Goal: Information Seeking & Learning: Learn about a topic

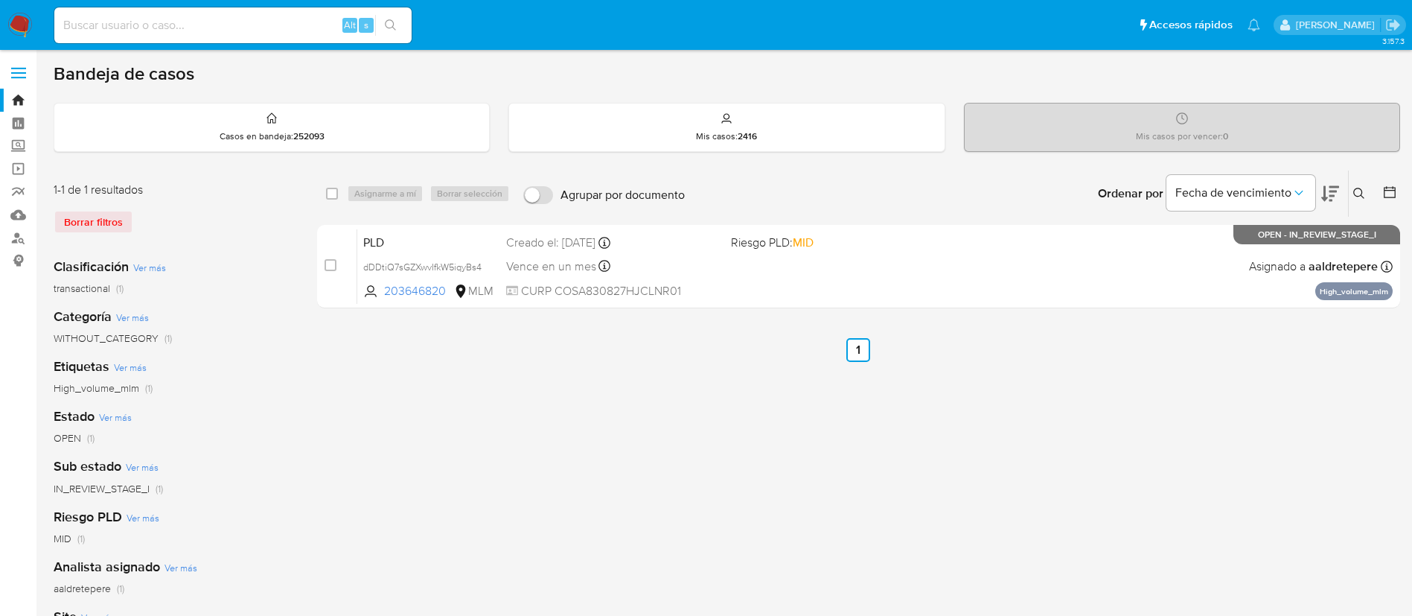
click at [15, 24] on img at bounding box center [19, 25] width 25 height 25
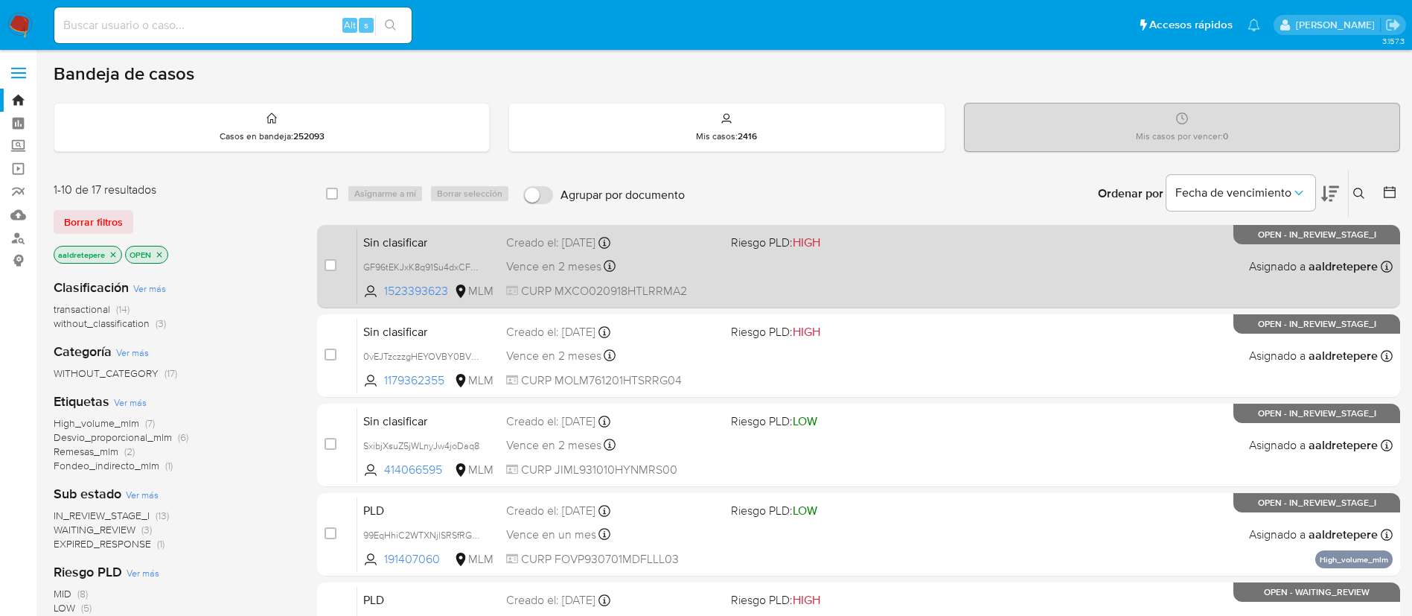
click at [787, 271] on div "Sin clasificar GF96tEKJxK8q91Su4dxCFPSf 1523393623 MLM Riesgo PLD: HIGH Creado …" at bounding box center [874, 265] width 1035 height 75
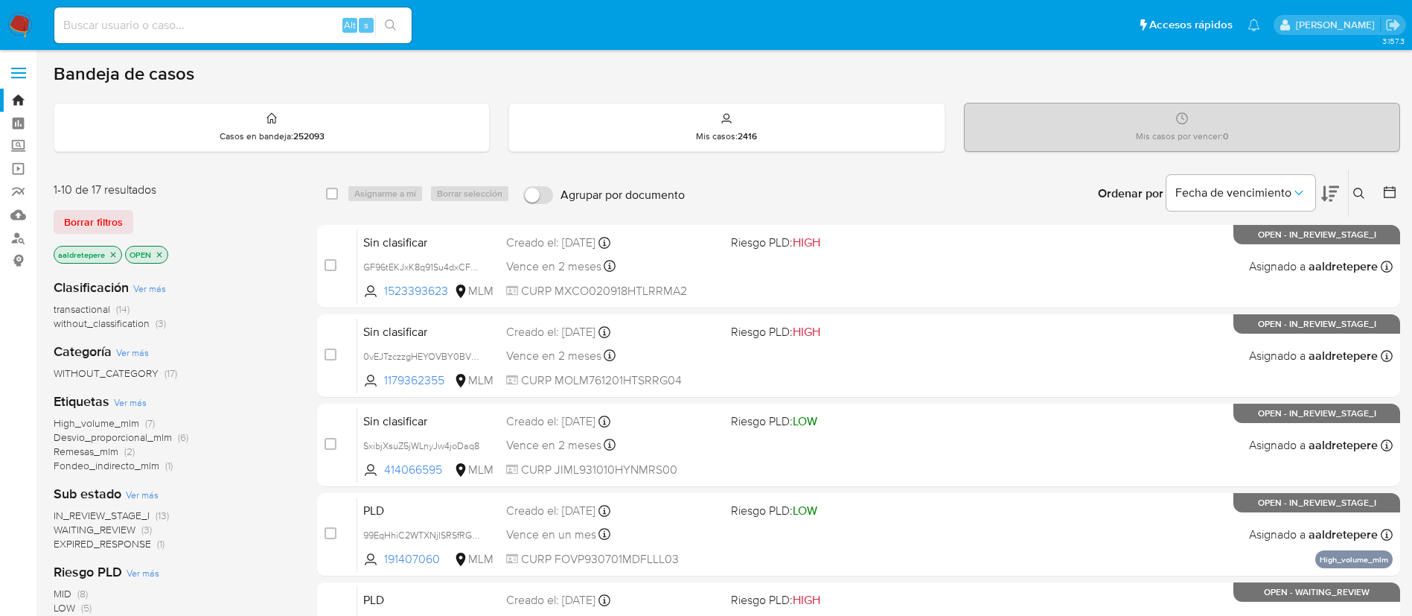
click at [10, 28] on img at bounding box center [19, 25] width 25 height 25
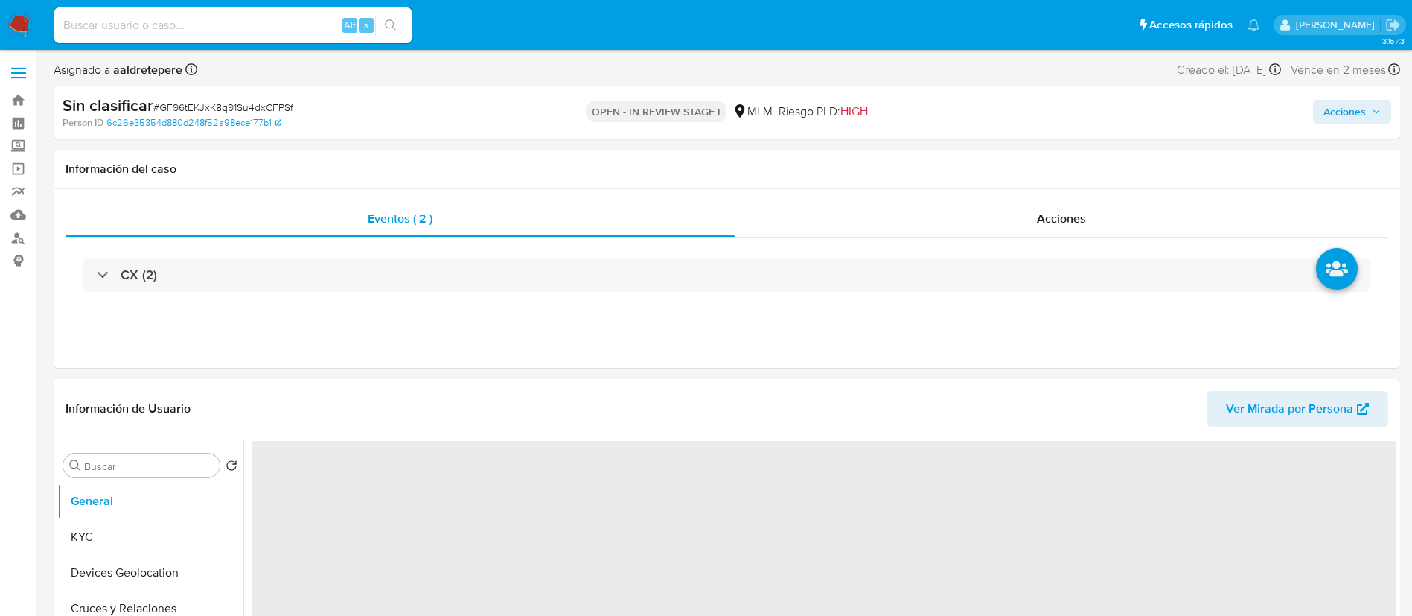
click at [252, 104] on span "# GF96tEKJxK8q91Su4dxCFPSf" at bounding box center [223, 107] width 140 height 15
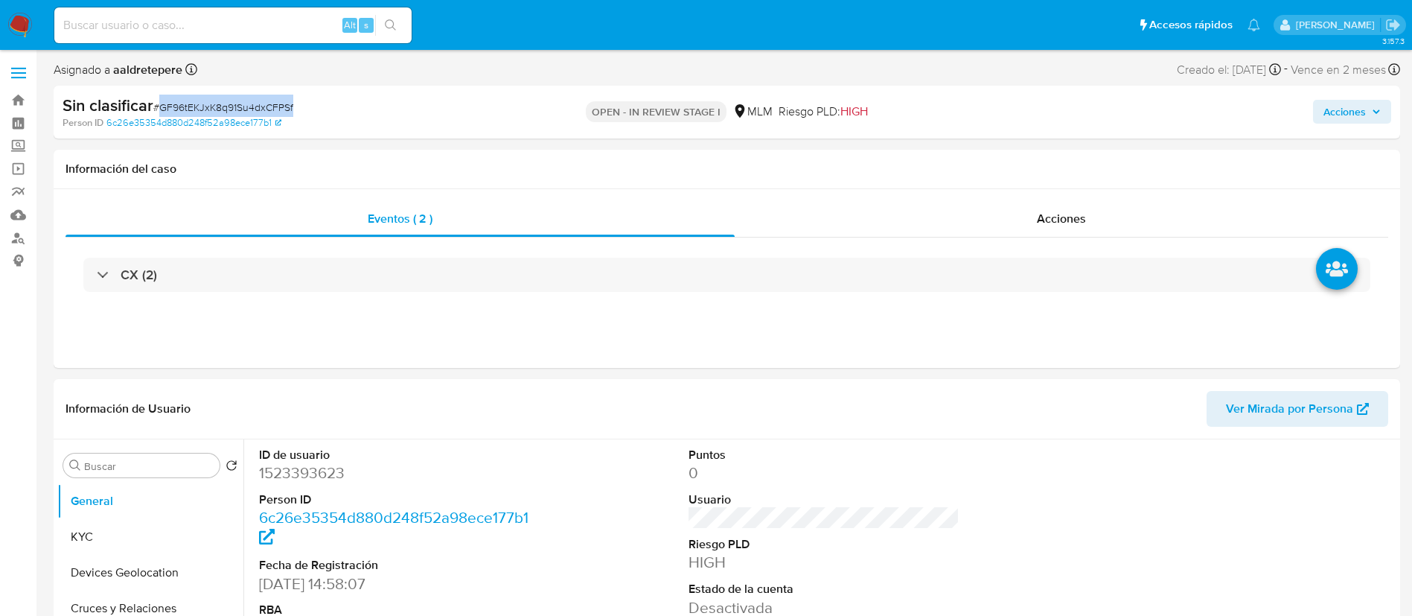
copy span "GF96tEKJxK8q91Su4dxCFPSf"
select select "10"
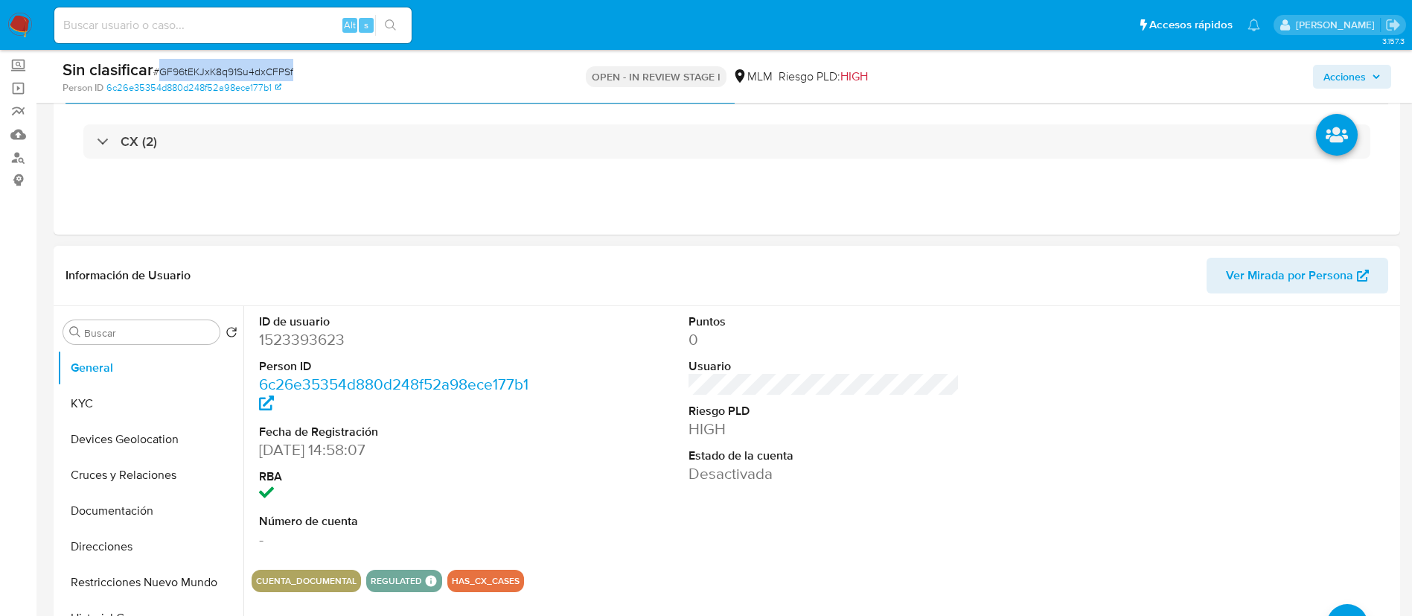
scroll to position [112, 0]
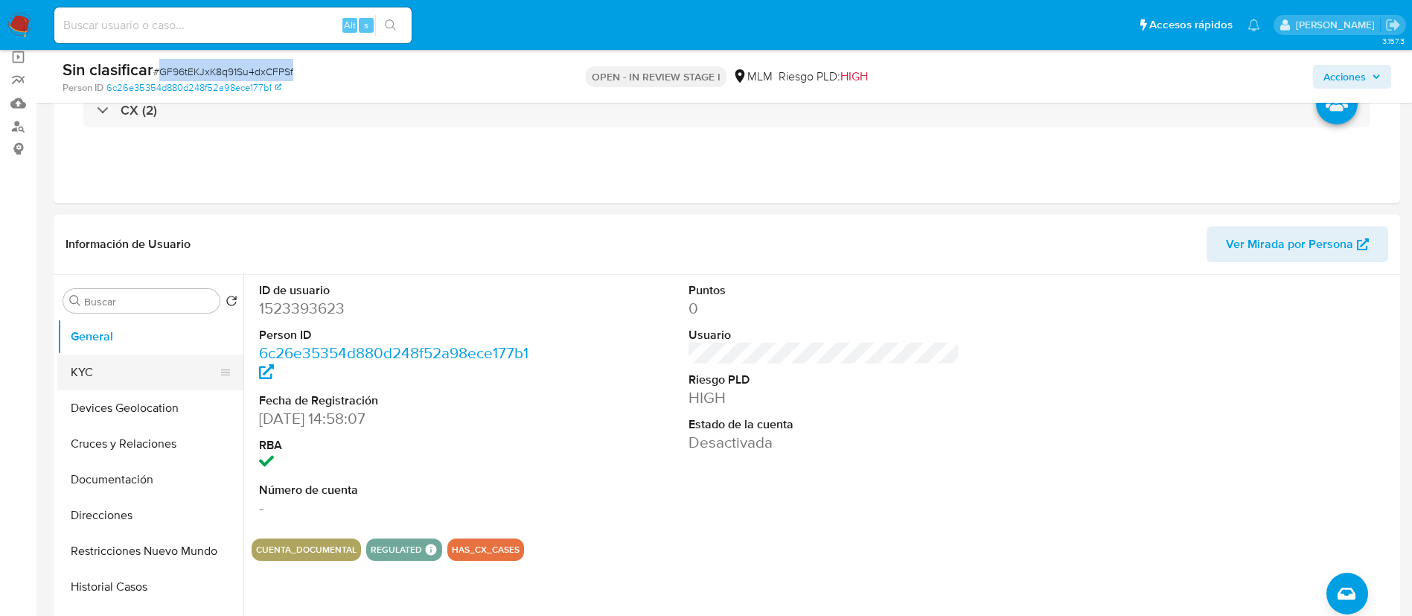
click at [141, 377] on button "KYC" at bounding box center [144, 372] width 174 height 36
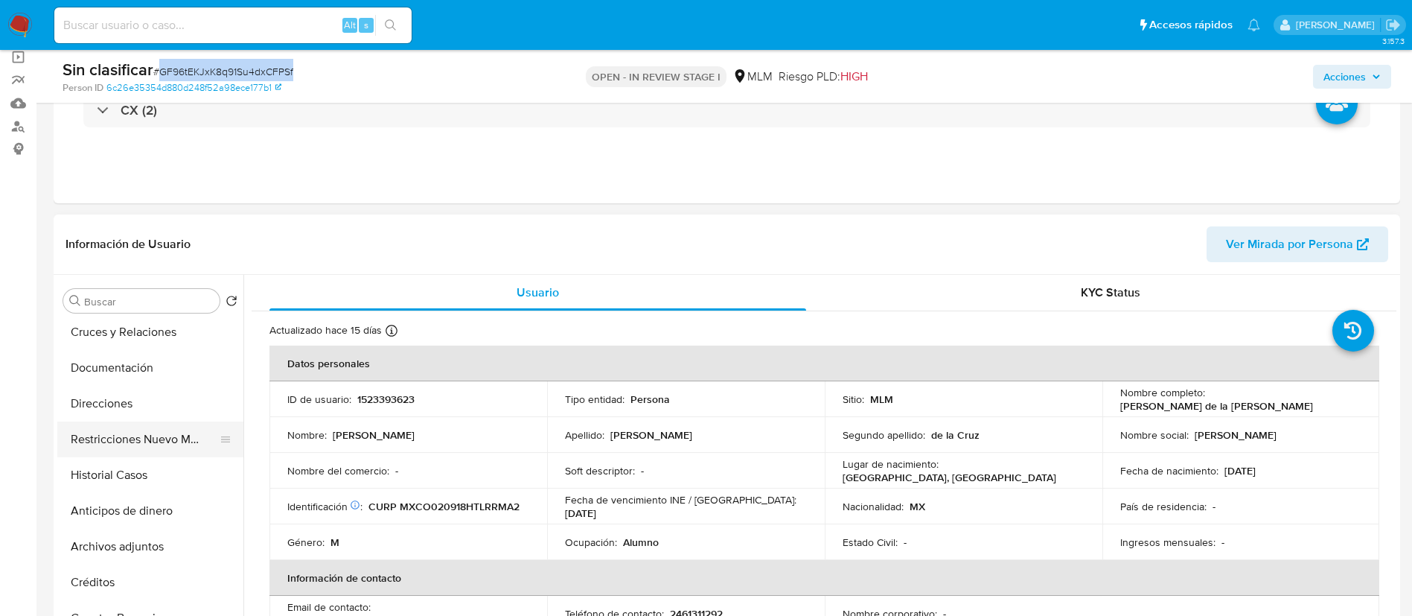
click at [138, 441] on button "Restricciones Nuevo Mundo" at bounding box center [144, 439] width 174 height 36
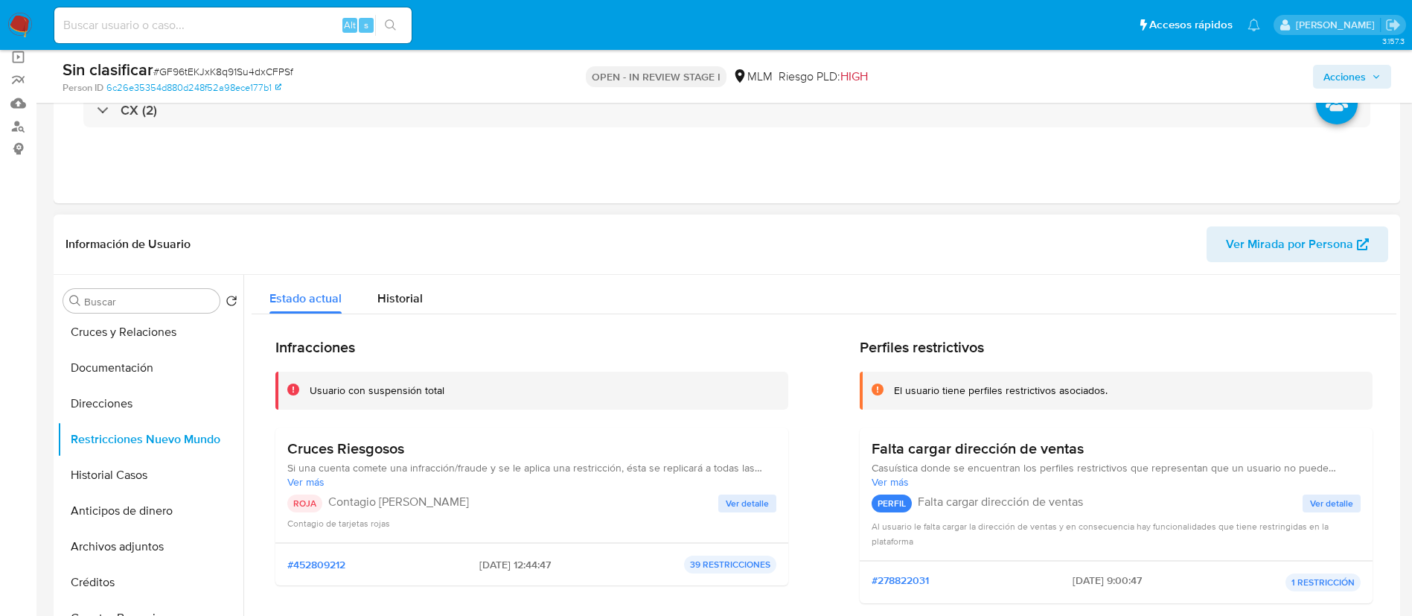
drag, startPoint x: 961, startPoint y: 476, endPoint x: 1103, endPoint y: 482, distance: 142.3
click at [1103, 482] on span "Ver más" at bounding box center [1116, 481] width 489 height 13
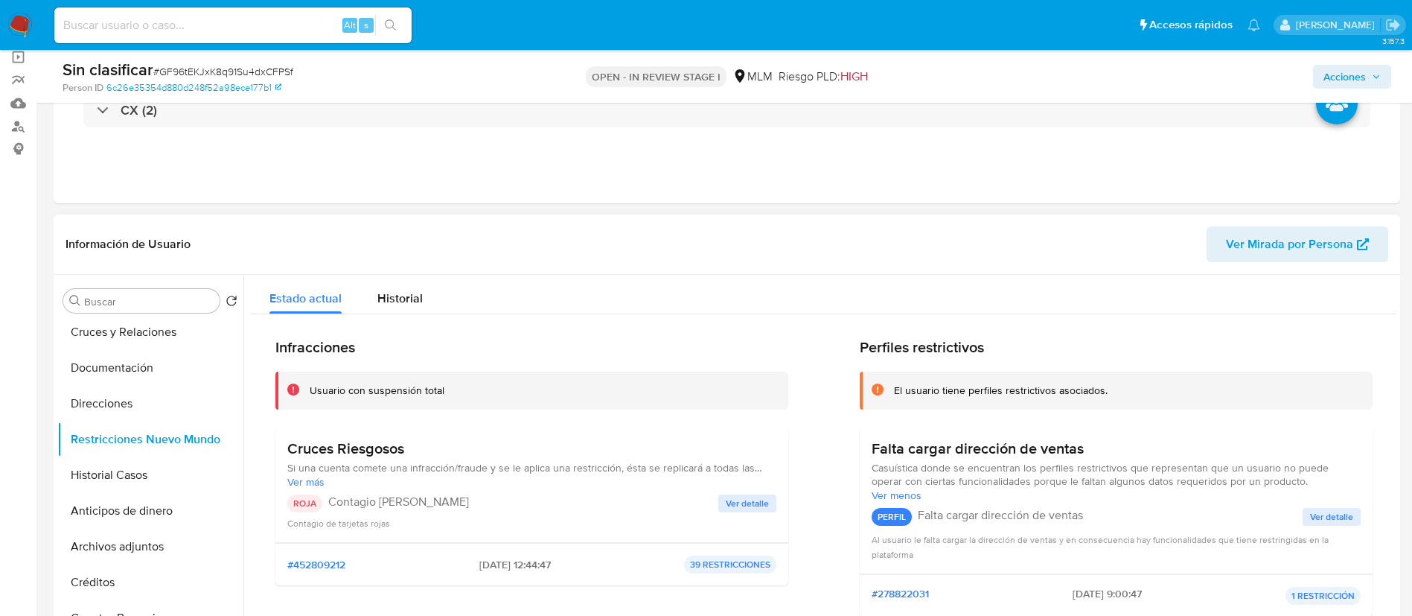
click at [763, 502] on span "Ver detalle" at bounding box center [747, 503] width 43 height 15
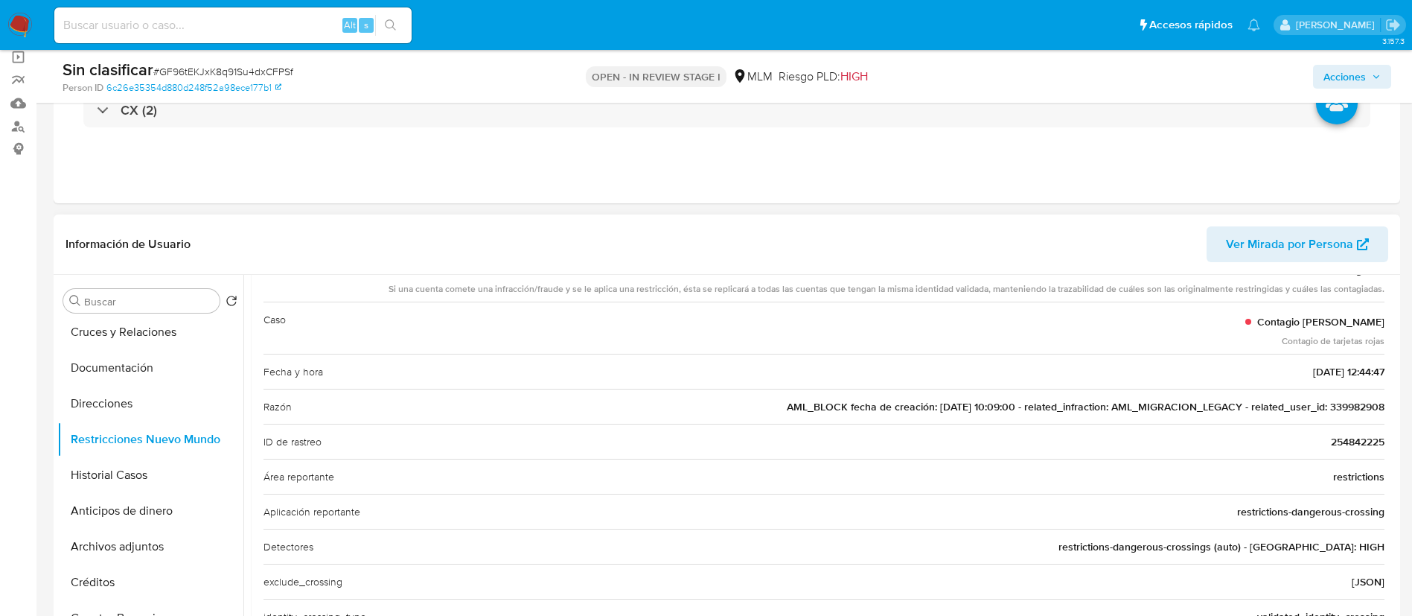
drag, startPoint x: 944, startPoint y: 383, endPoint x: 890, endPoint y: 514, distance: 141.8
click at [867, 545] on div "Detectores restrictions-dangerous-crossings (auto) - Certeza: HIGH" at bounding box center [823, 545] width 1121 height 35
click at [1326, 400] on span "AML_BLOCK fecha de creación: 09/08/2018 10:09:00 - related_infraction: AML_MIGR…" at bounding box center [1086, 406] width 598 height 15
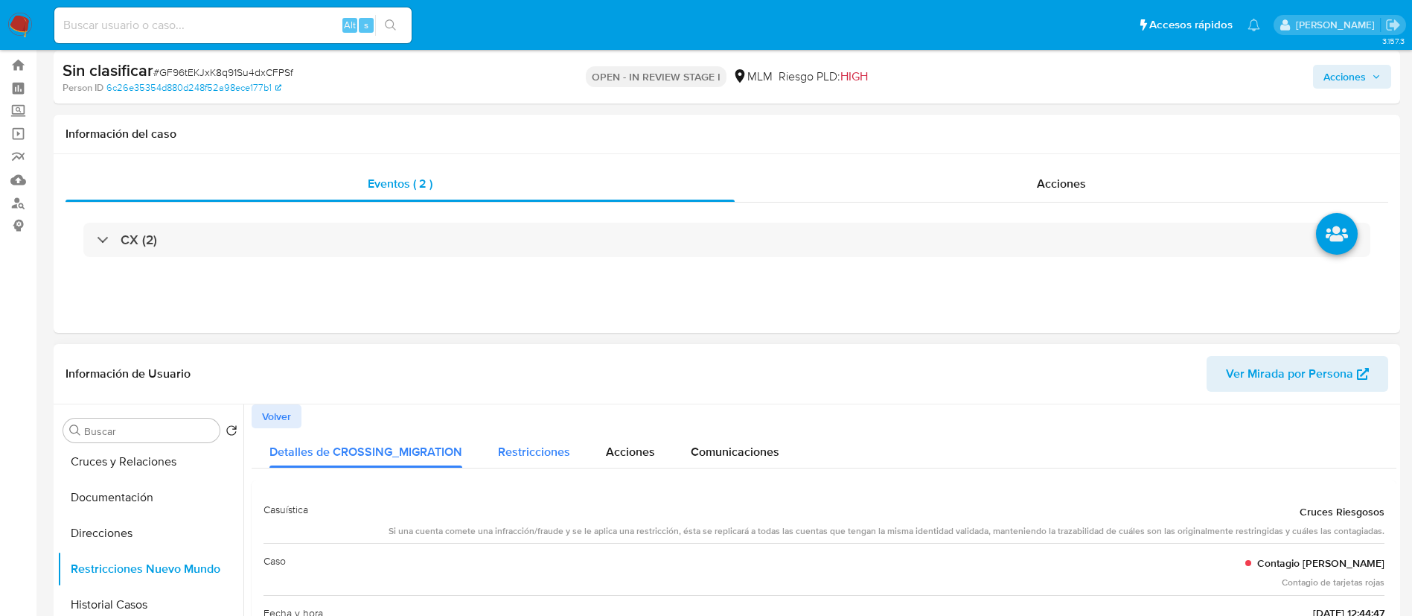
scroll to position [0, 0]
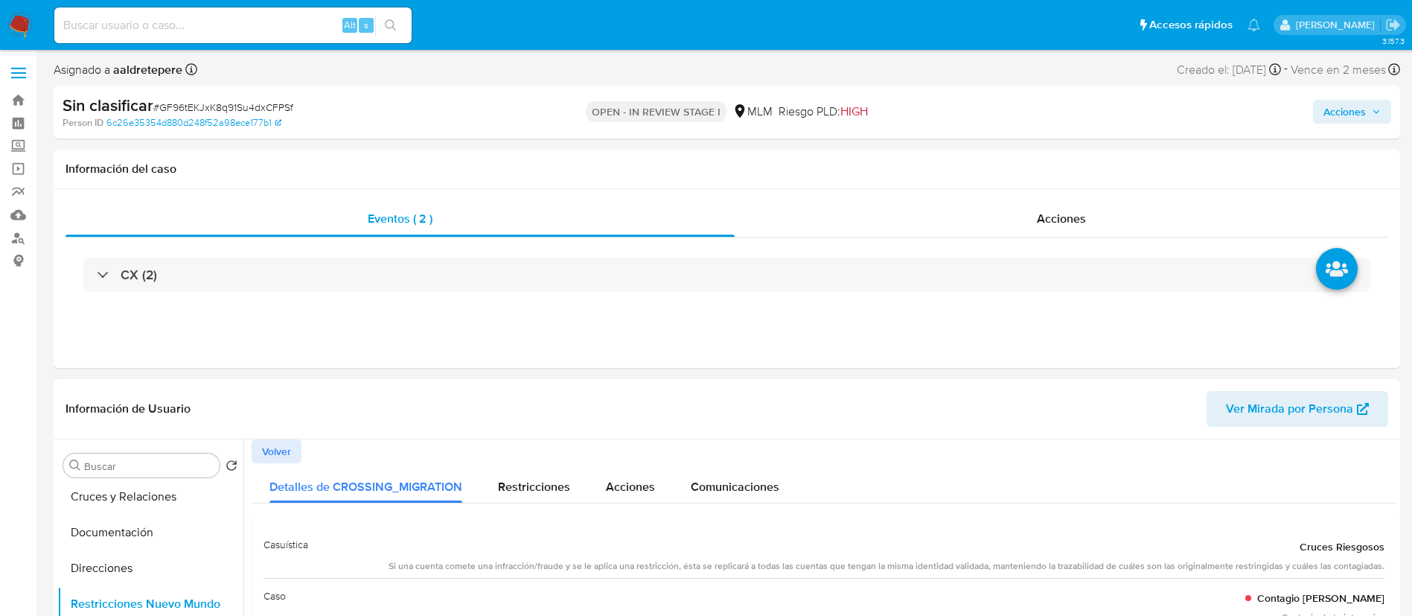
click at [1347, 112] on span "Acciones" at bounding box center [1344, 112] width 42 height 24
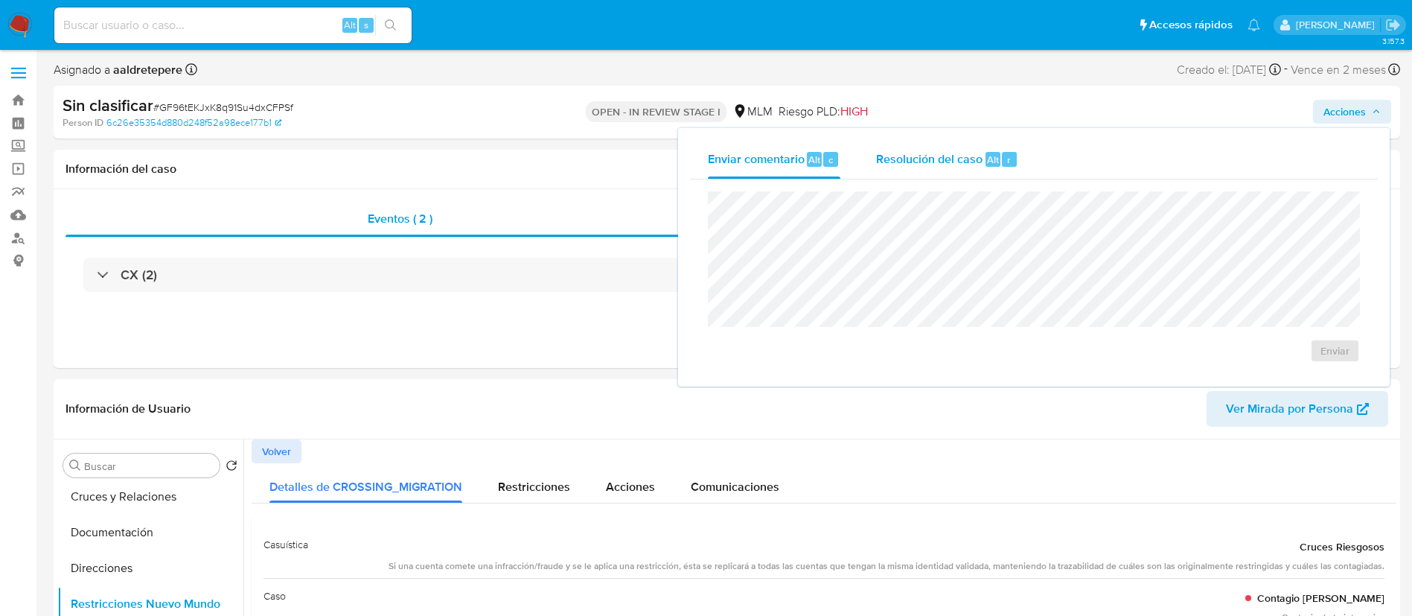
click at [888, 164] on span "Resolución del caso" at bounding box center [929, 158] width 106 height 17
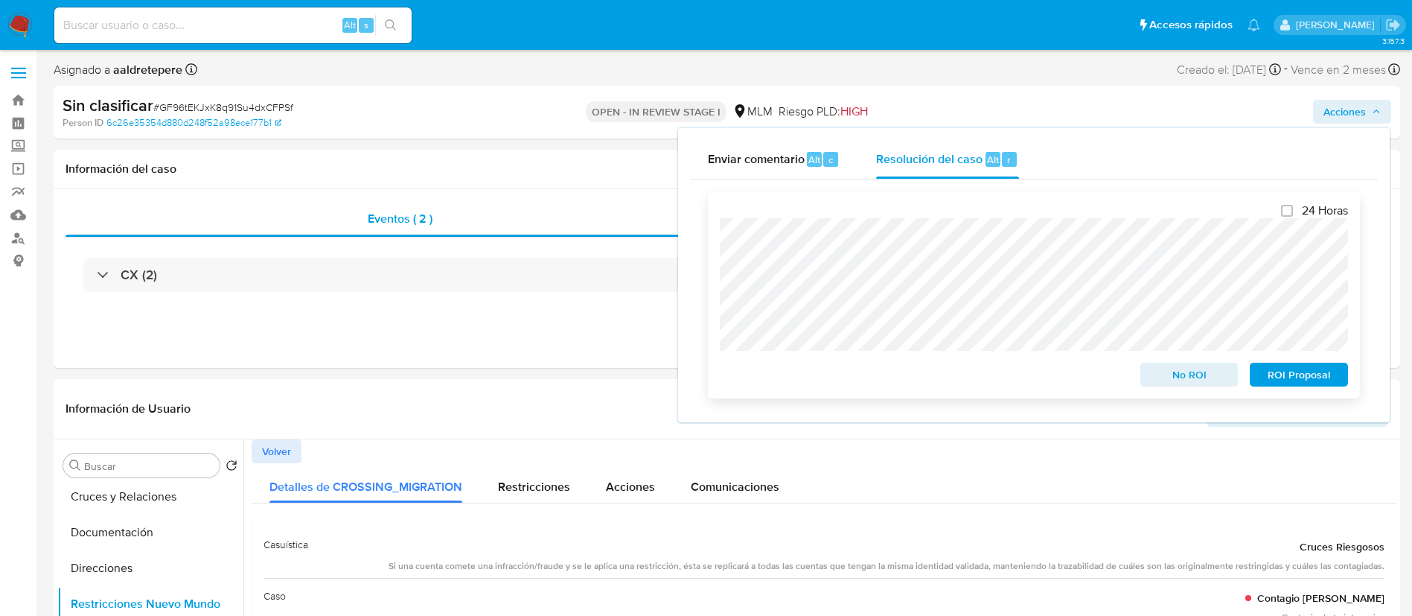
click at [1189, 385] on span "No ROI" at bounding box center [1189, 374] width 77 height 21
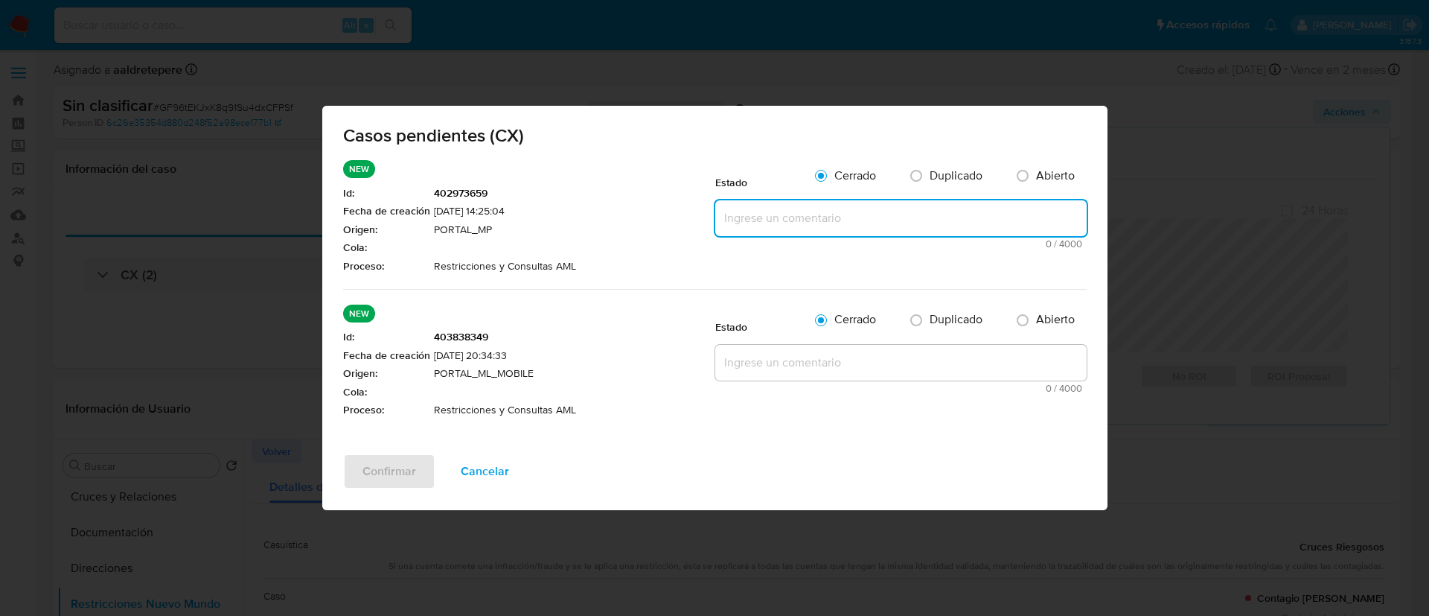
click at [776, 221] on textarea at bounding box center [900, 218] width 371 height 36
paste textarea "CASO GENERADO POR CX, ALERTA DEBIDO A UNA RESTRICCION APLICADA POR EL EQUIPO DE…"
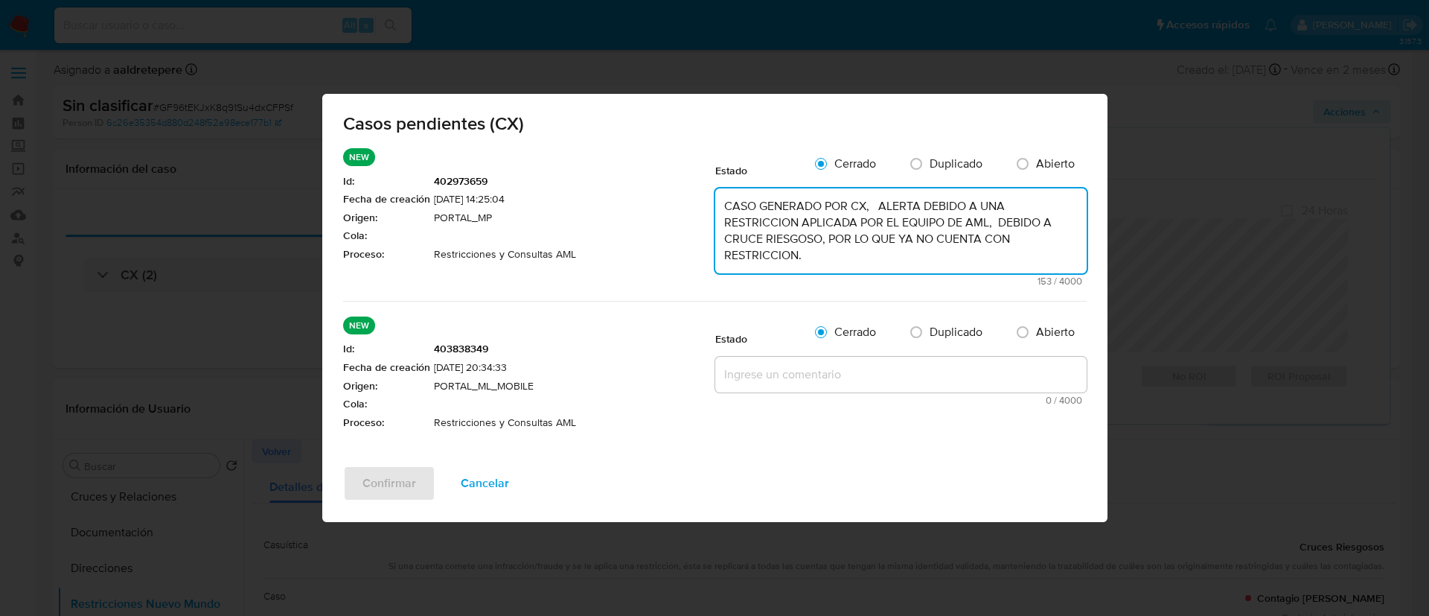
type textarea "CASO GENERADO POR CX, ALERTA DEBIDO A UNA RESTRICCION APLICADA POR EL EQUIPO DE…"
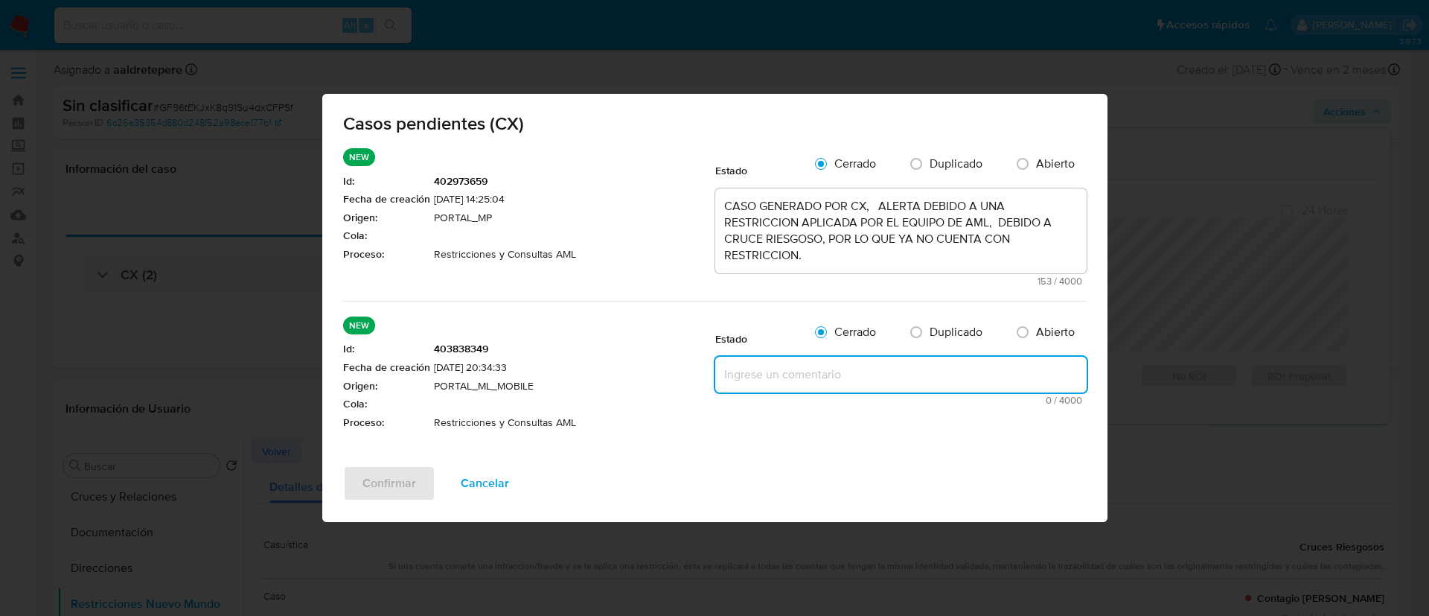
click at [791, 365] on textarea at bounding box center [900, 374] width 371 height 36
paste textarea "CASO GENERADO POR CX, ALERTA DEBIDO A UNA RESTRICCION APLICADA POR EL EQUIPO DE…"
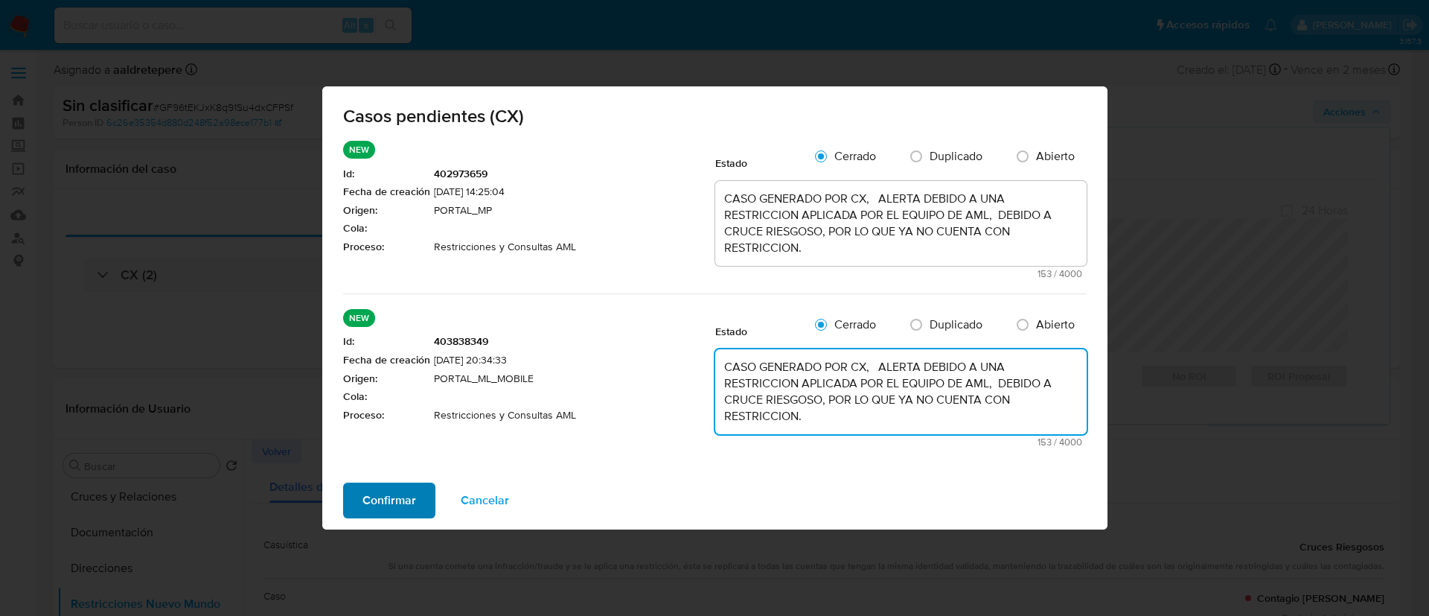
type textarea "CASO GENERADO POR CX, ALERTA DEBIDO A UNA RESTRICCION APLICADA POR EL EQUIPO DE…"
click at [365, 502] on span "Confirmar" at bounding box center [389, 500] width 54 height 33
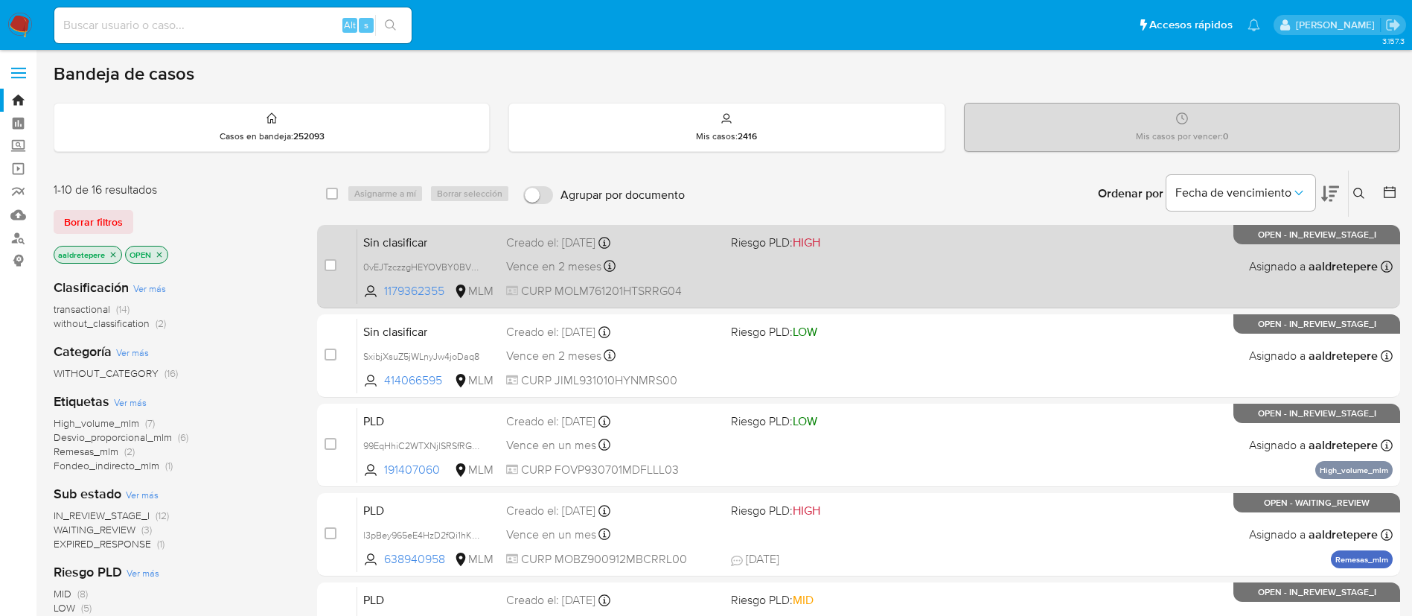
click at [1128, 272] on div "Sin clasificar 0vEJTzczzgHEYOVBY0BVwOA8 1179362355 MLM Riesgo PLD: HIGH Creado …" at bounding box center [874, 265] width 1035 height 75
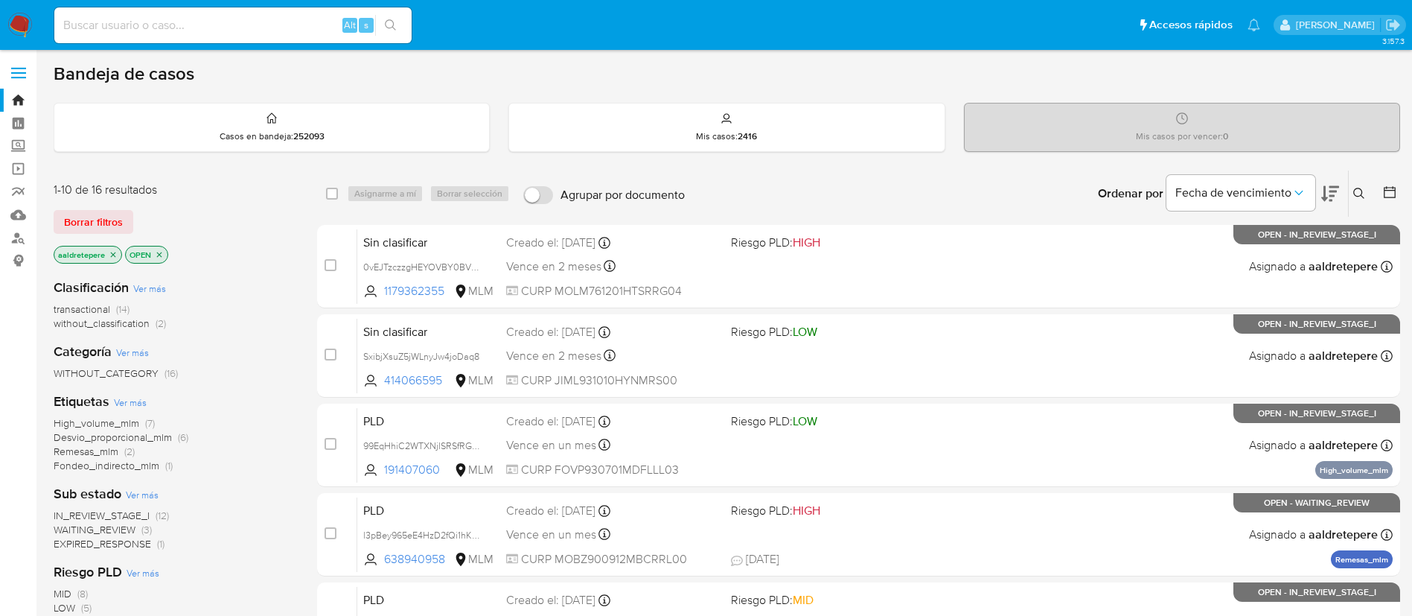
click at [19, 24] on img at bounding box center [19, 25] width 25 height 25
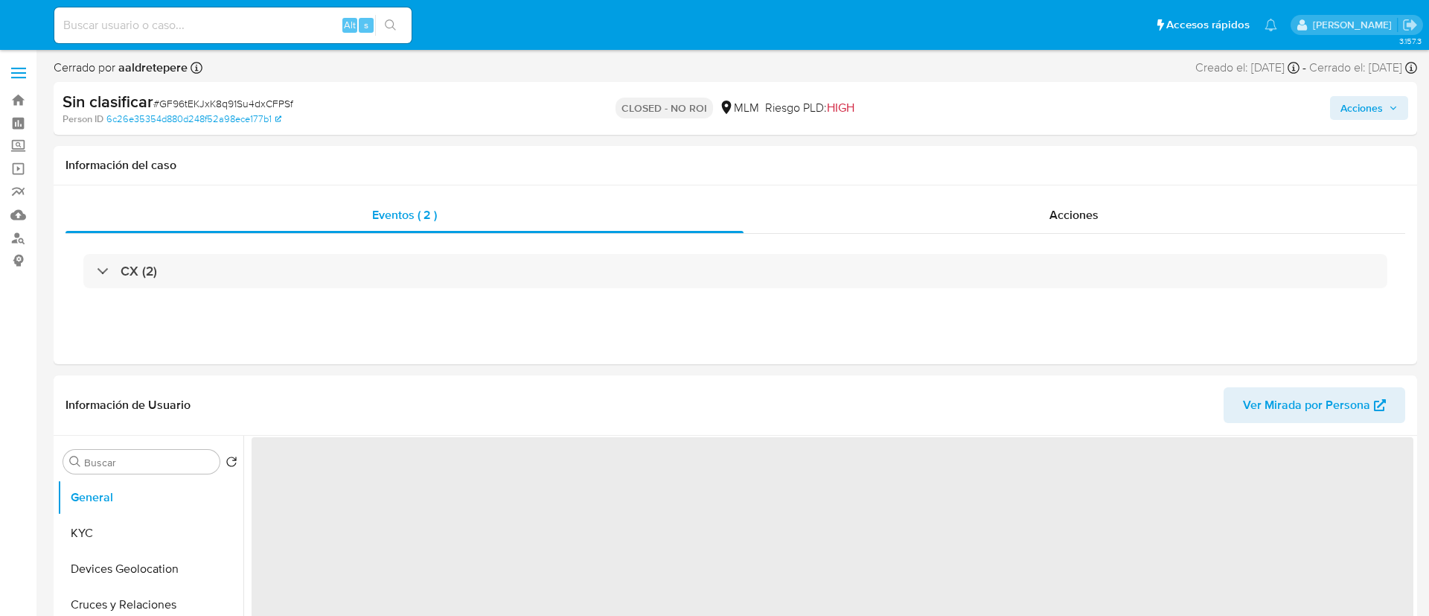
select select "10"
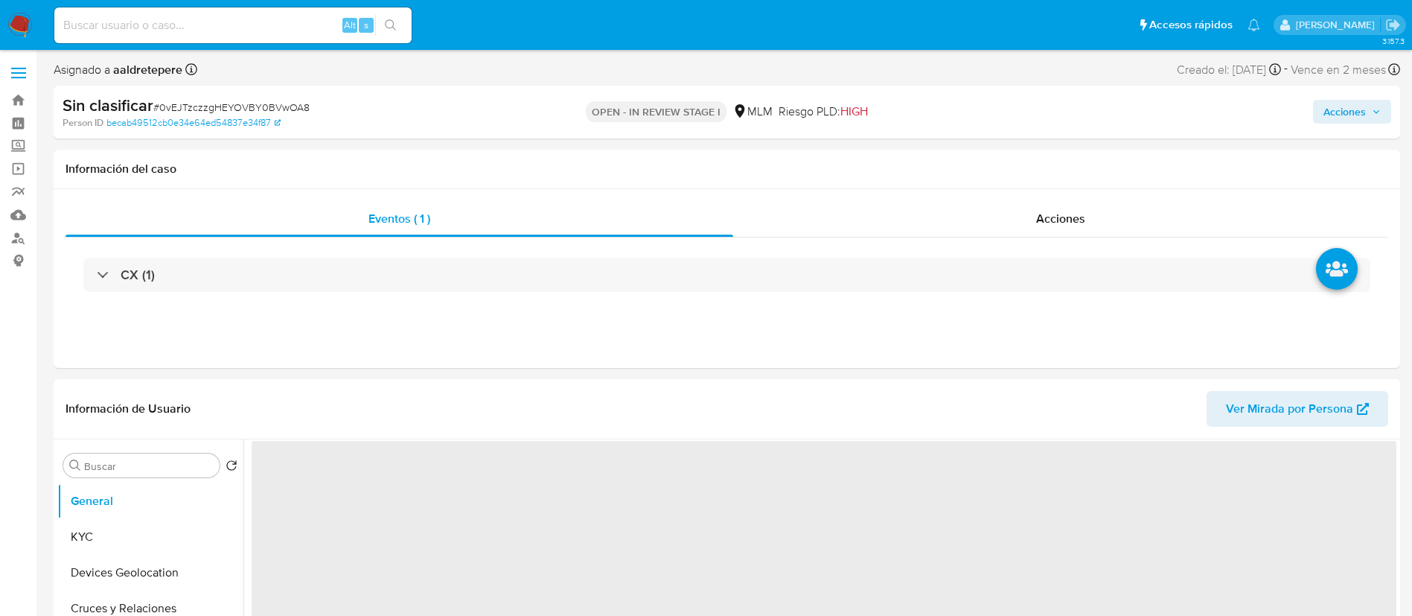
click at [238, 104] on span "# 0vEJTzczzgHEYOVBY0BVwOA8" at bounding box center [231, 107] width 156 height 15
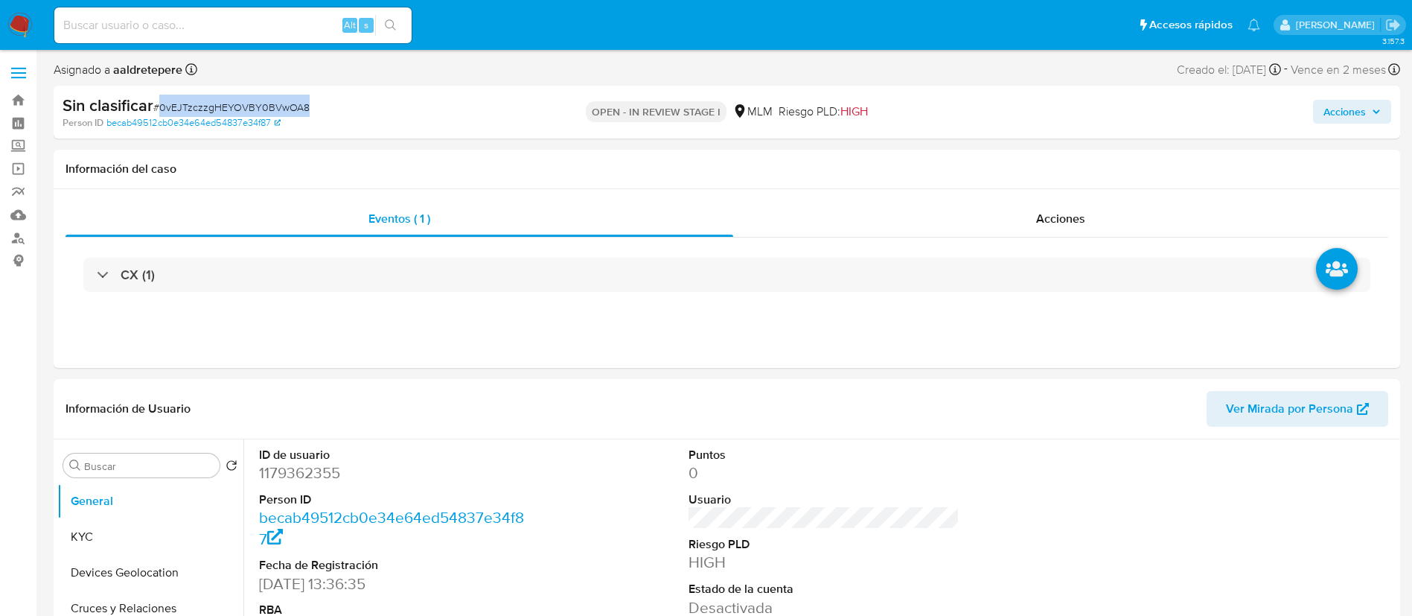
click at [238, 104] on span "# 0vEJTzczzgHEYOVBY0BVwOA8" at bounding box center [231, 107] width 156 height 15
select select "10"
copy span "0vEJTzczzgHEYOVBY0BVwOA8"
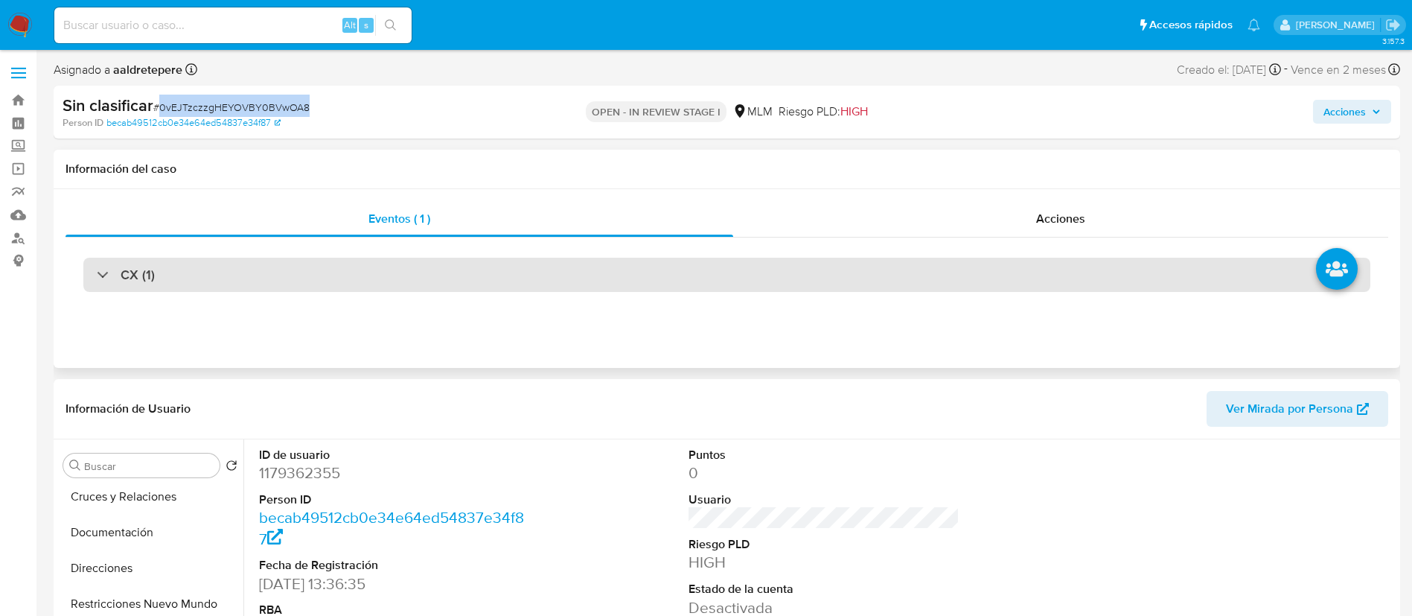
scroll to position [112, 0]
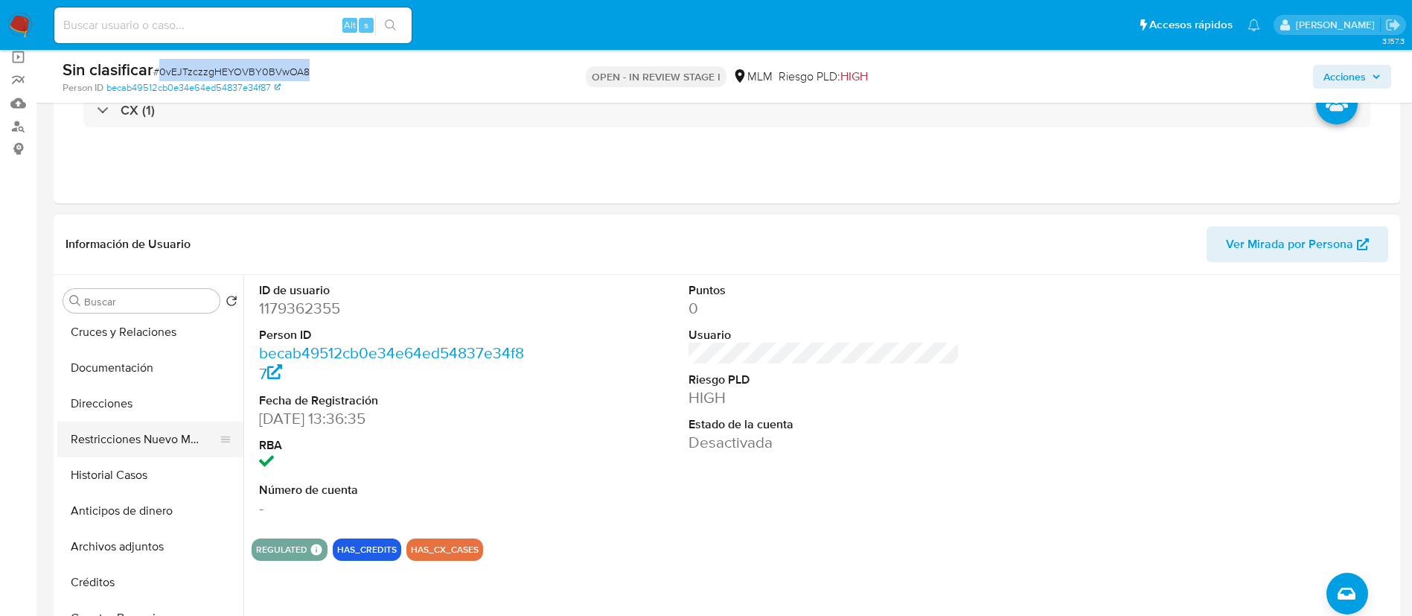
click at [161, 432] on button "Restricciones Nuevo Mundo" at bounding box center [144, 439] width 174 height 36
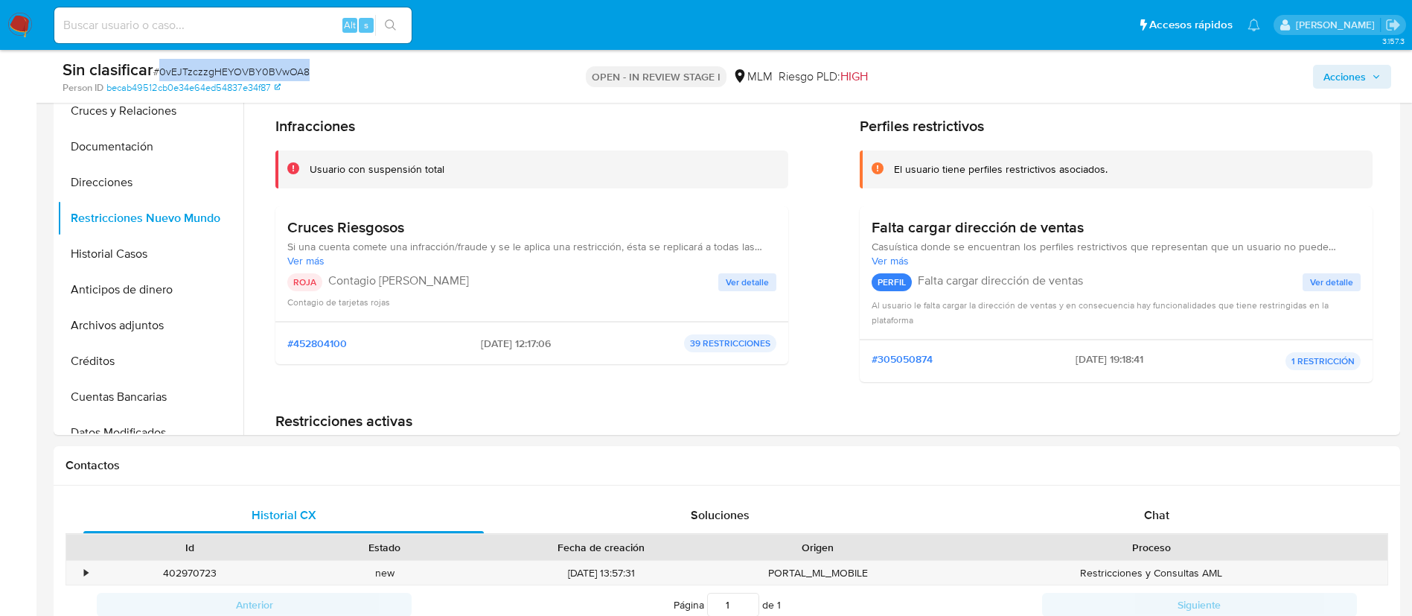
scroll to position [335, 0]
click at [746, 275] on span "Ver detalle" at bounding box center [747, 279] width 43 height 15
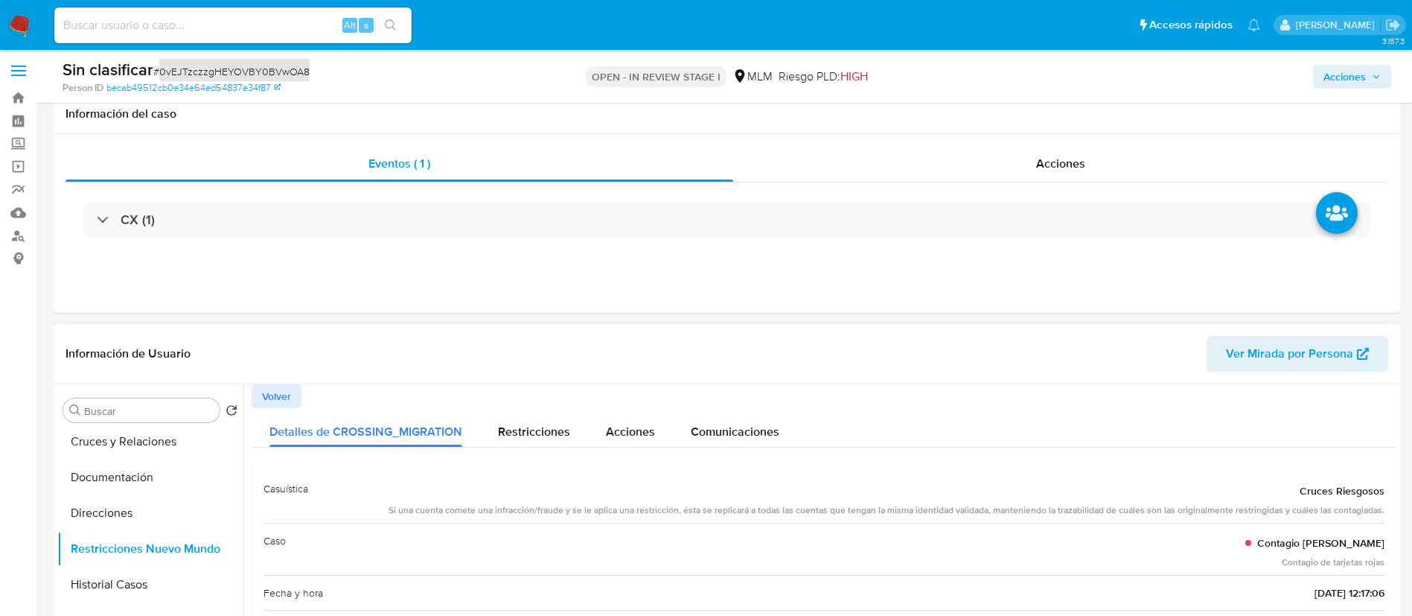
scroll to position [0, 0]
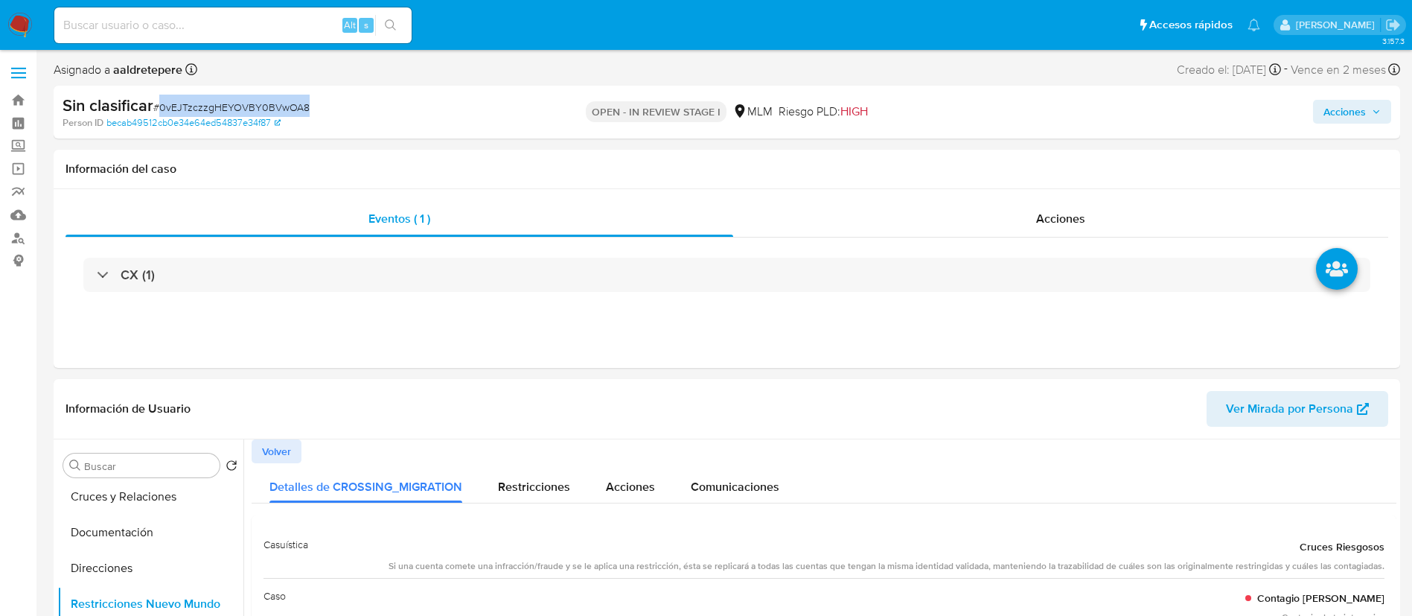
click at [1350, 104] on span "Acciones" at bounding box center [1344, 112] width 42 height 24
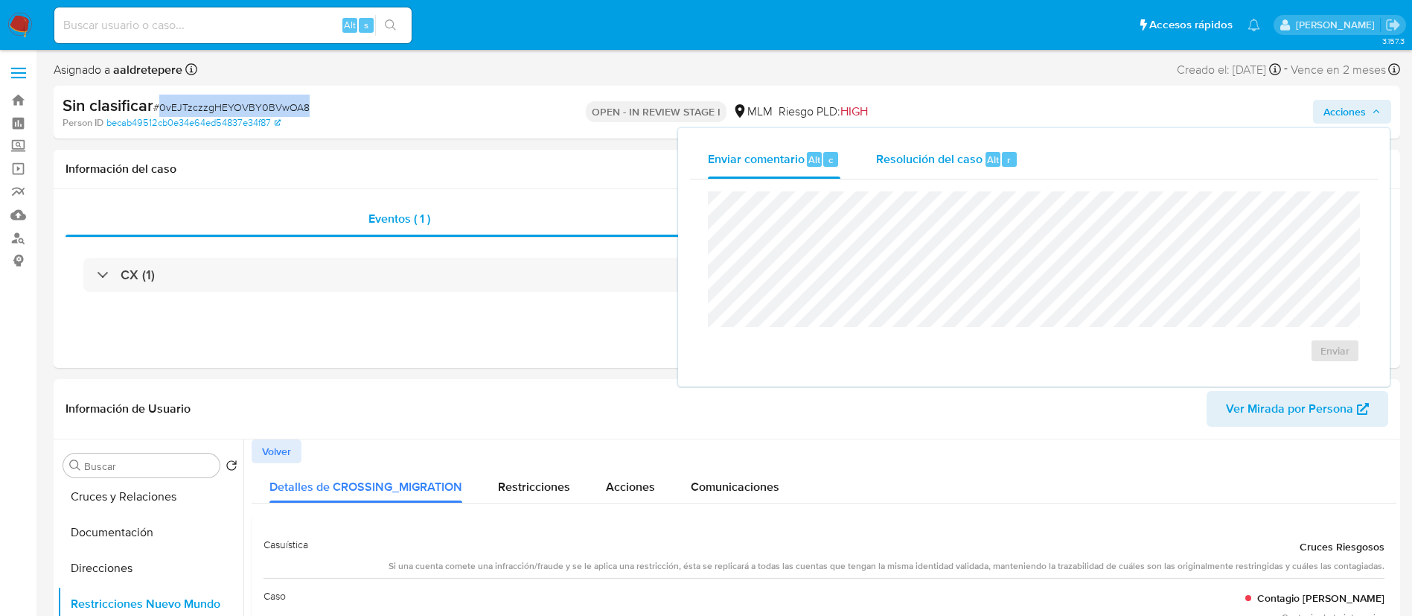
click at [919, 155] on span "Resolución del caso" at bounding box center [929, 158] width 106 height 17
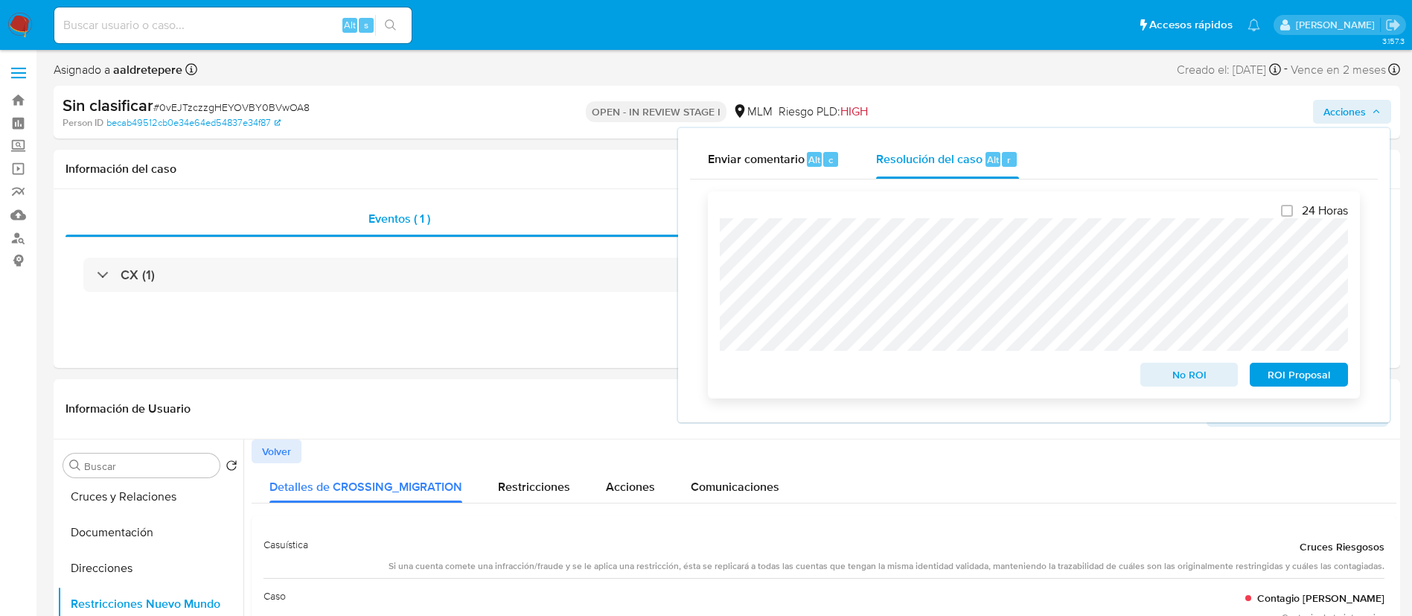
click at [1198, 379] on span "No ROI" at bounding box center [1189, 374] width 77 height 21
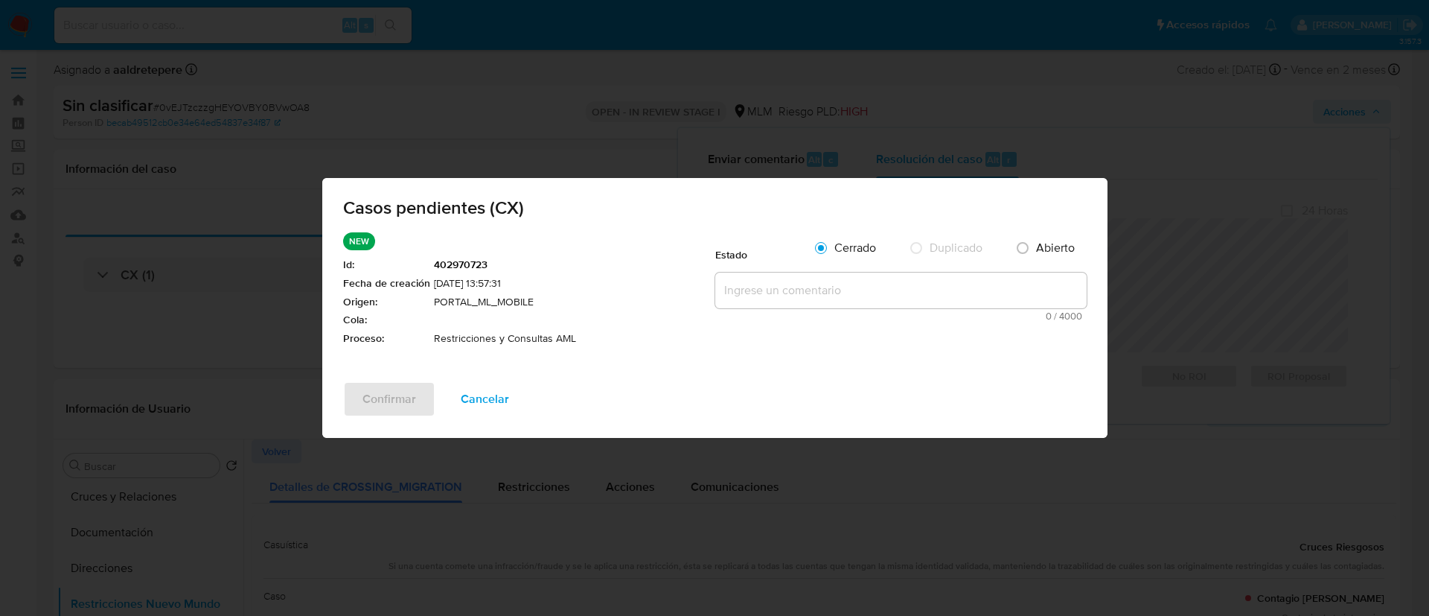
drag, startPoint x: 808, startPoint y: 282, endPoint x: 745, endPoint y: 300, distance: 65.0
click at [805, 284] on textarea at bounding box center [900, 290] width 371 height 36
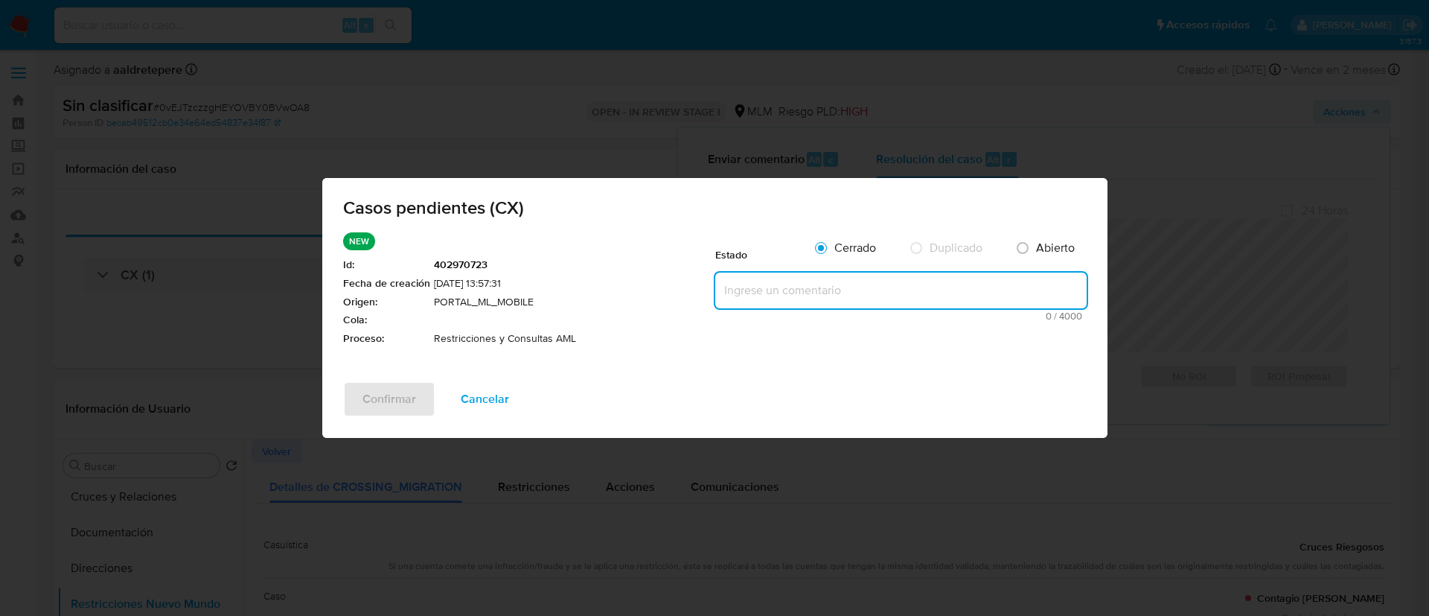
paste textarea "CASO GENERADO POR CX, ALERTA DEBIDO A UNA RESTRICCION APLICADA POR EL EQUIPO DE…"
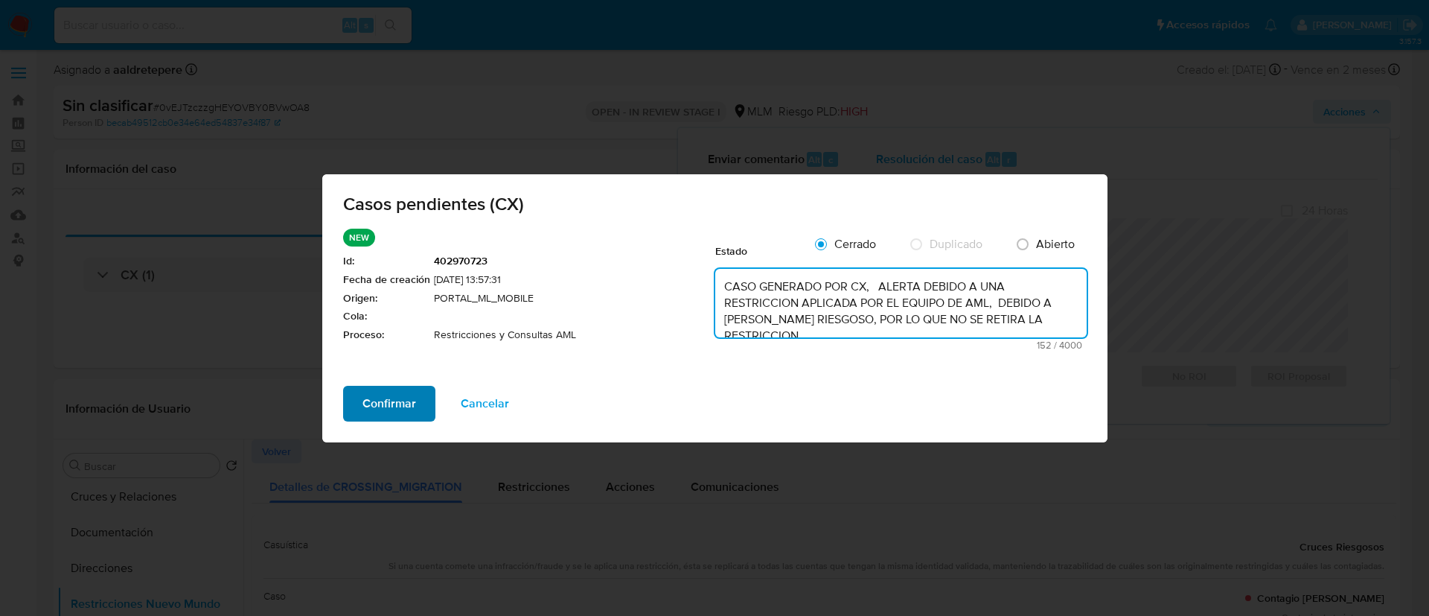
type textarea "CASO GENERADO POR CX, ALERTA DEBIDO A UNA RESTRICCION APLICADA POR EL EQUIPO DE…"
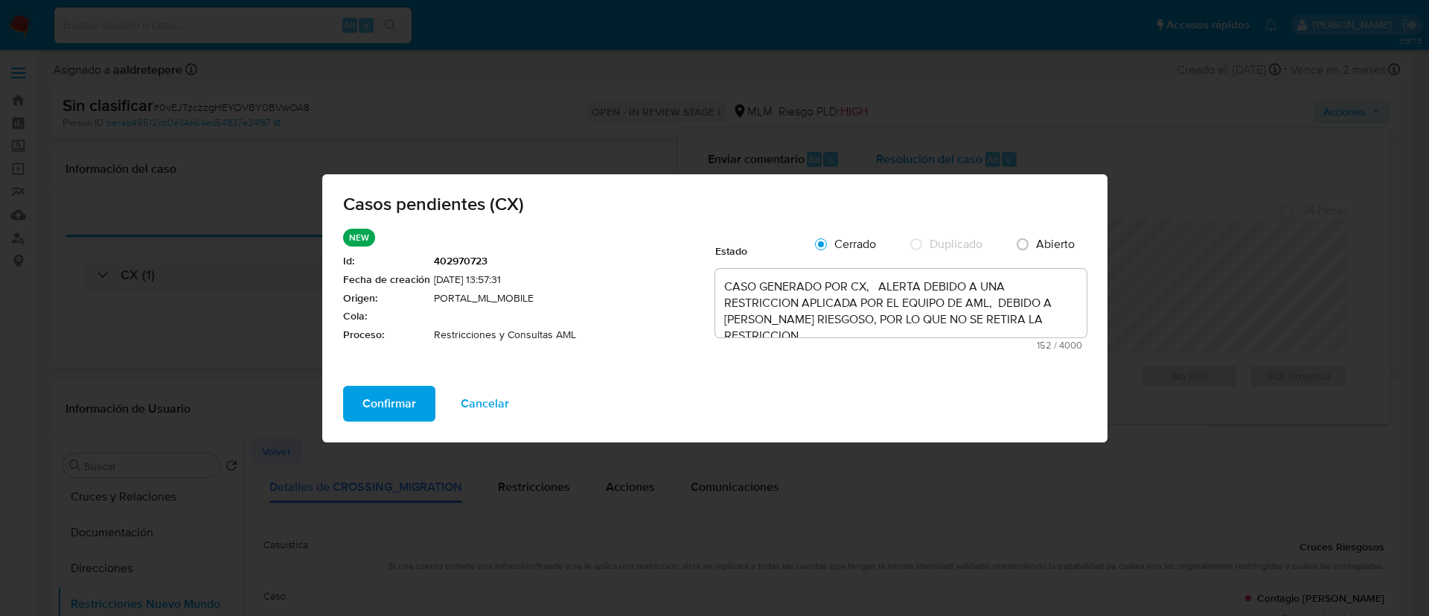
click at [388, 397] on span "Confirmar" at bounding box center [389, 403] width 54 height 33
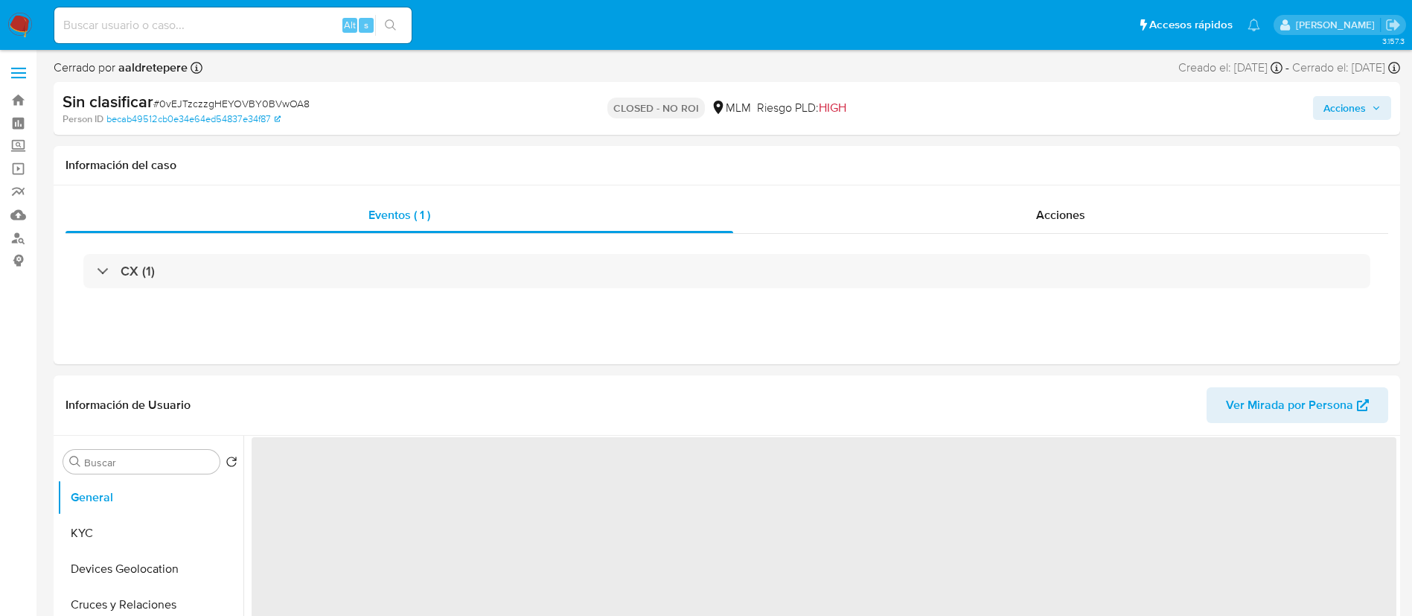
select select "10"
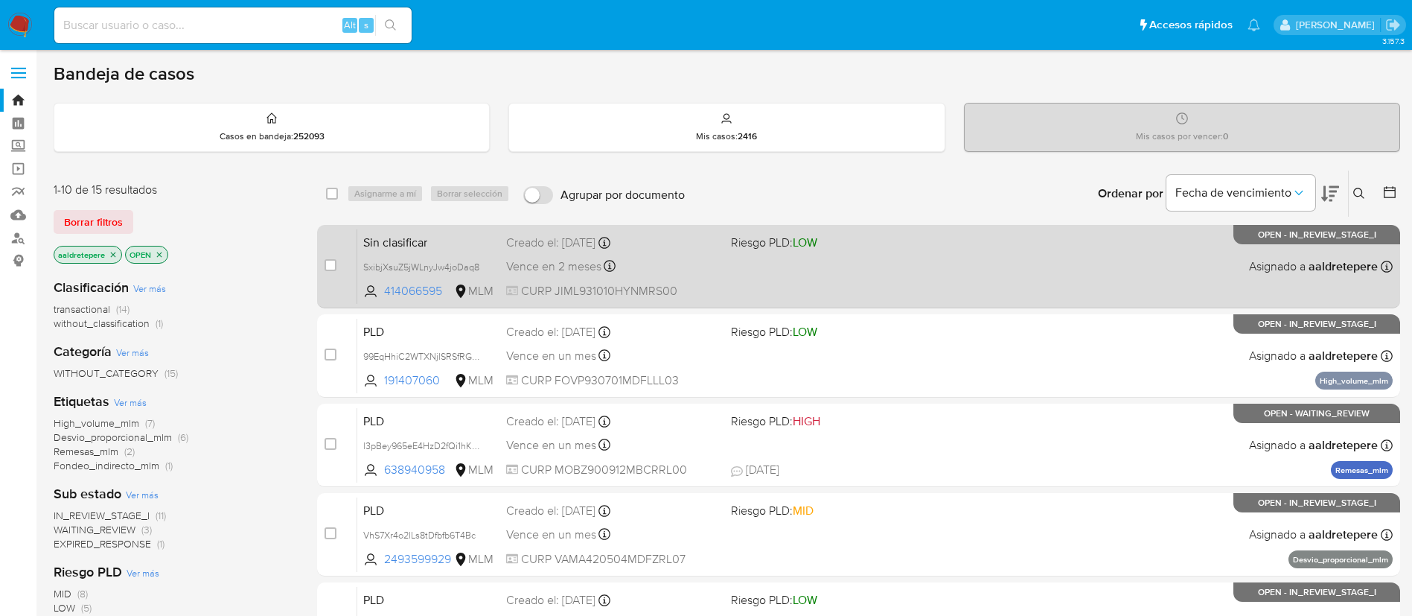
click at [1093, 235] on div "Sin clasificar SxibjXsuZ5jWLnyJw4joDaq8 414066595 MLM Riesgo PLD: LOW Creado el…" at bounding box center [874, 265] width 1035 height 75
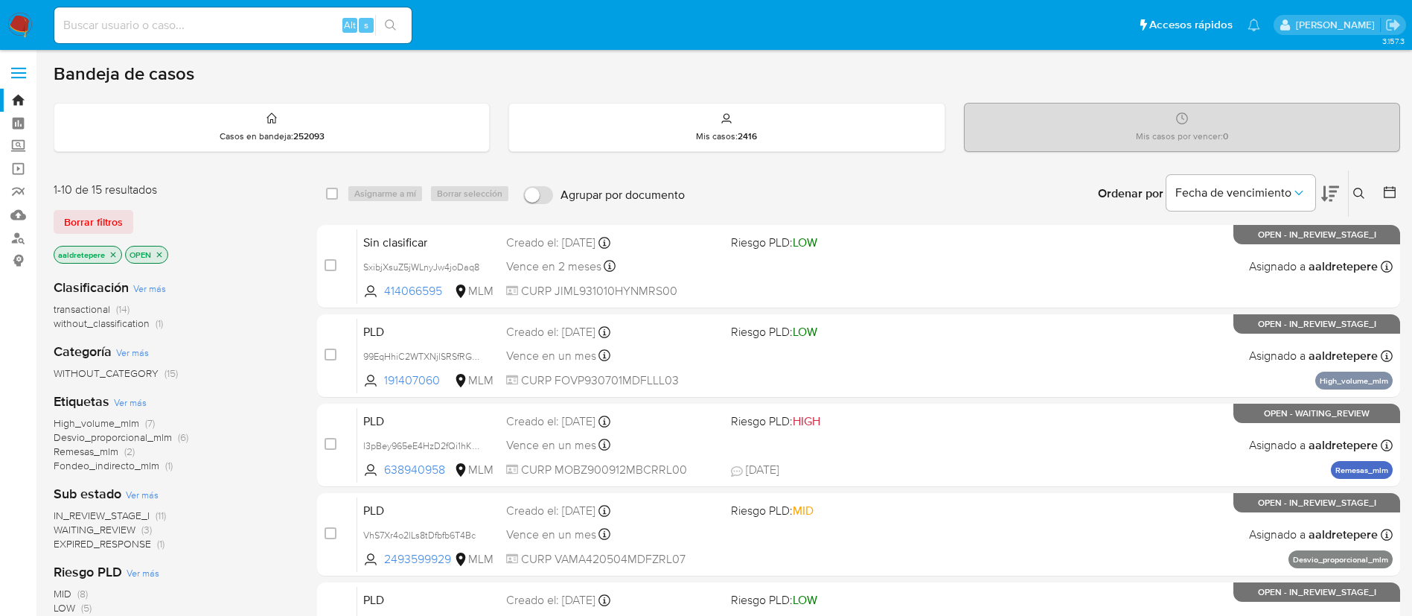
click at [11, 24] on img at bounding box center [19, 25] width 25 height 25
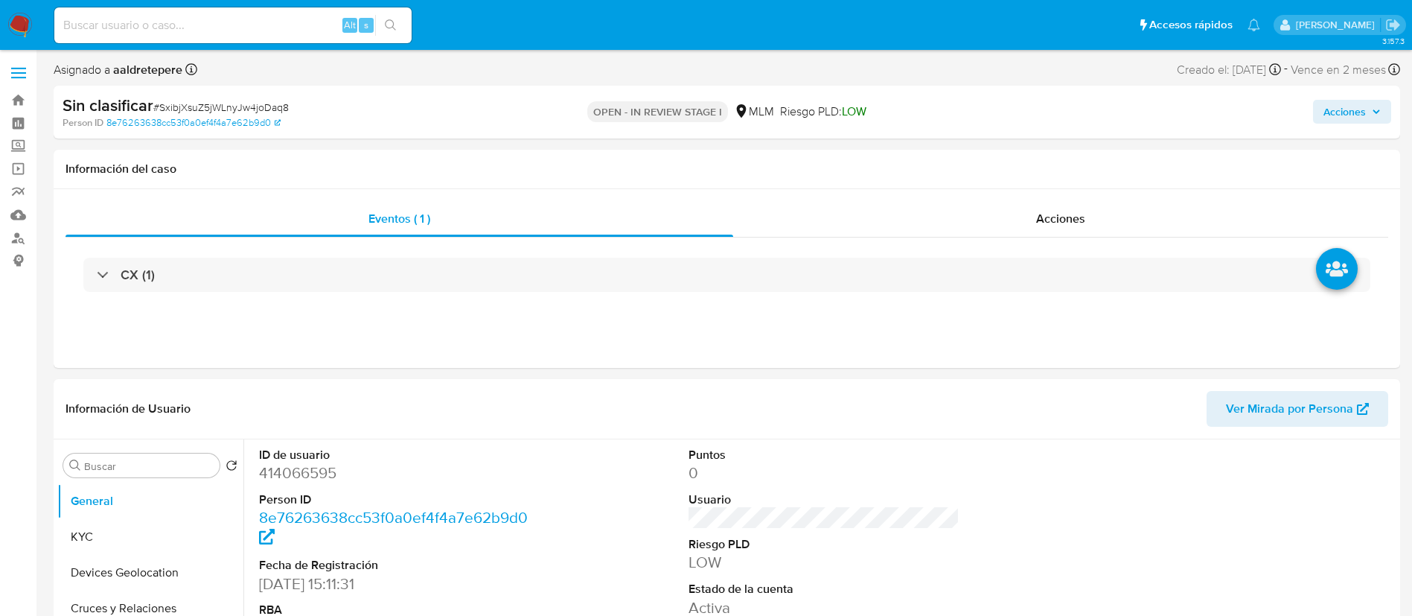
click at [256, 111] on span "# SxibjXsuZ5jWLnyJw4joDaq8" at bounding box center [220, 107] width 135 height 15
select select "10"
copy span "SxibjXsuZ5jWLnyJw4joDaq8"
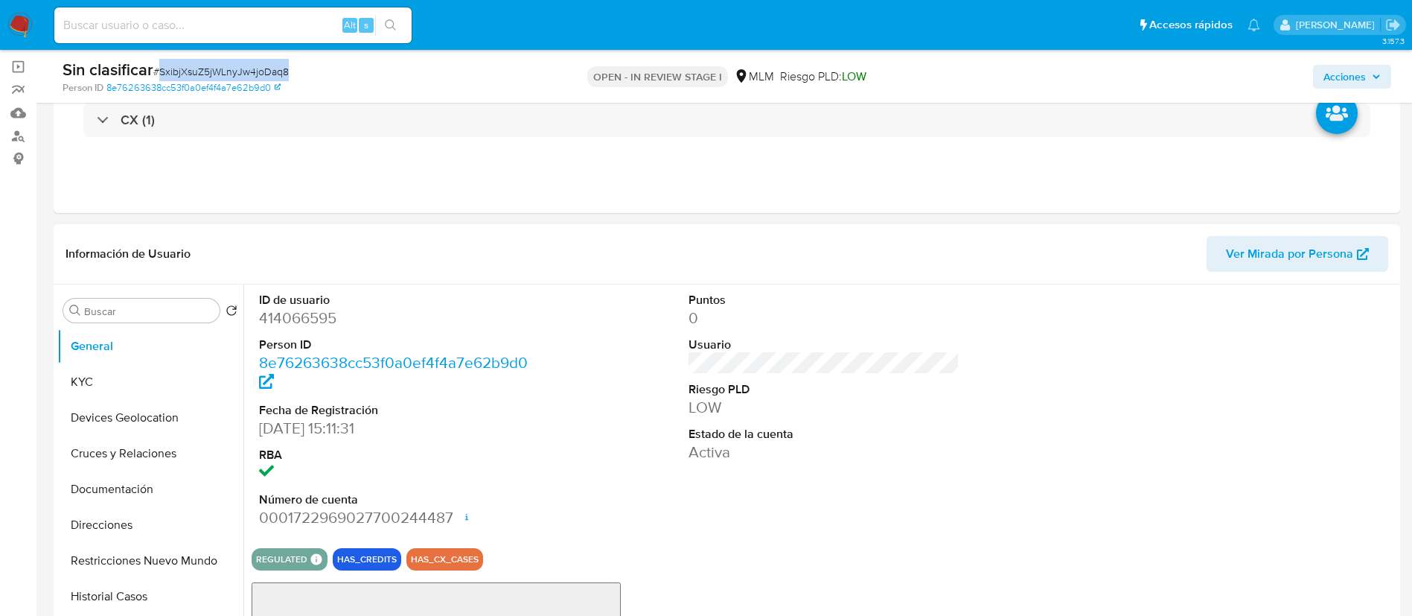
scroll to position [112, 0]
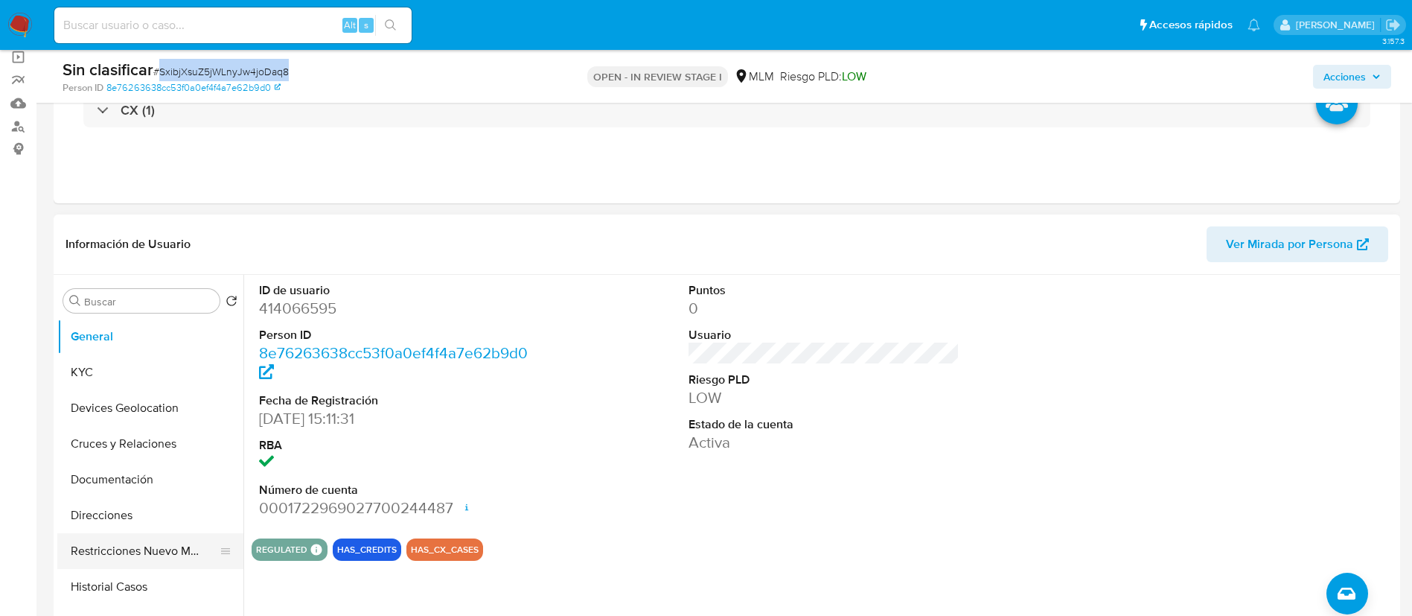
drag, startPoint x: 92, startPoint y: 543, endPoint x: 109, endPoint y: 540, distance: 17.4
click at [92, 543] on button "Restricciones Nuevo Mundo" at bounding box center [144, 551] width 174 height 36
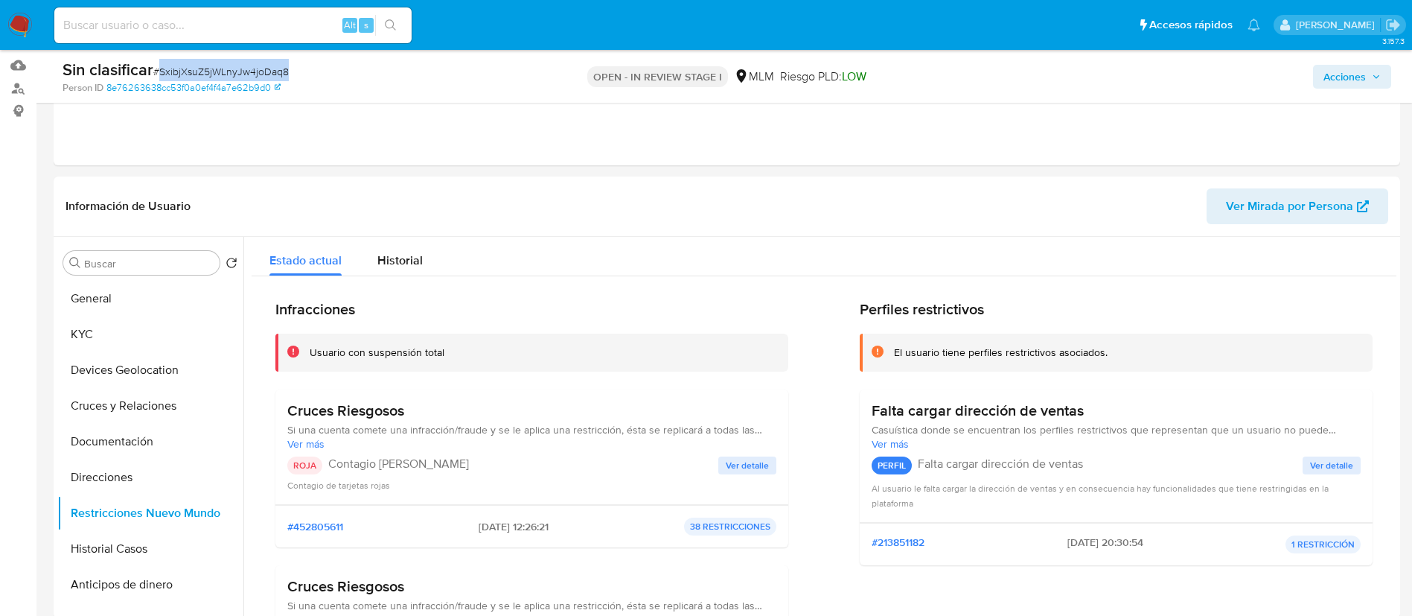
scroll to position [0, 0]
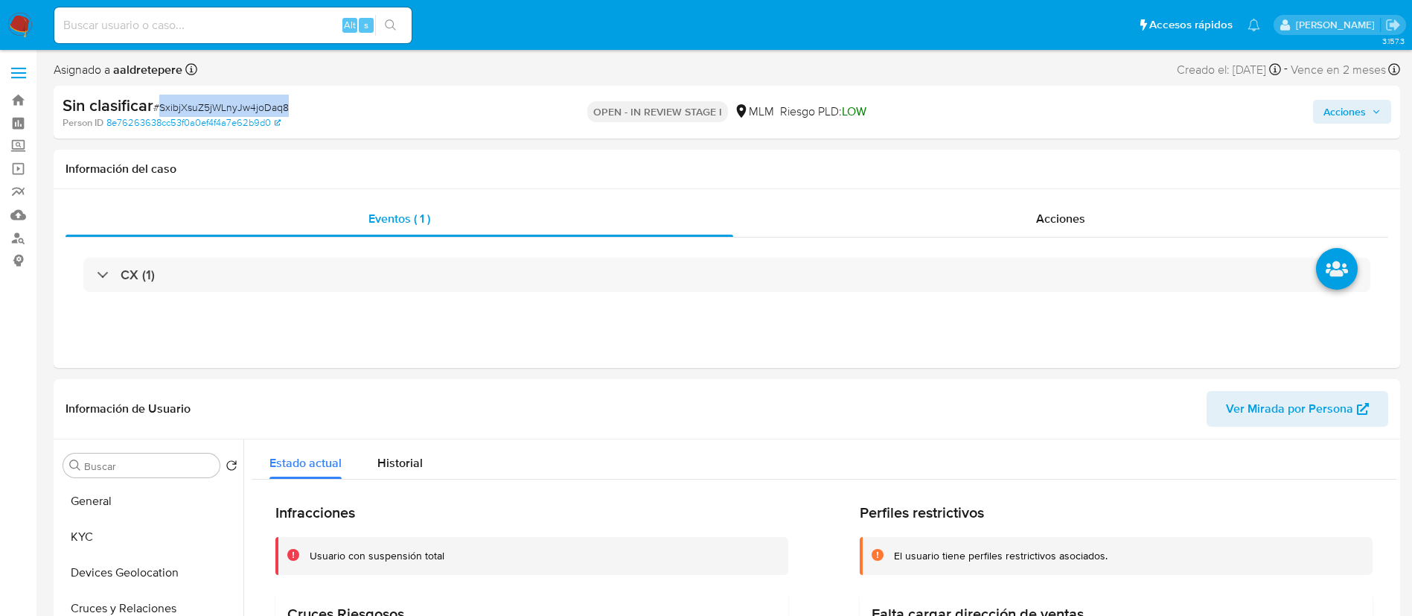
click at [1354, 100] on span "Acciones" at bounding box center [1344, 112] width 42 height 24
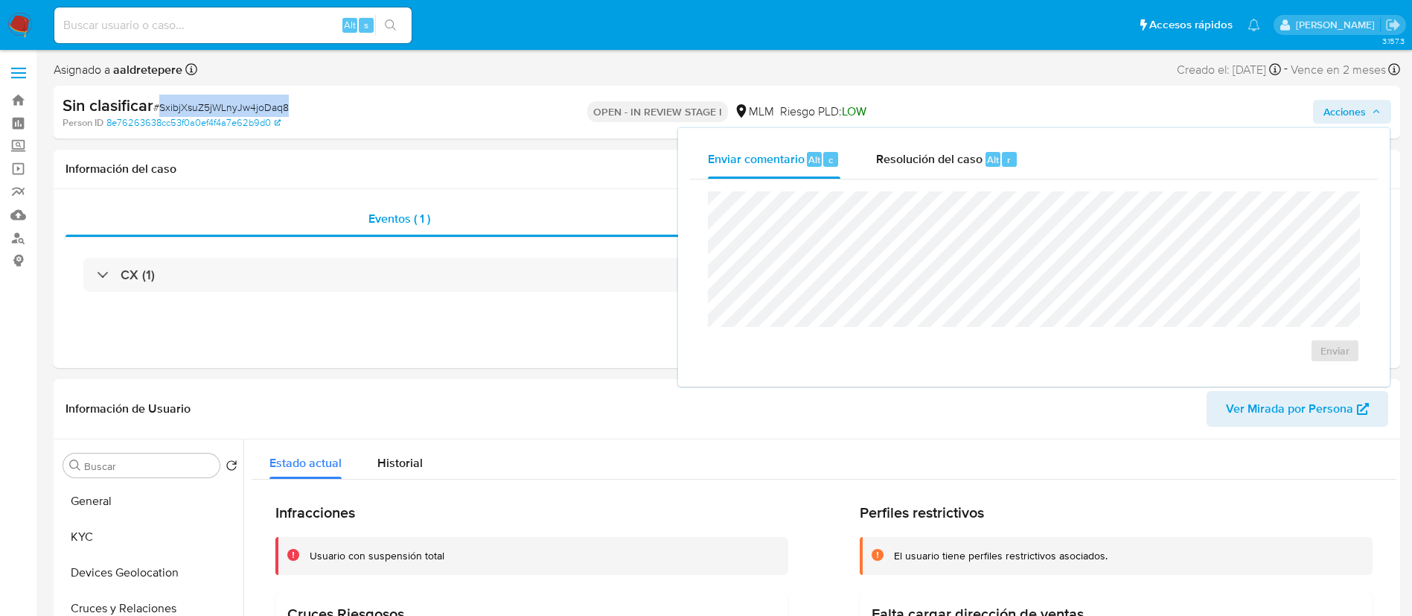
click at [1354, 100] on span "Acciones" at bounding box center [1344, 112] width 42 height 24
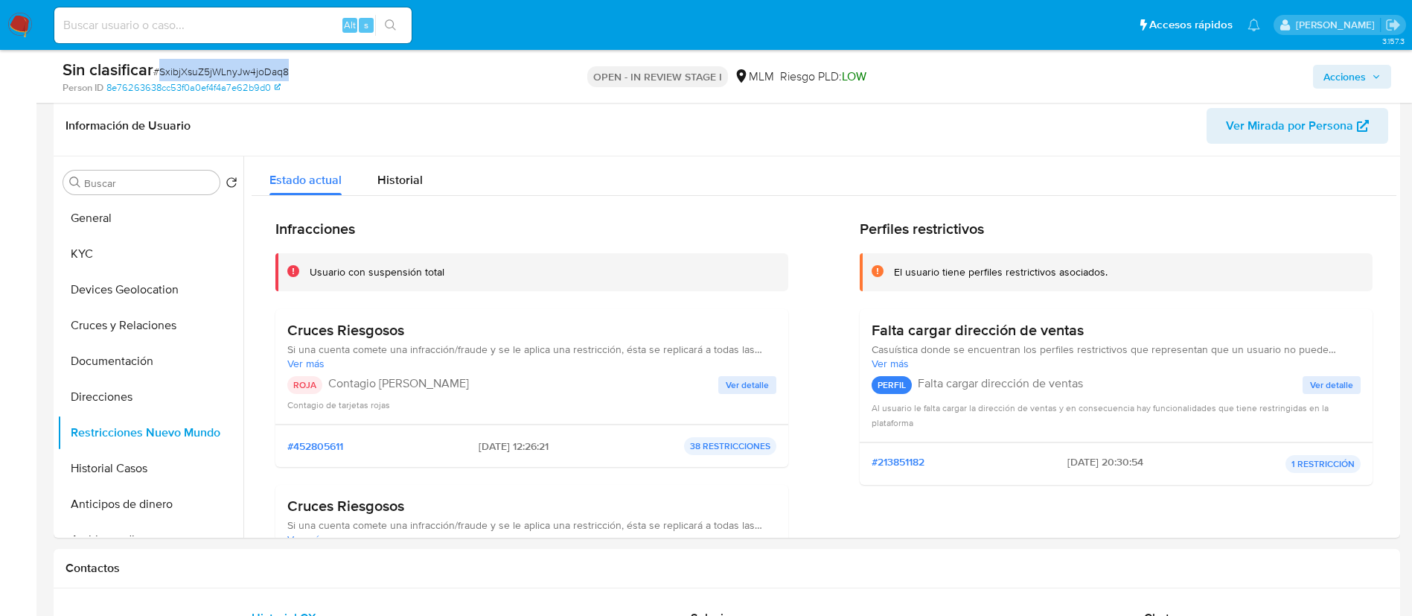
scroll to position [112, 0]
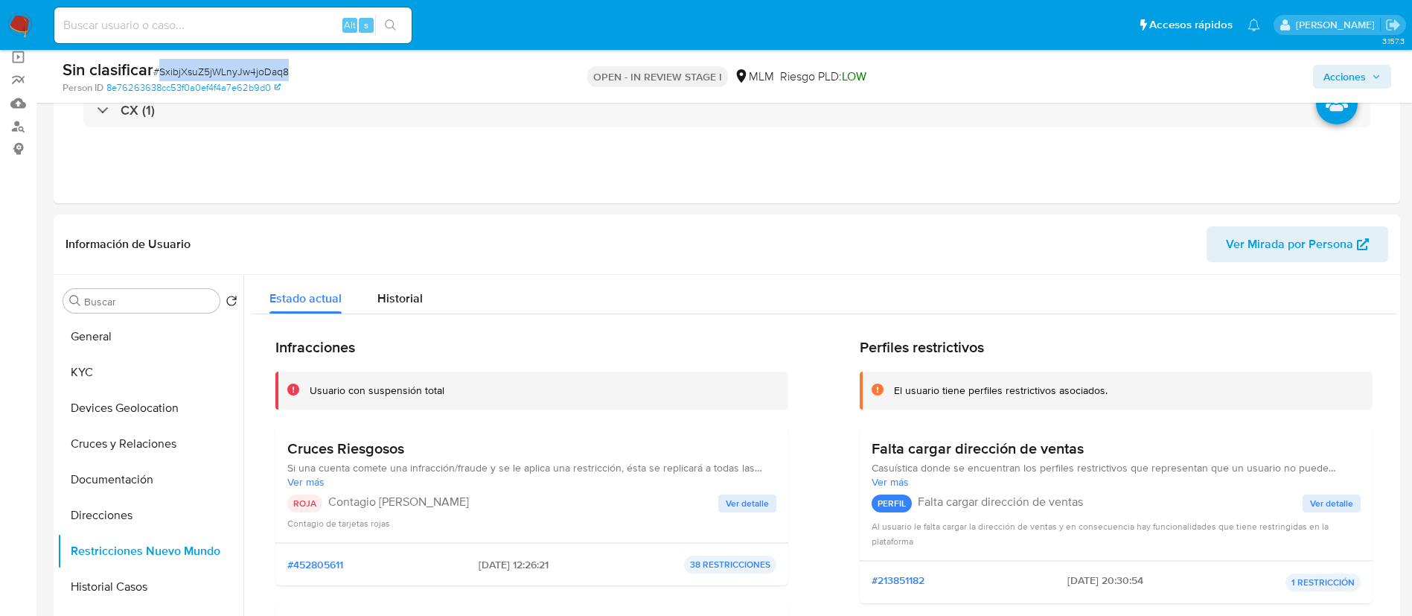
click at [1350, 84] on span "Acciones" at bounding box center [1344, 77] width 42 height 24
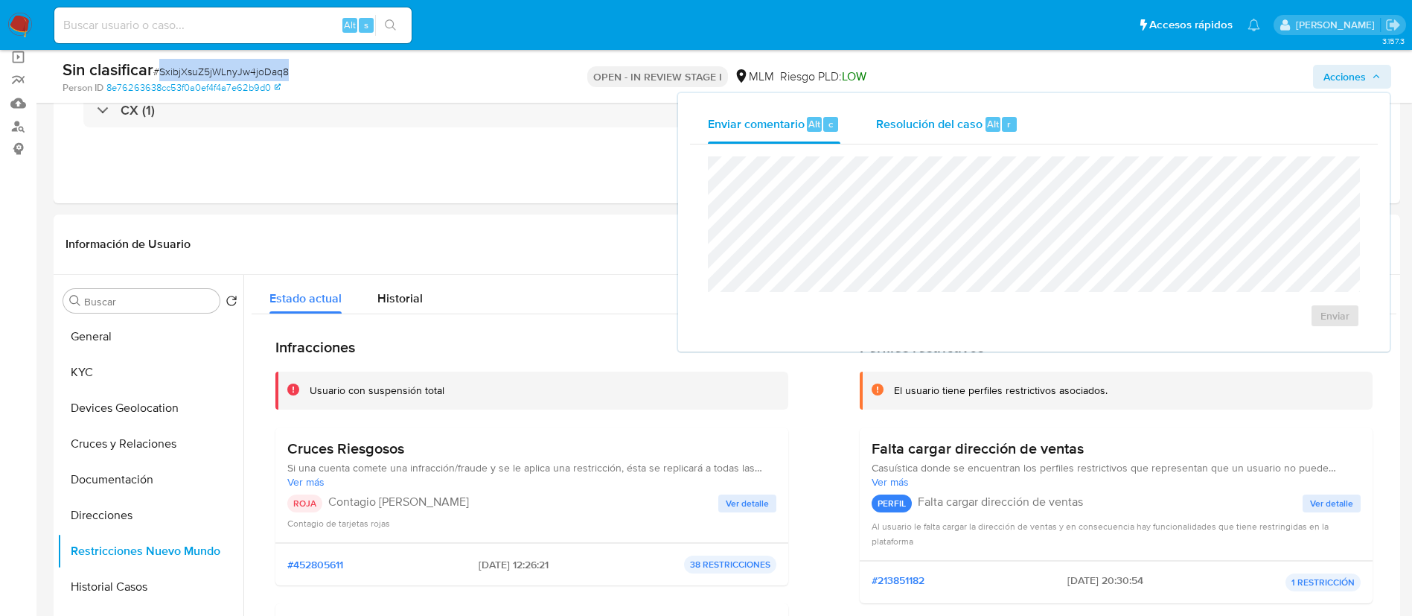
click at [934, 131] on span "Resolución del caso" at bounding box center [929, 123] width 106 height 17
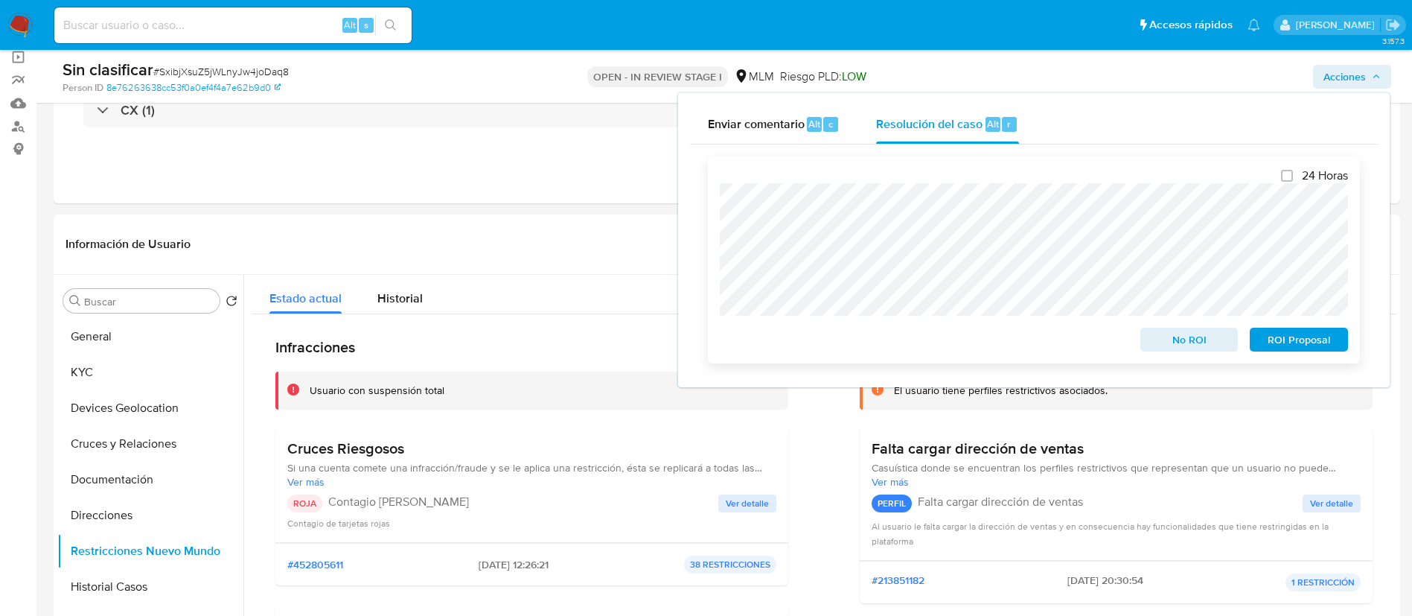
click at [1186, 350] on span "No ROI" at bounding box center [1189, 339] width 77 height 21
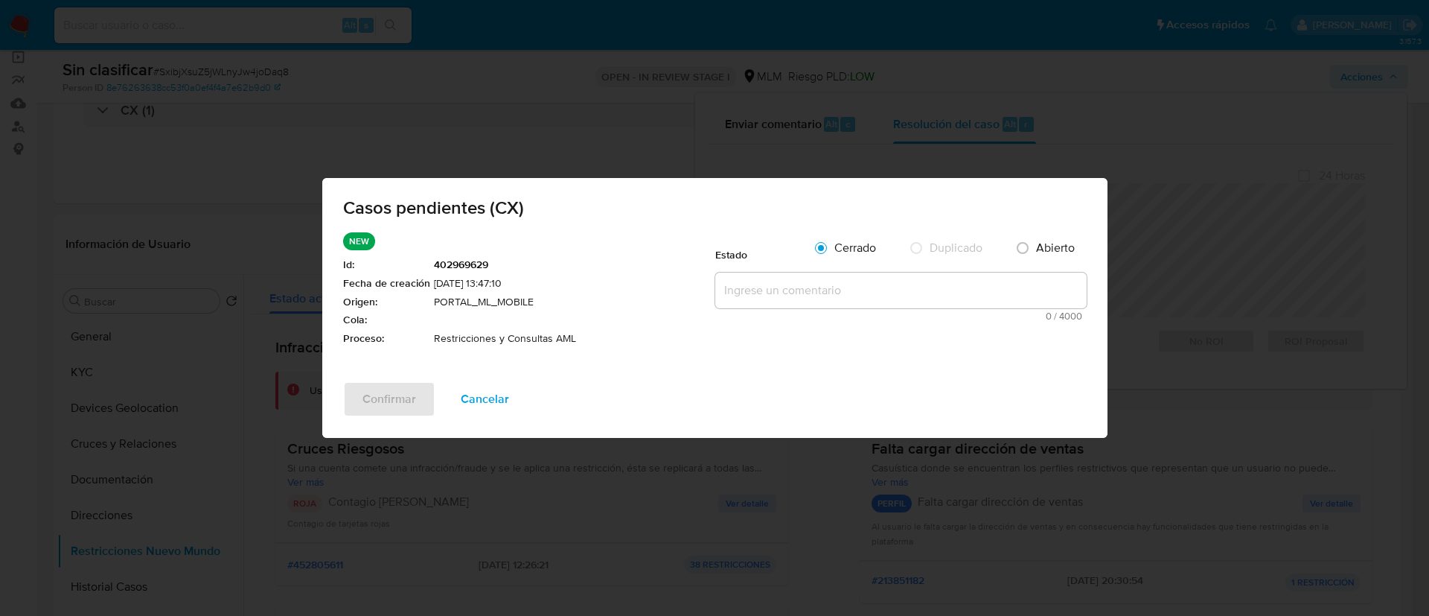
drag, startPoint x: 873, startPoint y: 288, endPoint x: 845, endPoint y: 289, distance: 27.5
click at [872, 288] on textarea at bounding box center [900, 290] width 371 height 36
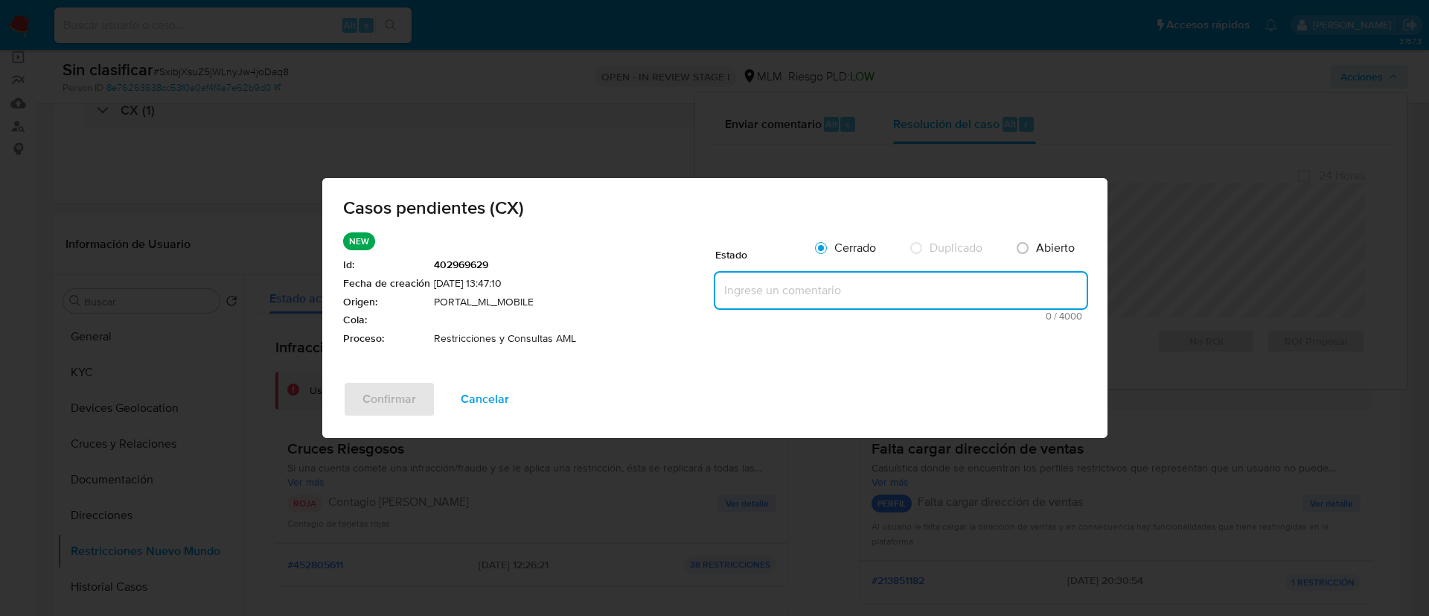
paste textarea "CASO GENERADO POR CX, ALERTA DEBIDO A UNA RESTRICCION APLICADA POR EL EQUIPO DE…"
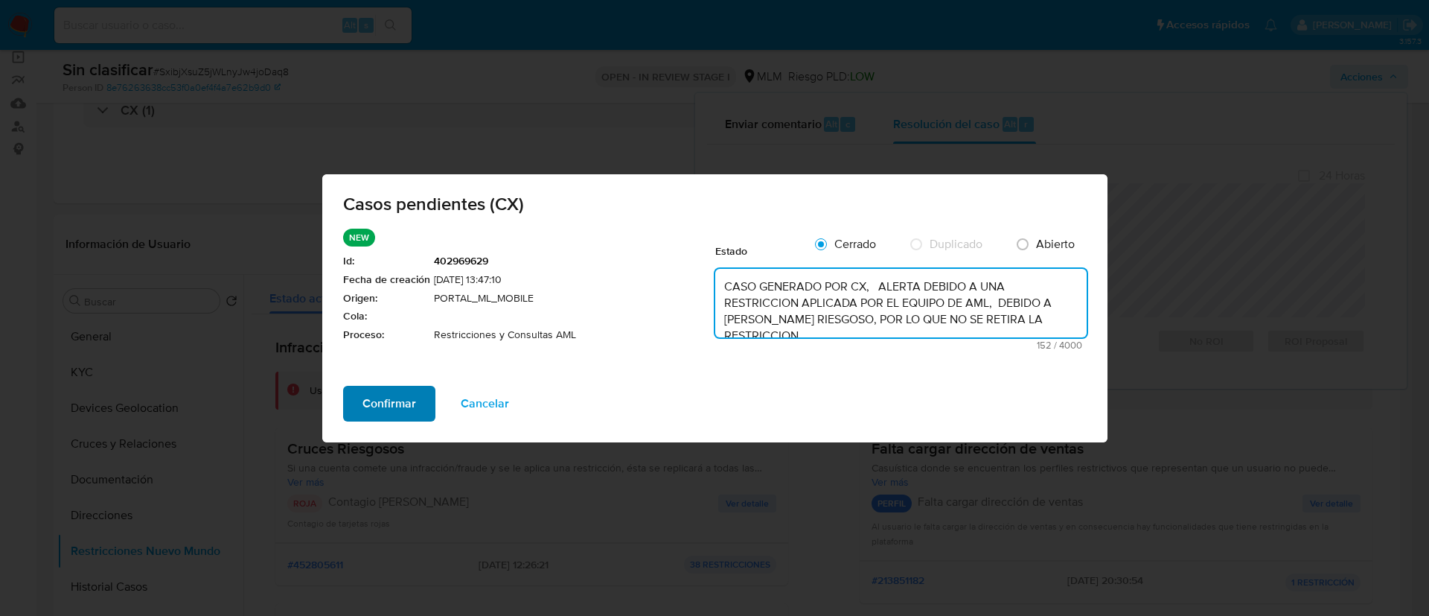
type textarea "CASO GENERADO POR CX, ALERTA DEBIDO A UNA RESTRICCION APLICADA POR EL EQUIPO DE…"
click at [370, 398] on span "Confirmar" at bounding box center [389, 403] width 54 height 33
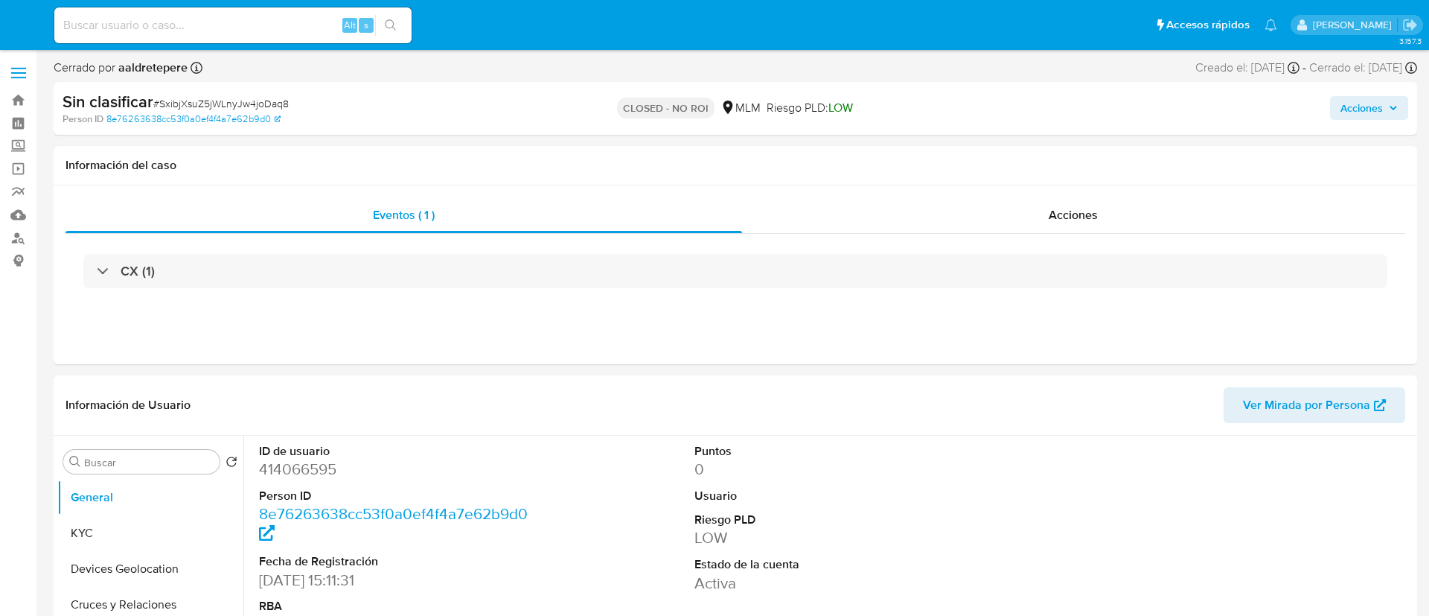
select select "10"
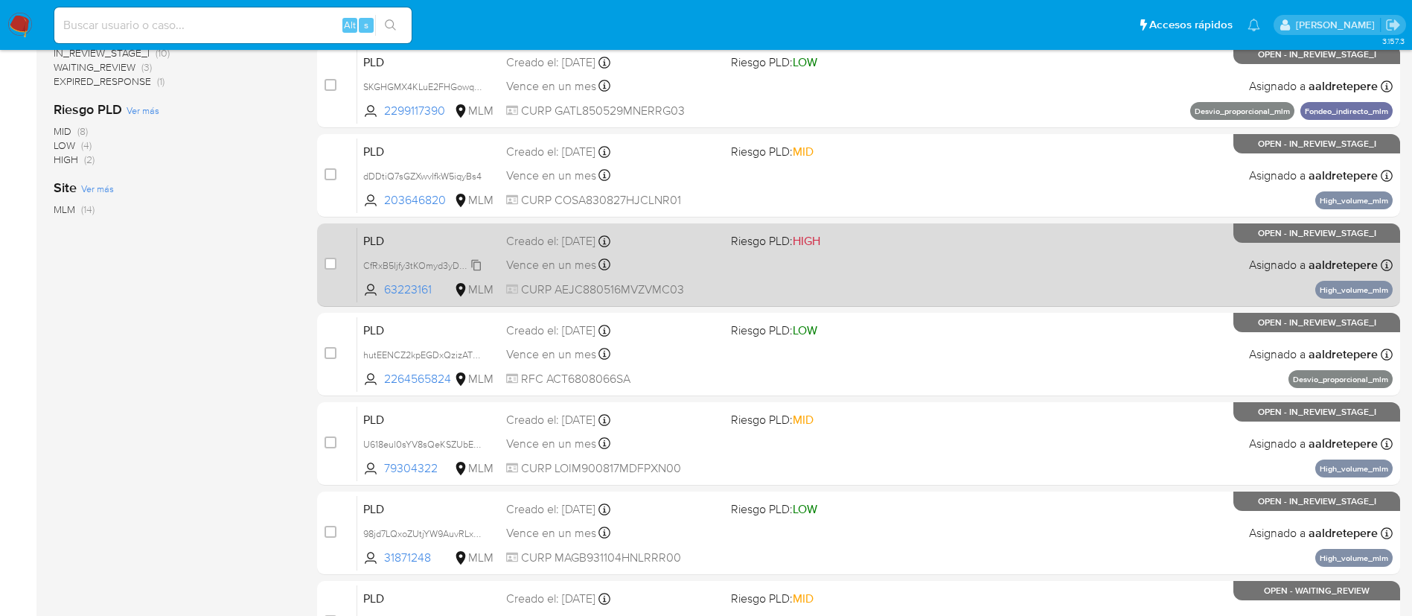
scroll to position [560, 0]
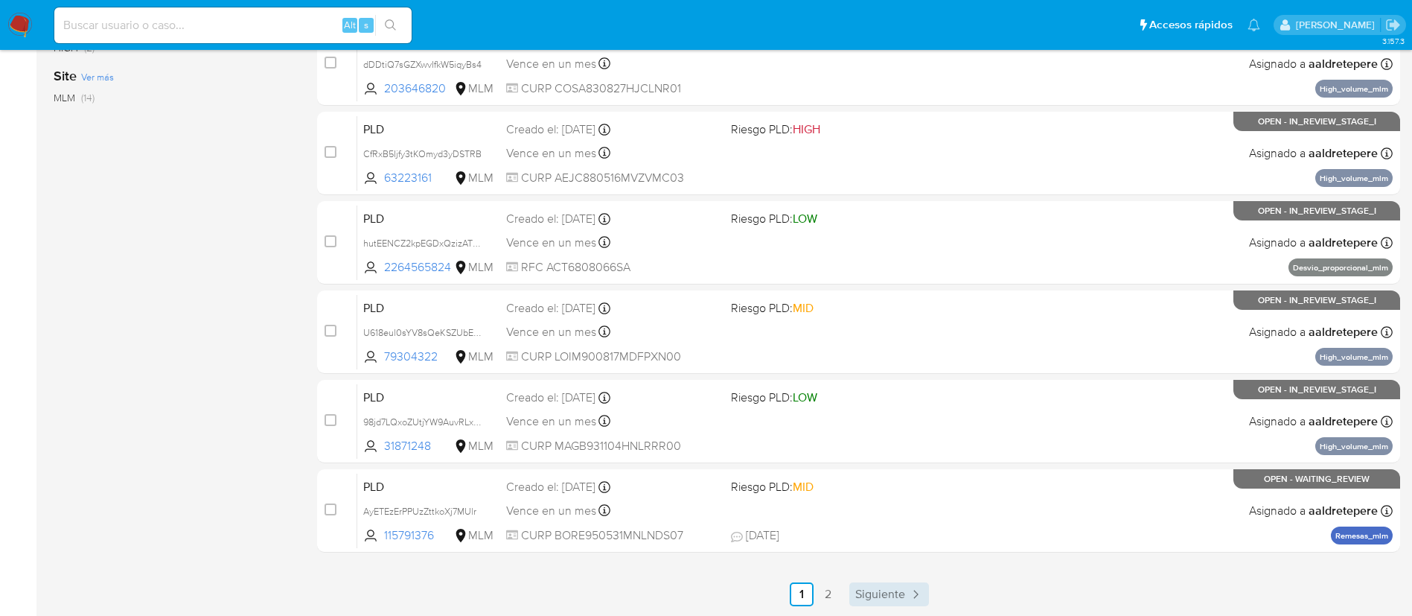
click at [886, 597] on span "Siguiente" at bounding box center [880, 594] width 50 height 12
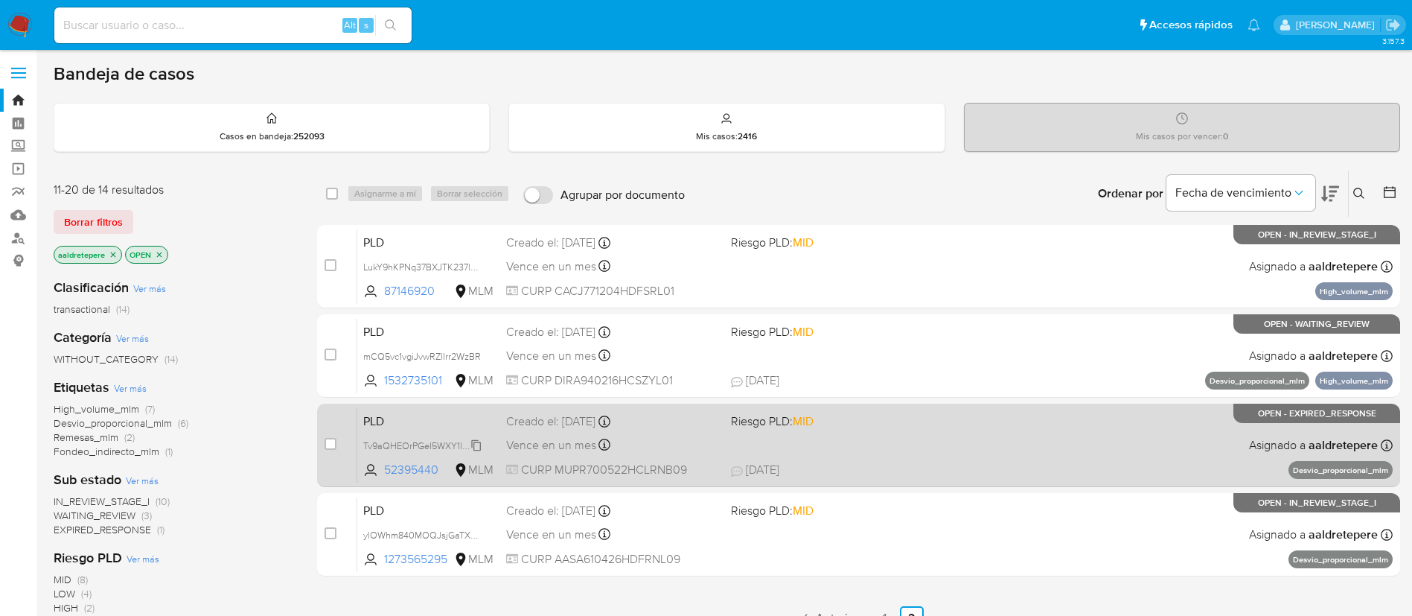
drag, startPoint x: 850, startPoint y: 453, endPoint x: 435, endPoint y: 437, distance: 415.6
click at [458, 440] on div "PLD Tv9aQHEOrPGel5WXY1lKUS8e 52395440 MLM Riesgo PLD: MID Creado el: [DATE] Cre…" at bounding box center [874, 444] width 1035 height 75
click at [325, 441] on input "checkbox" at bounding box center [330, 444] width 12 height 12
checkbox input "true"
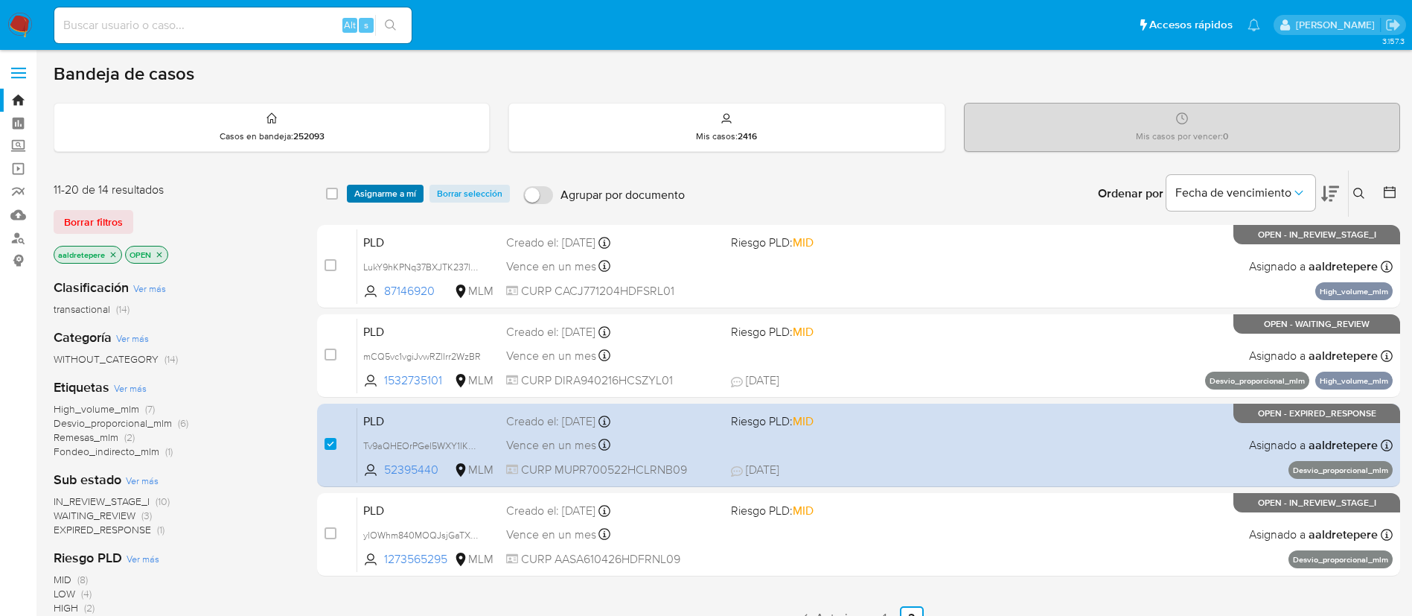
click at [409, 199] on span "Asignarme a mí" at bounding box center [385, 193] width 62 height 15
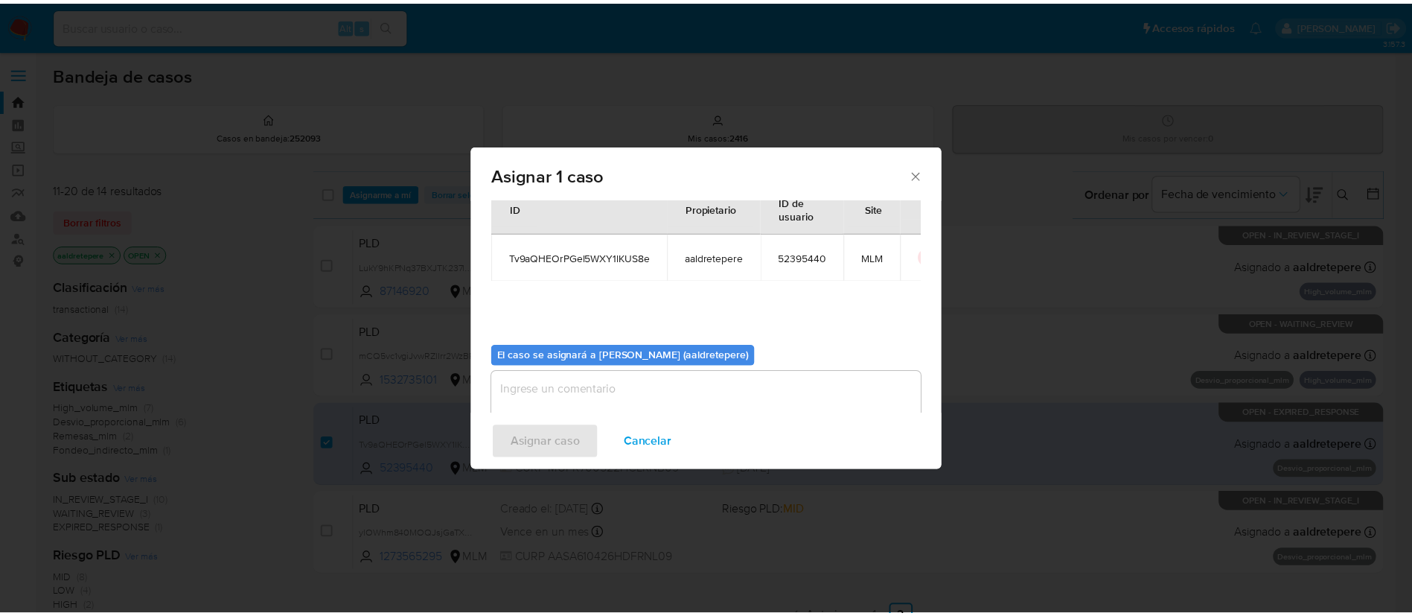
scroll to position [77, 0]
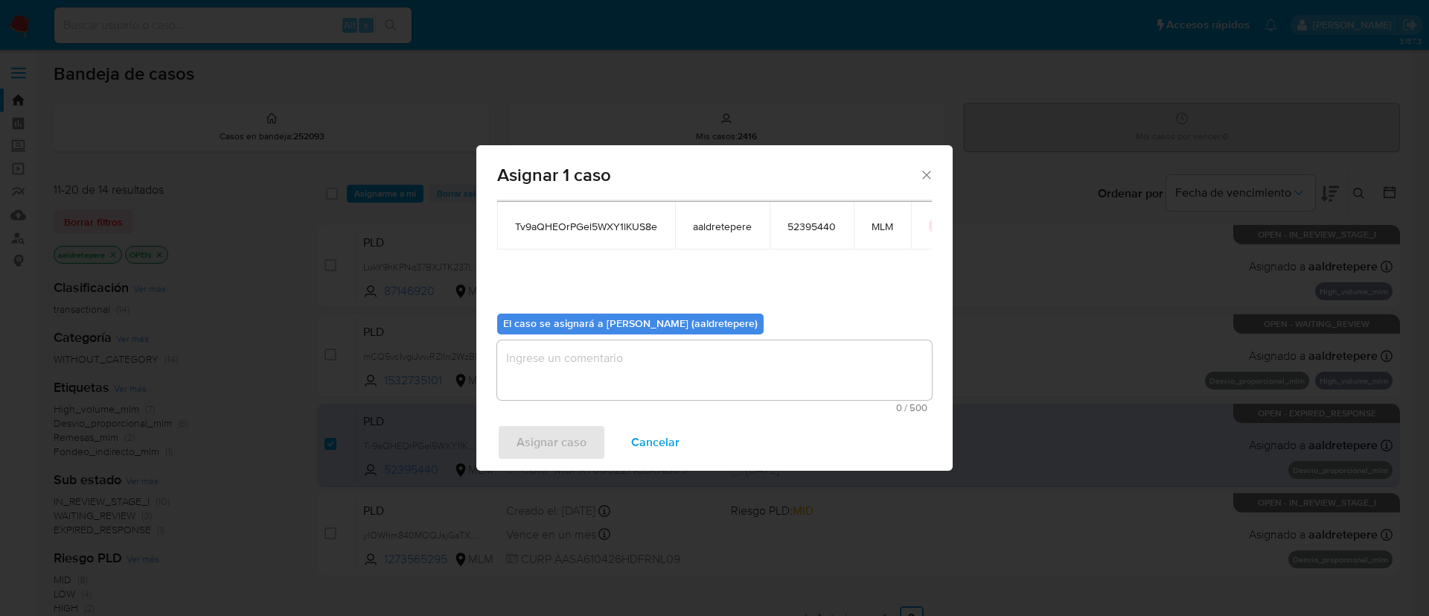
click at [586, 379] on textarea "assign-modal" at bounding box center [714, 370] width 435 height 60
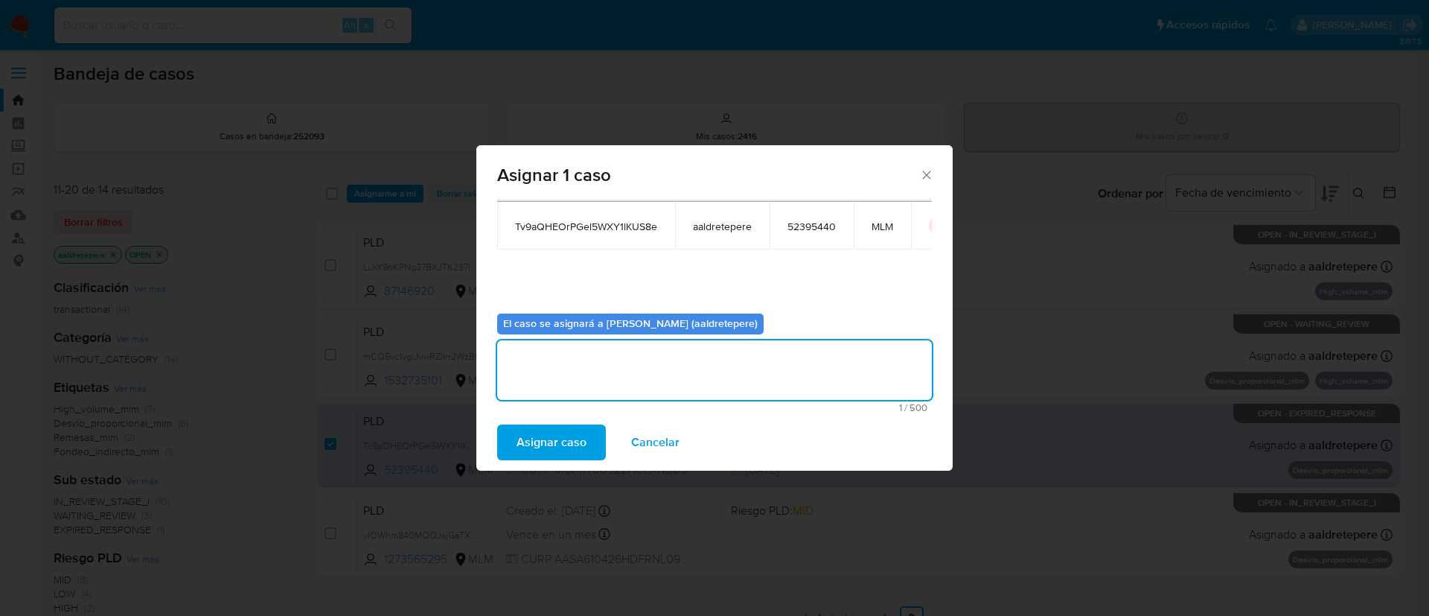
click at [585, 440] on span "Asignar caso" at bounding box center [552, 442] width 70 height 33
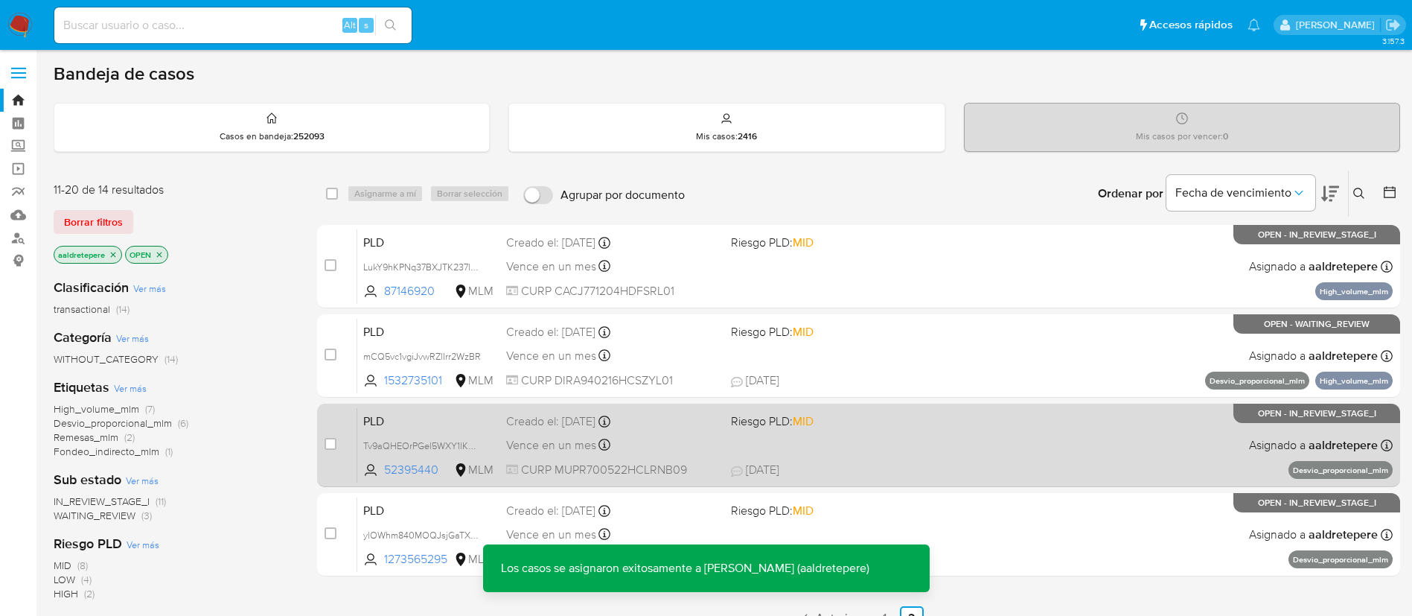
click at [717, 461] on span "CURP MUPR700522HCLRNB09" at bounding box center [612, 469] width 213 height 16
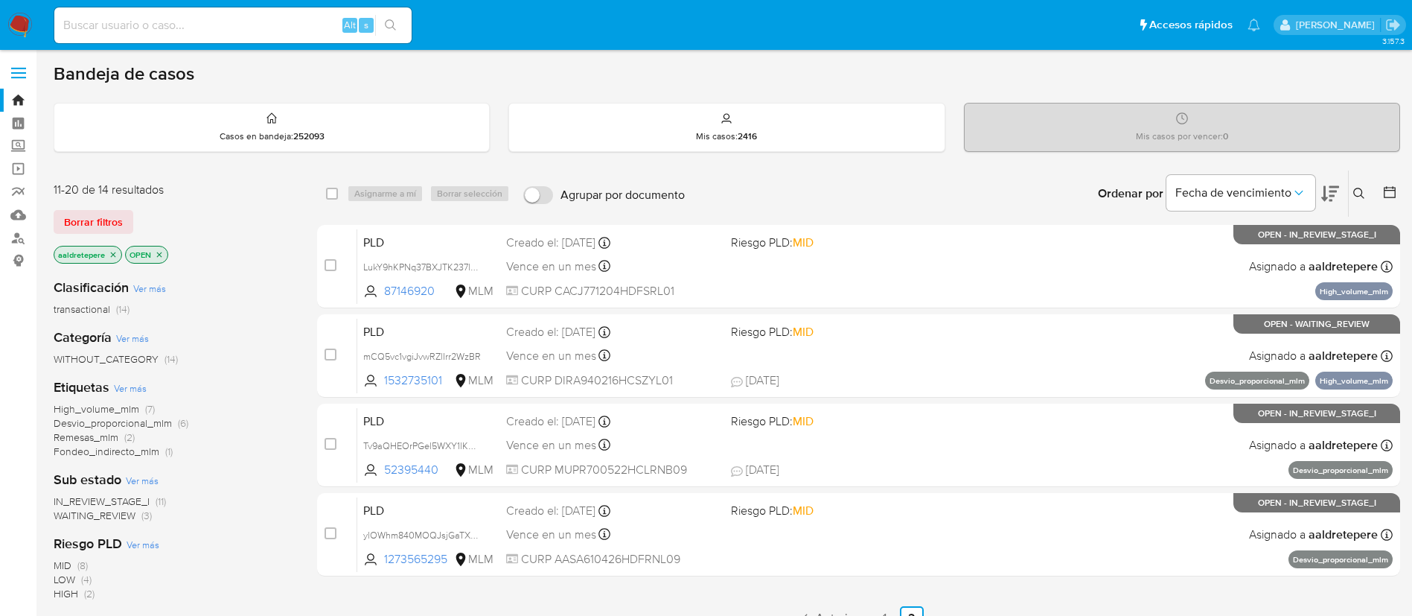
click at [25, 4] on nav "Pausado Ver notificaciones Alt s Accesos rápidos Presiona las siguientes teclas…" at bounding box center [706, 25] width 1412 height 50
click at [24, 23] on img at bounding box center [19, 25] width 25 height 25
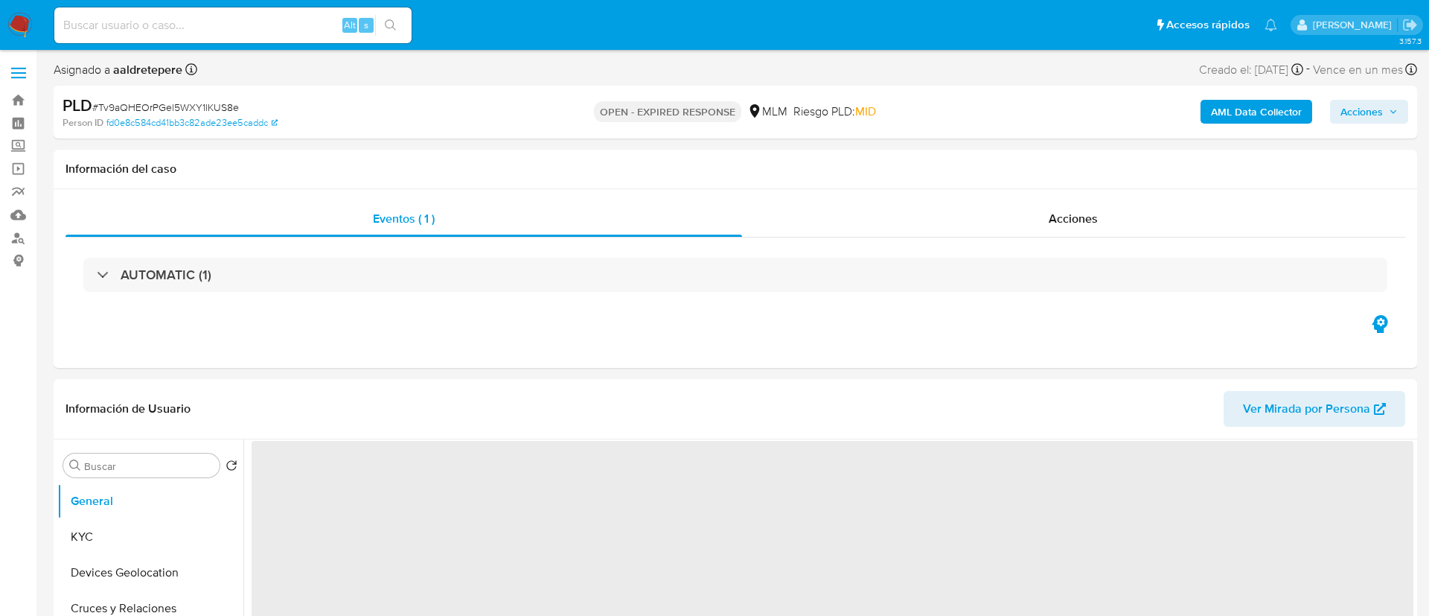
select select "10"
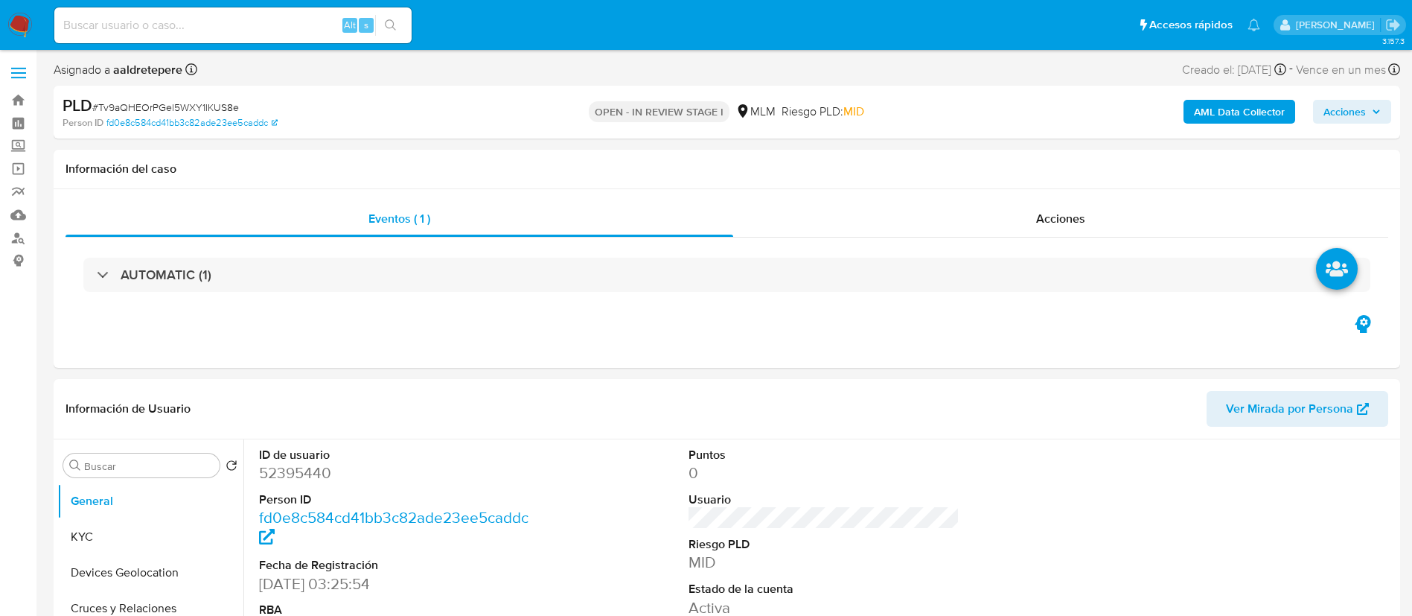
select select "10"
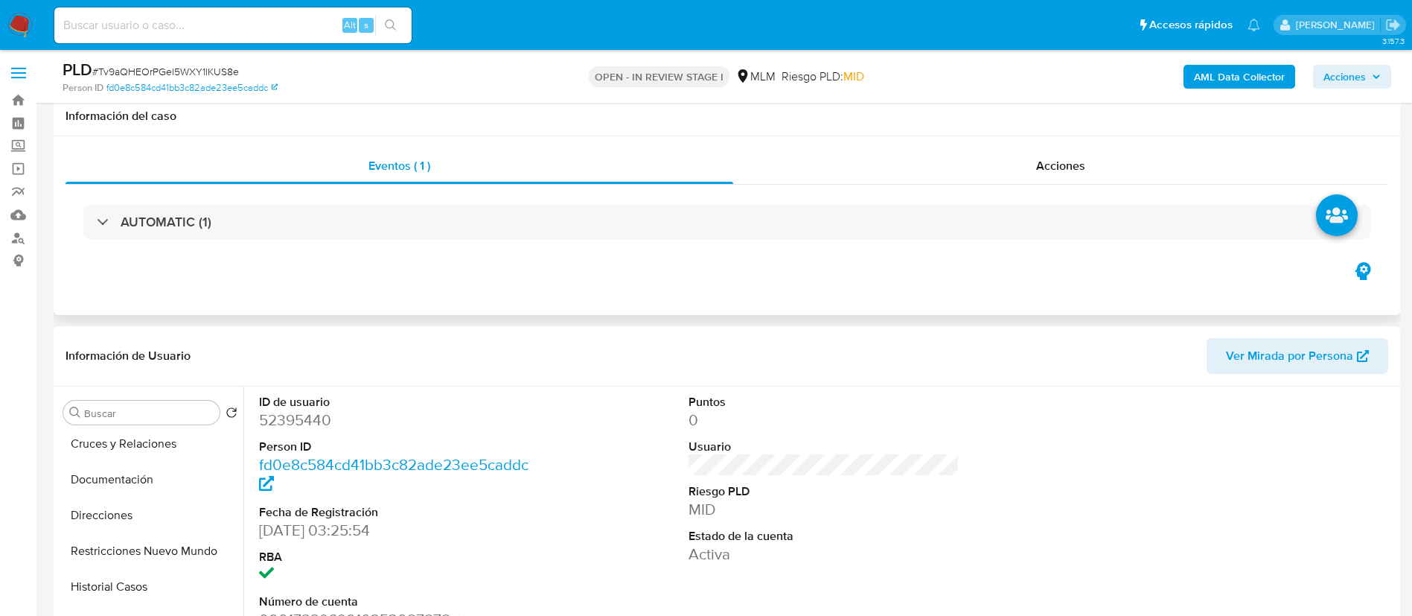
scroll to position [112, 0]
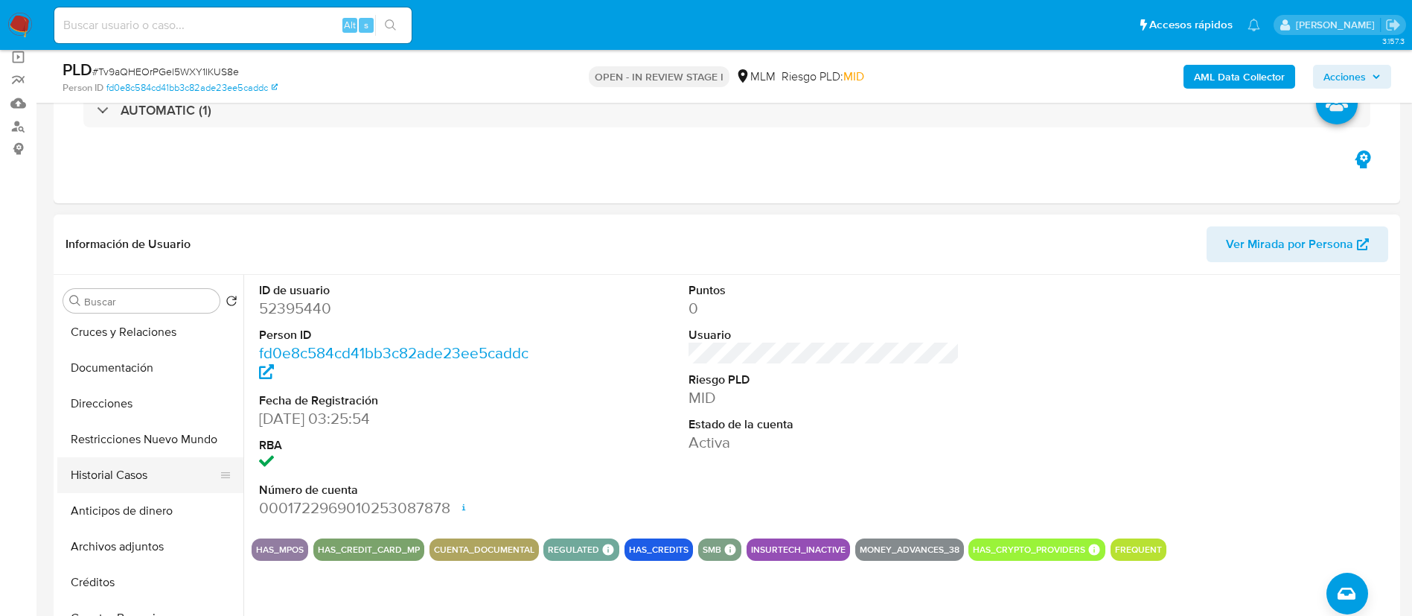
click at [175, 465] on button "Historial Casos" at bounding box center [144, 475] width 174 height 36
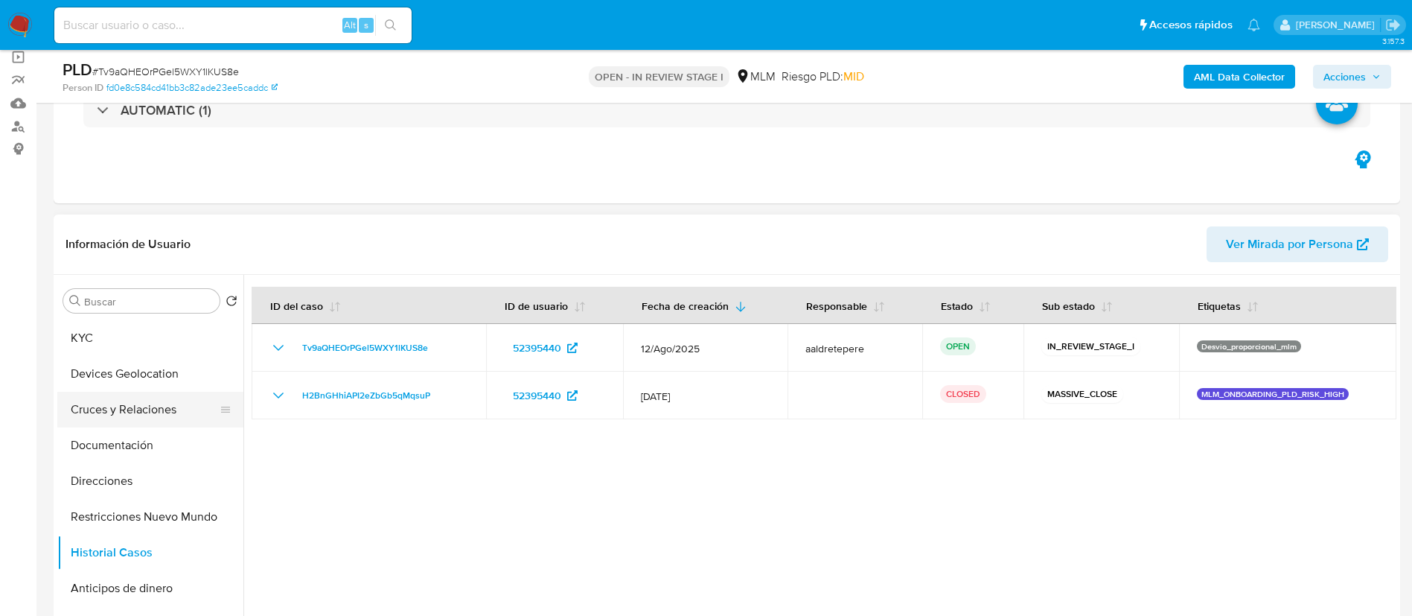
scroll to position [0, 0]
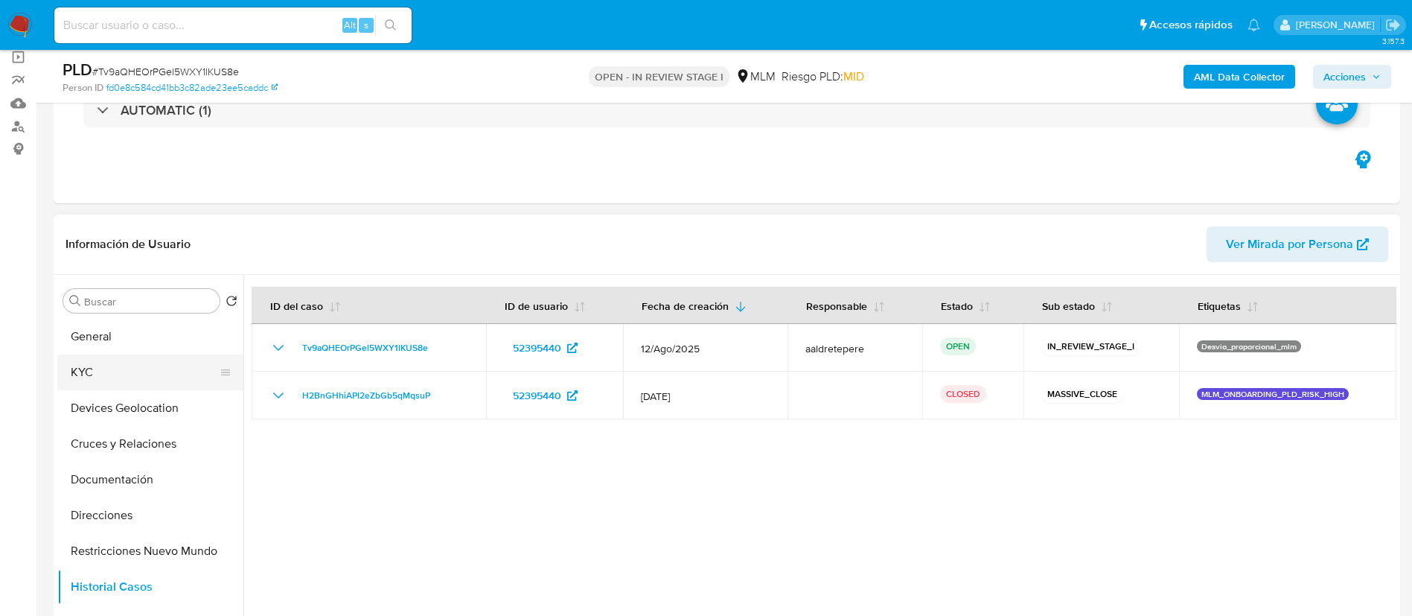
click at [132, 382] on button "KYC" at bounding box center [144, 372] width 174 height 36
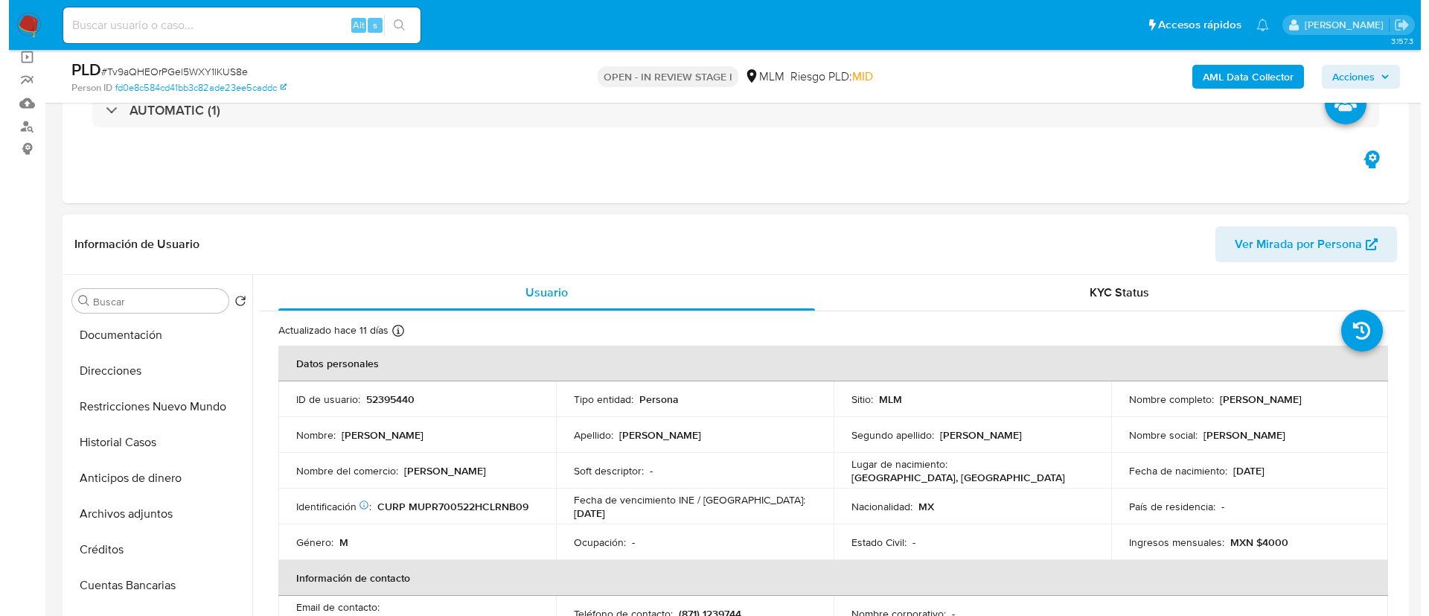
scroll to position [223, 0]
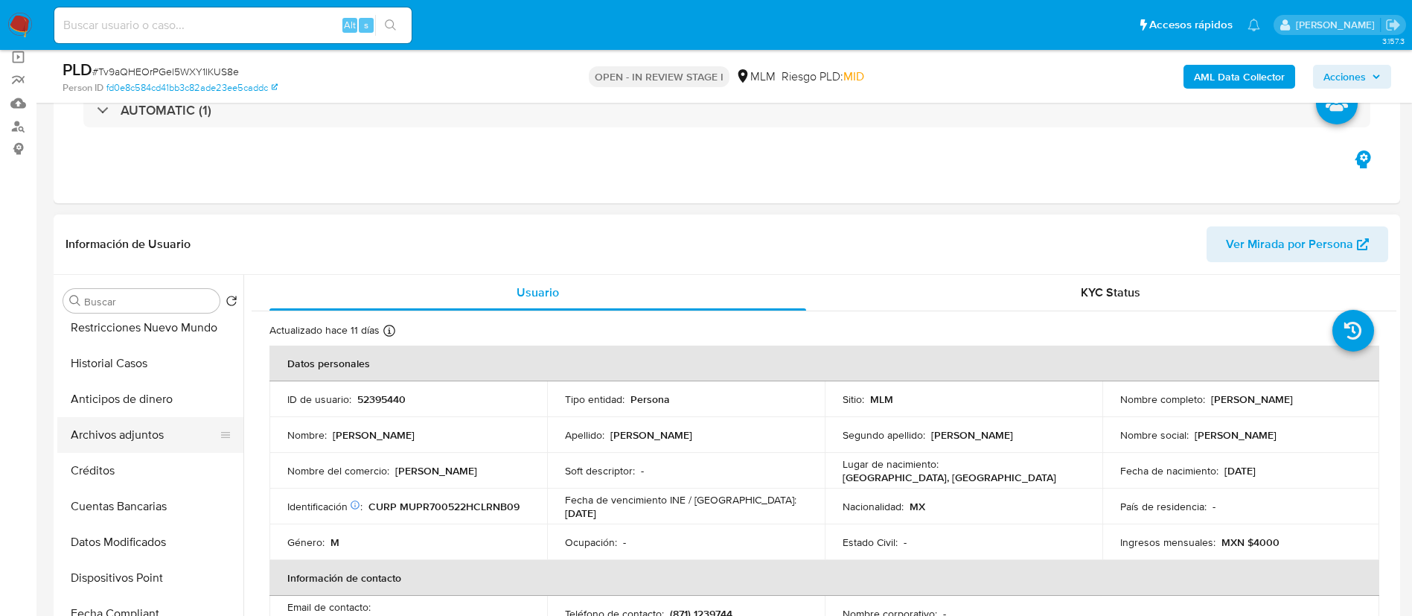
click at [141, 438] on button "Archivos adjuntos" at bounding box center [144, 435] width 174 height 36
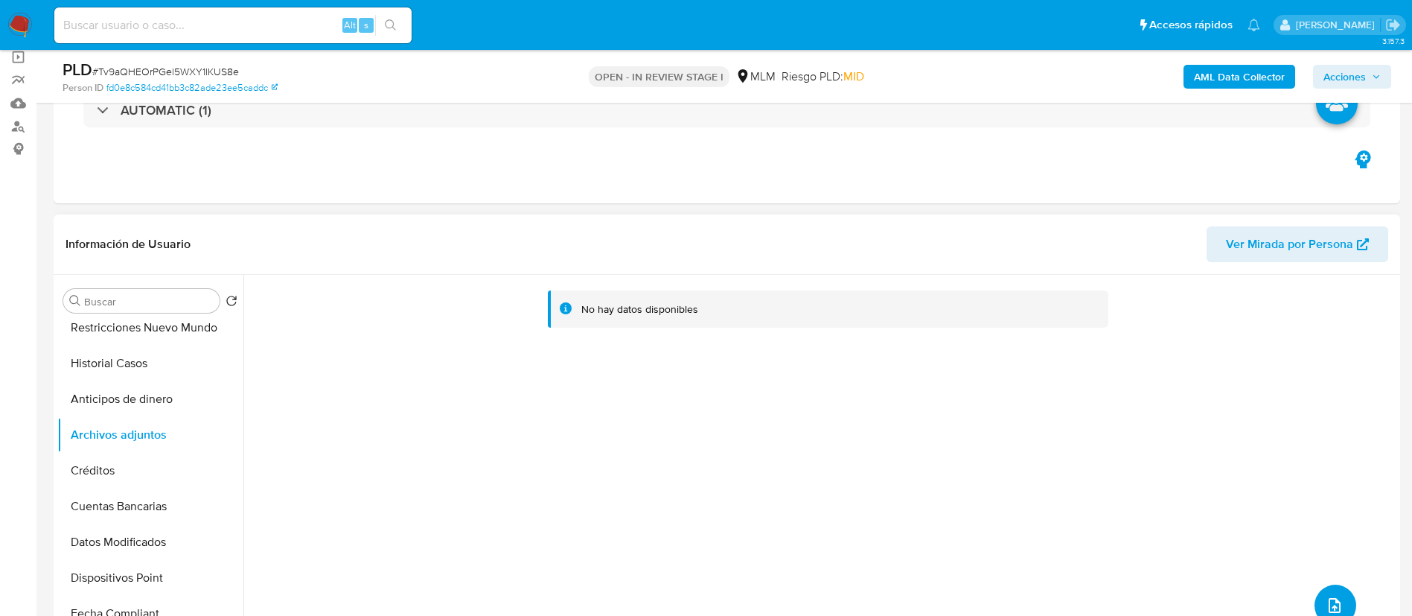
click at [1317, 595] on button "upload-file" at bounding box center [1335, 605] width 42 height 42
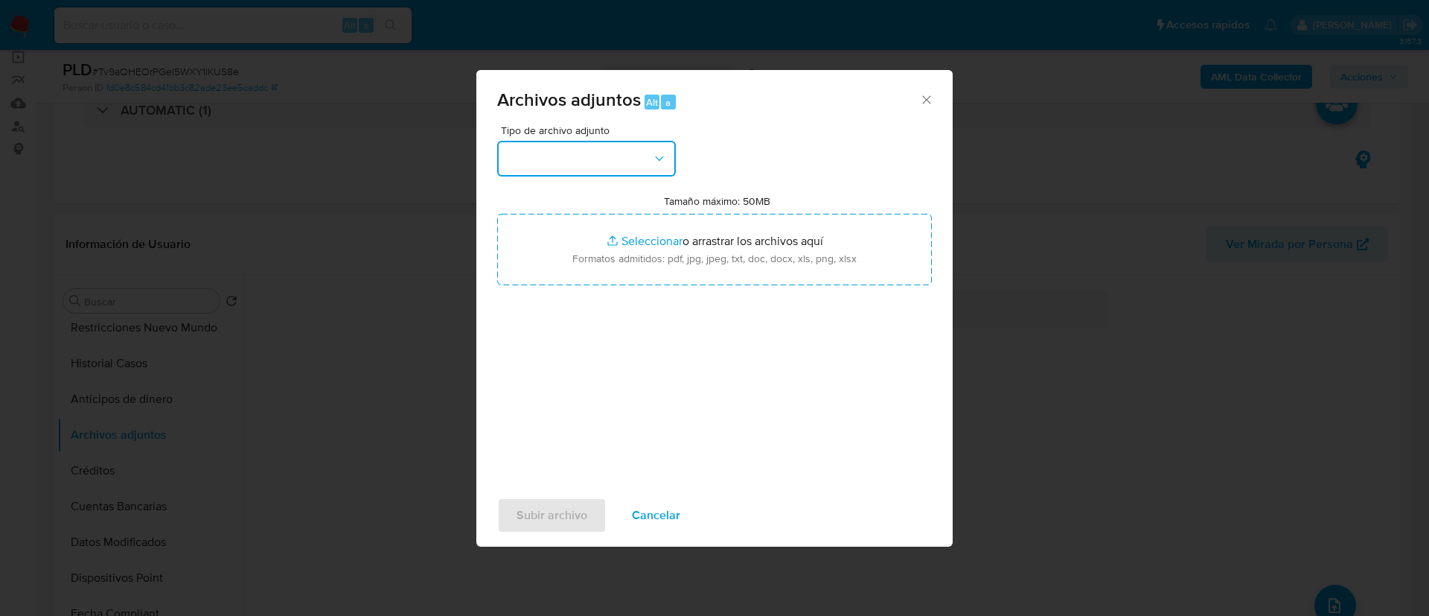
click at [637, 162] on button "button" at bounding box center [586, 159] width 179 height 36
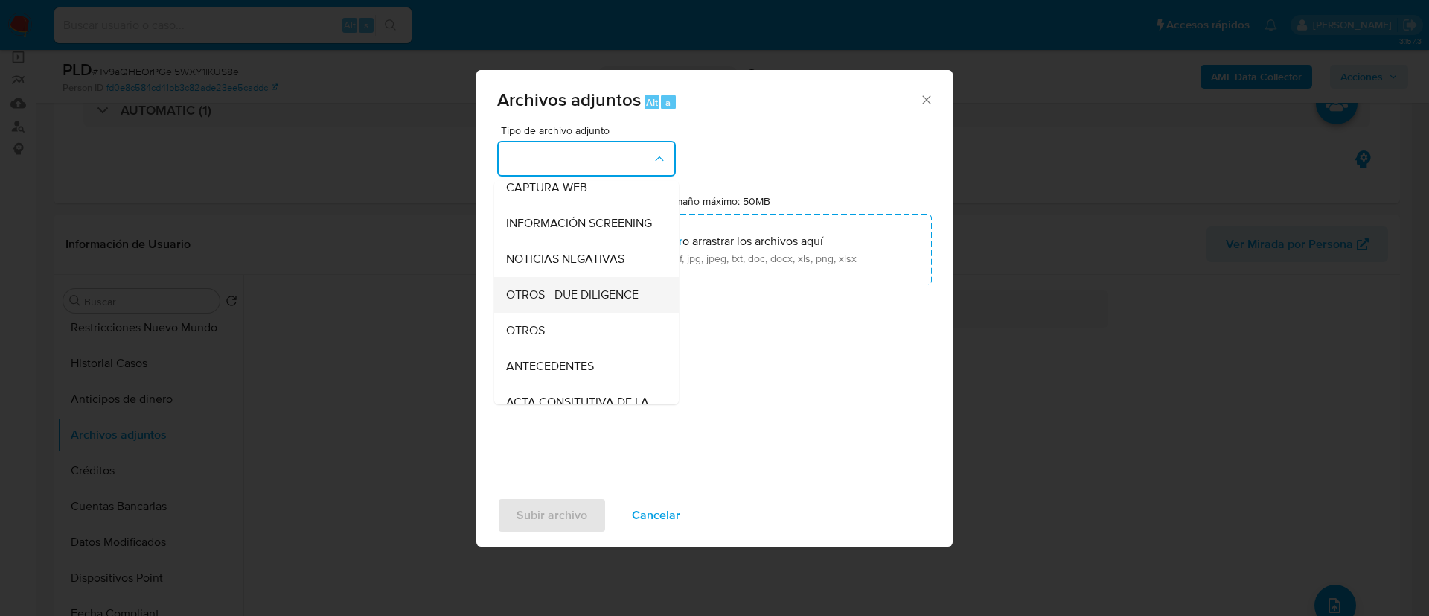
scroll to position [153, 0]
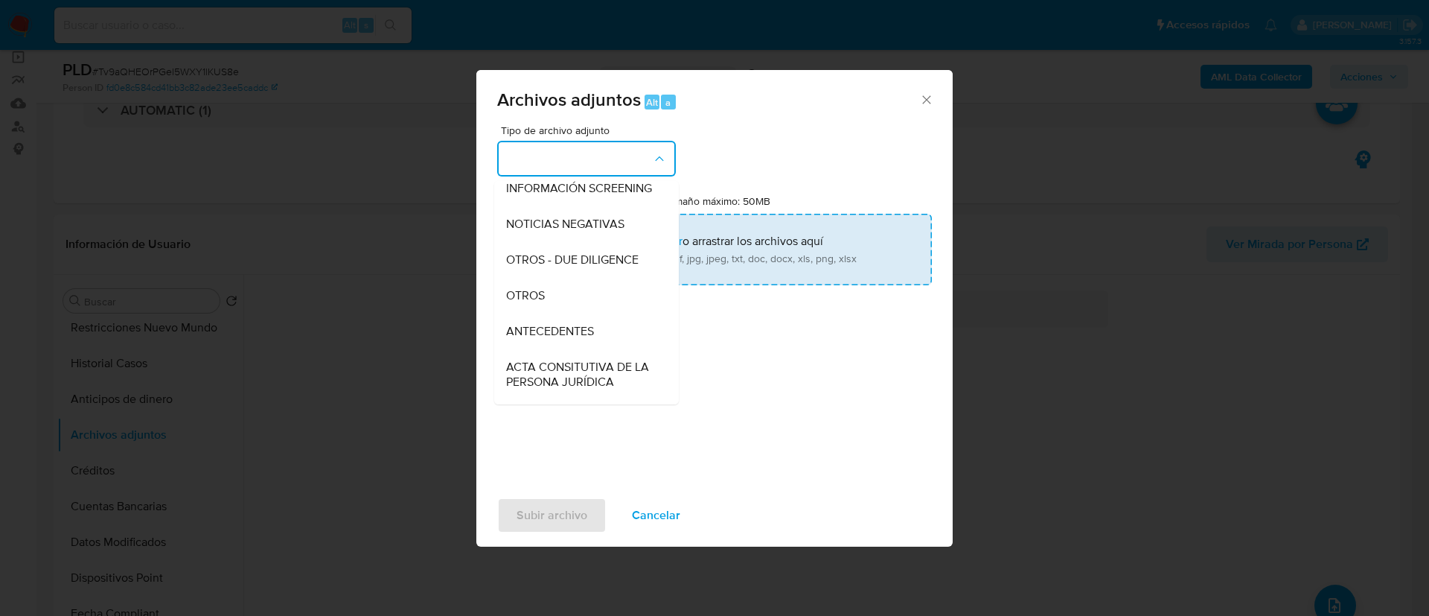
drag, startPoint x: 583, startPoint y: 313, endPoint x: 694, endPoint y: 230, distance: 137.7
click at [583, 313] on div "OTROS" at bounding box center [582, 296] width 152 height 36
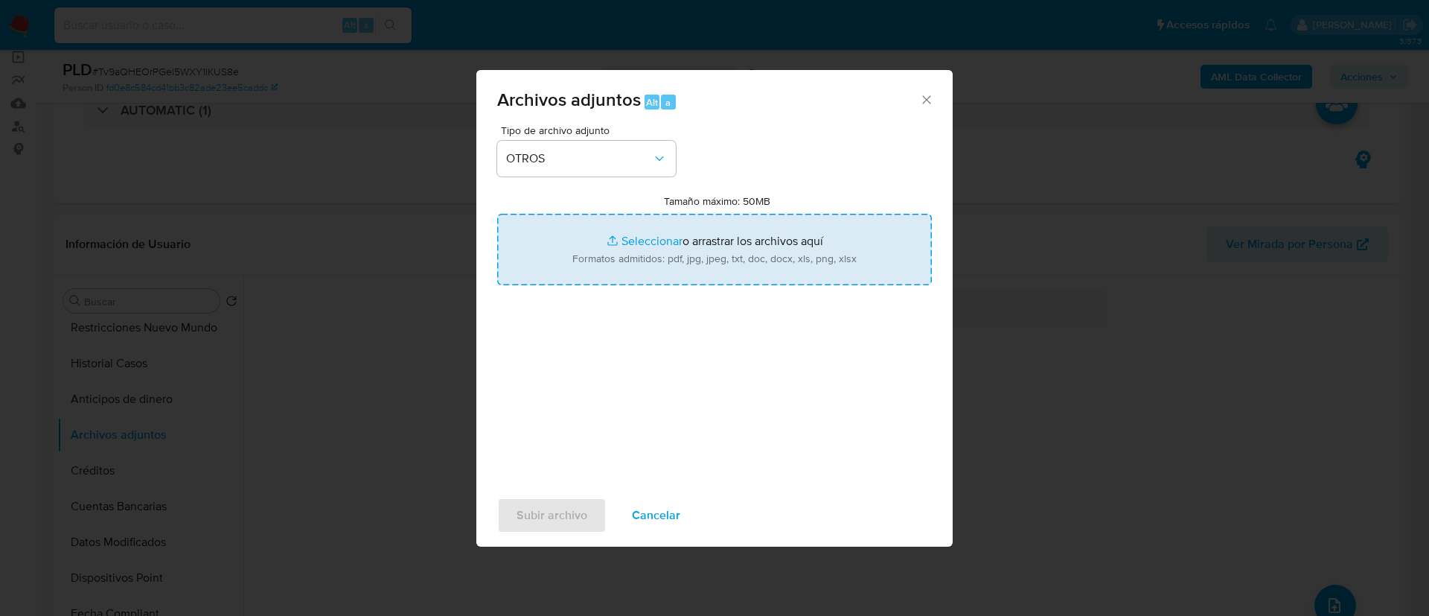
click at [703, 220] on input "Tamaño máximo: 50MB Seleccionar archivos" at bounding box center [714, 249] width 435 height 71
type input "C:\fakepath\52395440_ROBERTO MURILLO PINEDA_AGOSTO_2025.xlsx"
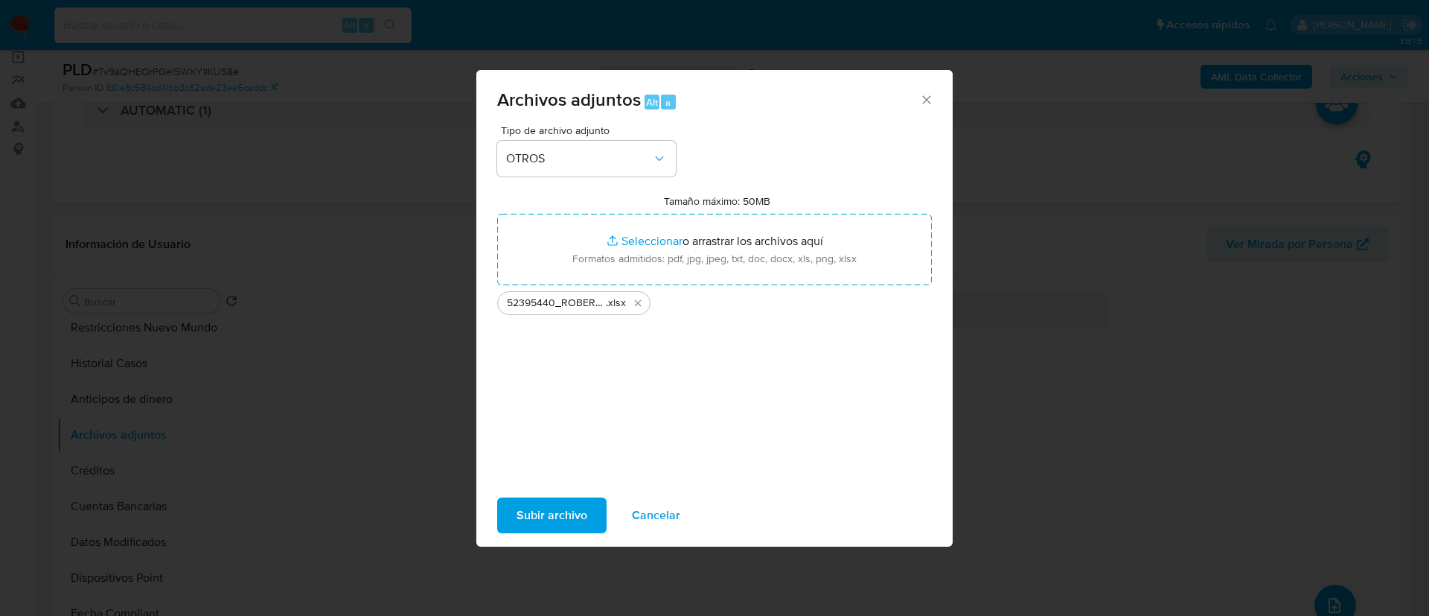
click at [562, 520] on span "Subir archivo" at bounding box center [552, 515] width 71 height 33
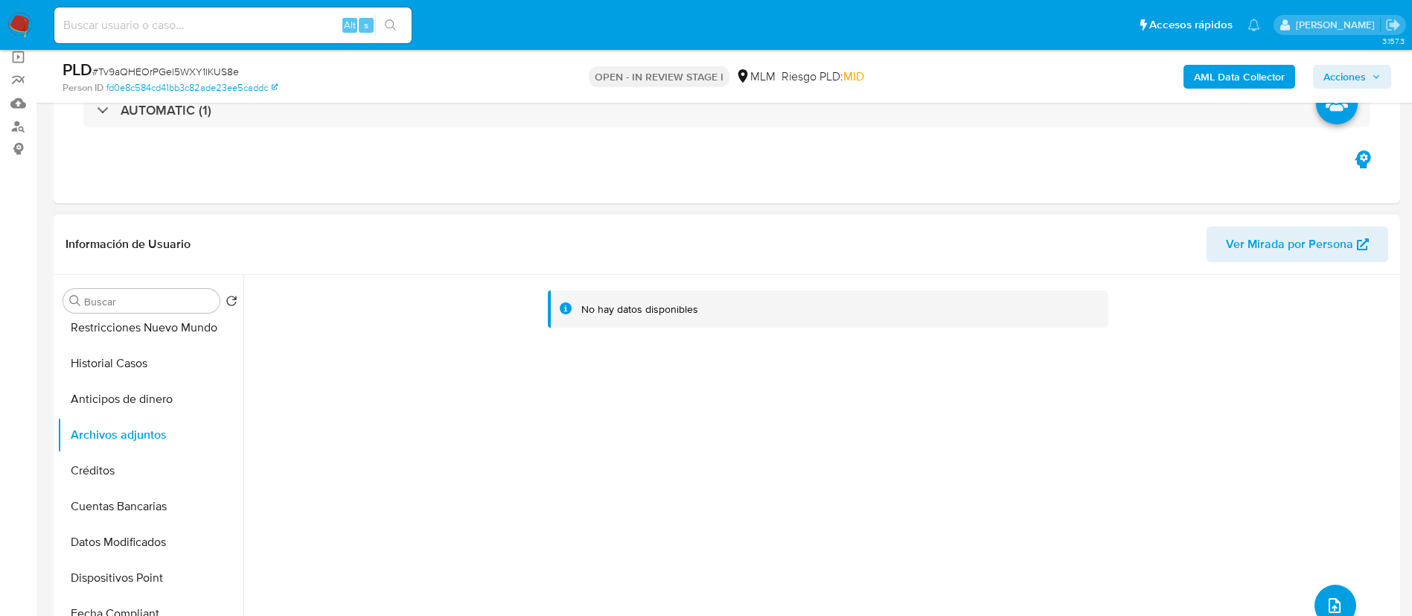
click at [1318, 595] on button "upload-file" at bounding box center [1335, 605] width 42 height 42
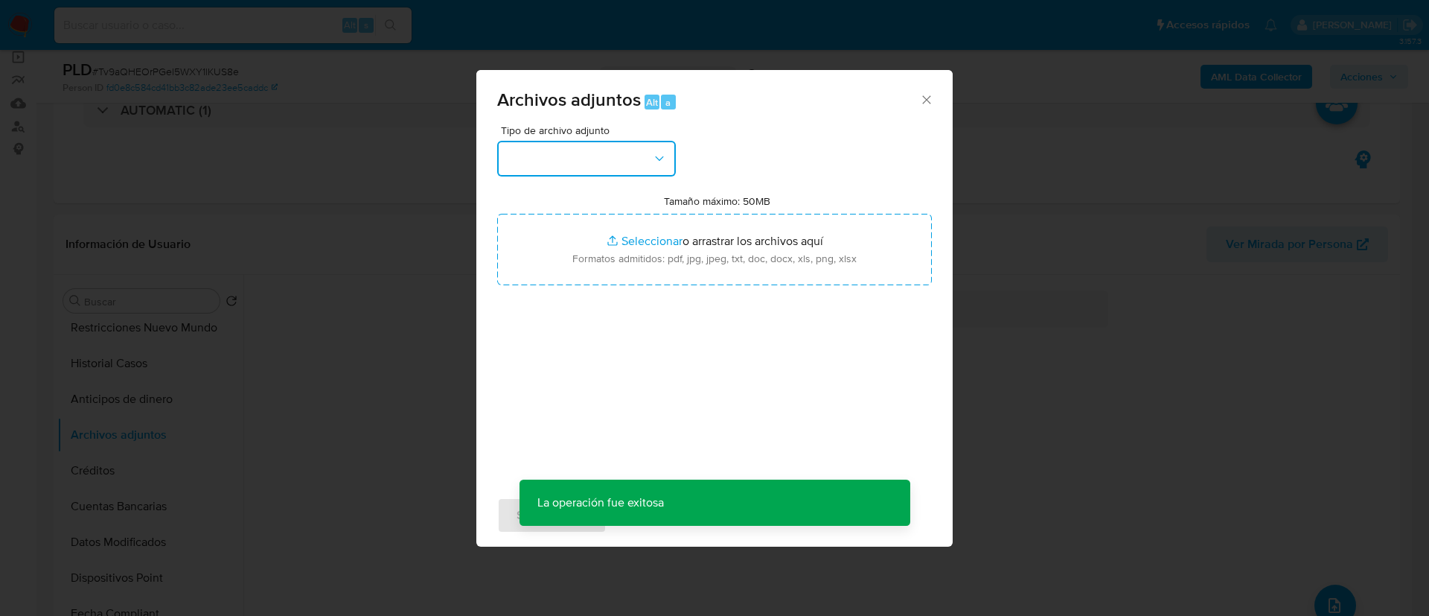
click at [608, 150] on button "button" at bounding box center [586, 159] width 179 height 36
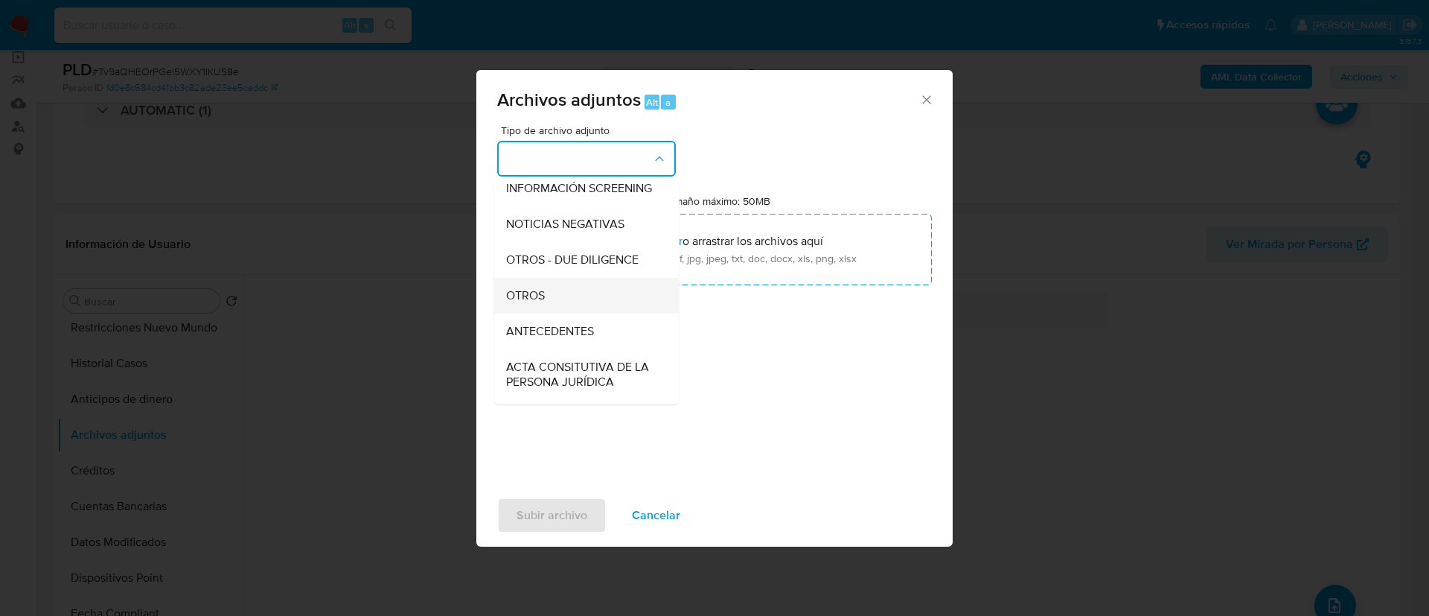
click at [601, 309] on div "OTROS" at bounding box center [582, 296] width 152 height 36
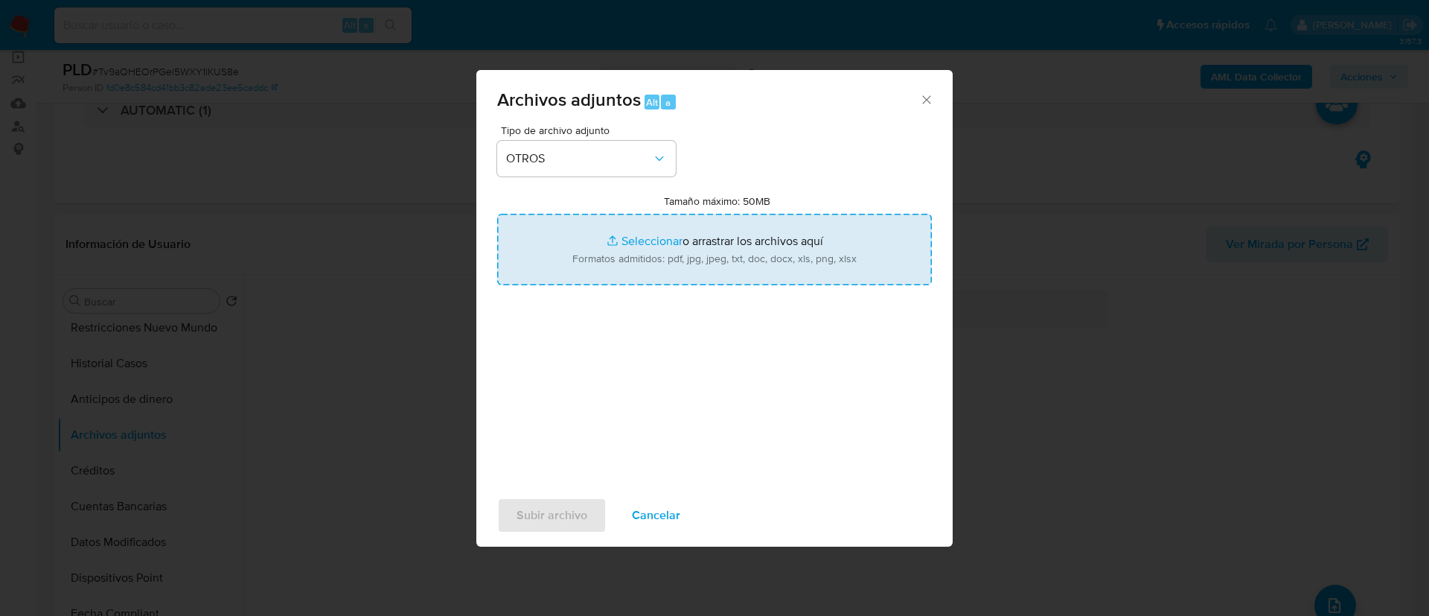
click at [767, 245] on input "Tamaño máximo: 50MB Seleccionar archivos" at bounding box center [714, 249] width 435 height 71
type input "C:\fakepath\52395440_ROERTO MURILLO PINEDA_AGOSTO 2025.pdf"
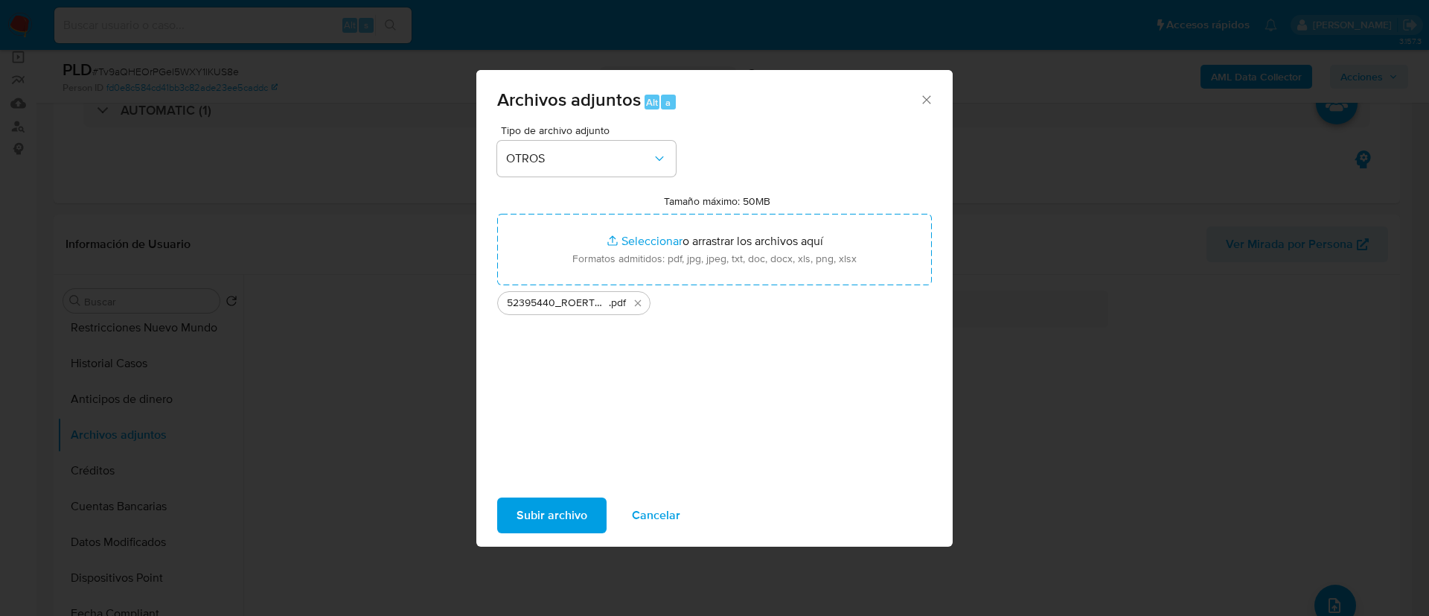
drag, startPoint x: 569, startPoint y: 512, endPoint x: 159, endPoint y: 341, distance: 443.7
click at [568, 511] on span "Subir archivo" at bounding box center [552, 515] width 71 height 33
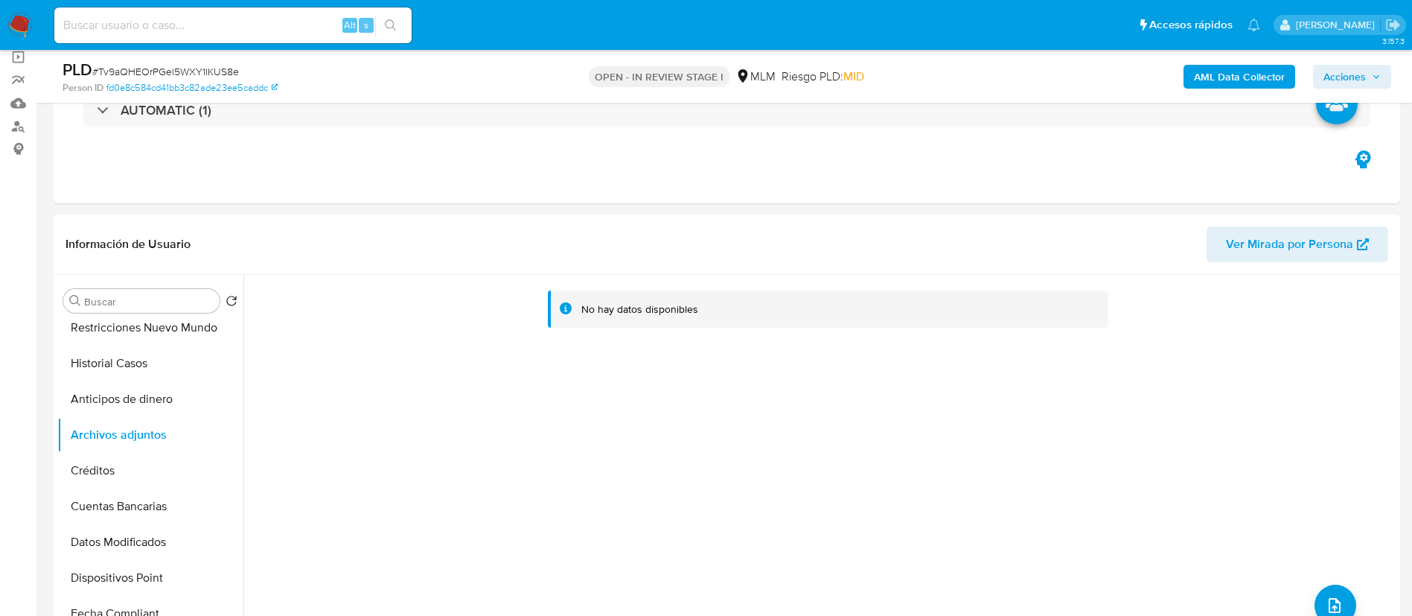
click at [108, 409] on button "Anticipos de dinero" at bounding box center [150, 399] width 186 height 36
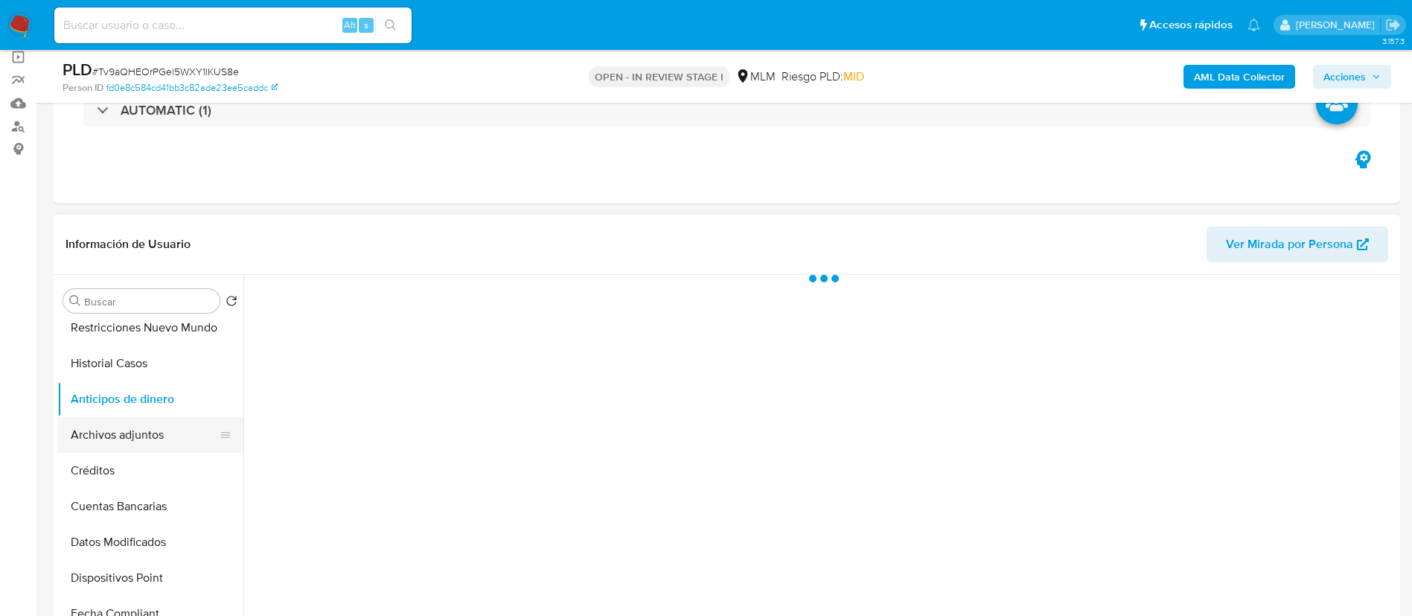
click at [124, 444] on button "Archivos adjuntos" at bounding box center [144, 435] width 174 height 36
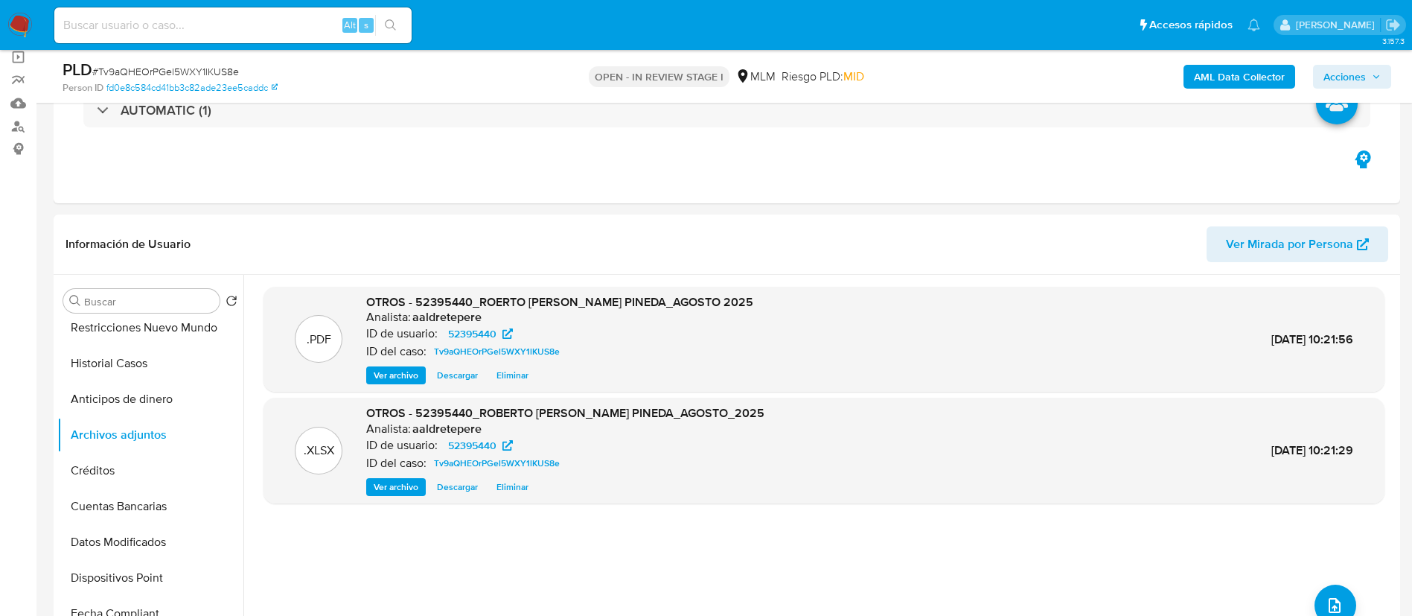
click at [1354, 71] on span "Acciones" at bounding box center [1344, 77] width 42 height 24
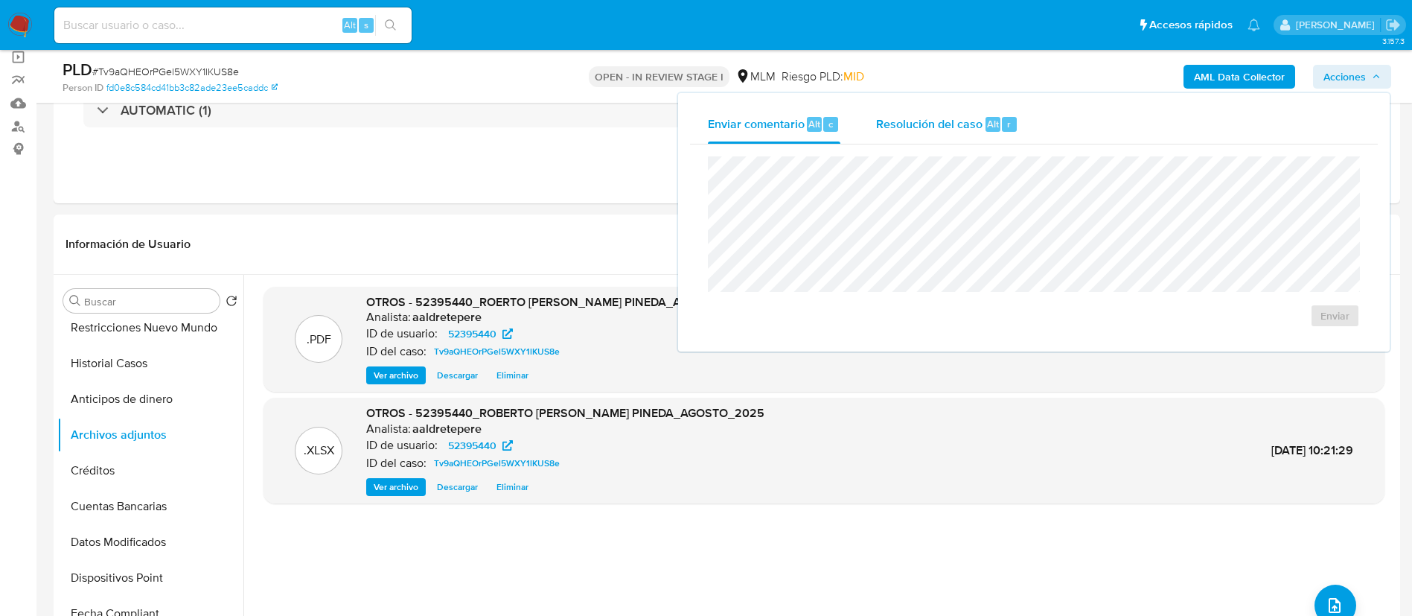
click at [902, 122] on span "Resolución del caso" at bounding box center [929, 123] width 106 height 17
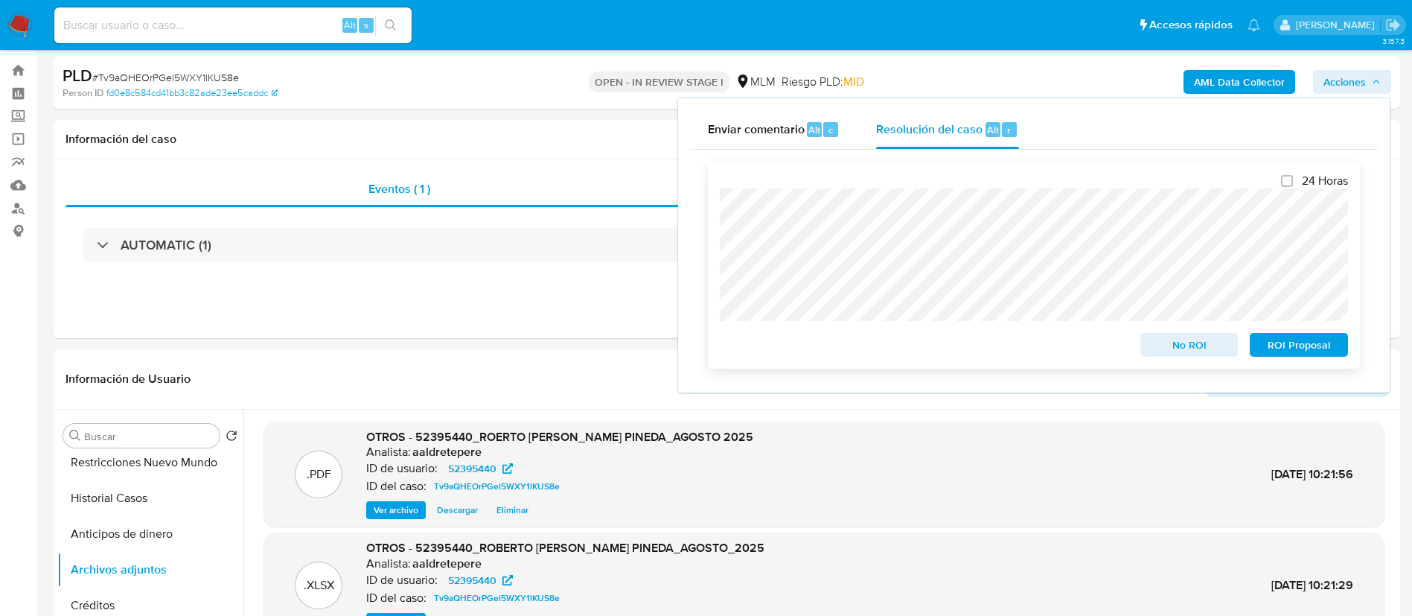
scroll to position [0, 0]
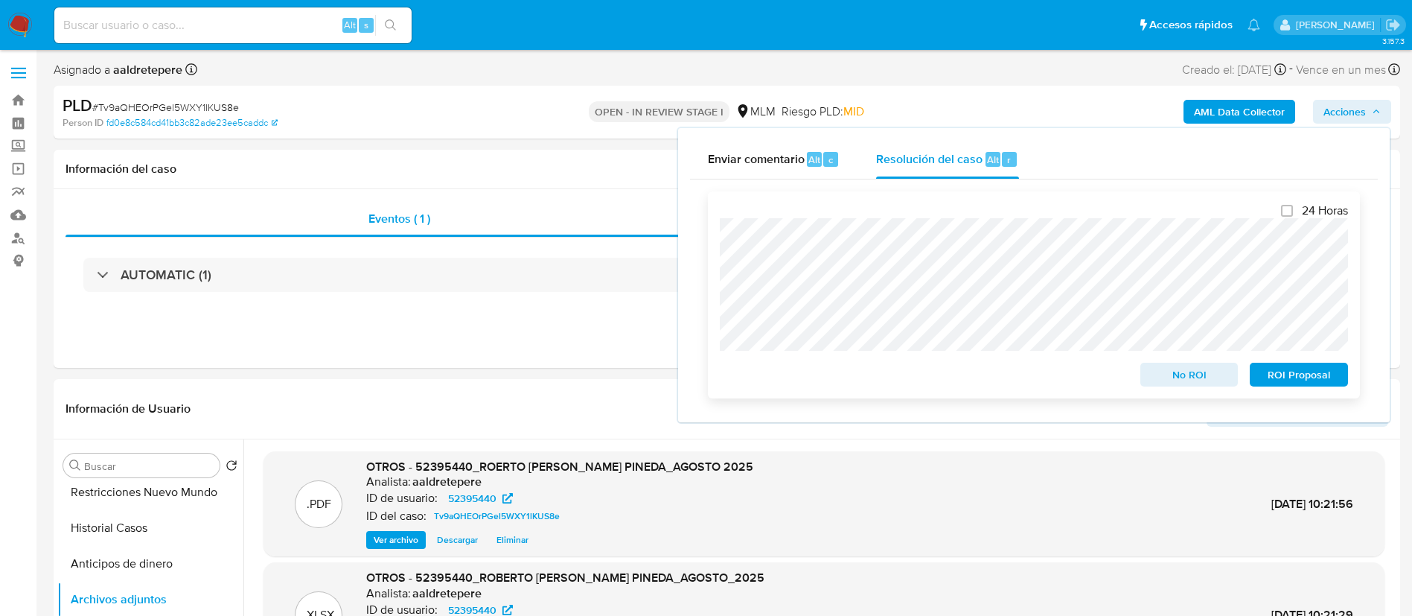
click at [1287, 367] on span "ROI Proposal" at bounding box center [1298, 374] width 77 height 21
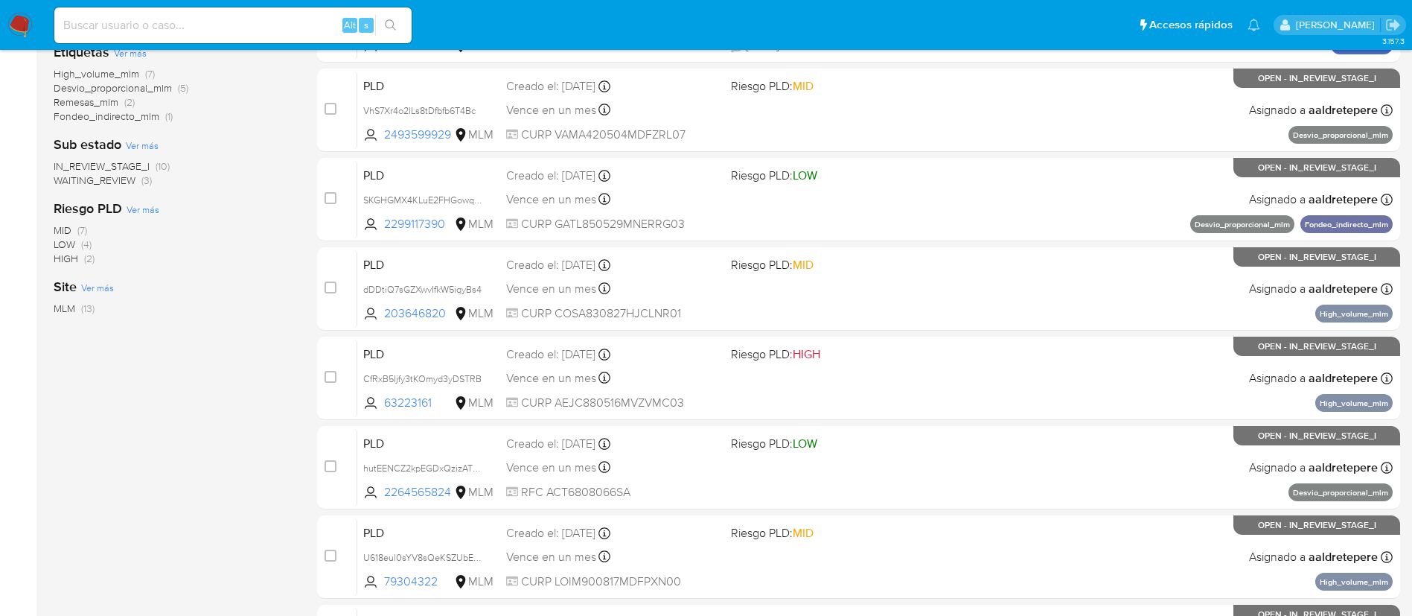
scroll to position [560, 0]
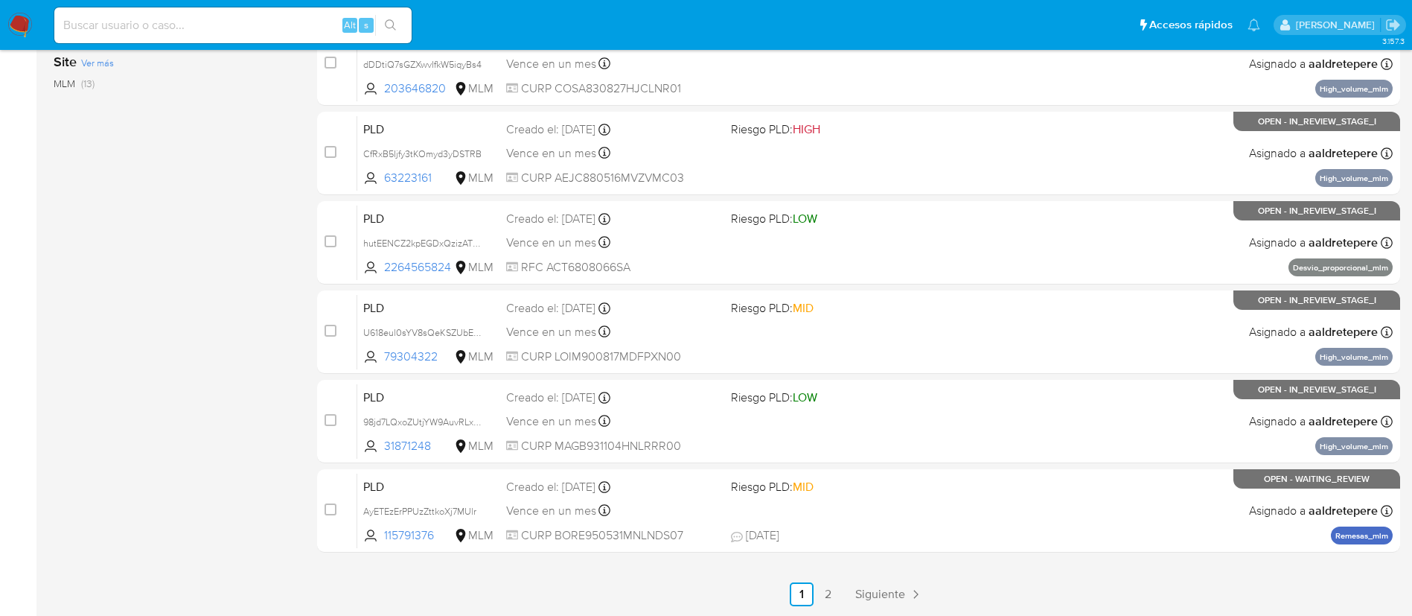
click at [939, 600] on ul "Anterior 1 2 Siguiente" at bounding box center [858, 594] width 1083 height 24
click at [911, 599] on icon "Paginación" at bounding box center [915, 593] width 15 height 15
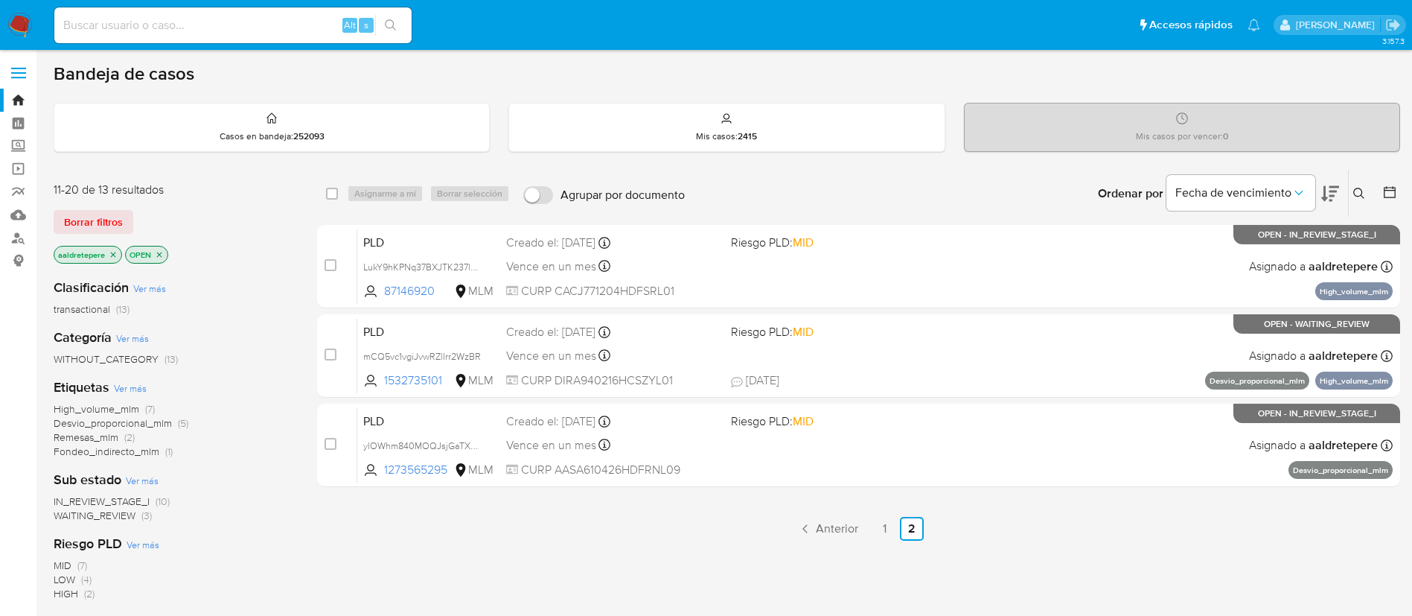
drag, startPoint x: 198, startPoint y: 27, endPoint x: 208, endPoint y: 30, distance: 10.1
click at [199, 27] on input at bounding box center [232, 25] width 357 height 19
paste input "1273565295"
type input "1273565295"
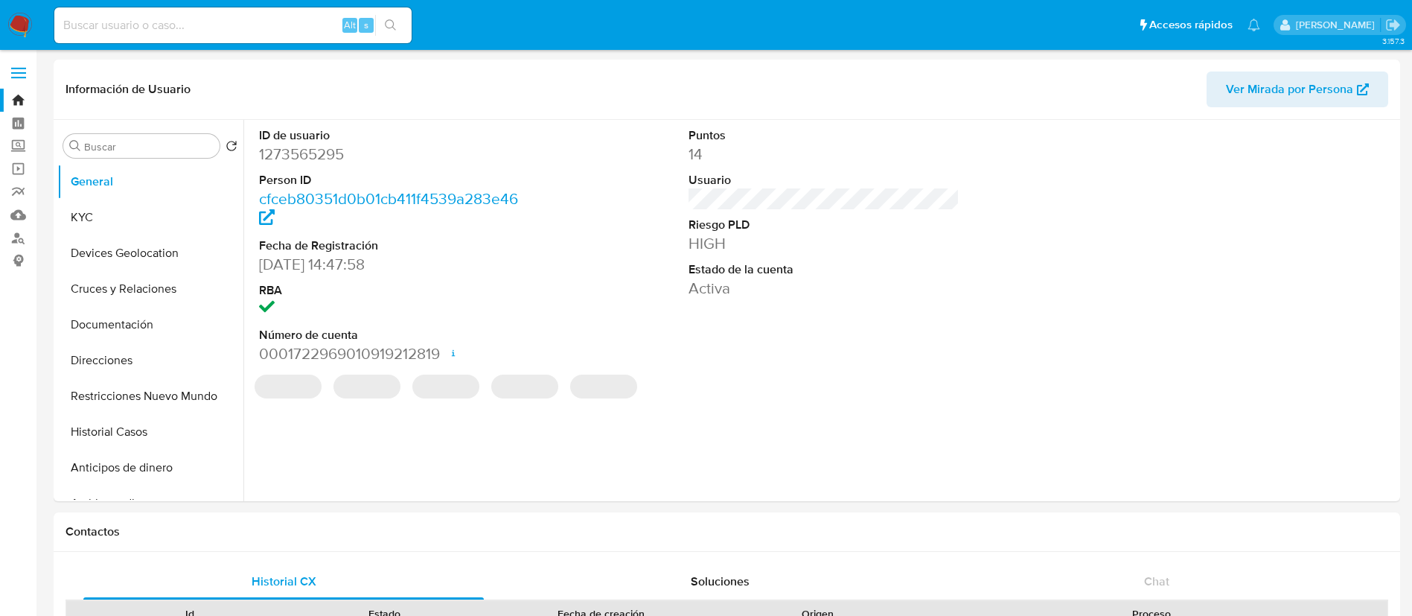
select select "10"
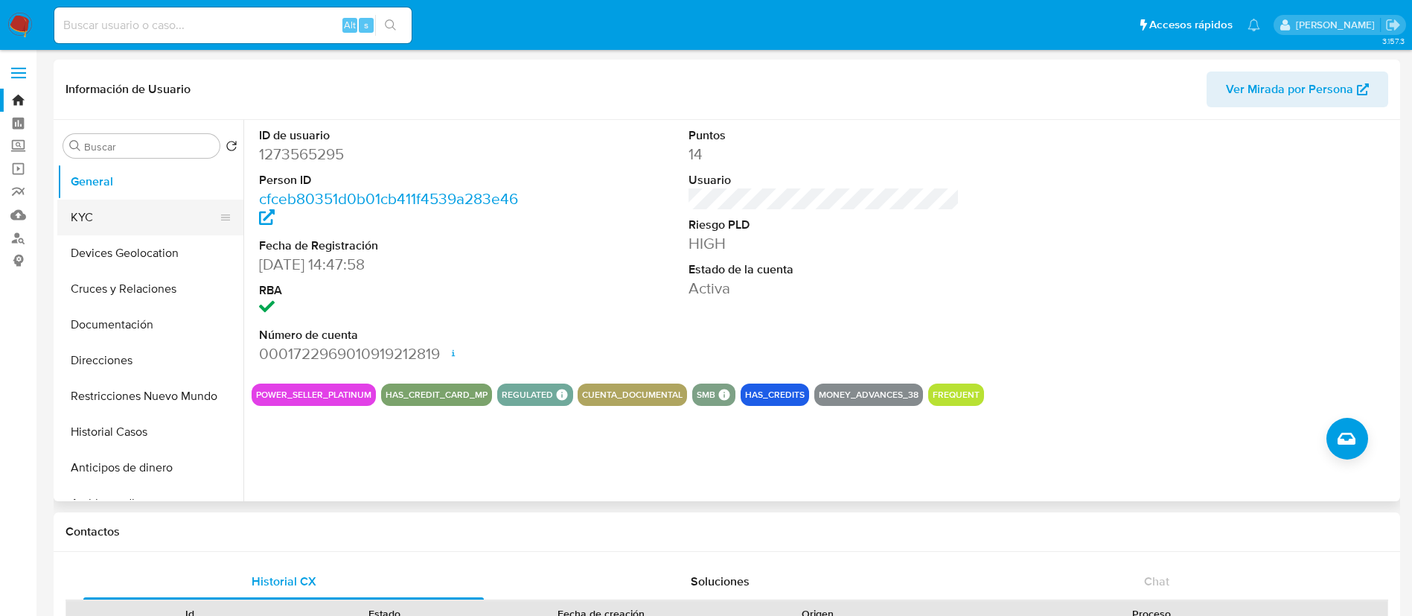
click at [134, 230] on button "KYC" at bounding box center [144, 217] width 174 height 36
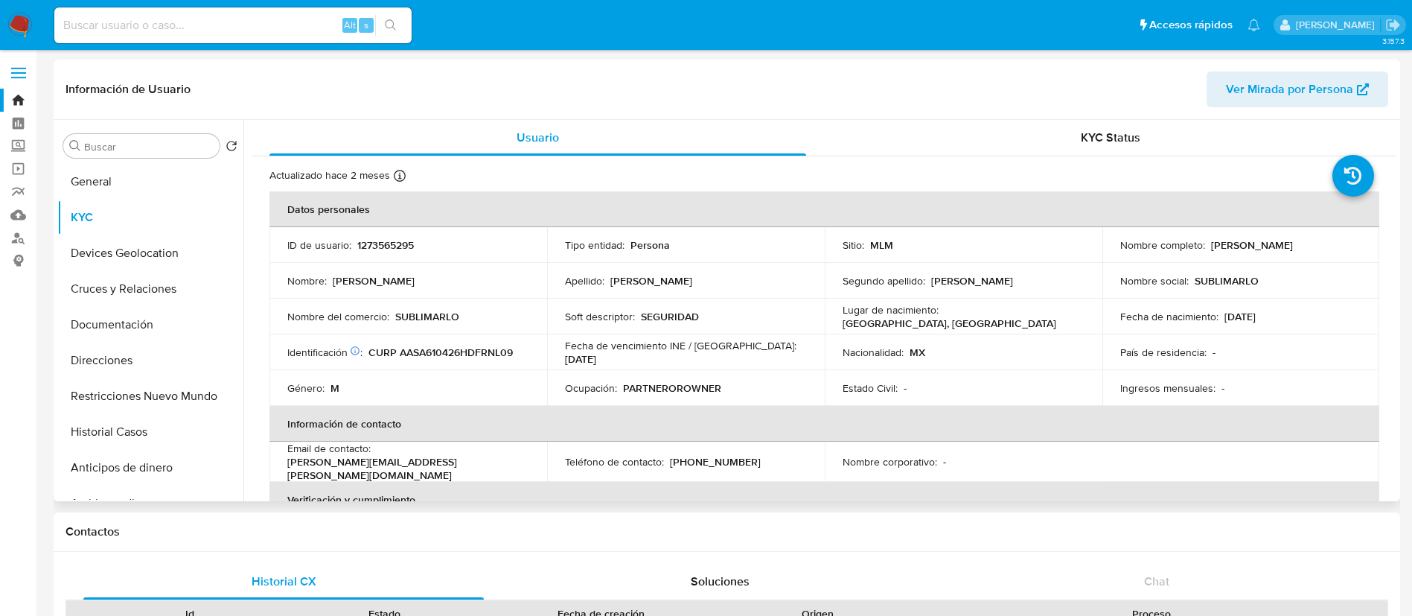
click at [368, 243] on p "1273565295" at bounding box center [385, 244] width 57 height 13
copy p "1273565295"
click at [837, 345] on td "Nacionalidad : MX" at bounding box center [964, 352] width 278 height 36
click at [403, 246] on p "1273565295" at bounding box center [385, 244] width 57 height 13
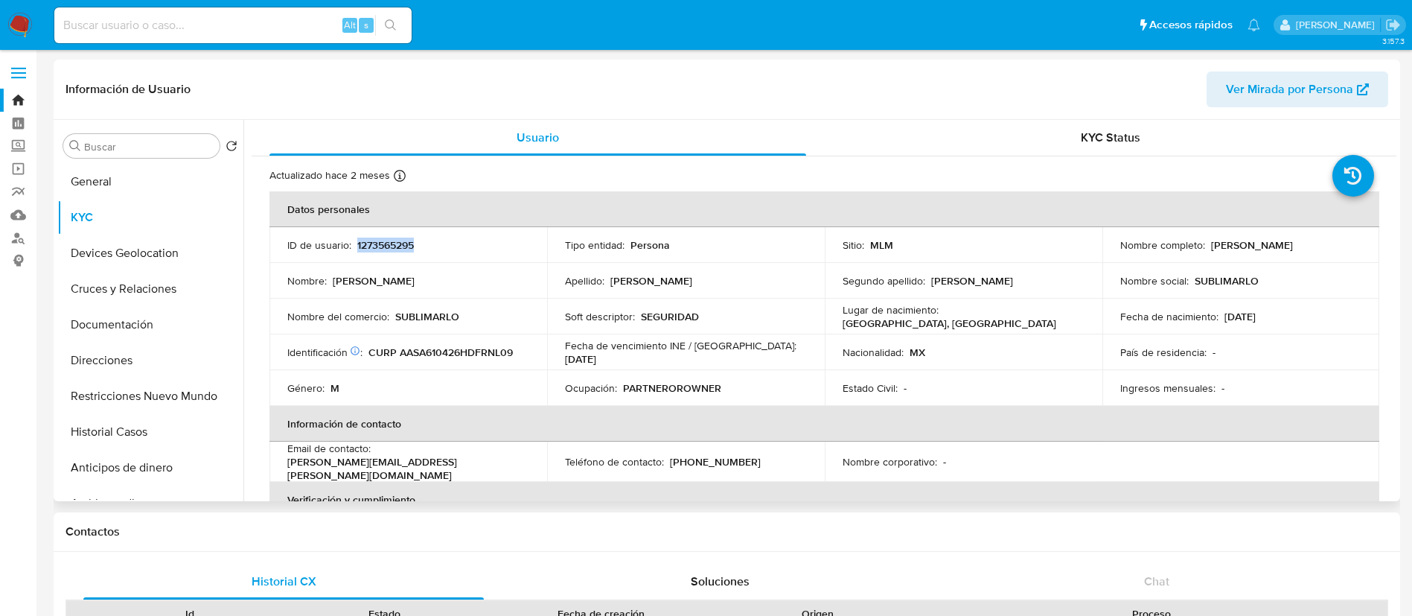
click at [403, 246] on p "1273565295" at bounding box center [385, 244] width 57 height 13
copy p "1273565295"
drag, startPoint x: 1328, startPoint y: 237, endPoint x: 1208, endPoint y: 249, distance: 120.3
click at [1208, 249] on div "Nombre completo : Alberto Arzate Sanchez" at bounding box center [1241, 244] width 242 height 13
copy p "Alberto Arzate Sanchez"
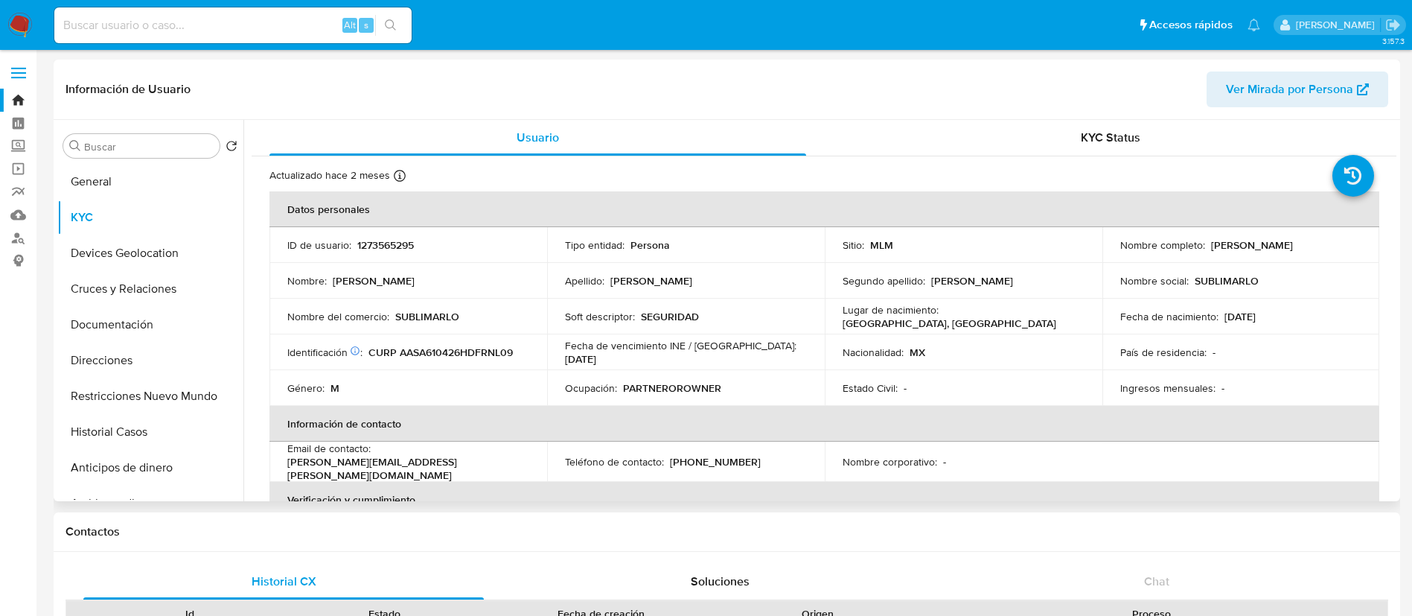
click at [386, 254] on td "ID de usuario : 1273565295" at bounding box center [408, 245] width 278 height 36
click at [385, 245] on p "1273565295" at bounding box center [385, 244] width 57 height 13
copy p "1273565295"
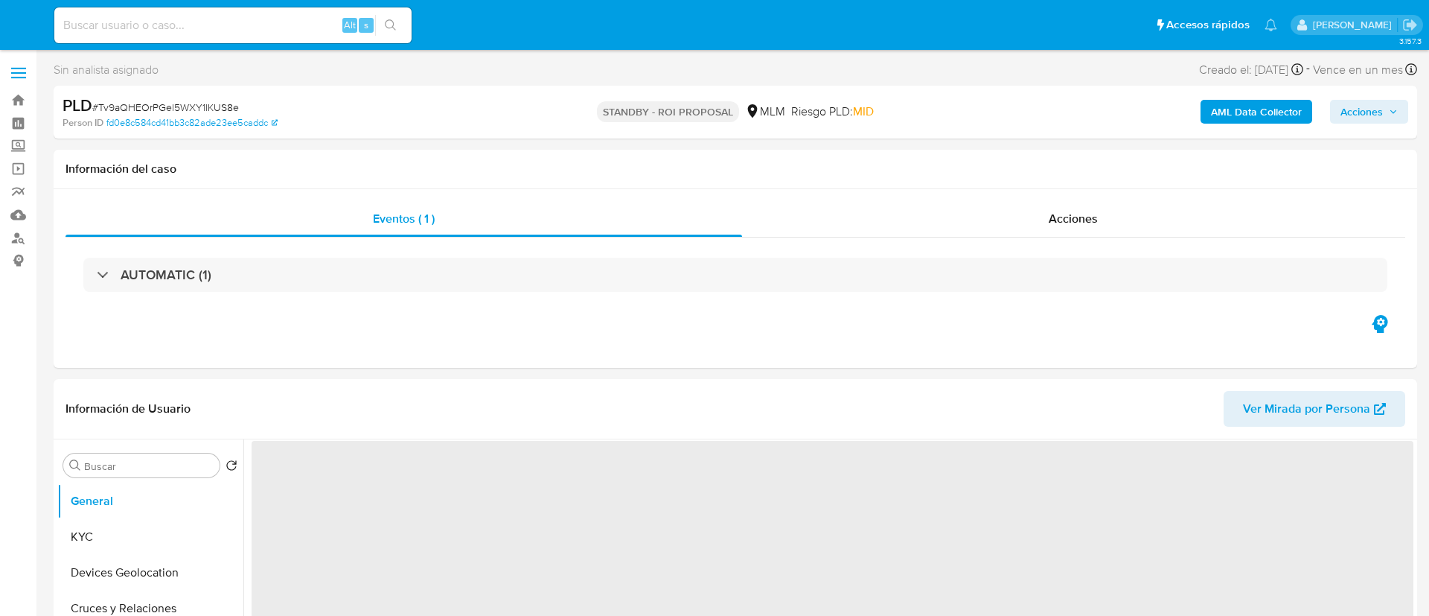
select select "10"
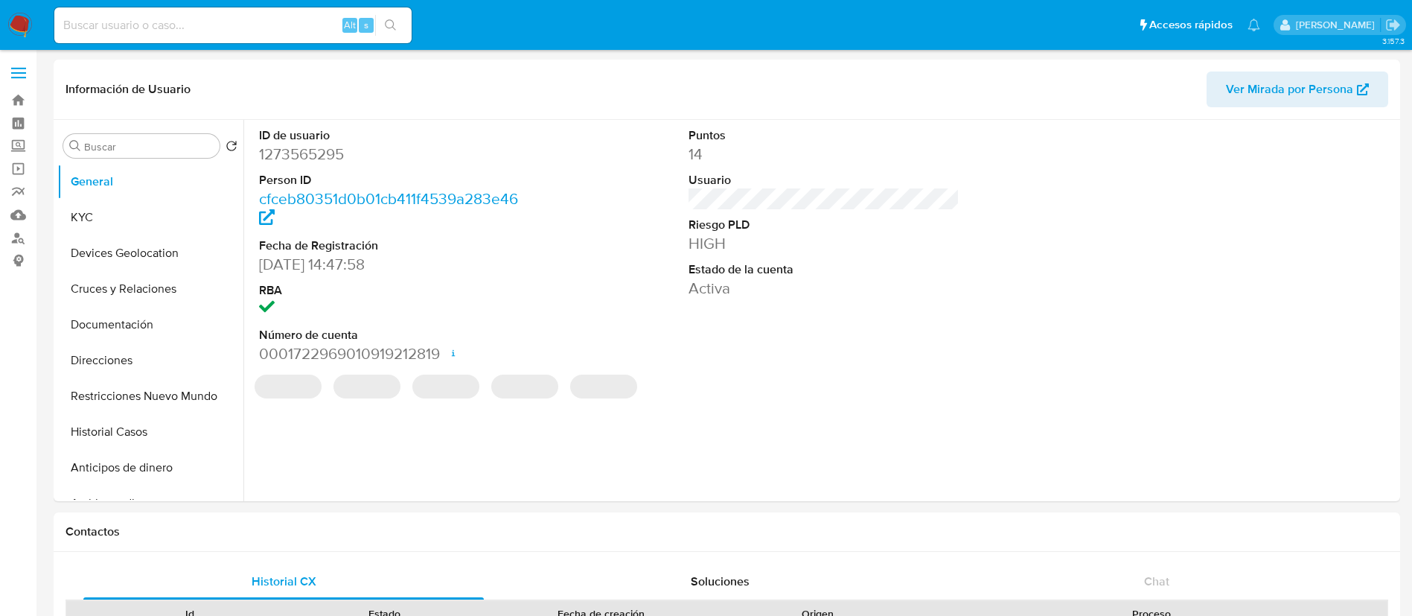
select select "10"
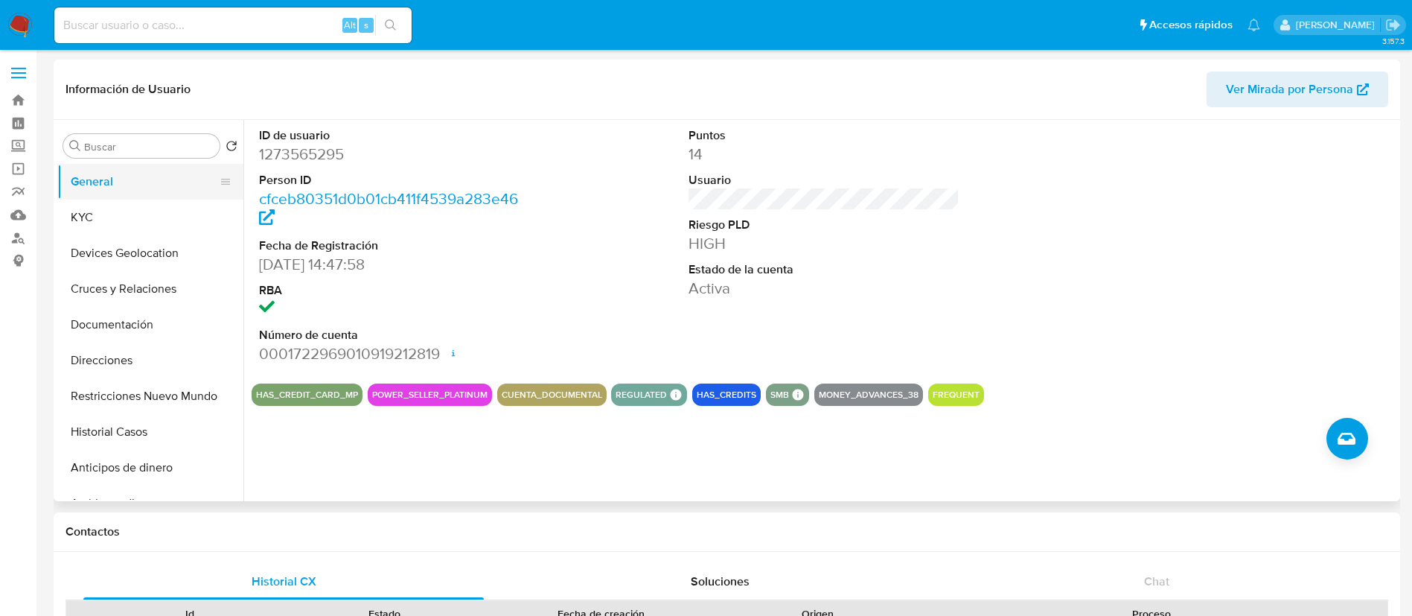
click at [111, 194] on button "General" at bounding box center [144, 182] width 174 height 36
click at [115, 212] on button "KYC" at bounding box center [144, 217] width 174 height 36
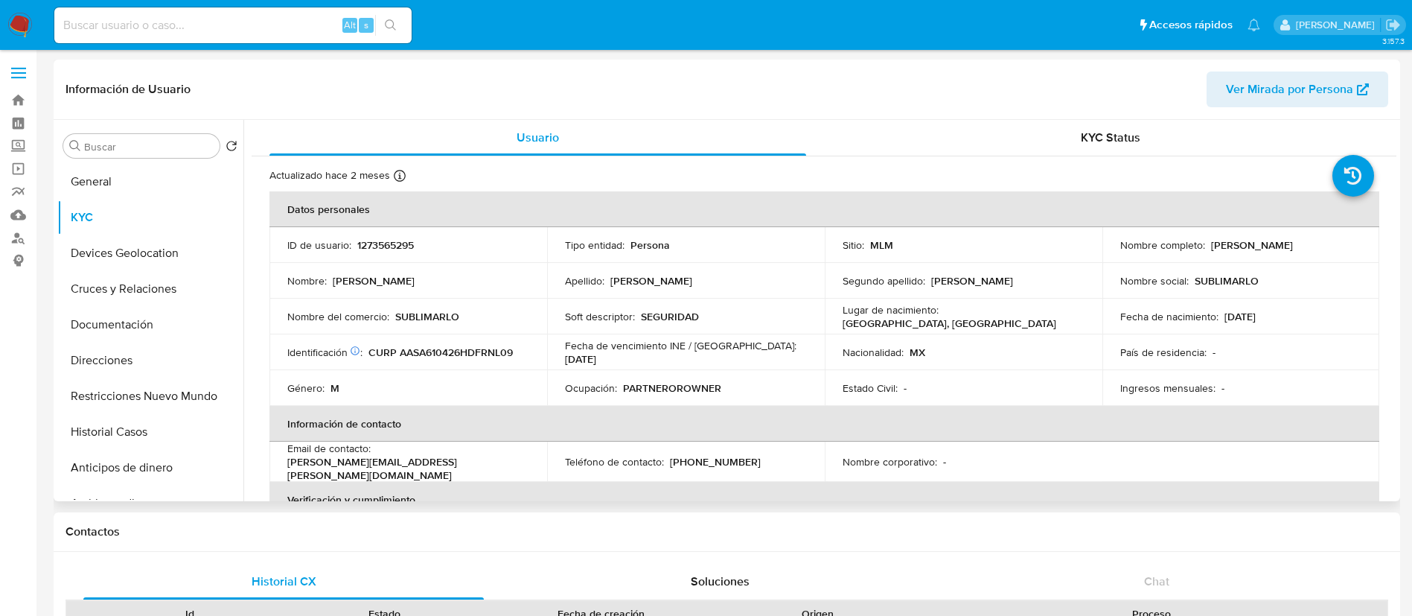
click at [453, 307] on td "Nombre del comercio : SUBLIMARLO" at bounding box center [408, 316] width 278 height 36
drag, startPoint x: 438, startPoint y: 313, endPoint x: 421, endPoint y: 316, distance: 18.0
click at [438, 313] on p "SUBLIMARLO" at bounding box center [427, 316] width 64 height 13
click at [403, 316] on p "SUBLIMARLO" at bounding box center [427, 316] width 64 height 13
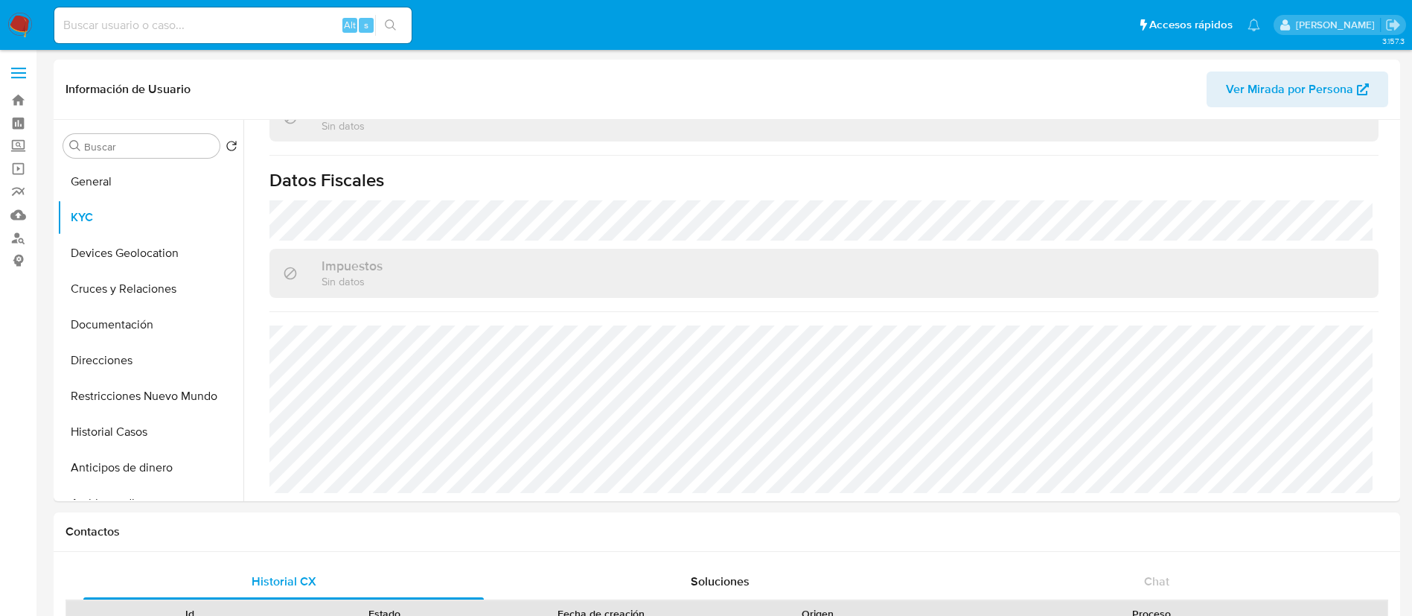
scroll to position [558, 0]
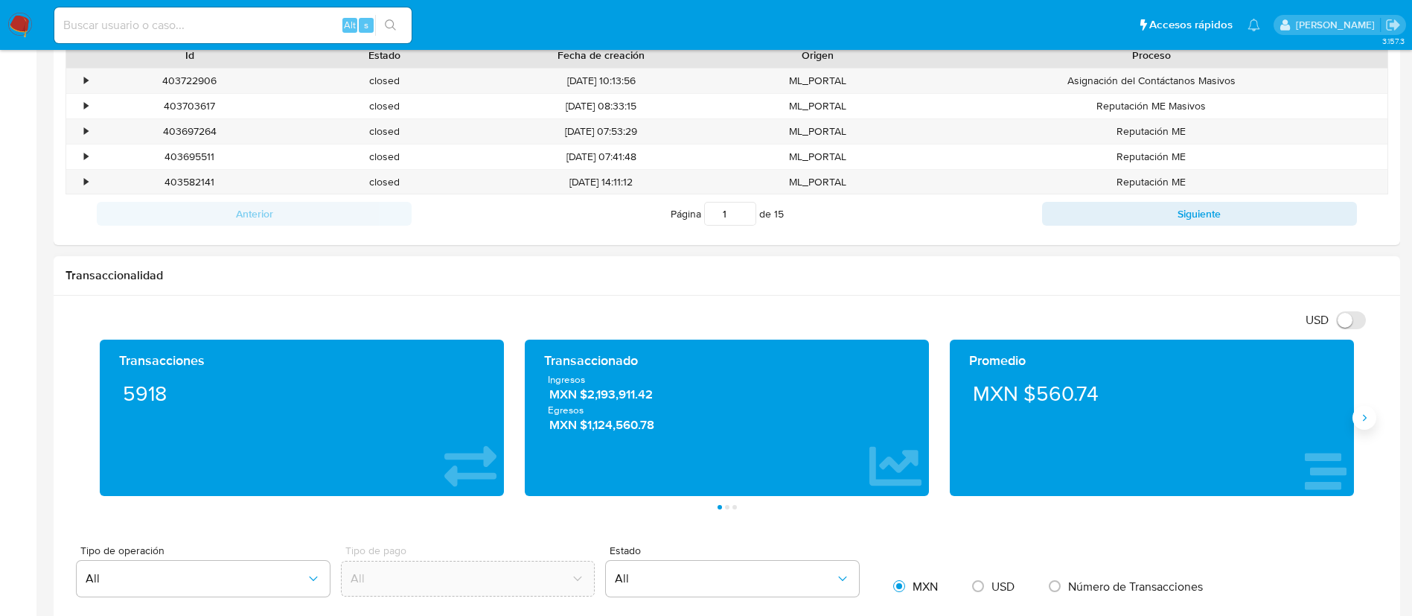
click at [1372, 417] on button "Siguiente" at bounding box center [1364, 418] width 24 height 24
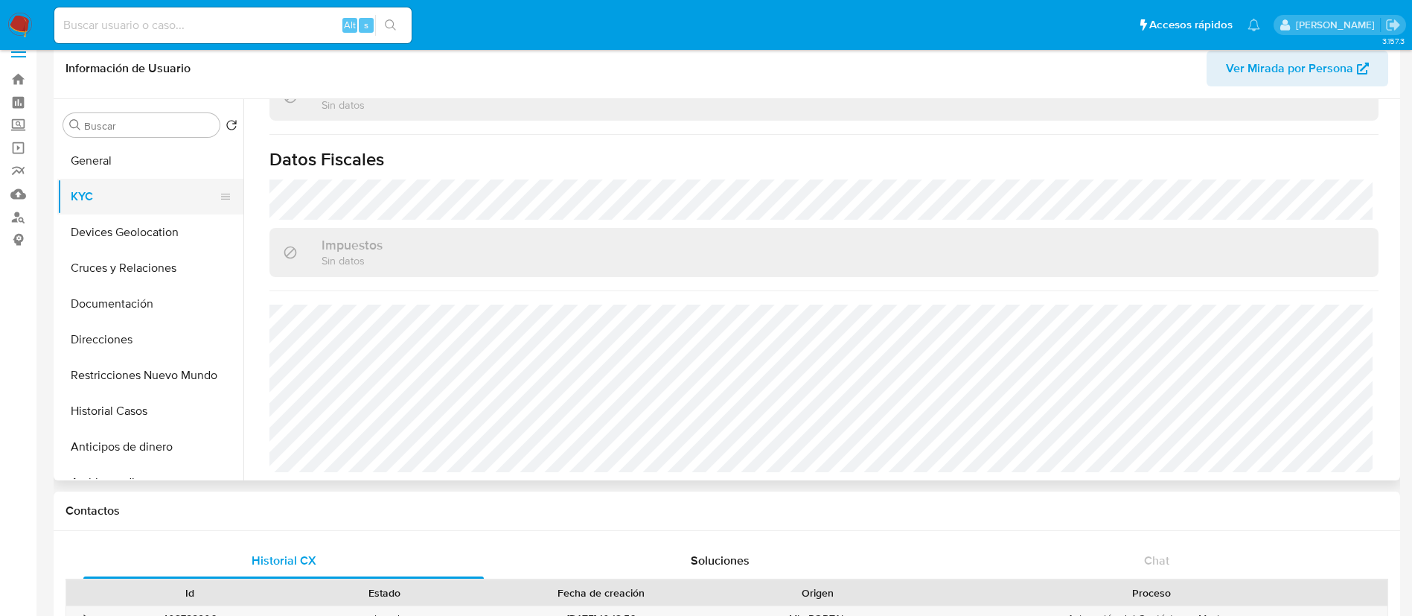
scroll to position [0, 0]
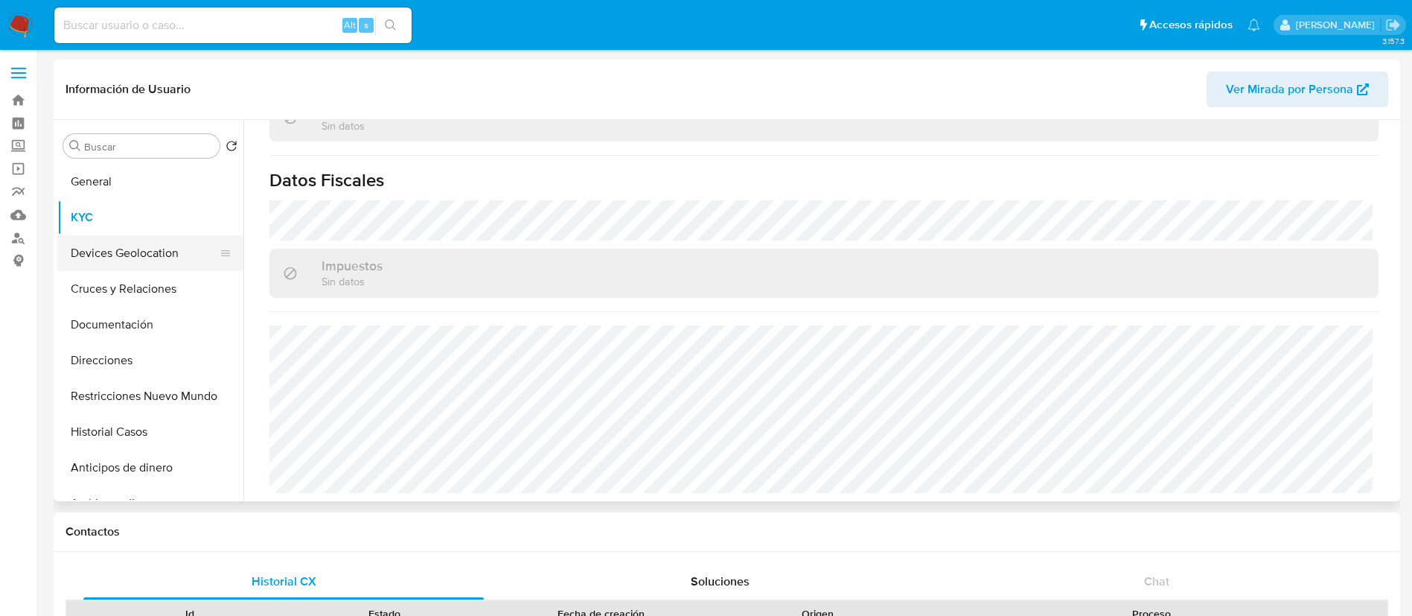
click at [181, 244] on button "Devices Geolocation" at bounding box center [144, 253] width 174 height 36
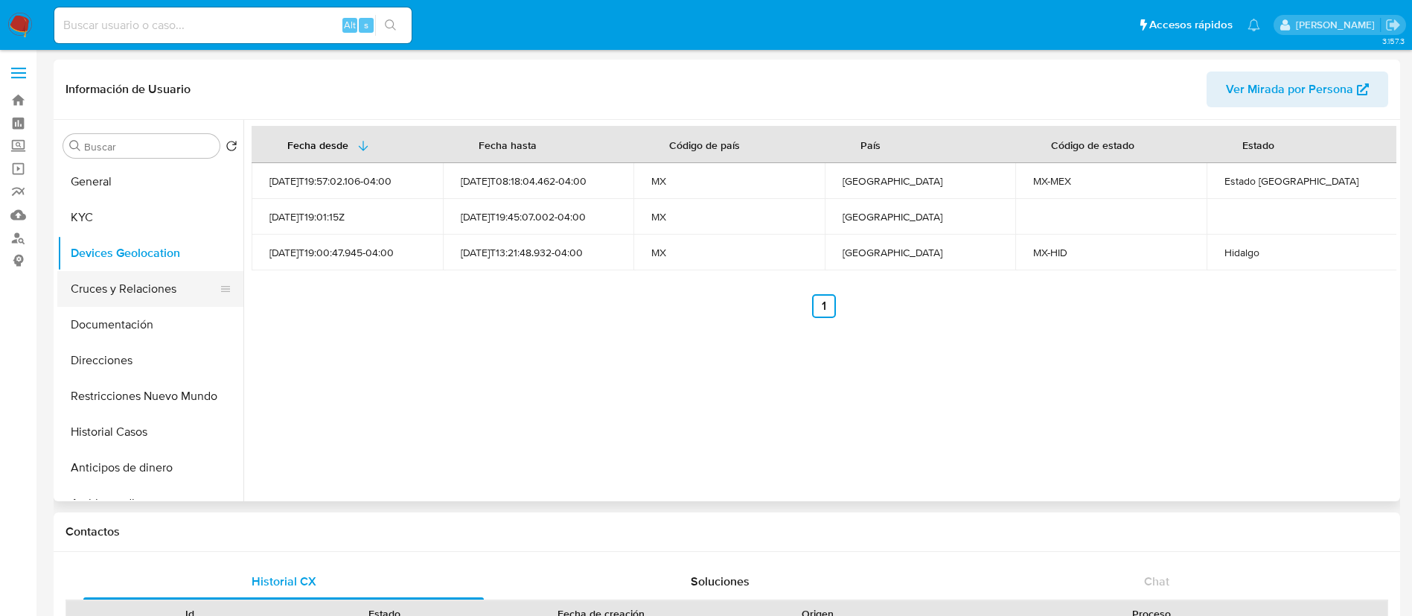
click at [168, 298] on button "Cruces y Relaciones" at bounding box center [144, 289] width 174 height 36
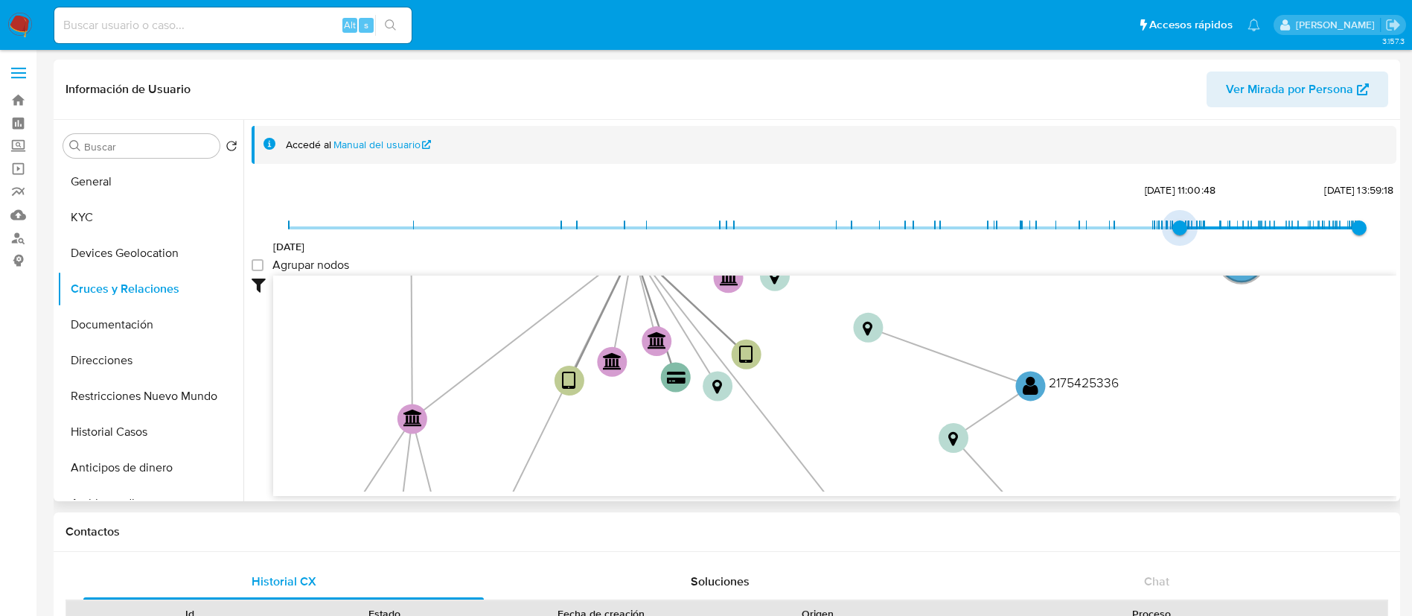
type input "1735582062000"
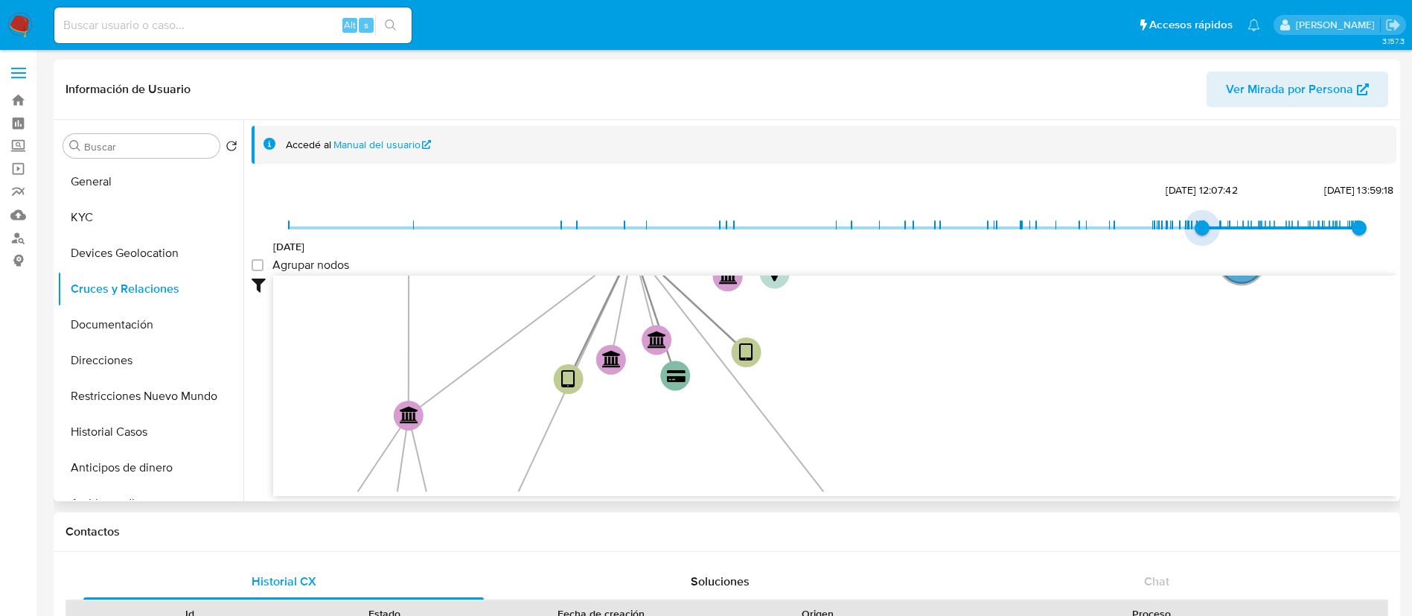
drag, startPoint x: 618, startPoint y: 179, endPoint x: 1196, endPoint y: 229, distance: 579.8
click at [1196, 229] on span "30/12/2024, 12:07:42" at bounding box center [1202, 227] width 15 height 15
click at [265, 265] on label "Agrupar nodos" at bounding box center [300, 265] width 97 height 15
click at [263, 265] on group_nodes "Agrupar nodos" at bounding box center [258, 265] width 12 height 12
checkbox group_nodes "true"
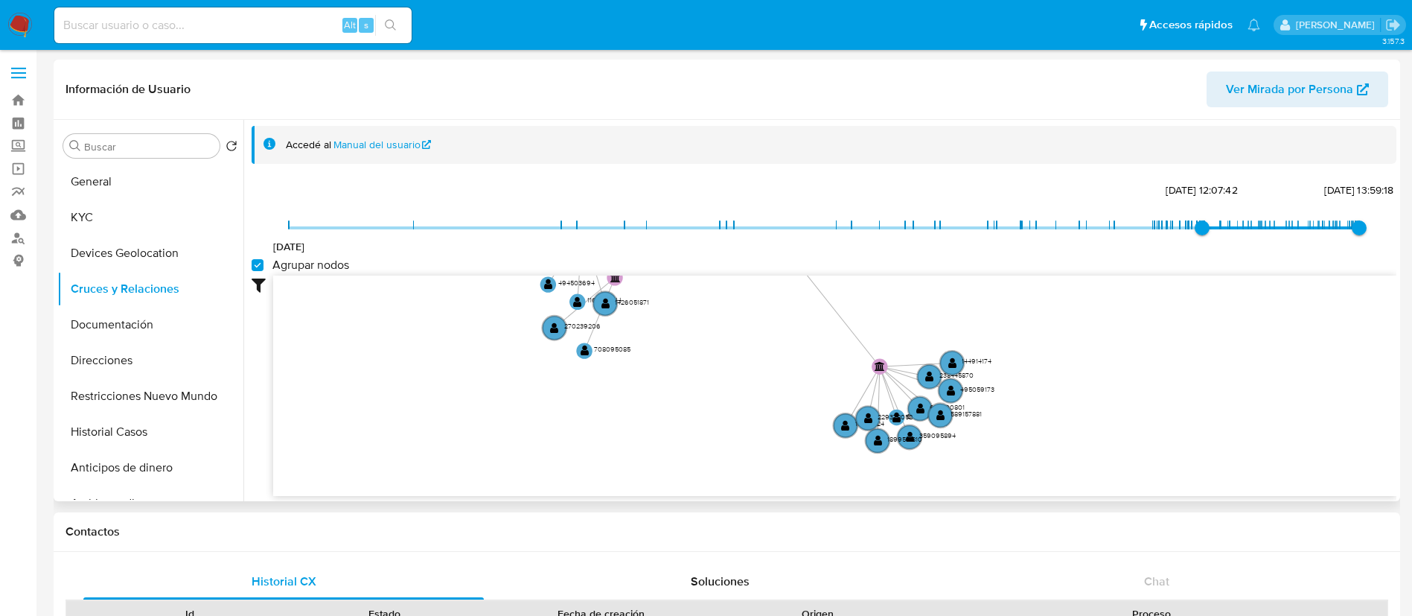
drag, startPoint x: 822, startPoint y: 443, endPoint x: 776, endPoint y: 135, distance: 311.7
click at [776, 135] on div "Accedé al Manual del usuario 26/1/2021 30/12/2024, 12:07:42 3/9/2025, 13:59:18 …" at bounding box center [824, 311] width 1145 height 370
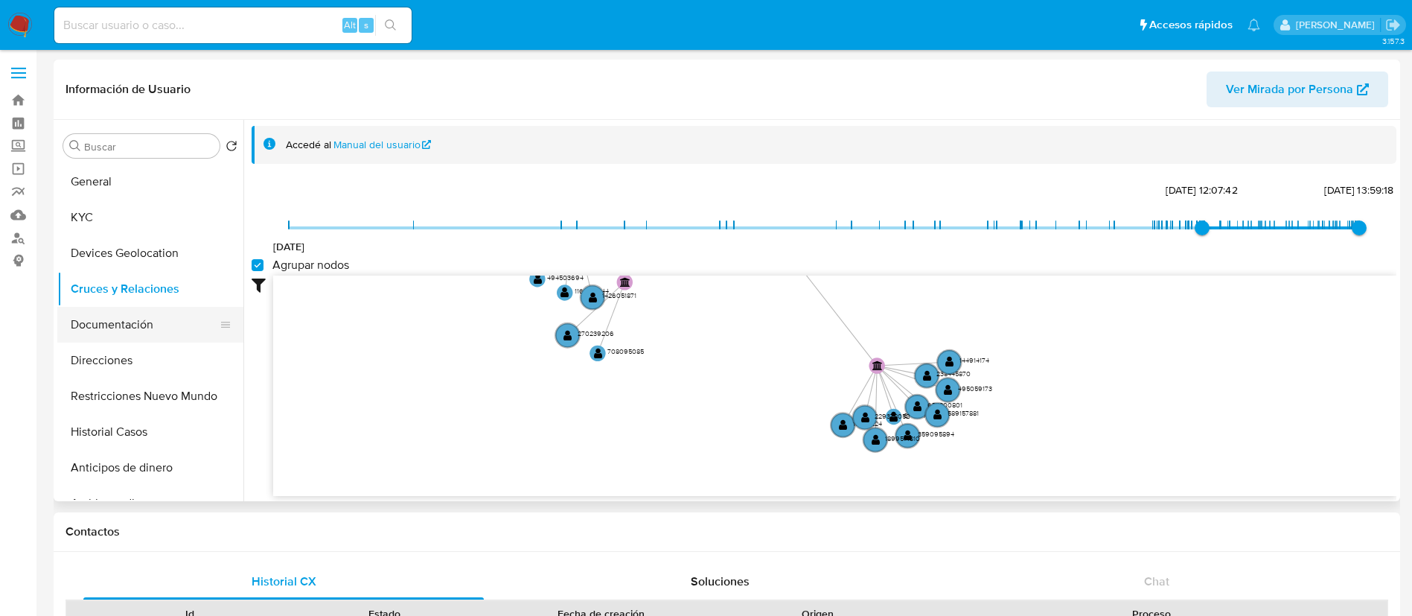
click at [176, 324] on button "Documentación" at bounding box center [144, 325] width 174 height 36
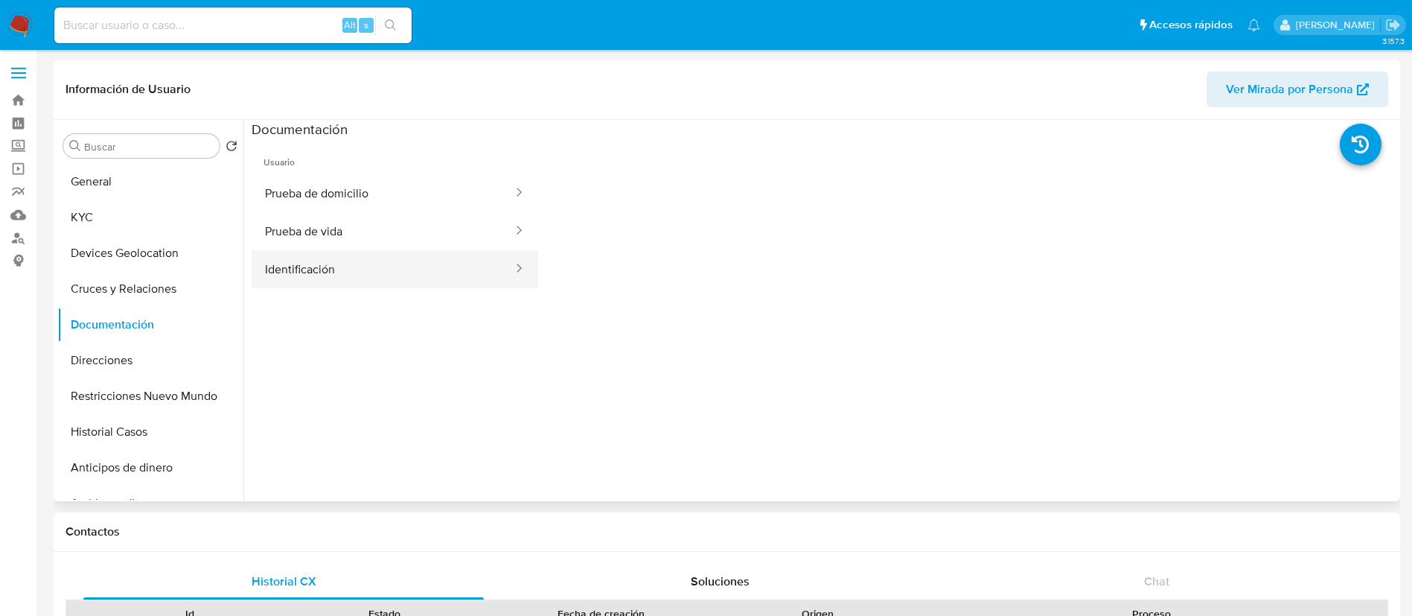
click at [350, 275] on button "Identificación" at bounding box center [383, 269] width 263 height 38
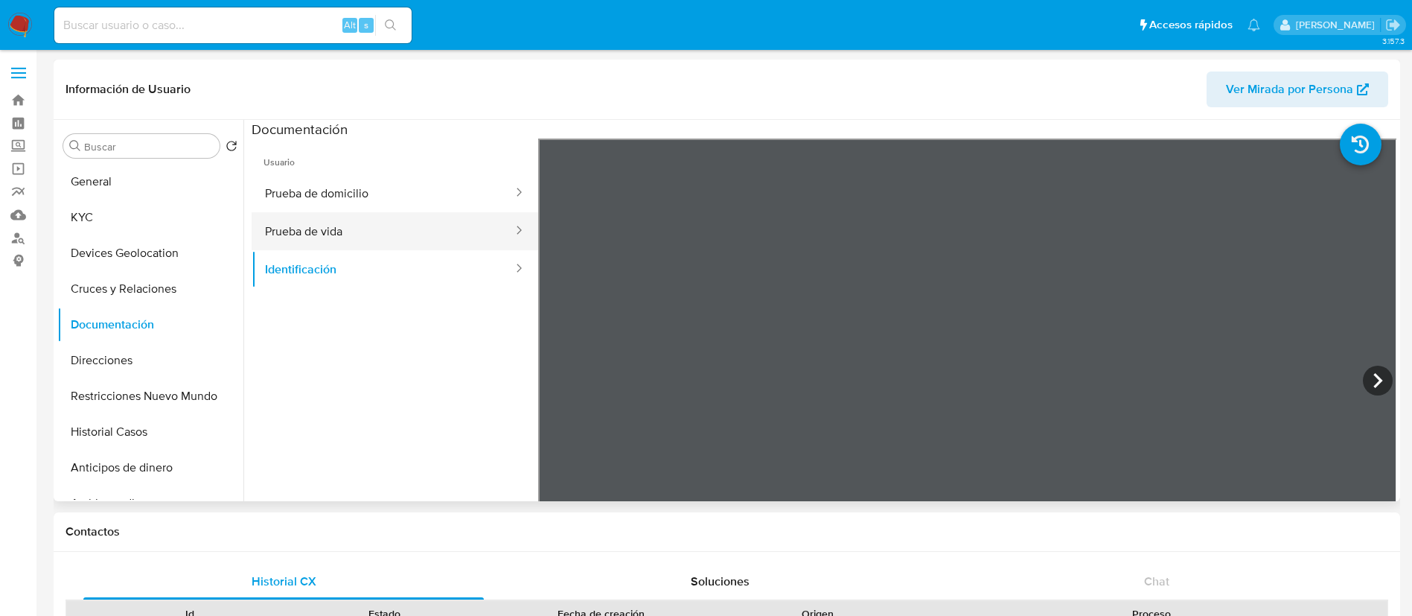
click at [418, 228] on button "Prueba de vida" at bounding box center [383, 231] width 263 height 38
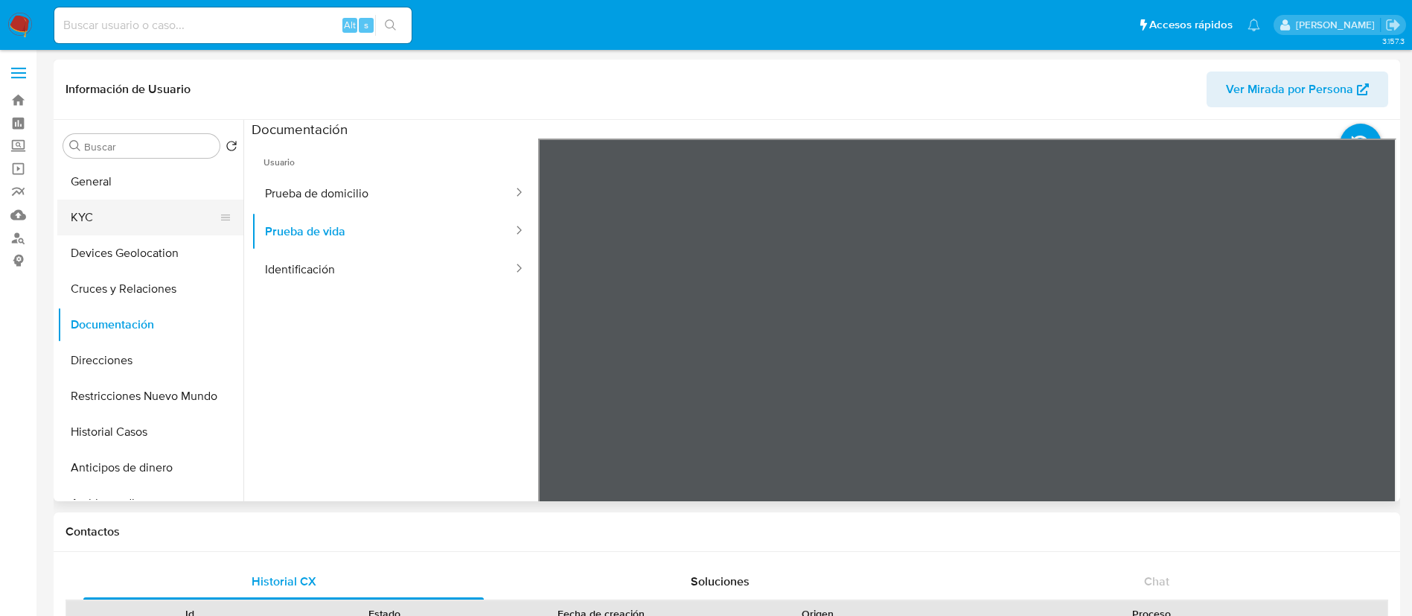
click at [110, 219] on button "KYC" at bounding box center [144, 217] width 174 height 36
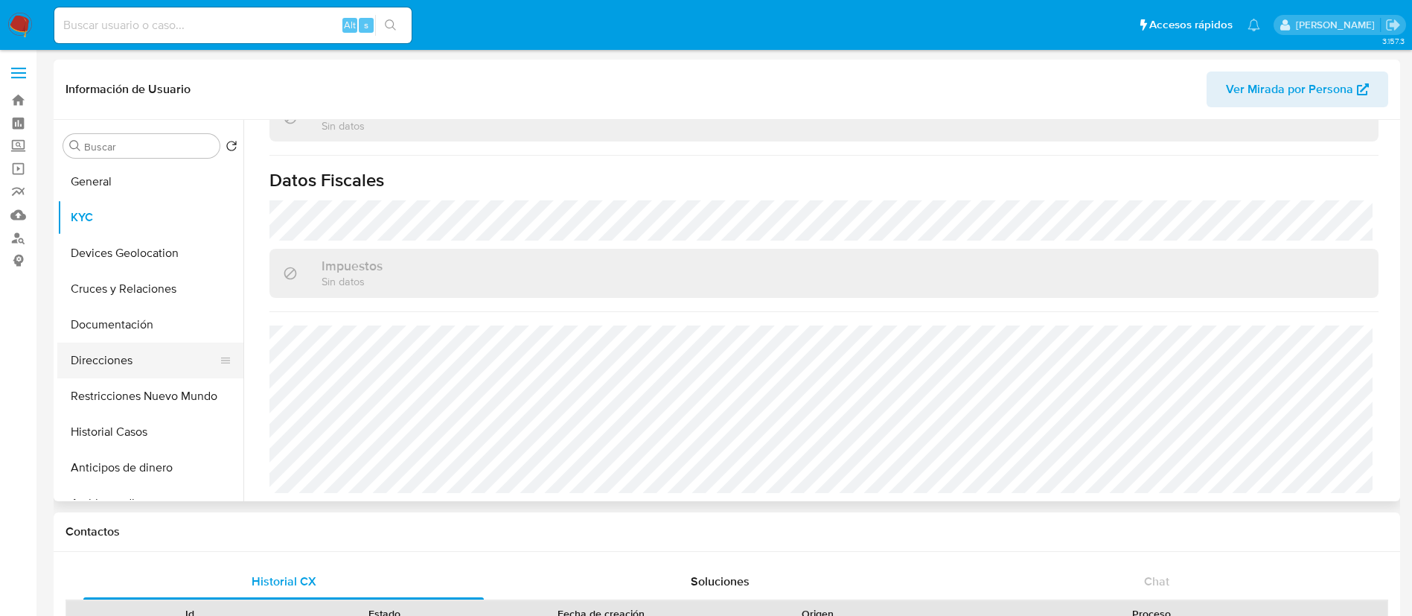
click at [143, 371] on button "Direcciones" at bounding box center [144, 360] width 174 height 36
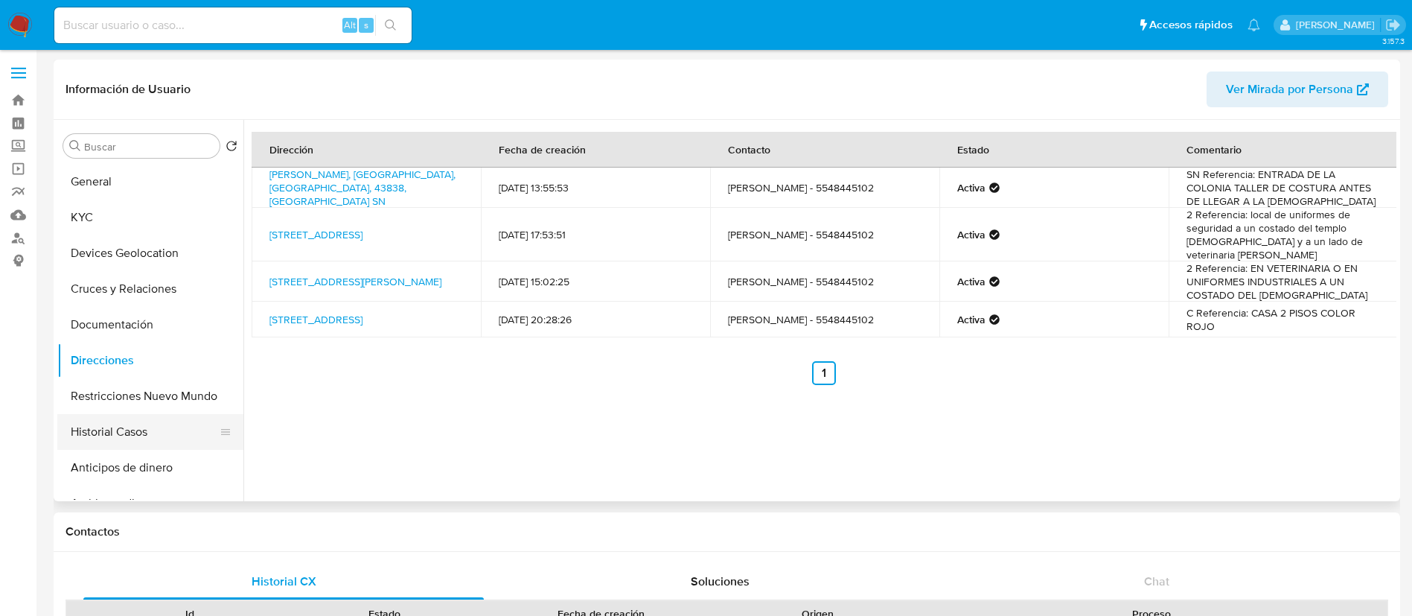
click at [94, 435] on button "Historial Casos" at bounding box center [144, 432] width 174 height 36
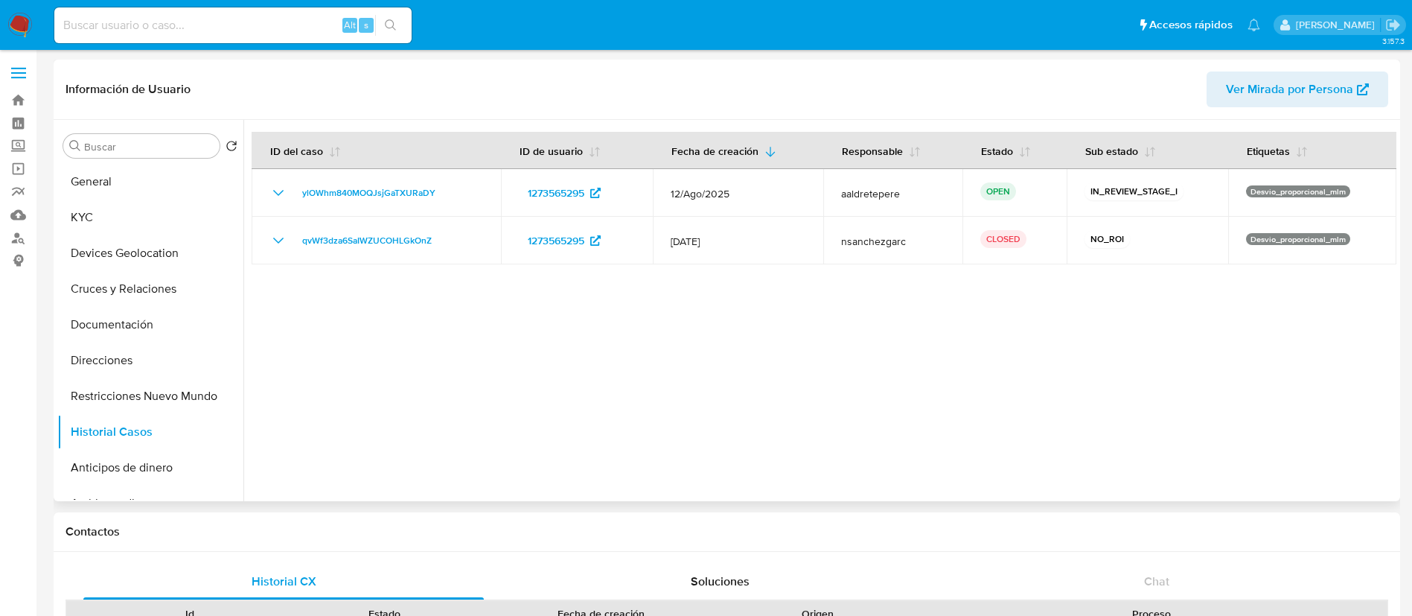
click at [676, 488] on div at bounding box center [819, 310] width 1153 height 381
click at [213, 23] on input at bounding box center [232, 25] width 357 height 19
paste input "2264565824"
type input "2264565824"
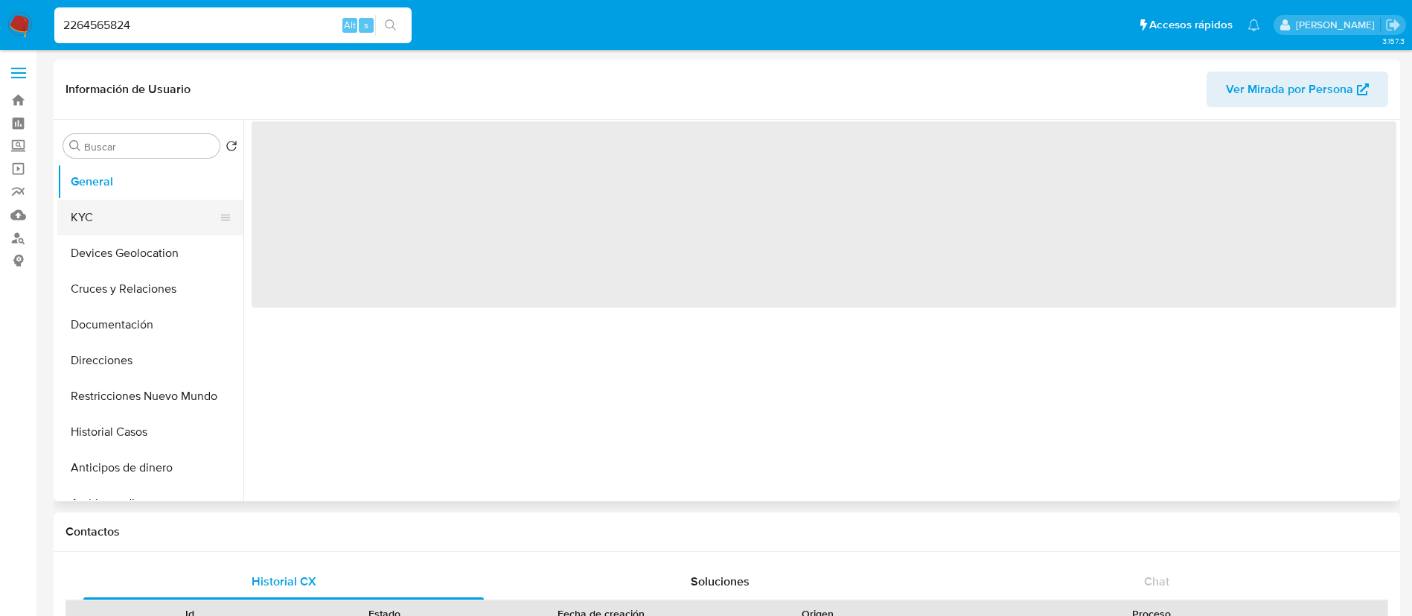
click at [133, 220] on button "KYC" at bounding box center [144, 217] width 174 height 36
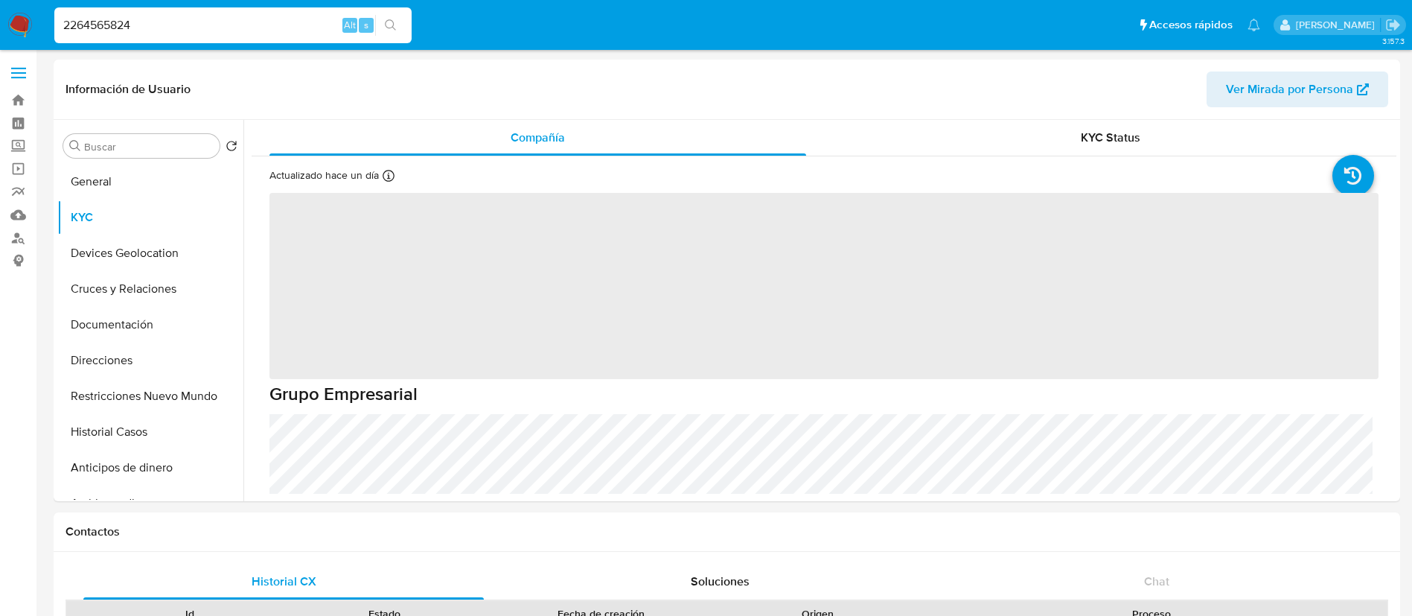
select select "10"
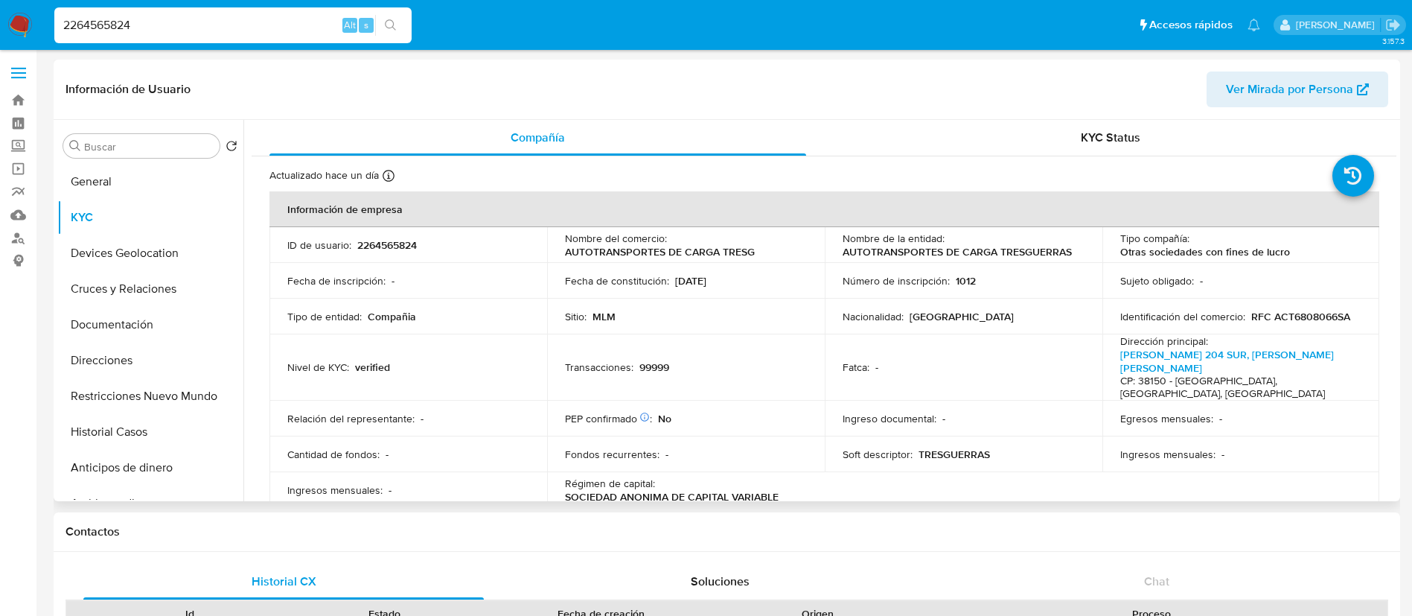
click at [406, 248] on p "2264565824" at bounding box center [387, 244] width 60 height 13
copy p "2264565824"
click at [766, 254] on div "Nombre del comercio : AUTOTRANSPORTES DE CARGA TRESG" at bounding box center [686, 244] width 242 height 27
drag, startPoint x: 1073, startPoint y: 253, endPoint x: 838, endPoint y: 253, distance: 235.2
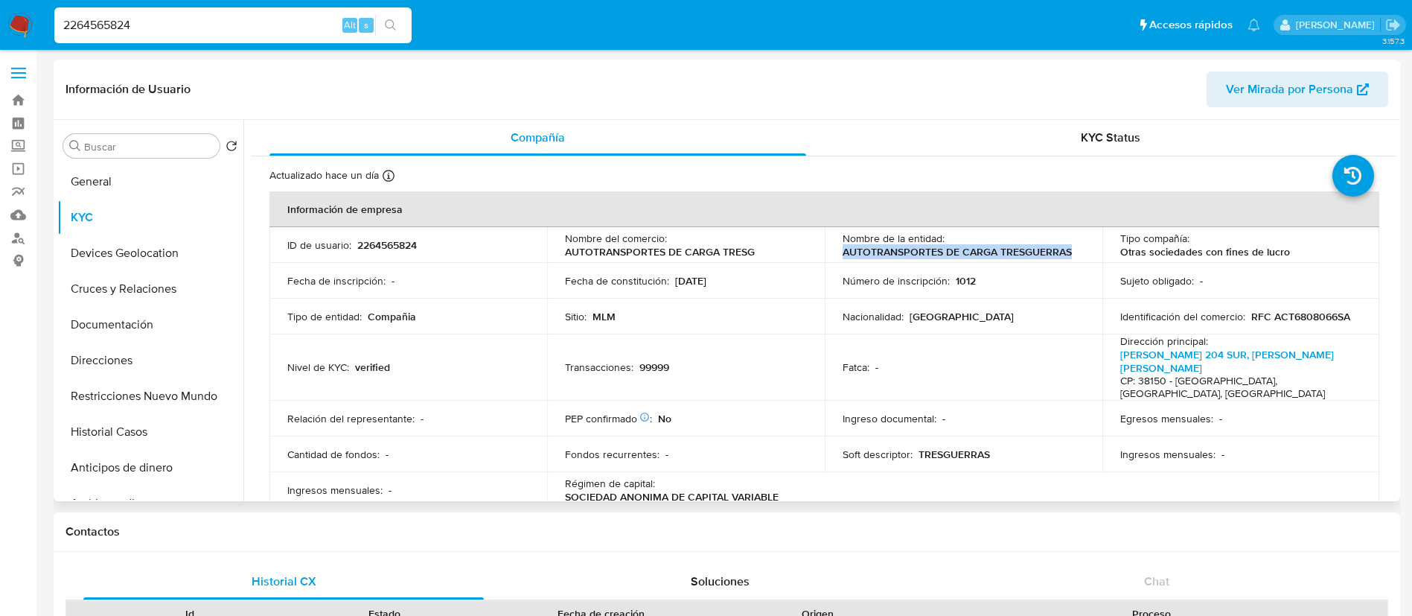
click at [838, 253] on td "Nombre de la entidad : AUTOTRANSPORTES DE CARGA TRESGUERRAS" at bounding box center [964, 245] width 278 height 36
copy p "AUTOTRANSPORTES DE CARGA TRESGUERRAS"
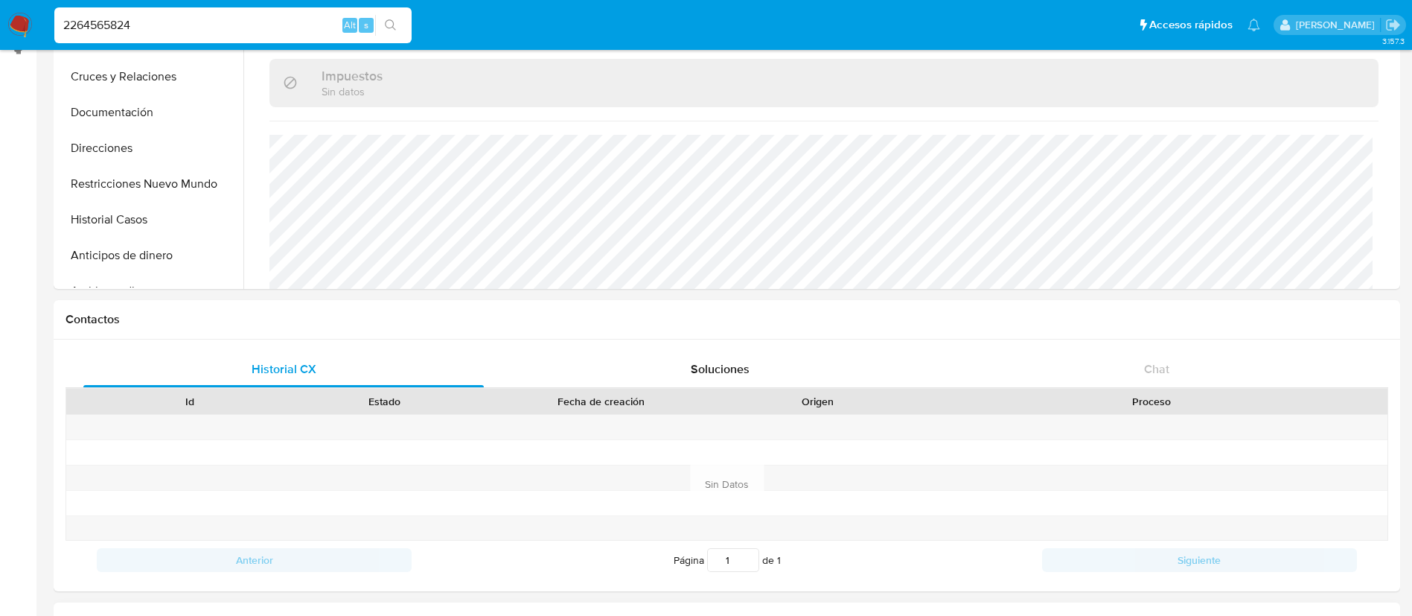
scroll to position [558, 0]
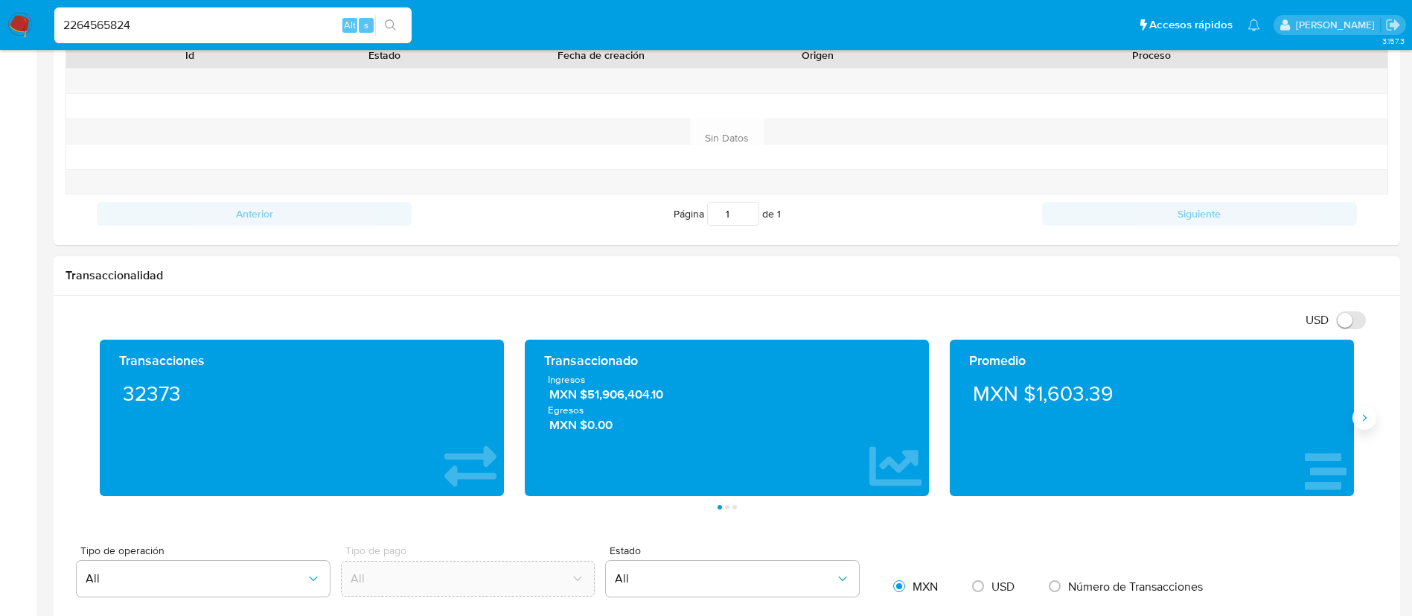
click at [1362, 415] on icon "Siguiente" at bounding box center [1364, 418] width 12 height 12
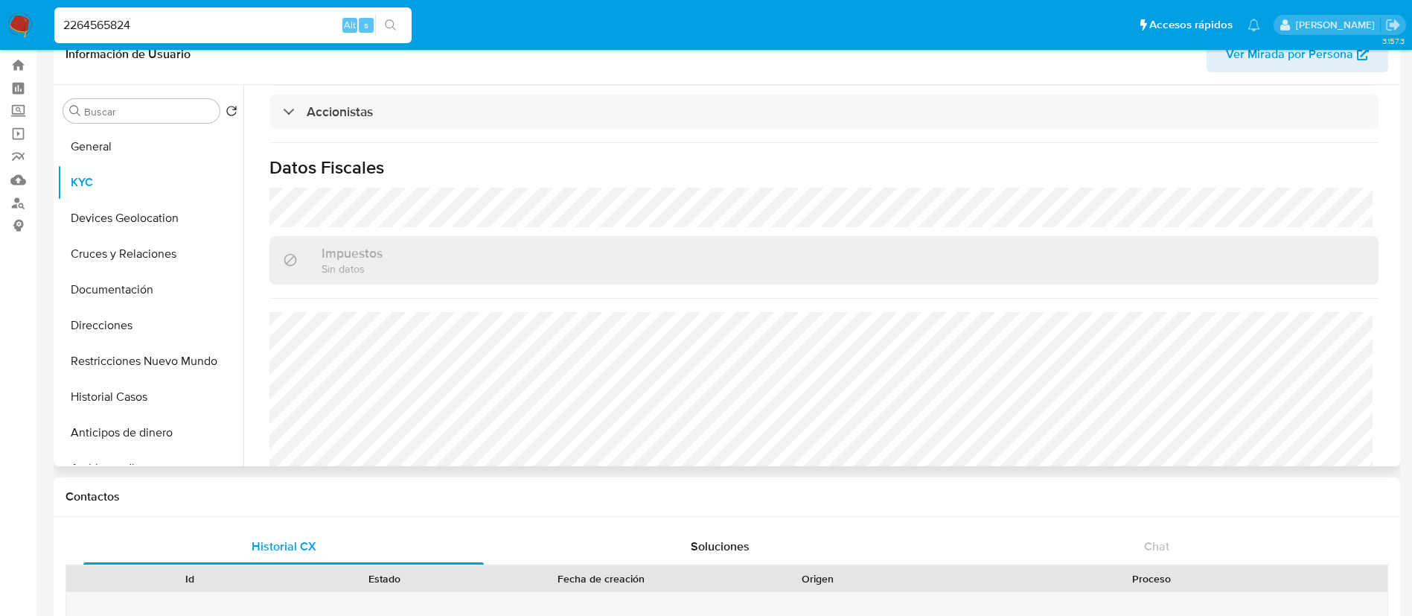
scroll to position [0, 0]
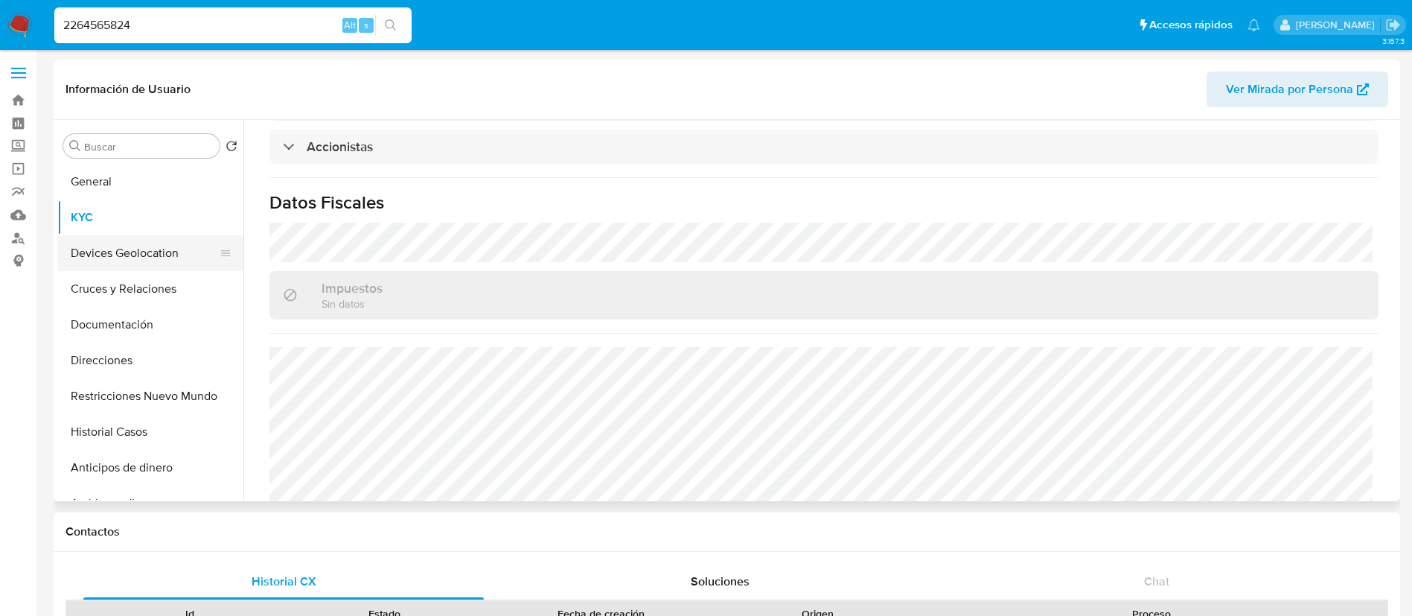
click at [164, 252] on button "Devices Geolocation" at bounding box center [144, 253] width 174 height 36
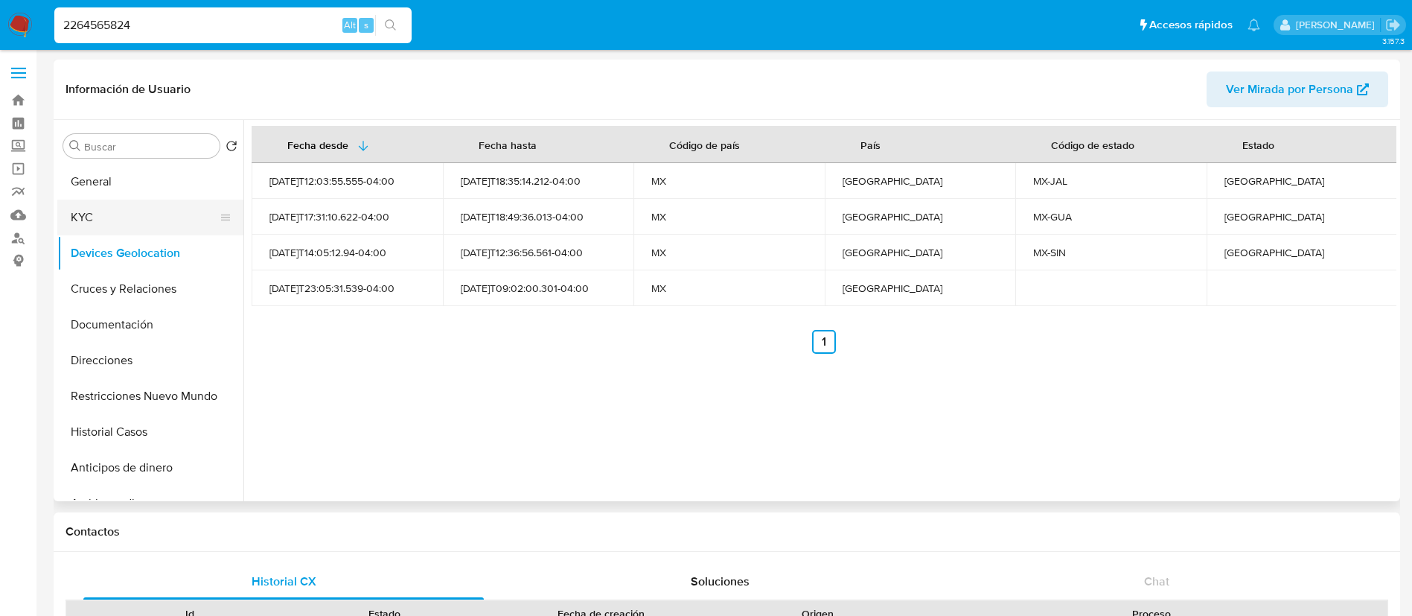
click at [149, 201] on button "KYC" at bounding box center [144, 217] width 174 height 36
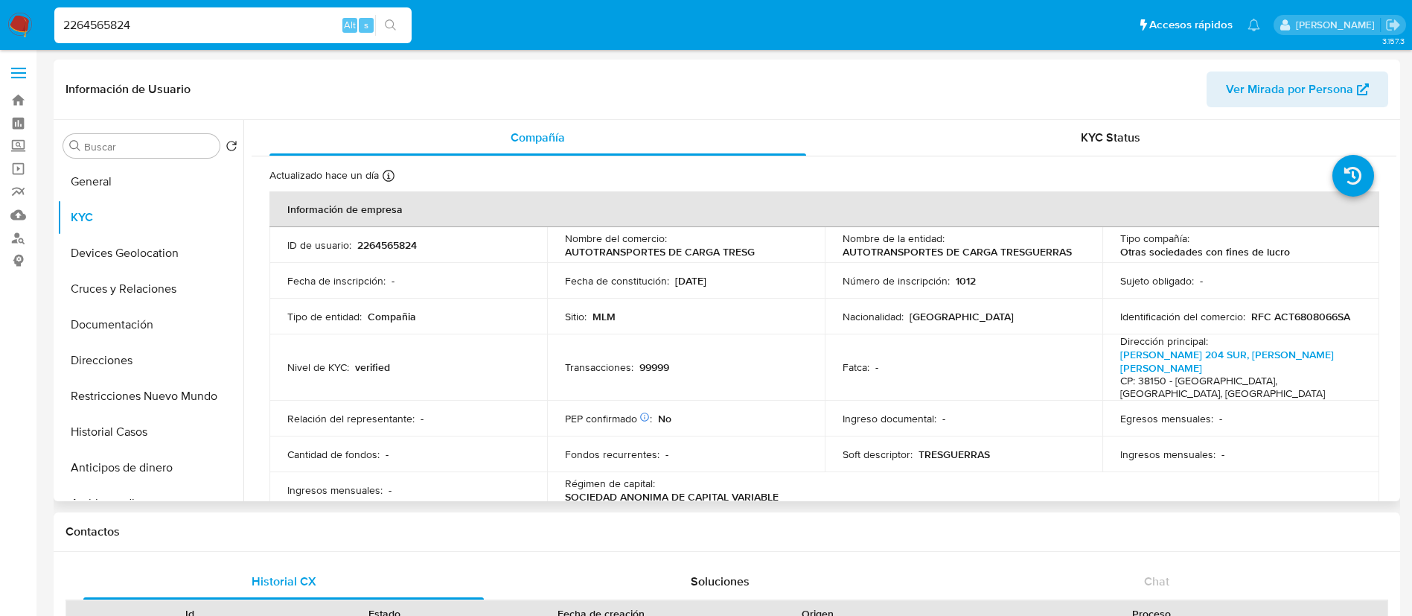
drag, startPoint x: 1390, startPoint y: 162, endPoint x: 1388, endPoint y: 208, distance: 46.2
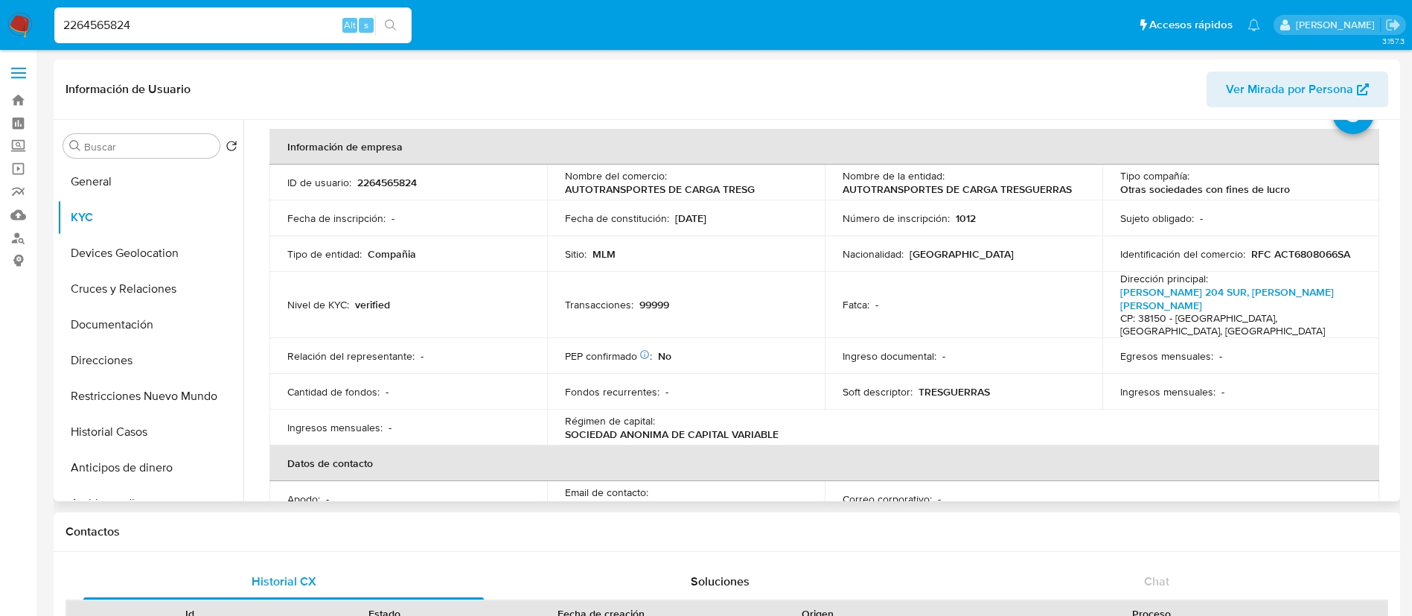
scroll to position [97, 0]
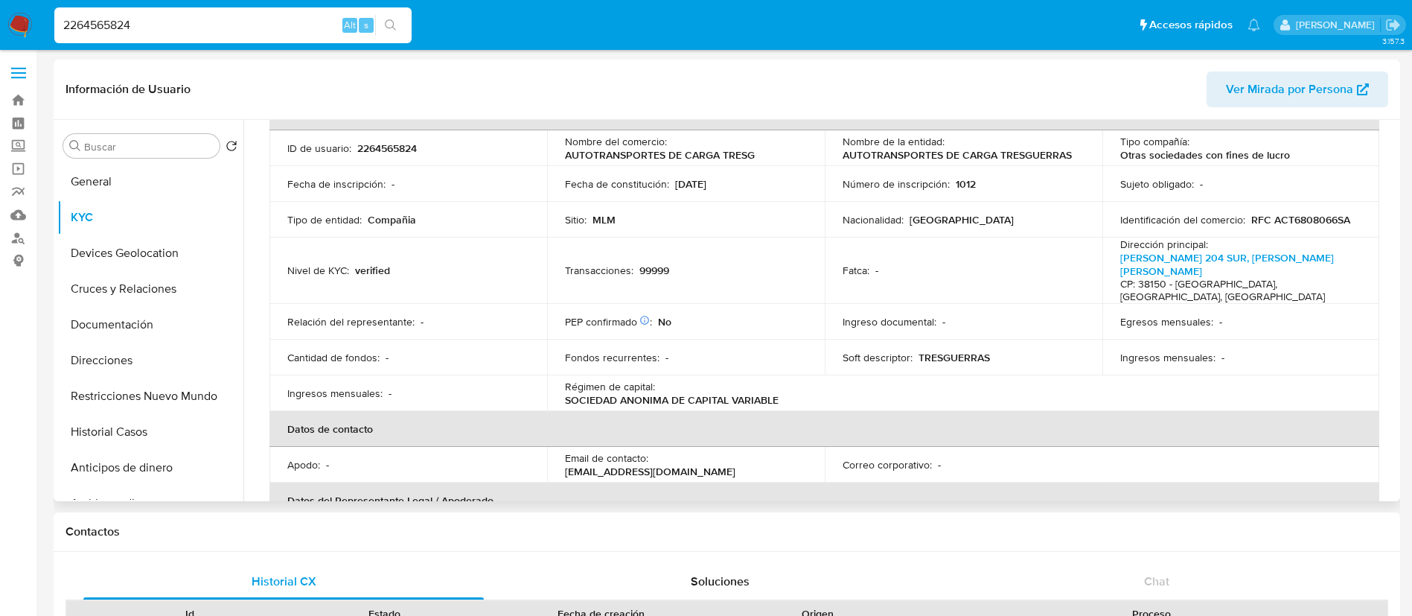
click at [1285, 363] on table "Información de empresa ID de usuario : 2264565824 Nombre del comercio : AUTOTRA…" at bounding box center [824, 395] width 1110 height 601
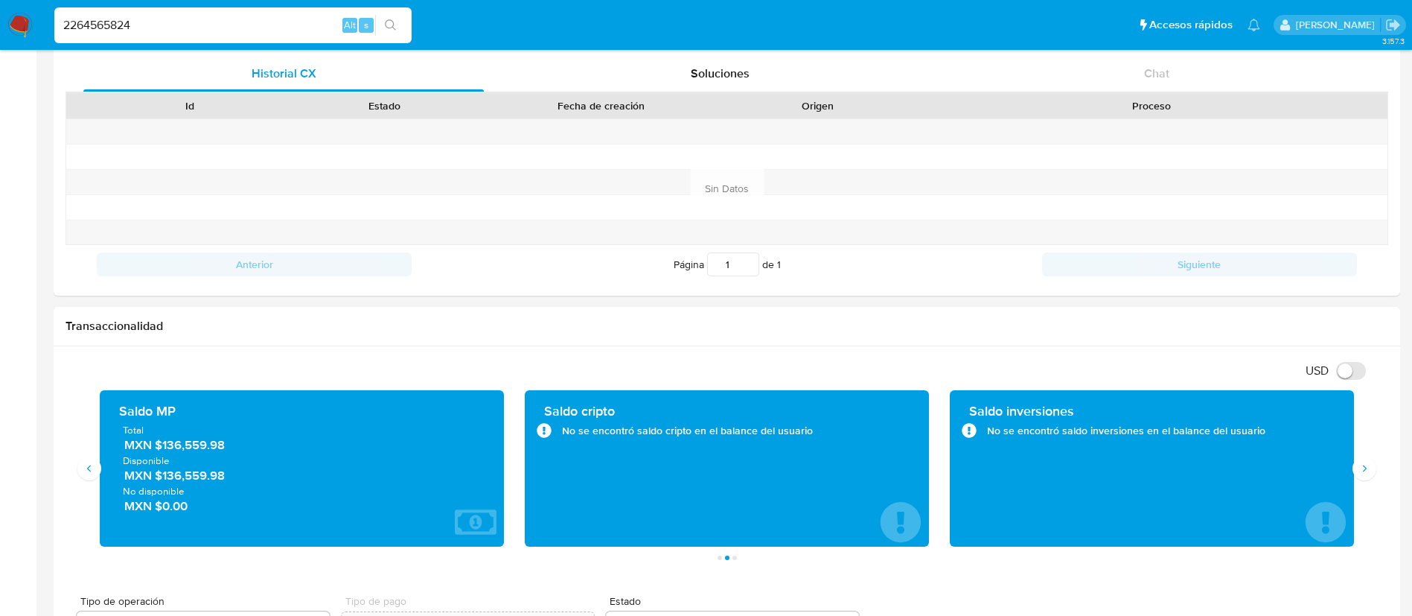
scroll to position [558, 0]
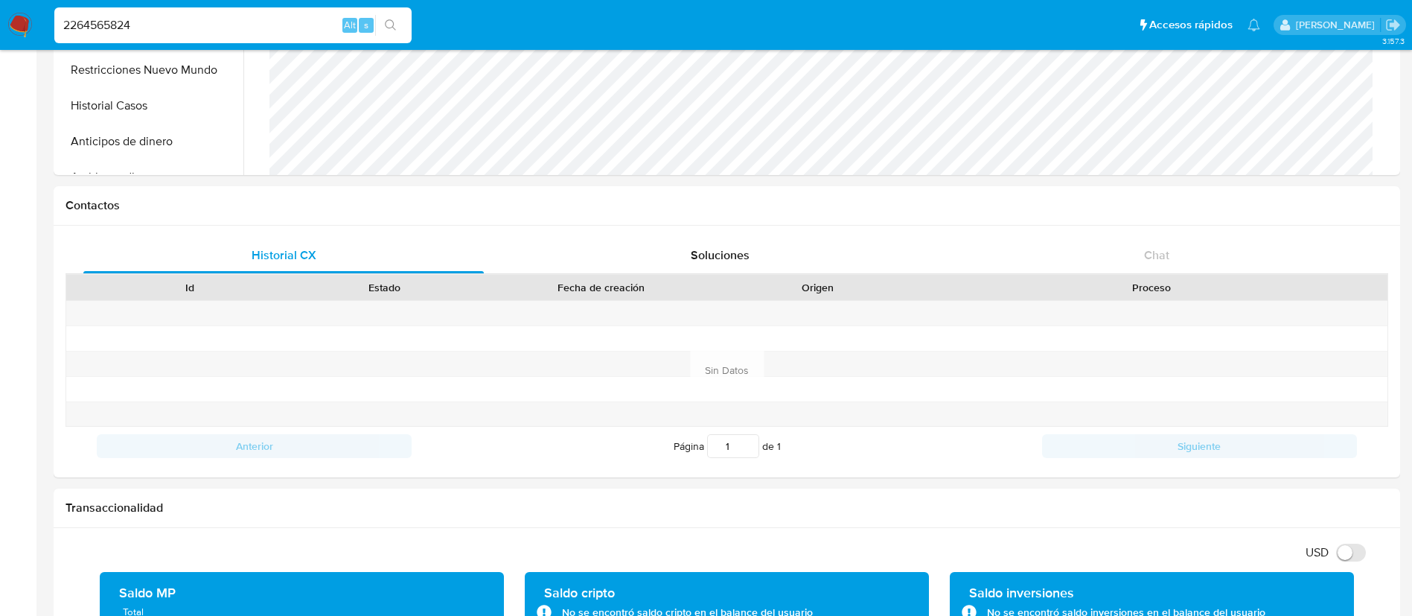
drag, startPoint x: 298, startPoint y: 31, endPoint x: 0, endPoint y: -30, distance: 303.7
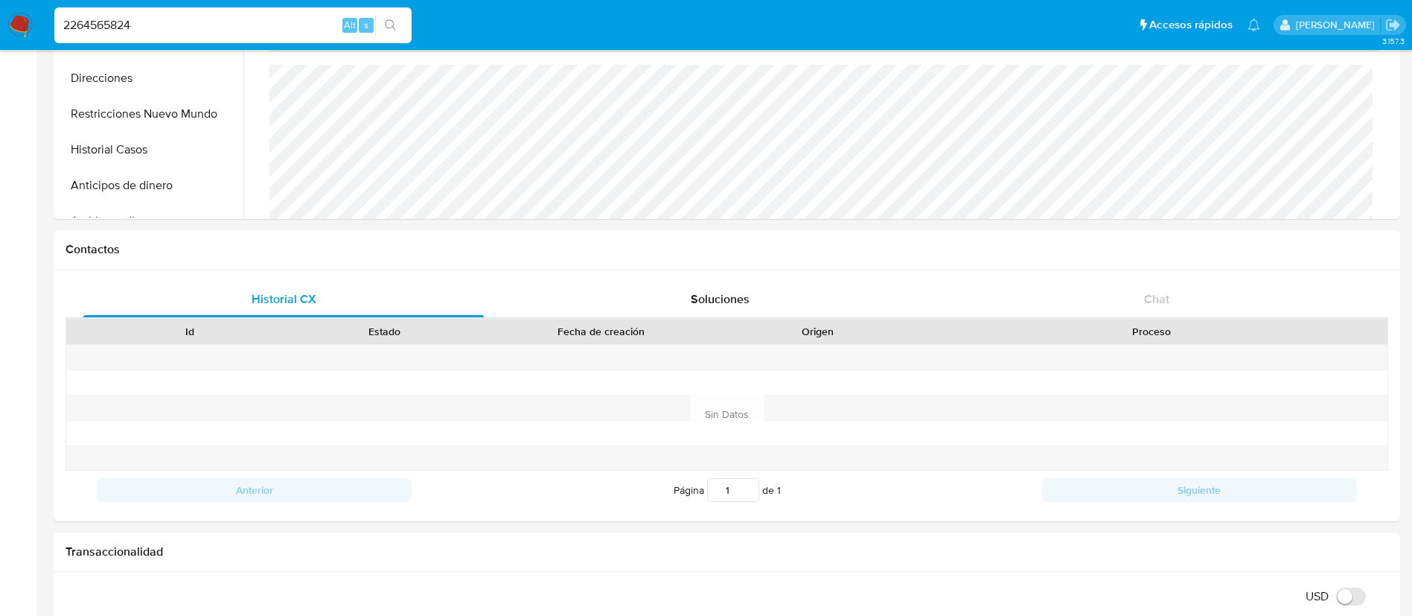
paste input "31871248"
type input "31871248"
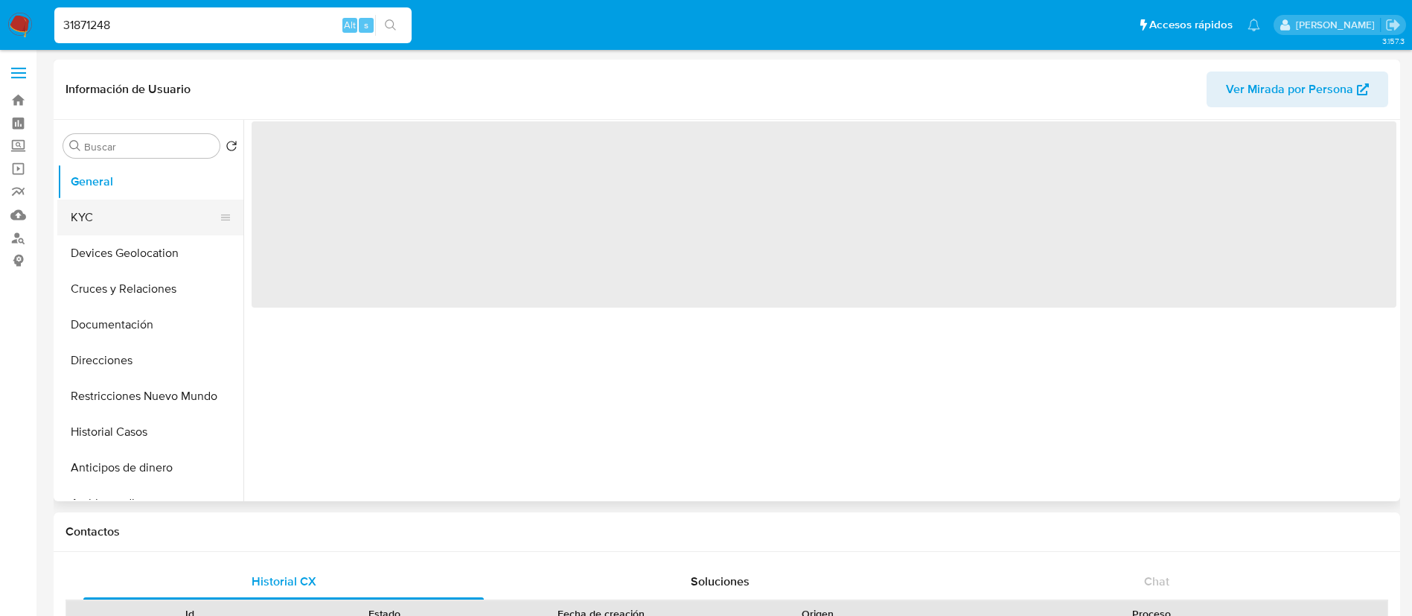
click at [112, 226] on button "KYC" at bounding box center [144, 217] width 174 height 36
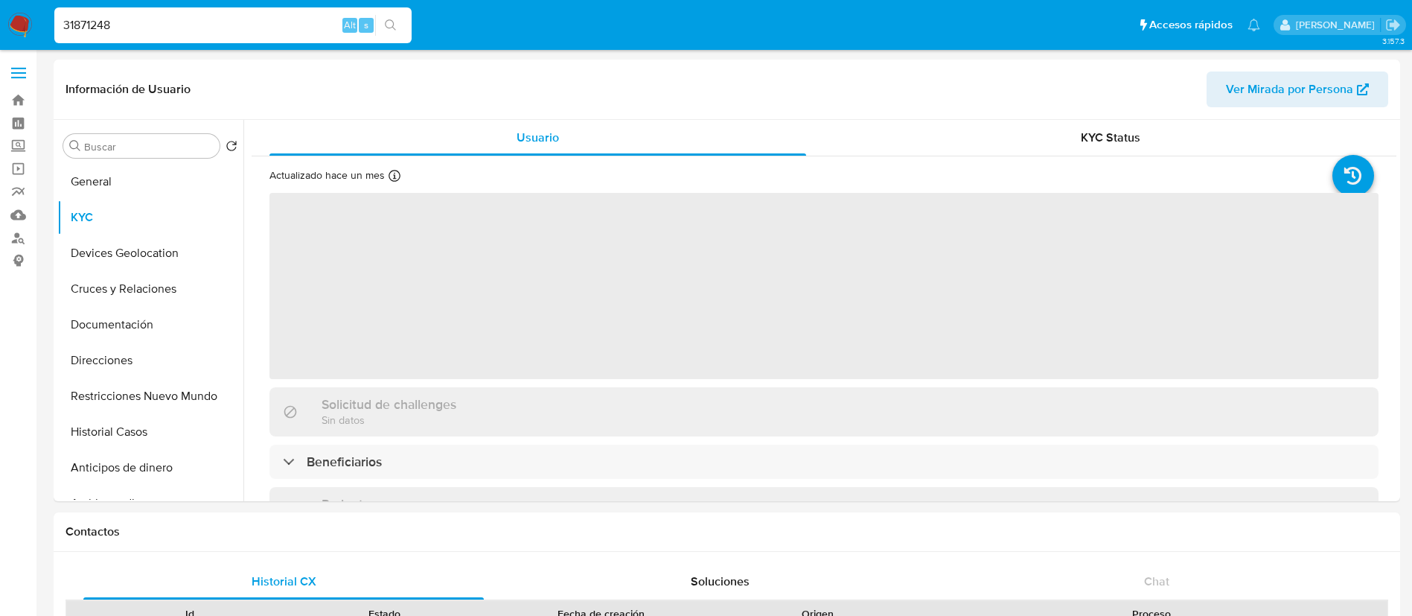
select select "10"
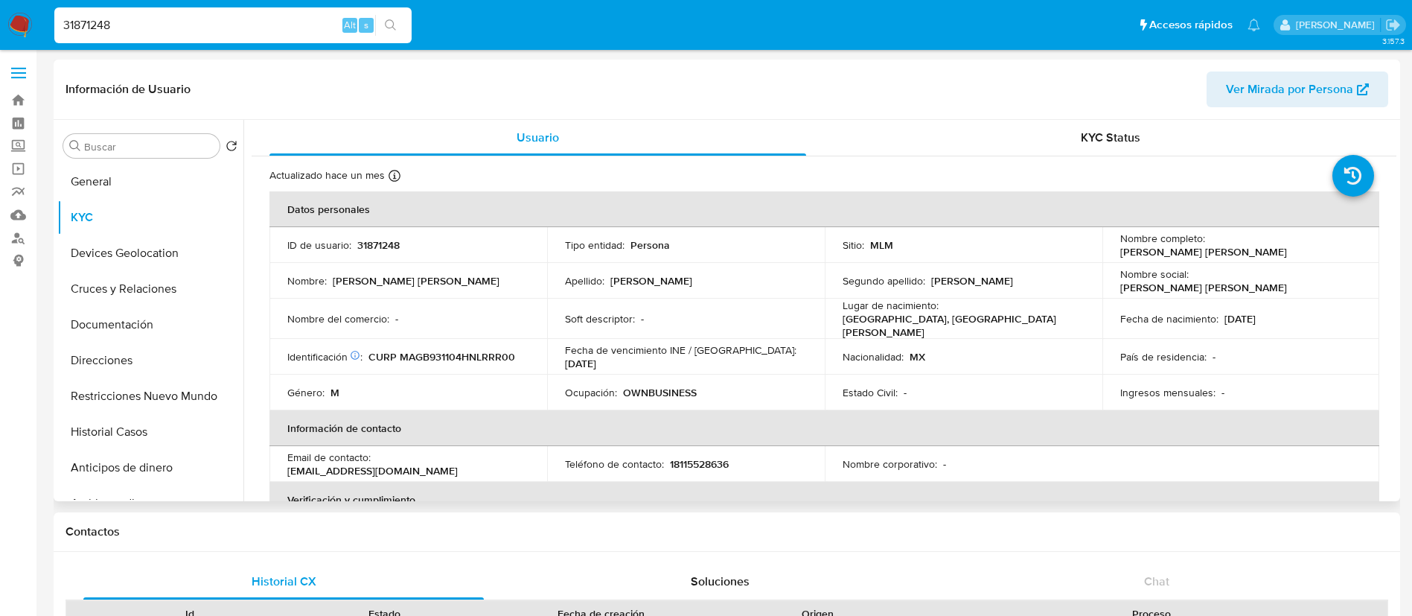
drag, startPoint x: 1326, startPoint y: 246, endPoint x: 1115, endPoint y: 258, distance: 210.9
click at [1120, 258] on div "Nombre completo : Brandon Cesar Eduardo Marquez Garza" at bounding box center [1241, 244] width 242 height 27
copy p "Brandon Cesar Eduardo Marquez Garza"
click at [390, 244] on p "31871248" at bounding box center [378, 244] width 42 height 13
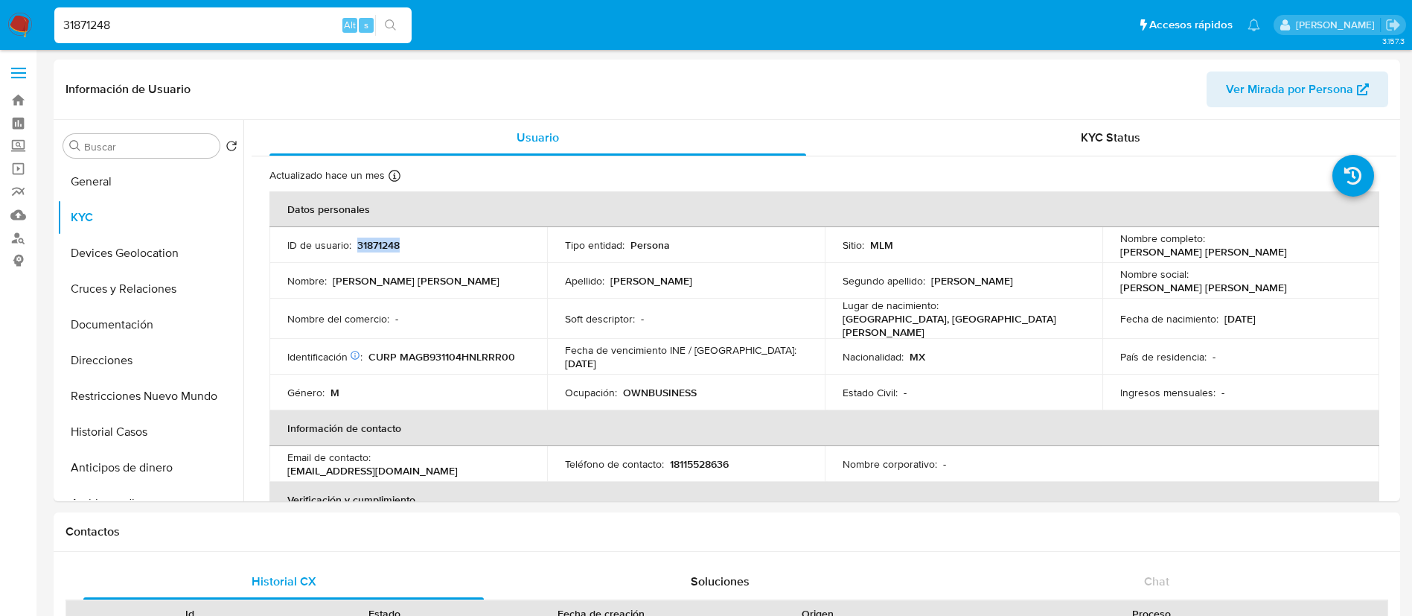
copy p "31871248"
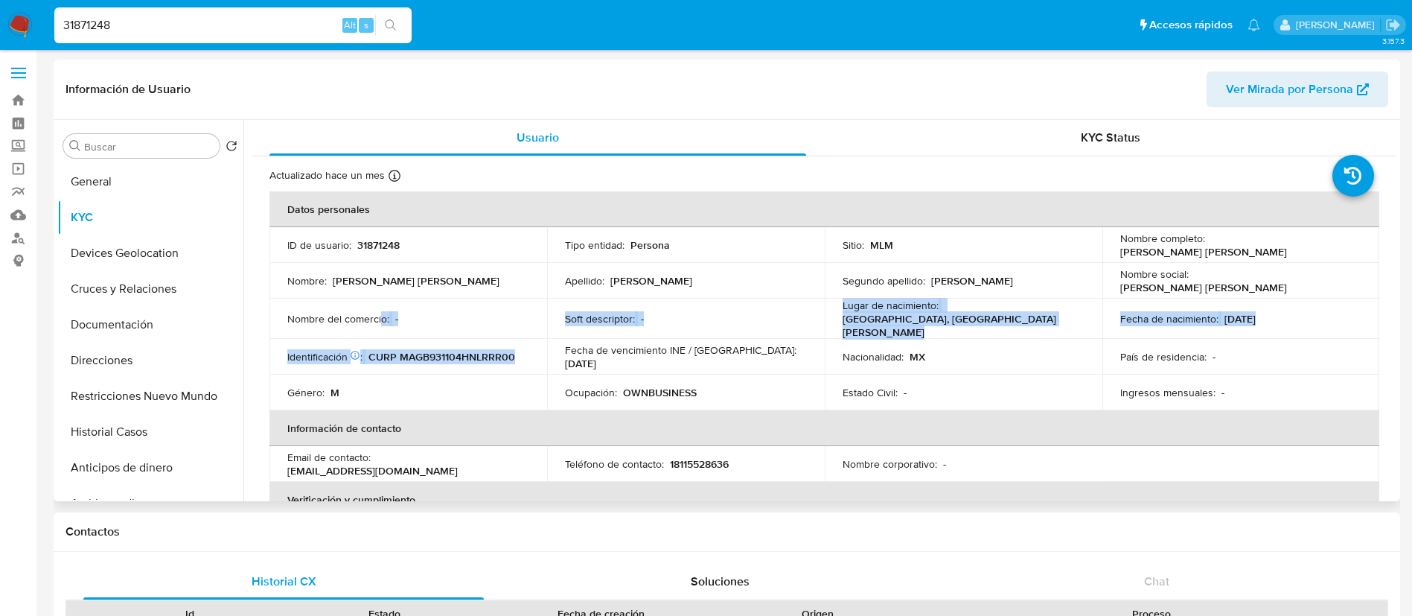
drag, startPoint x: 380, startPoint y: 323, endPoint x: 515, endPoint y: 362, distance: 140.9
click at [515, 362] on tbody "ID de usuario : 31871248 Tipo entidad : Persona Sitio : MLM Nombre completo : B…" at bounding box center [824, 318] width 1110 height 183
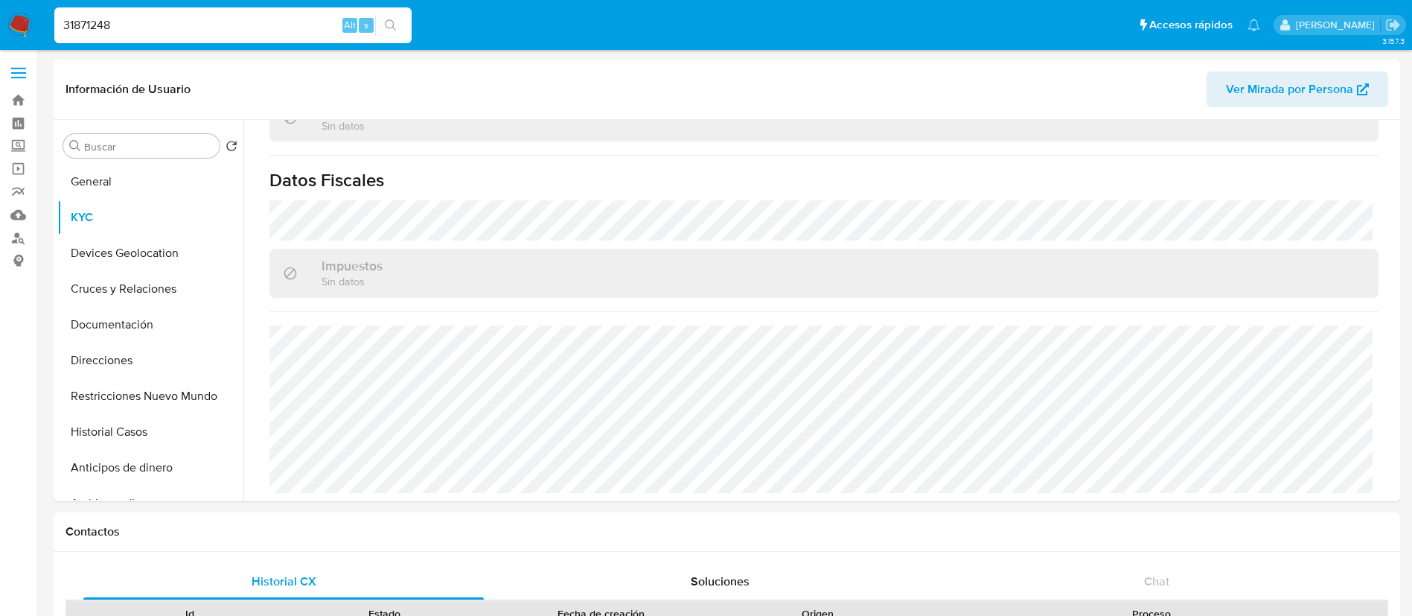
scroll to position [558, 0]
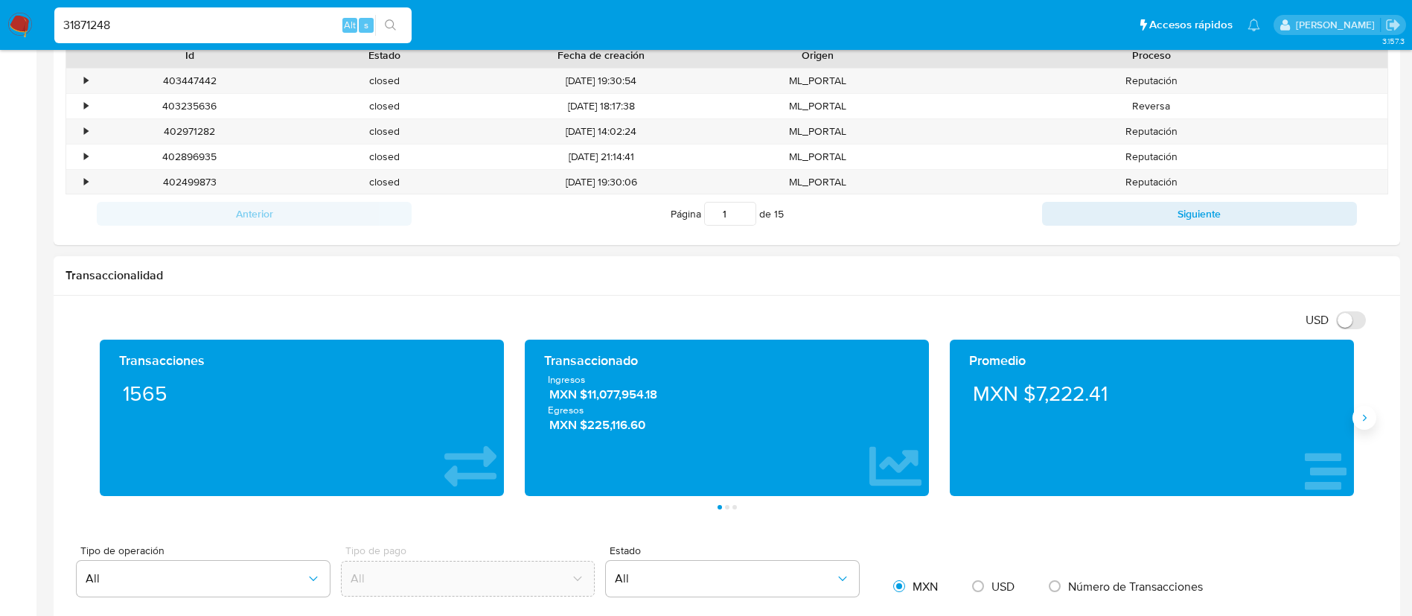
click at [1366, 419] on icon "Siguiente" at bounding box center [1364, 418] width 12 height 12
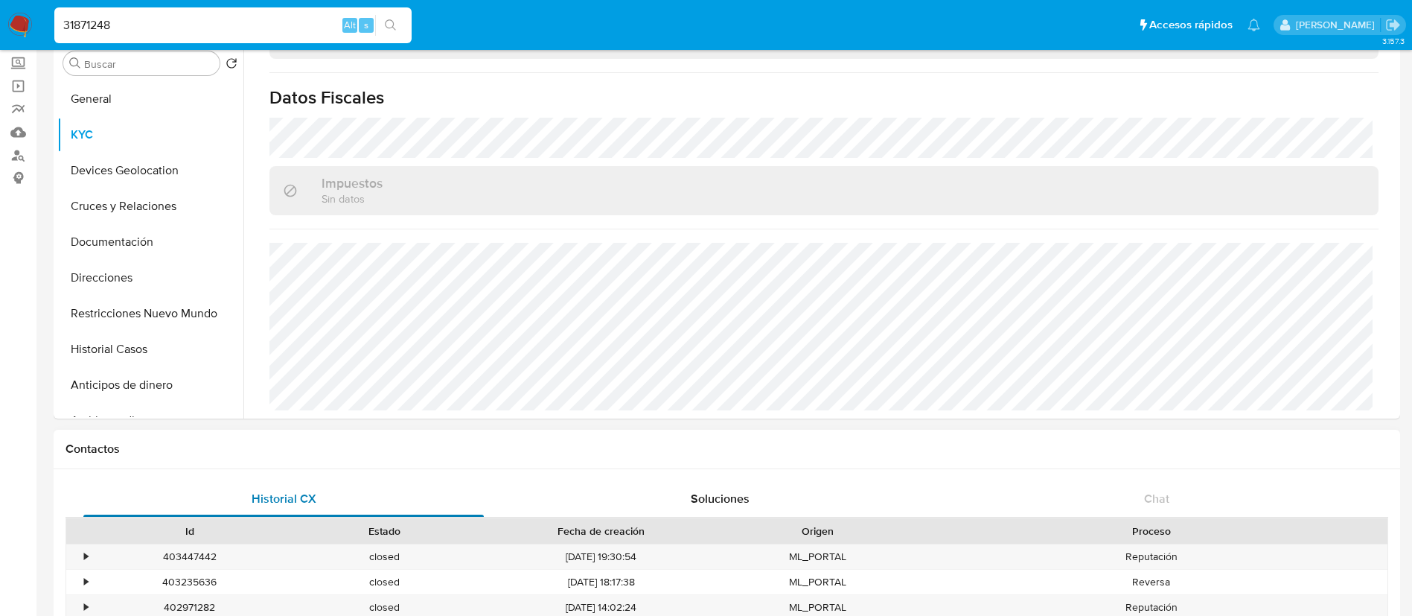
scroll to position [0, 0]
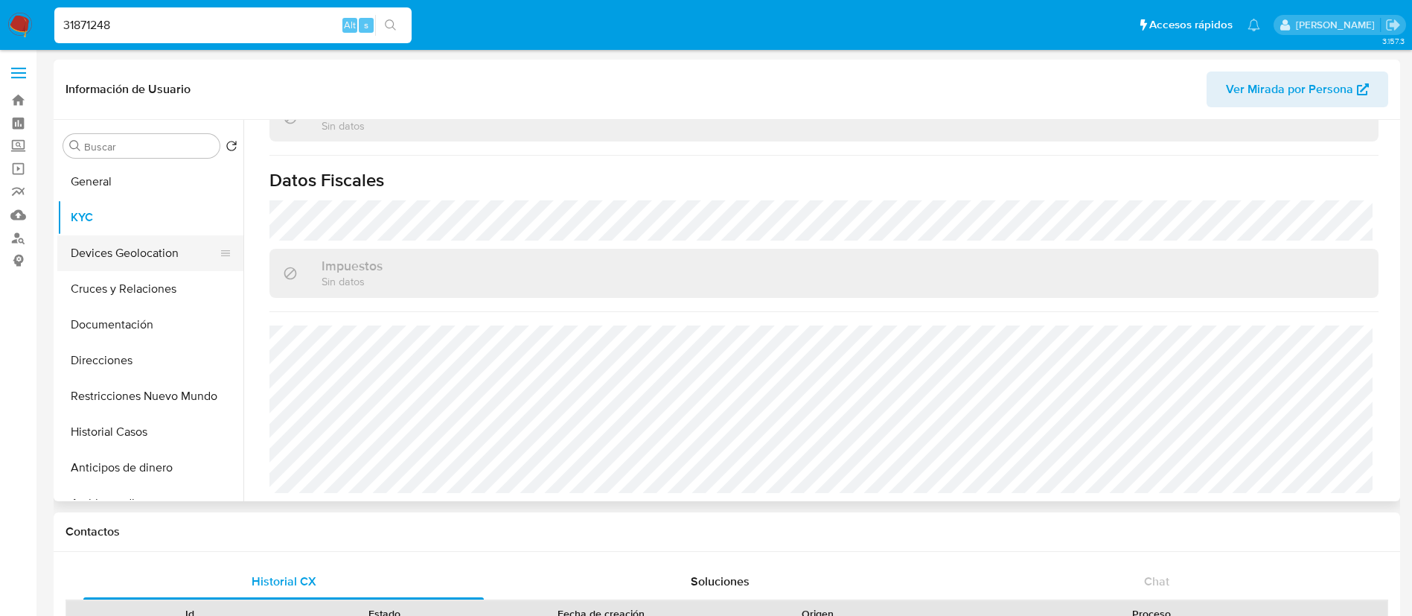
click at [141, 268] on button "Devices Geolocation" at bounding box center [144, 253] width 174 height 36
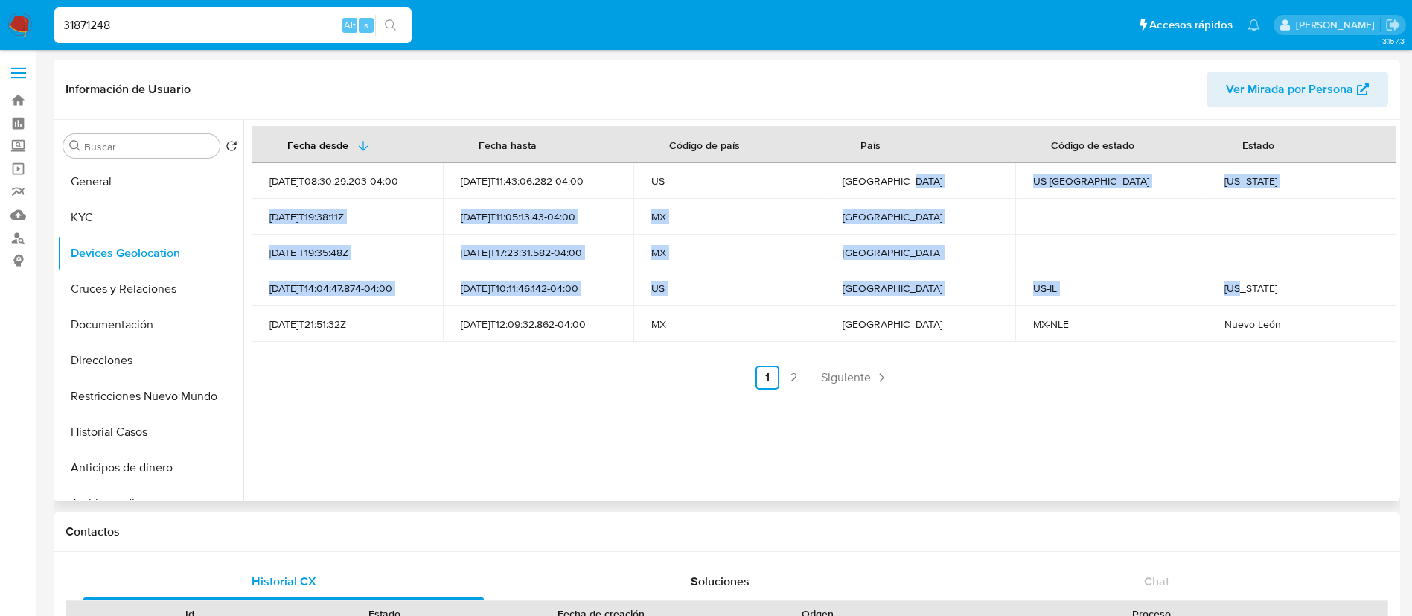
drag, startPoint x: 902, startPoint y: 179, endPoint x: 1230, endPoint y: 300, distance: 349.2
click at [1229, 300] on tbody "2025-08-22T08:30:29.203-04:00 2025-08-28T11:43:06.282-04:00 US Estados Unidos U…" at bounding box center [825, 252] width 1146 height 179
click at [845, 387] on link "Siguiente" at bounding box center [855, 377] width 80 height 24
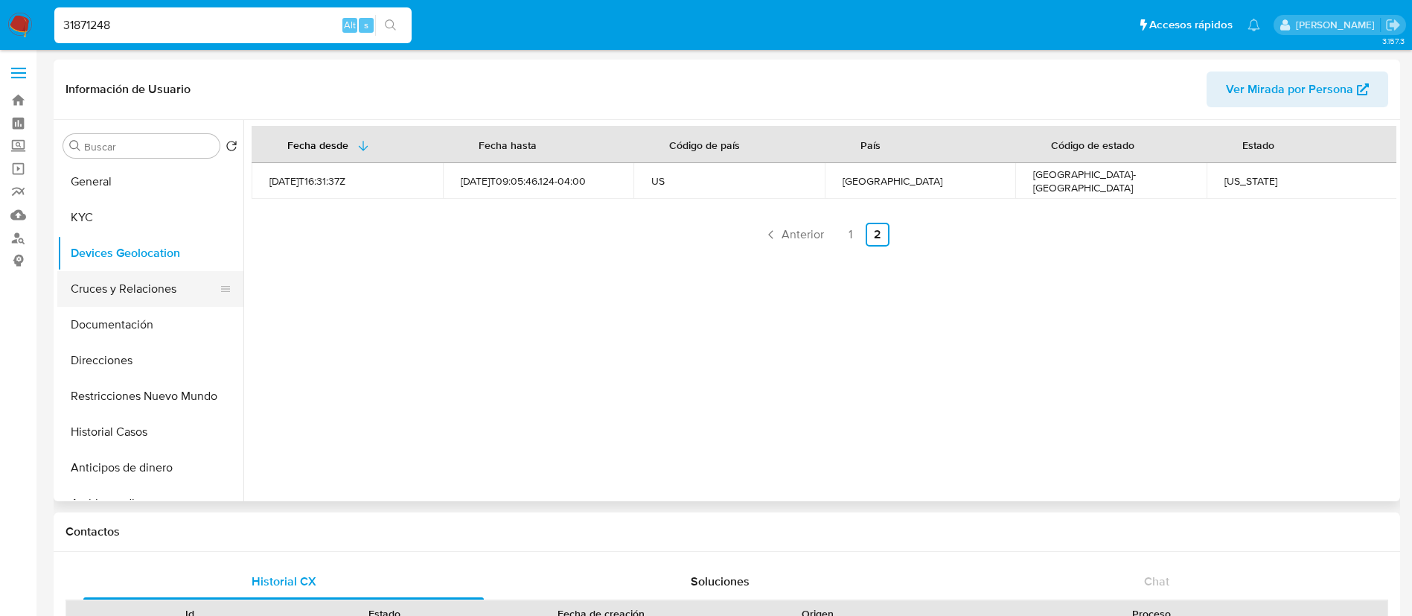
click at [108, 285] on button "Cruces y Relaciones" at bounding box center [144, 289] width 174 height 36
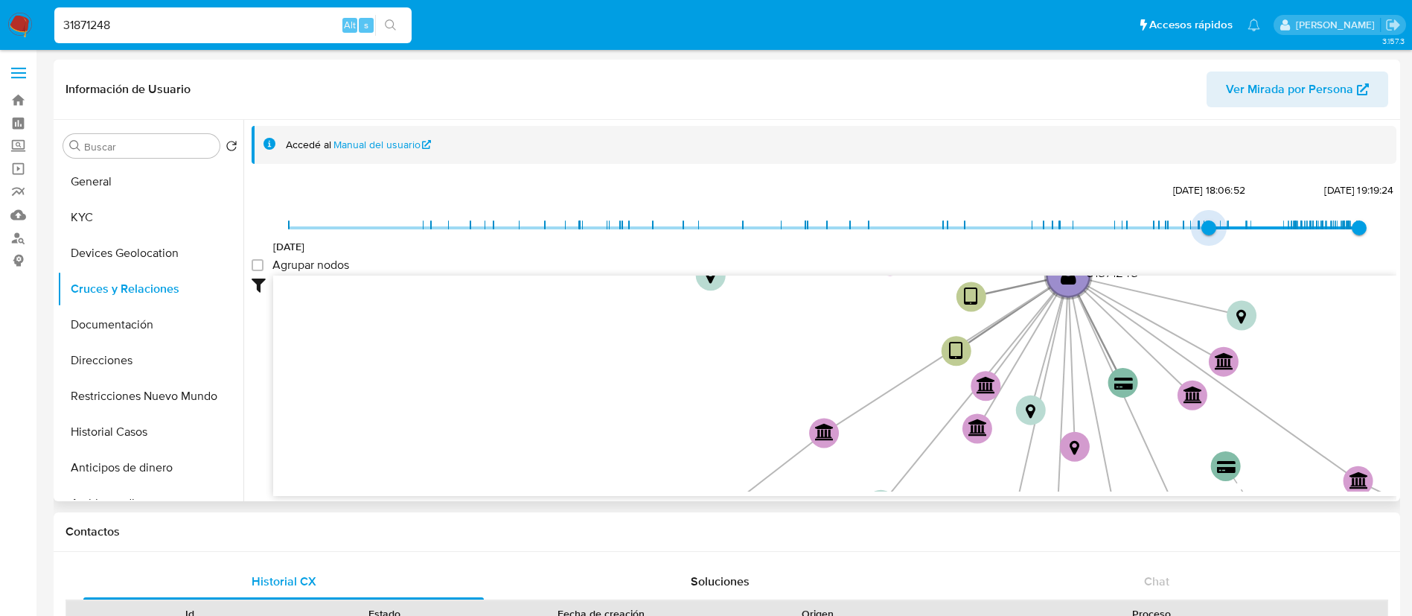
type input "1736893859000"
drag, startPoint x: 290, startPoint y: 223, endPoint x: 1212, endPoint y: 218, distance: 922.2
click at [1213, 220] on span "14/1/2025, 16:30:59" at bounding box center [1220, 227] width 15 height 15
click at [258, 260] on group_nodes "Agrupar nodos" at bounding box center [258, 265] width 12 height 12
checkbox group_nodes "true"
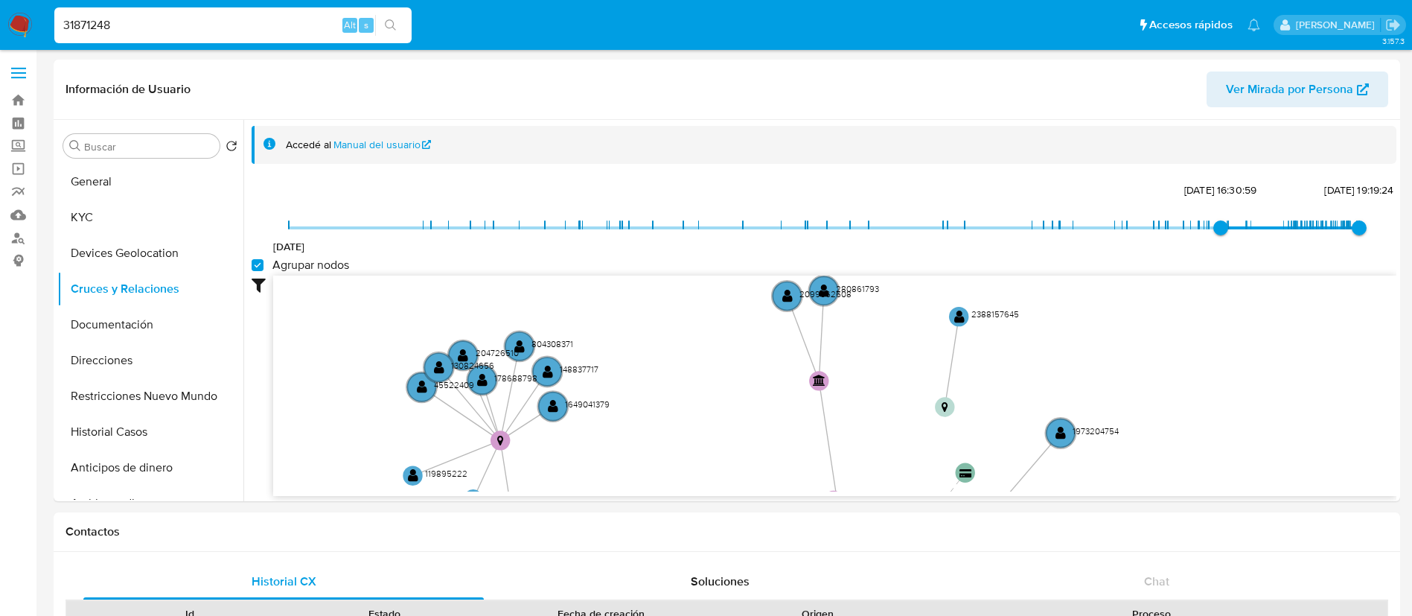
drag, startPoint x: 765, startPoint y: 245, endPoint x: 630, endPoint y: 668, distance: 443.7
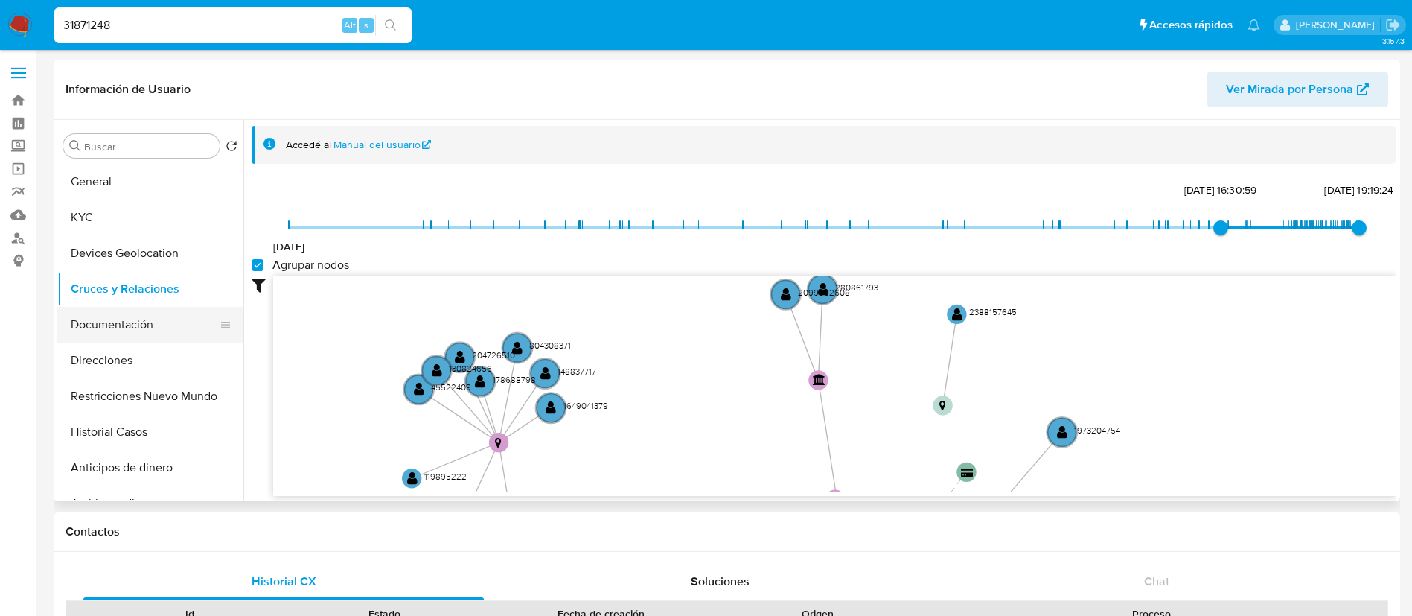
click at [148, 332] on button "Documentación" at bounding box center [144, 325] width 174 height 36
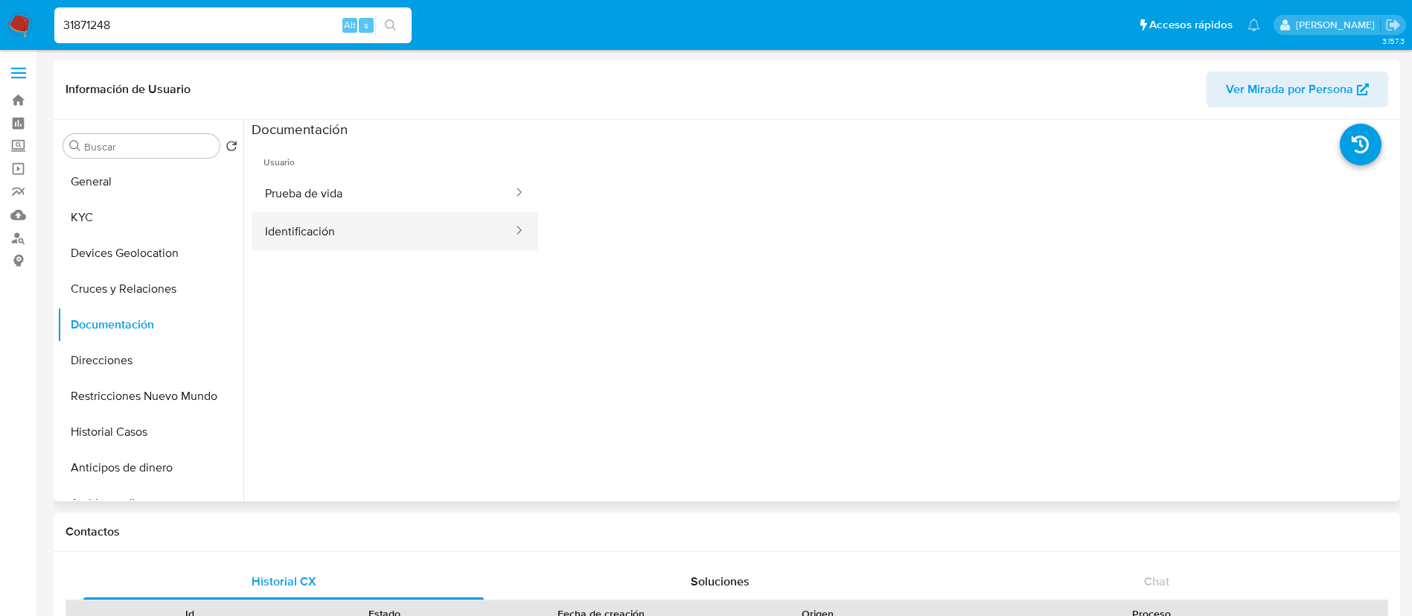
click at [421, 239] on button "Identificación" at bounding box center [383, 231] width 263 height 38
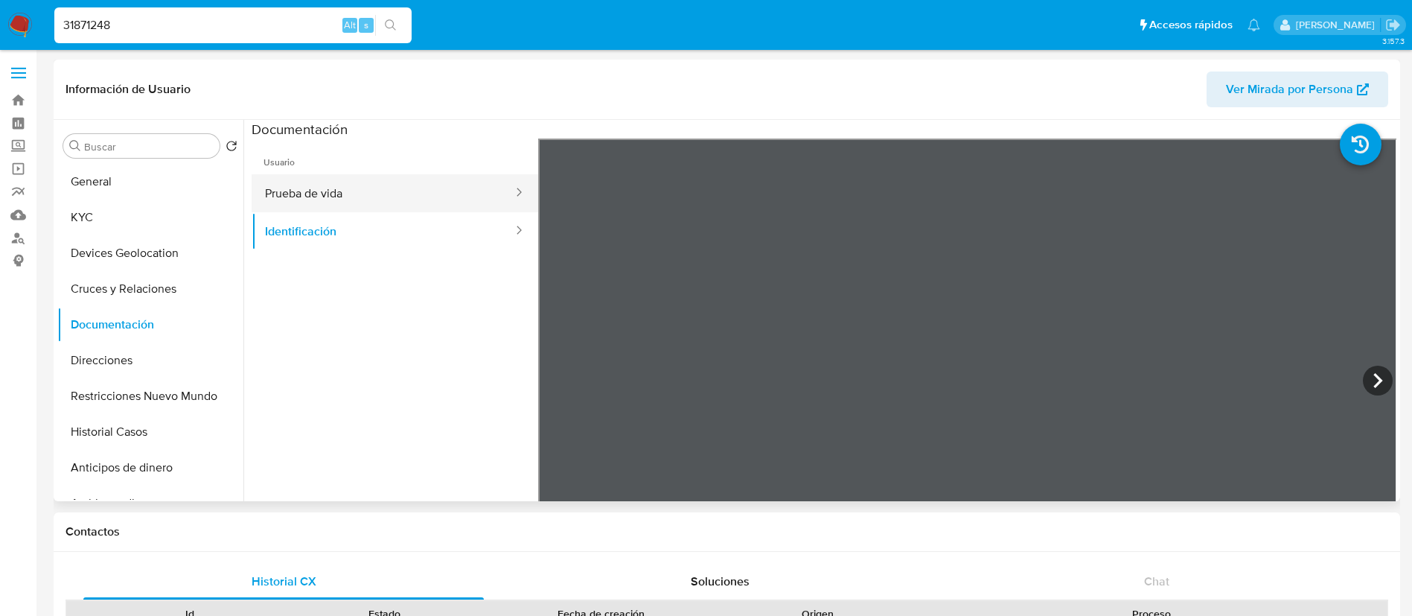
click at [344, 188] on button "Prueba de vida" at bounding box center [383, 193] width 263 height 38
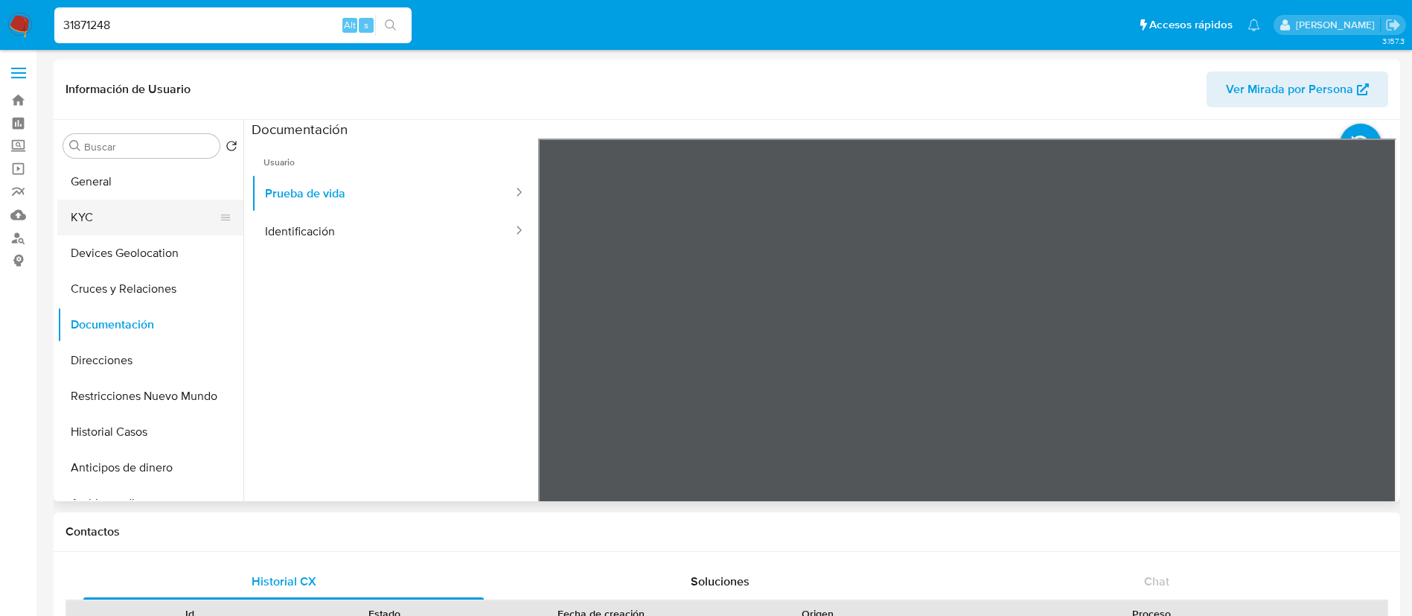
click at [173, 219] on button "KYC" at bounding box center [144, 217] width 174 height 36
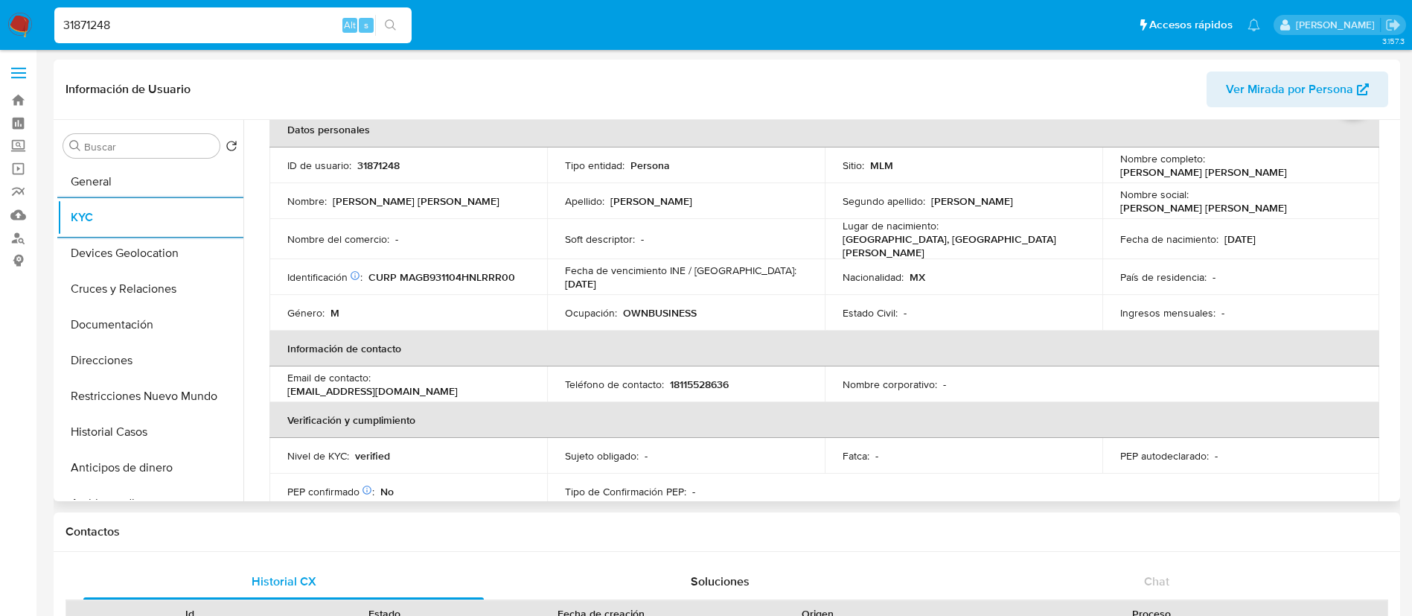
scroll to position [112, 0]
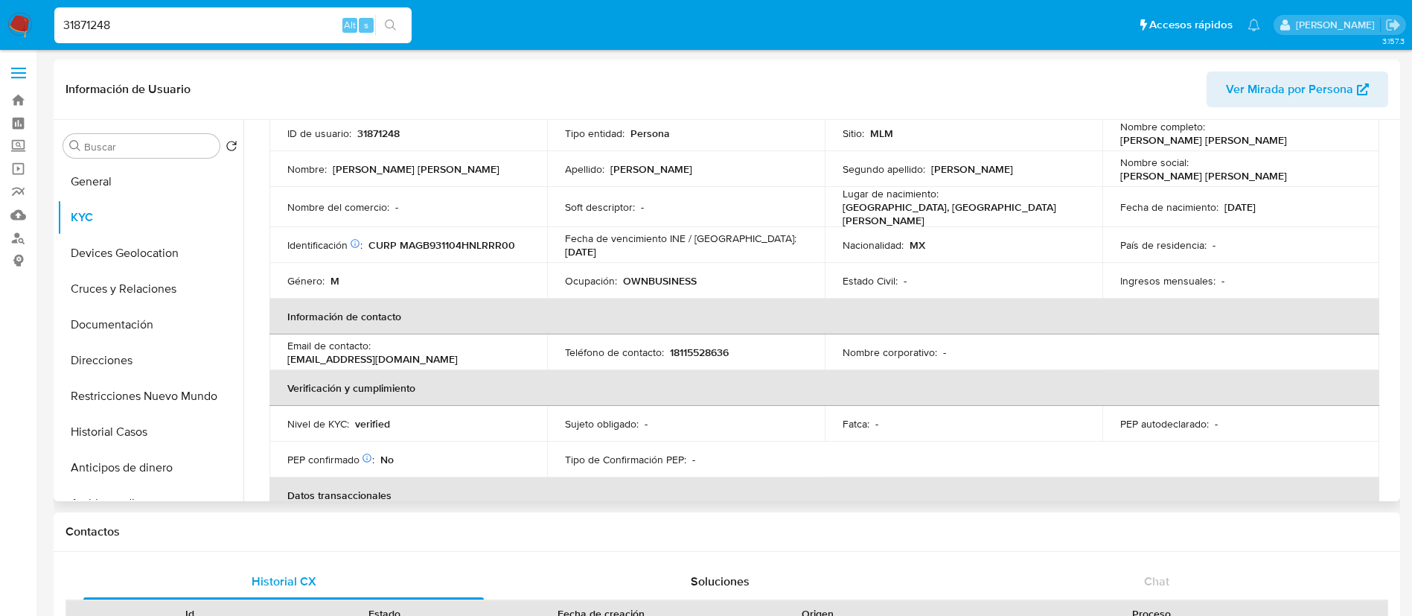
click at [758, 462] on td "Tipo de Confirmación PEP : -" at bounding box center [686, 459] width 278 height 36
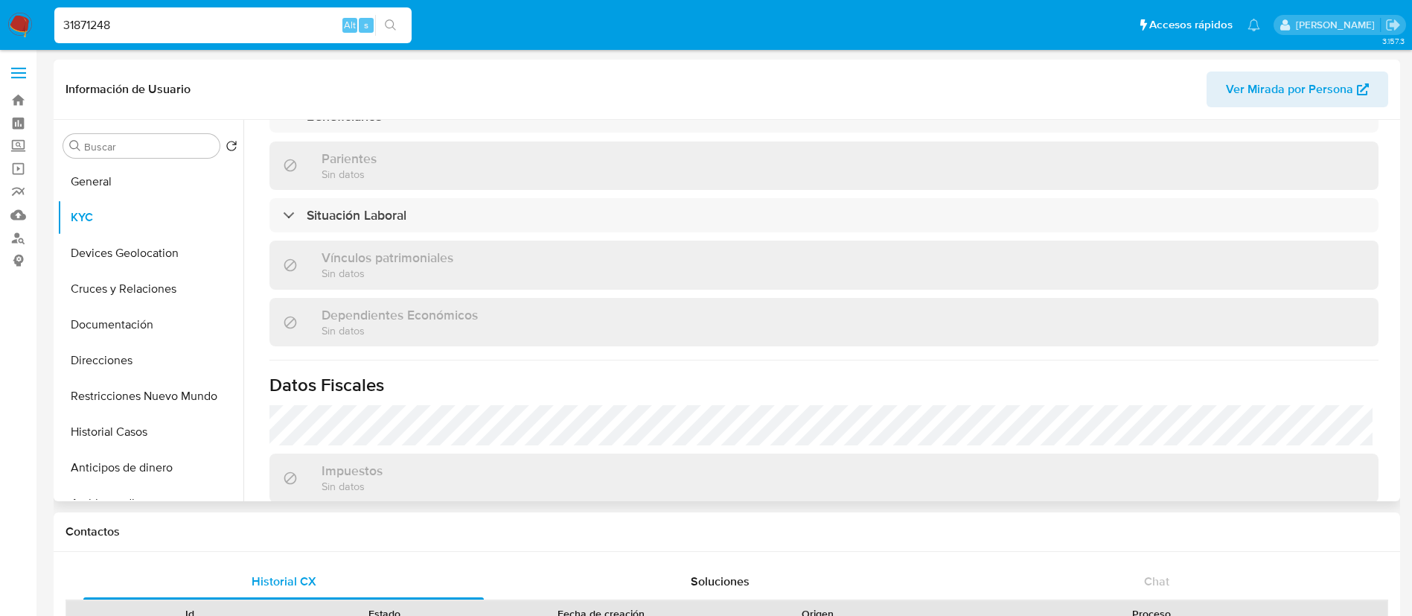
scroll to position [670, 0]
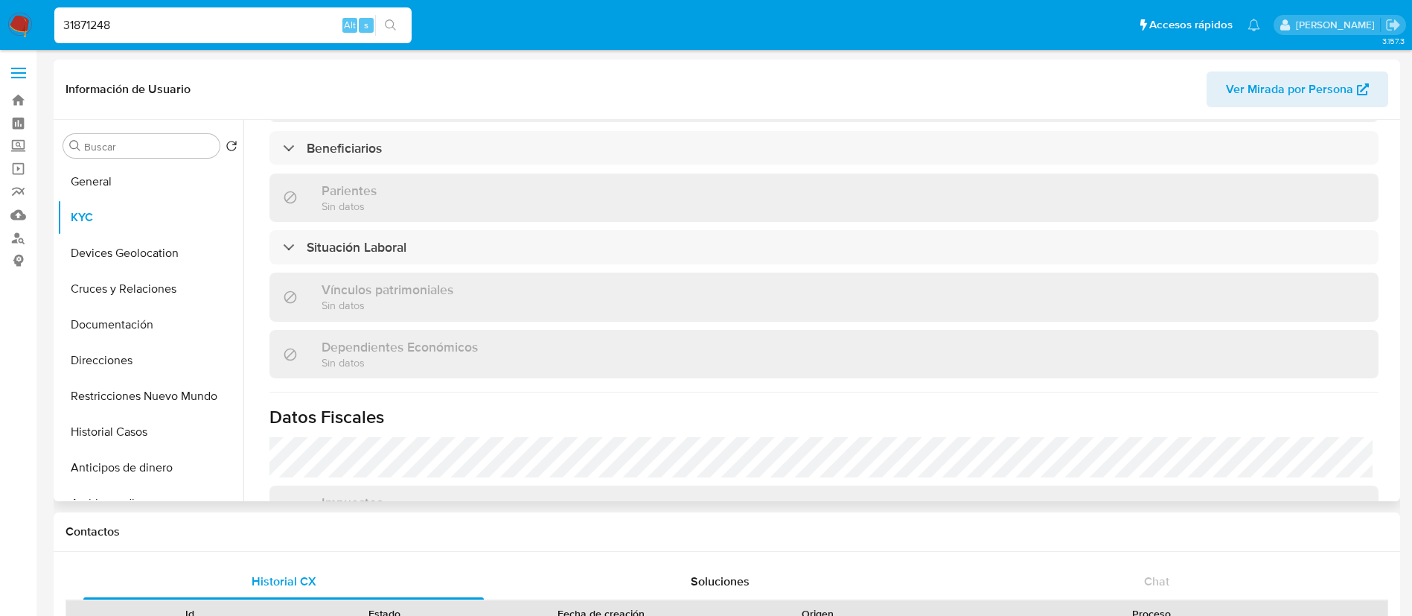
click at [1314, 406] on h1 "Datos Fiscales" at bounding box center [823, 417] width 1109 height 22
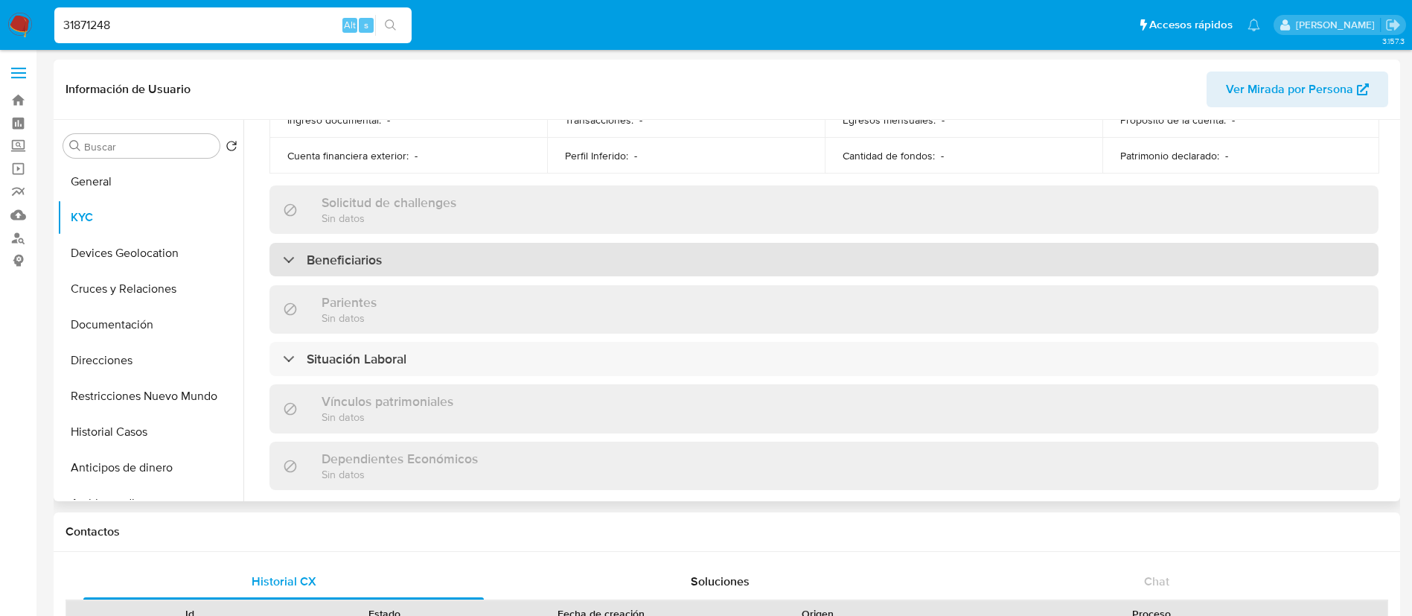
click at [409, 260] on div "Beneficiarios" at bounding box center [823, 260] width 1109 height 34
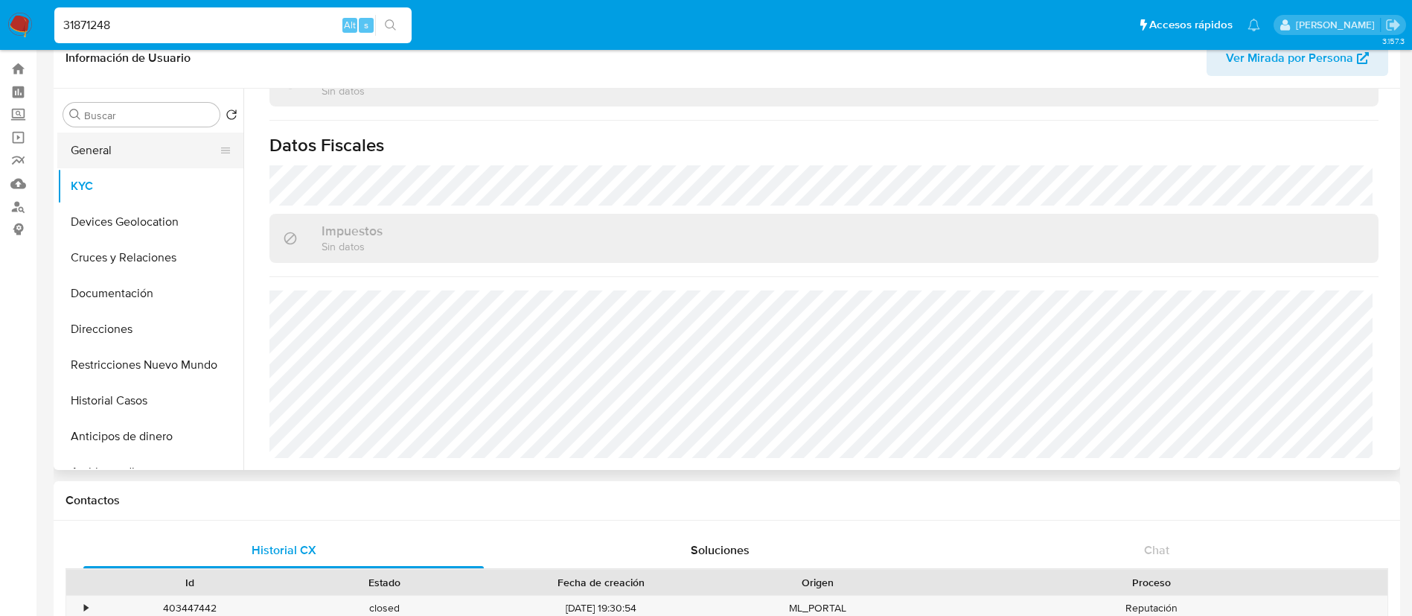
scroll to position [0, 0]
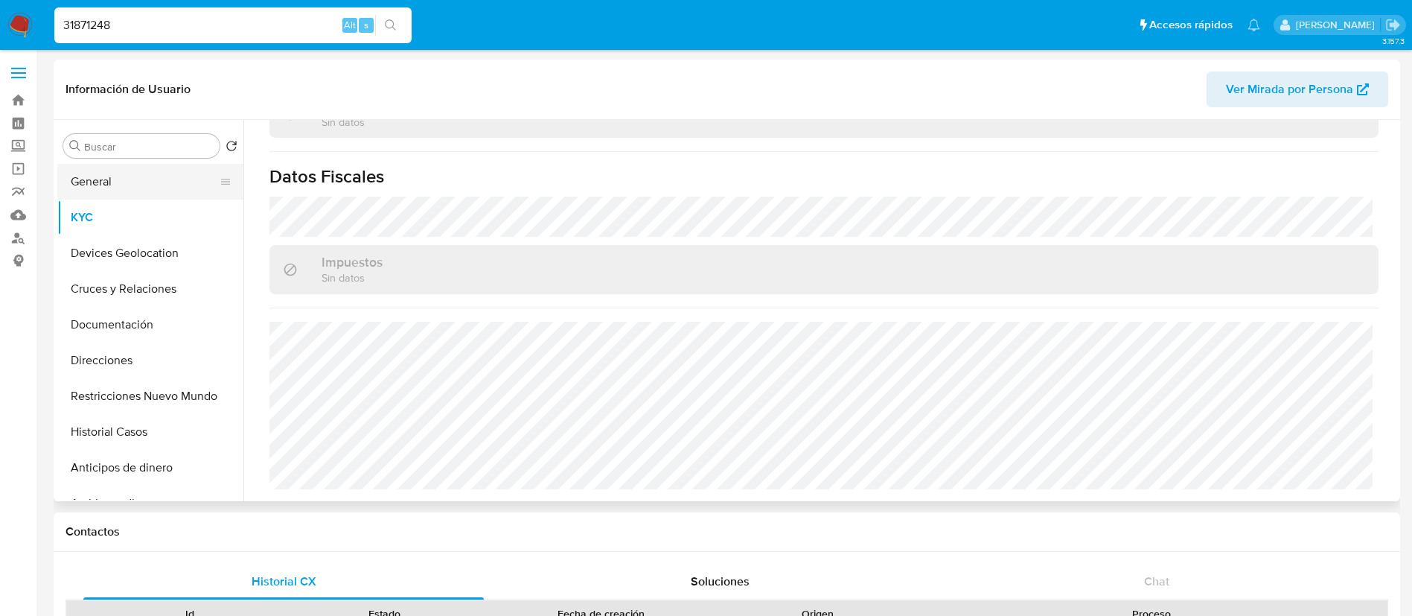
click at [150, 176] on button "General" at bounding box center [144, 182] width 174 height 36
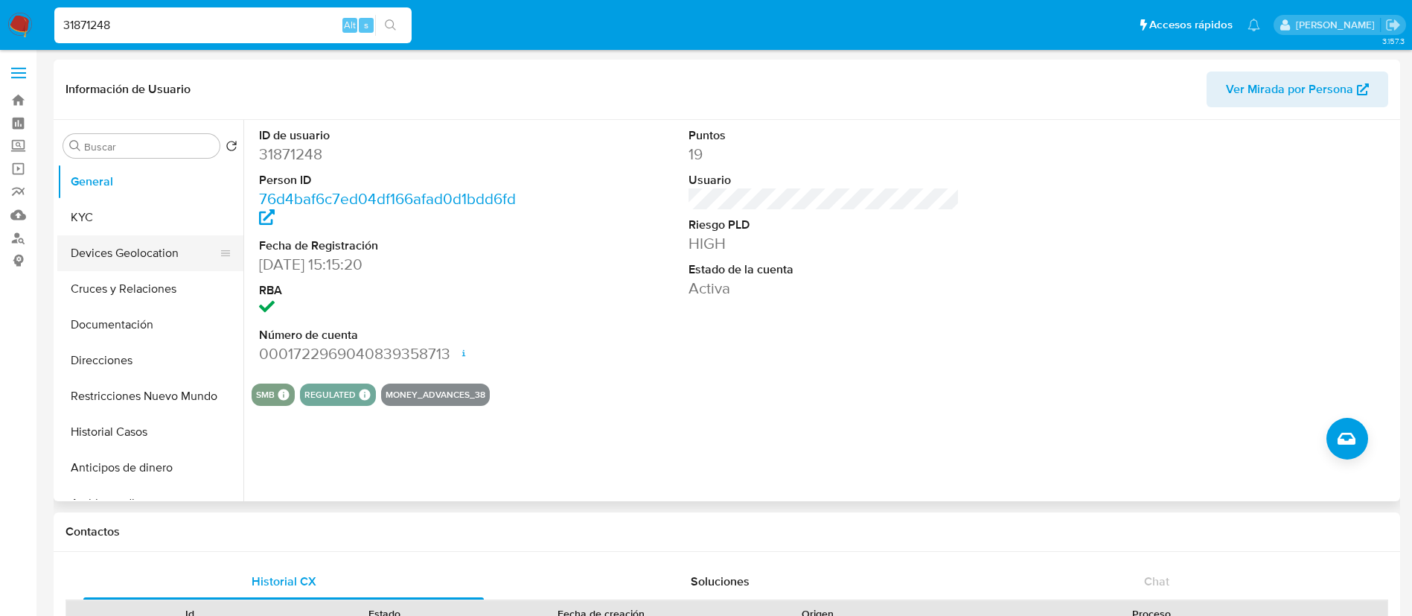
click at [170, 246] on button "Devices Geolocation" at bounding box center [144, 253] width 174 height 36
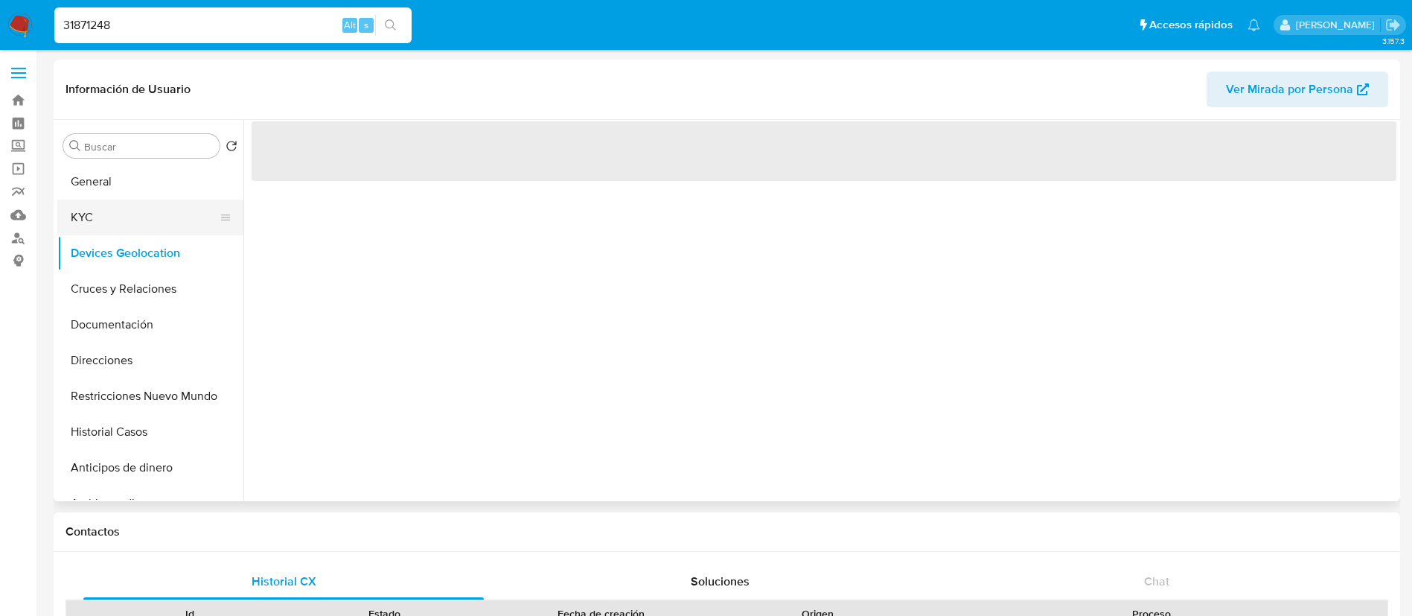
click at [170, 222] on button "KYC" at bounding box center [144, 217] width 174 height 36
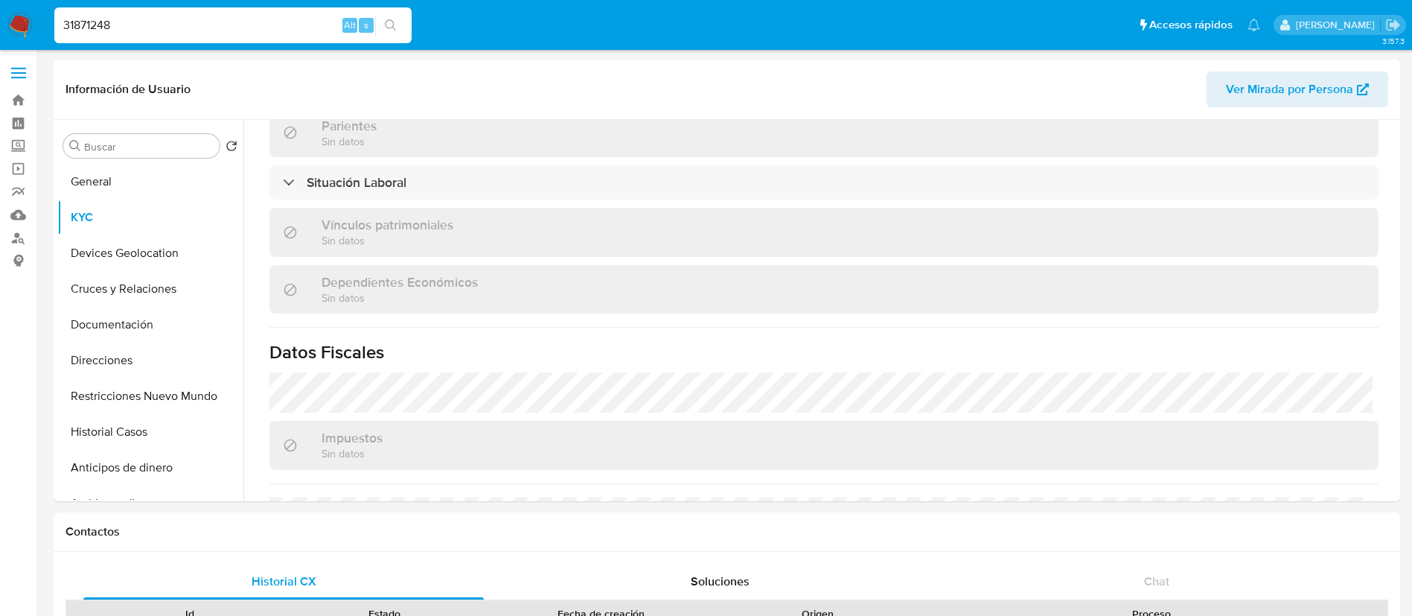
scroll to position [907, 0]
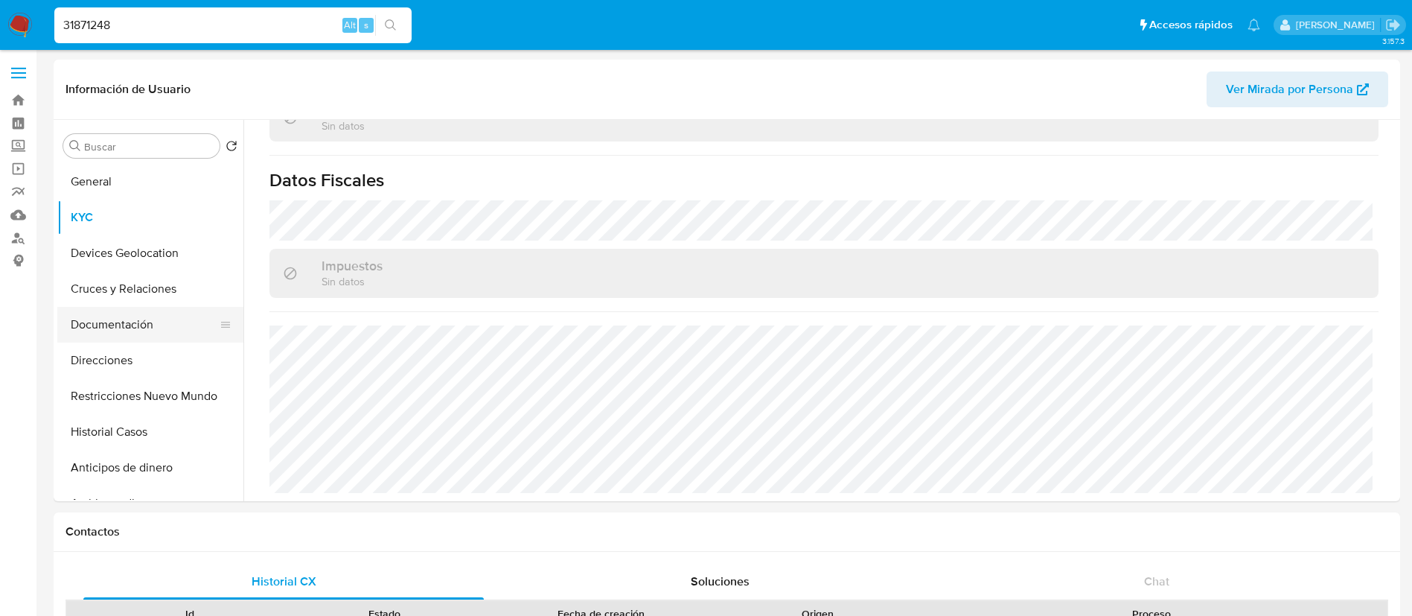
click at [121, 332] on button "Documentación" at bounding box center [144, 325] width 174 height 36
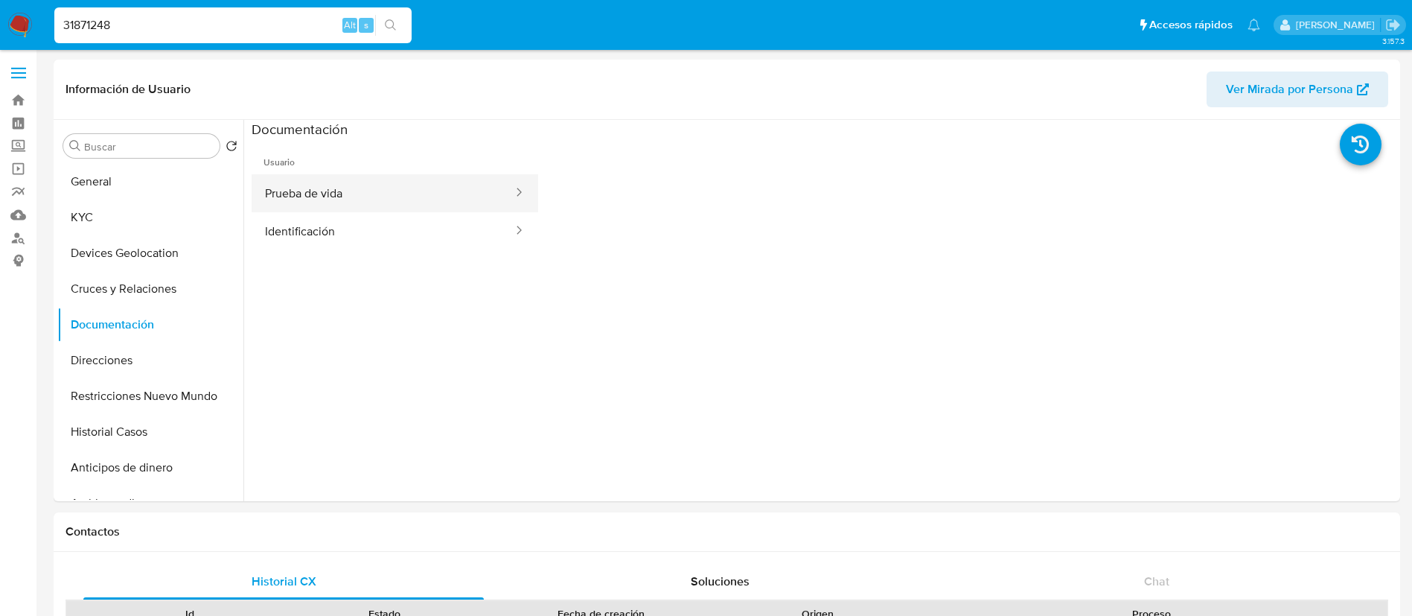
click at [381, 198] on button "Prueba de vida" at bounding box center [383, 193] width 263 height 38
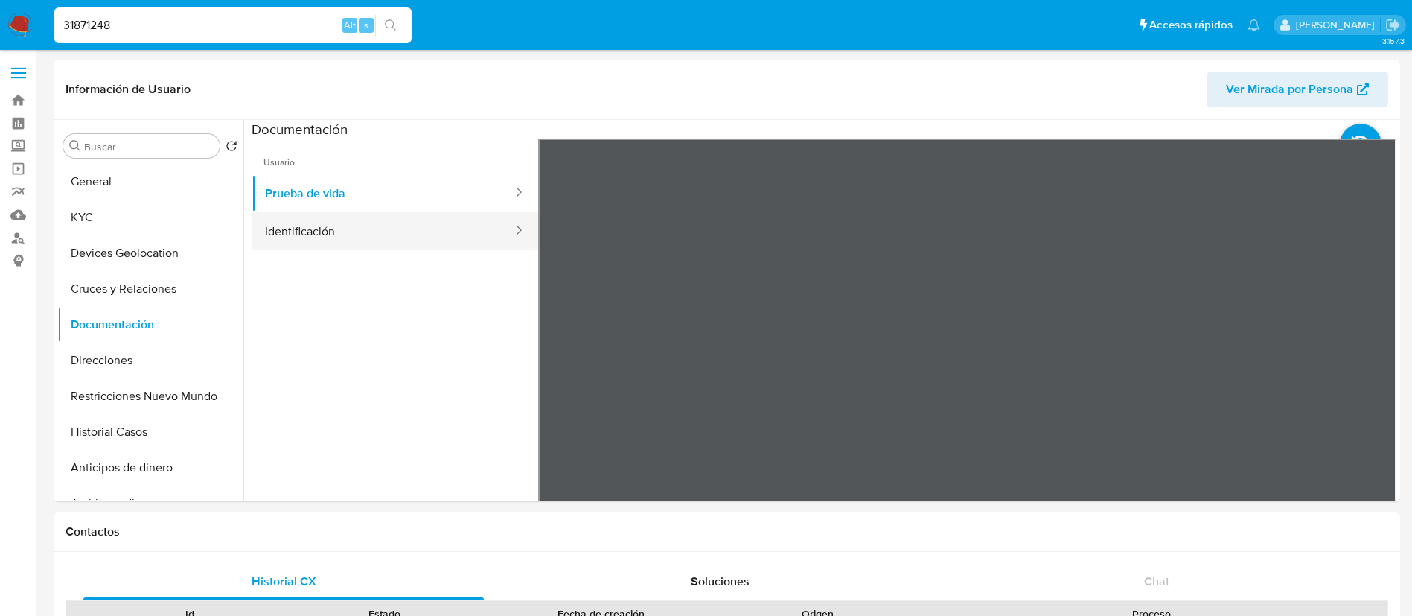
click at [391, 237] on button "Identificación" at bounding box center [383, 231] width 263 height 38
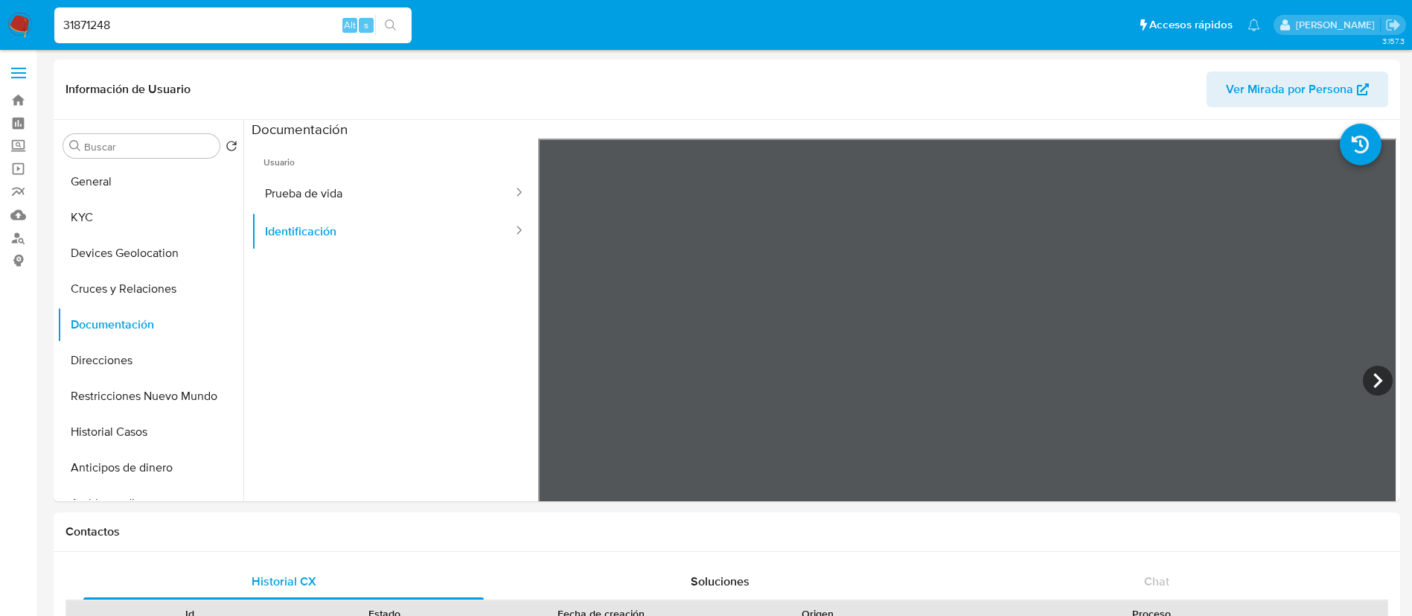
drag, startPoint x: 117, startPoint y: 20, endPoint x: 0, endPoint y: -47, distance: 134.7
paste input "79304322"
type input "79304322"
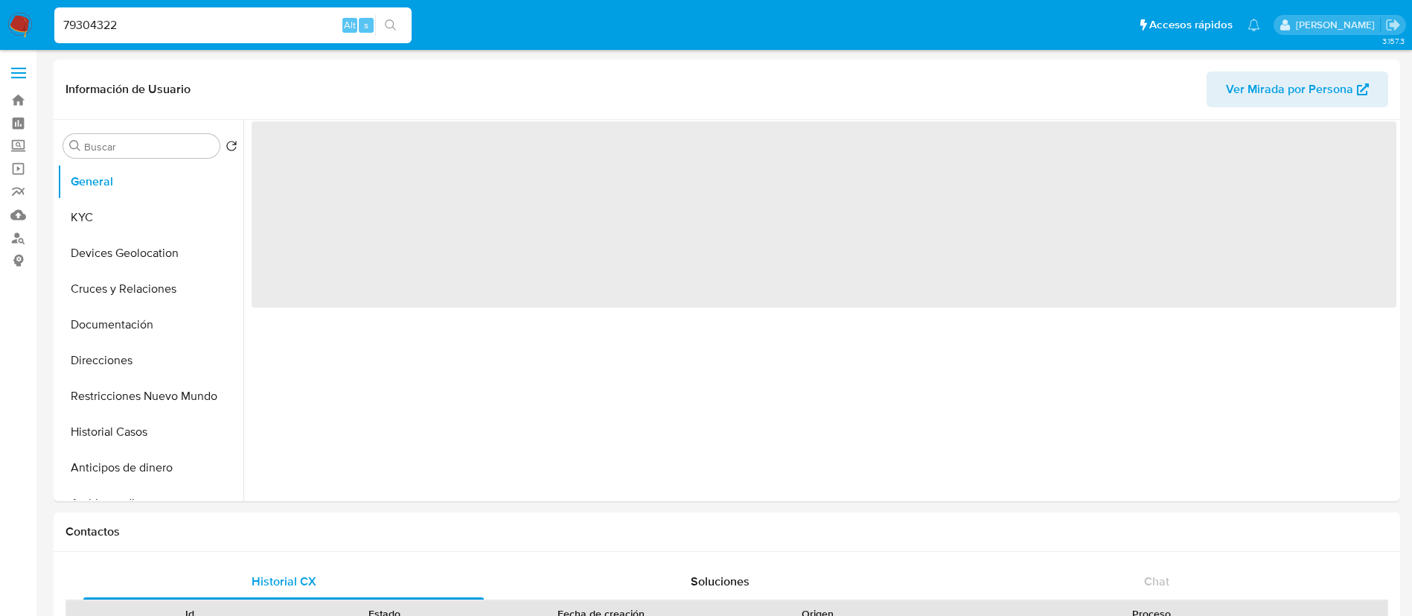
select select "10"
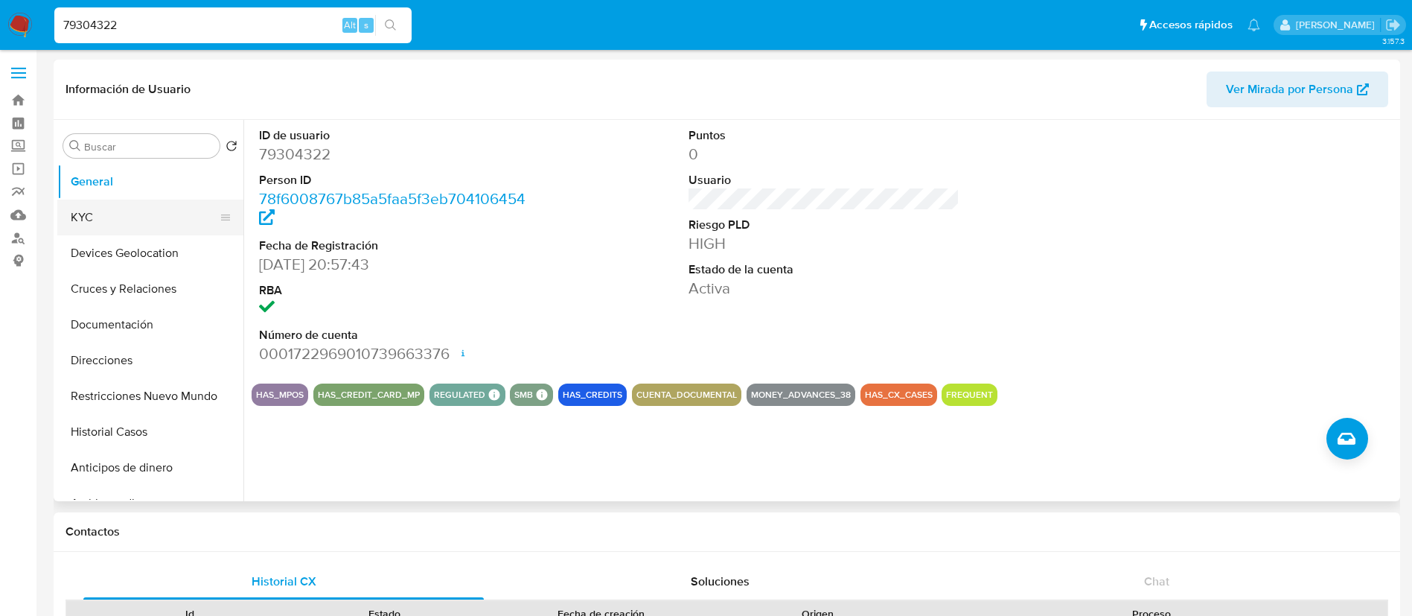
click at [95, 226] on button "KYC" at bounding box center [144, 217] width 174 height 36
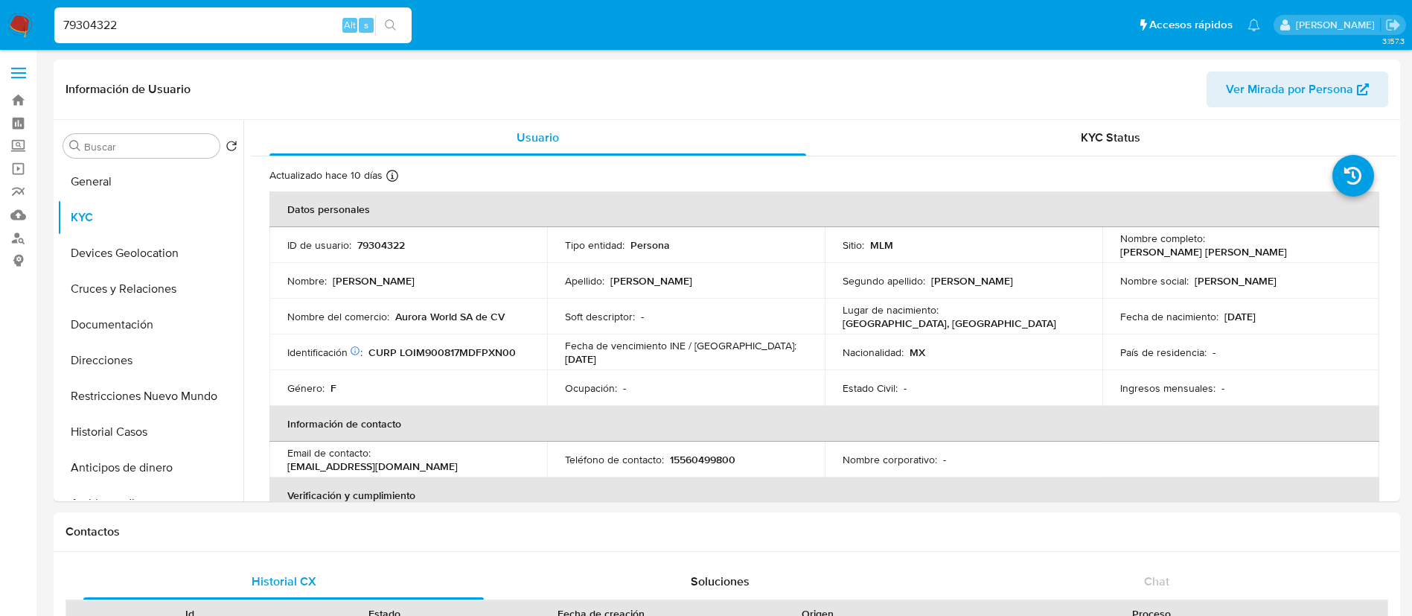
click at [374, 238] on p "79304322" at bounding box center [381, 244] width 48 height 13
copy p "79304322"
drag, startPoint x: 1357, startPoint y: 243, endPoint x: 1206, endPoint y: 249, distance: 150.5
click at [1206, 249] on td "Nombre completo : Maria Monserrat Lopez Iñiguez" at bounding box center [1241, 245] width 278 height 36
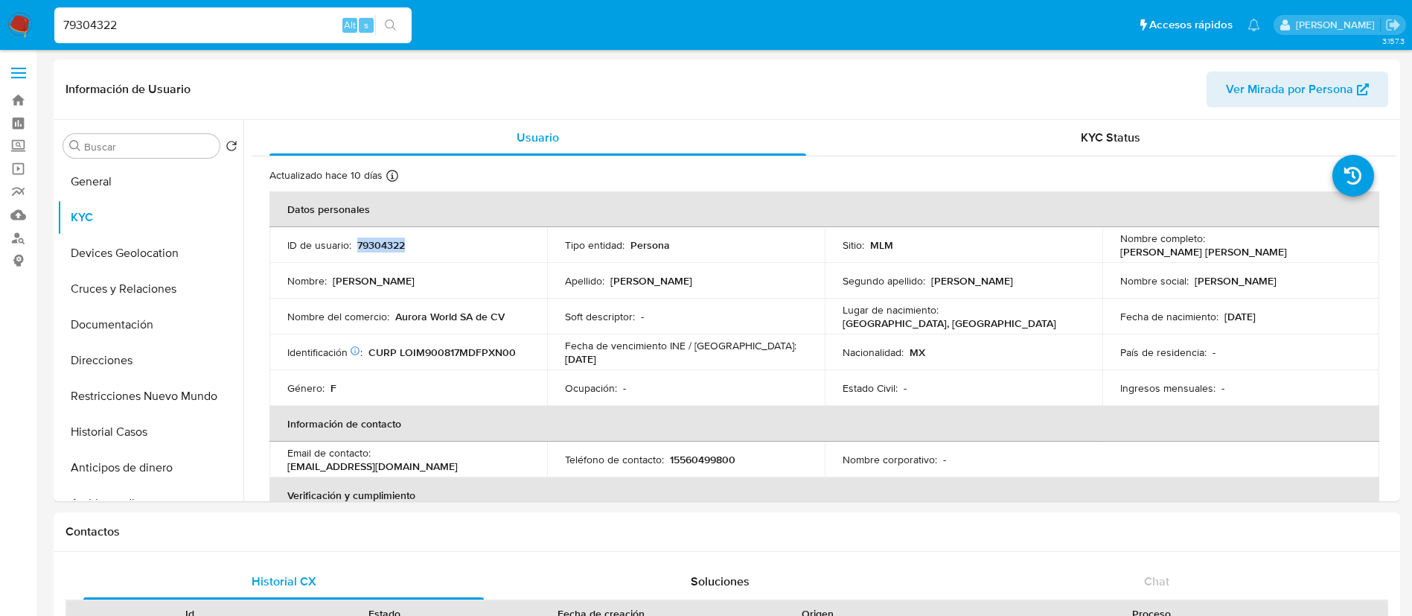
copy p "[PERSON_NAME] [PERSON_NAME]"
click at [113, 324] on button "Documentación" at bounding box center [144, 325] width 174 height 36
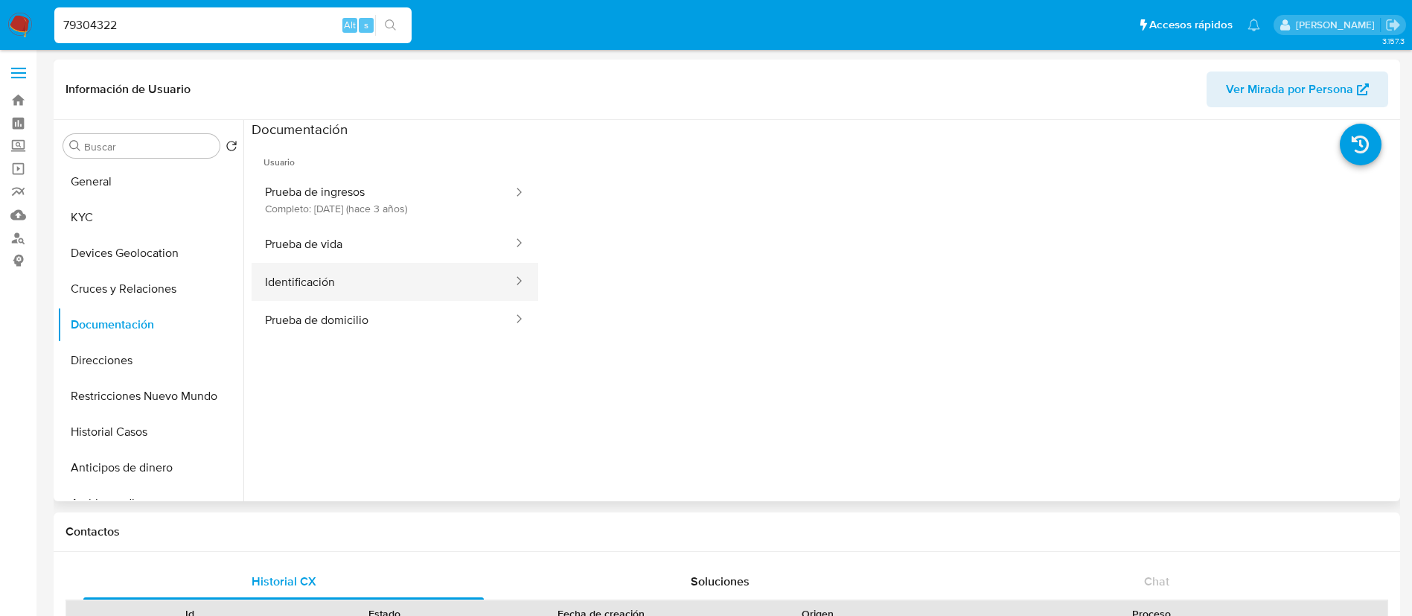
click at [345, 291] on button "Identificación" at bounding box center [383, 282] width 263 height 38
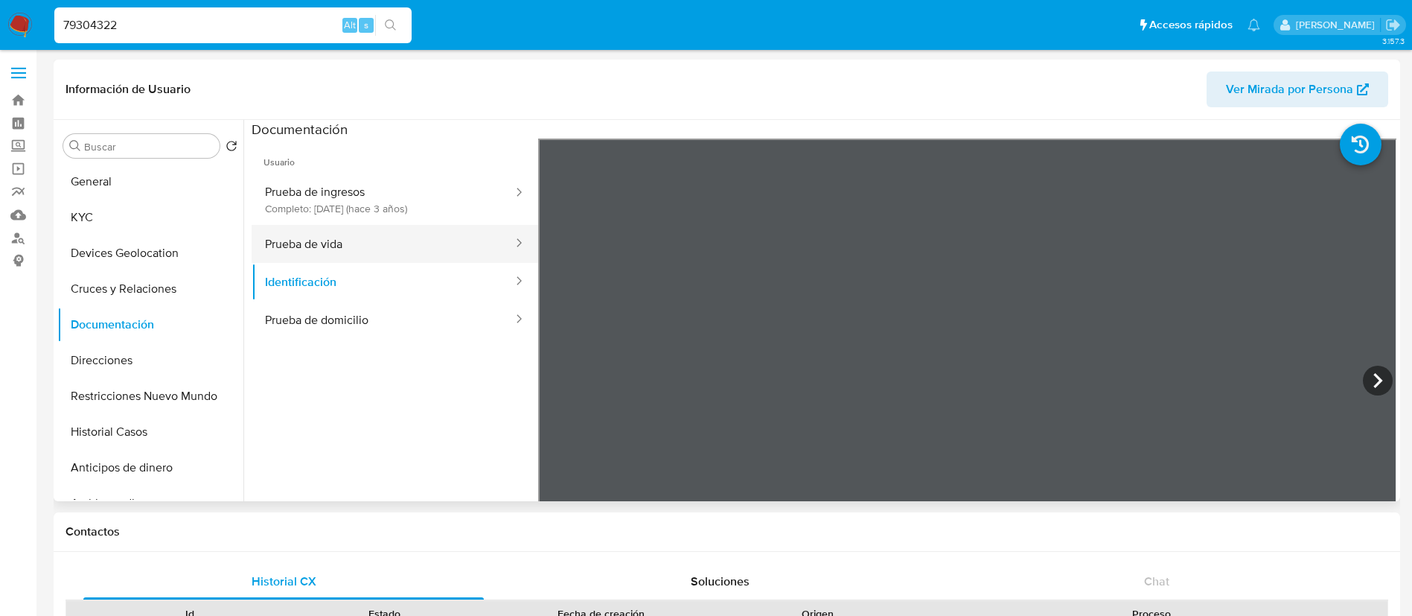
click at [377, 240] on button "Prueba de vida" at bounding box center [383, 244] width 263 height 38
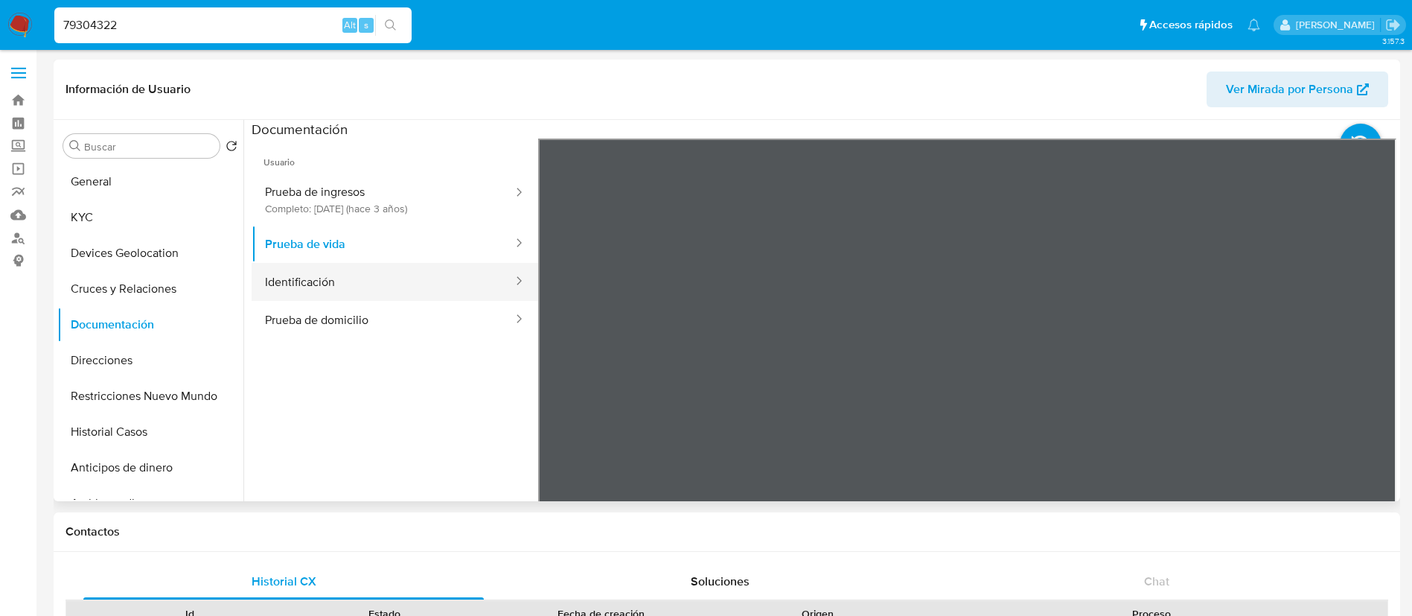
click at [317, 287] on button "Identificación" at bounding box center [383, 282] width 263 height 38
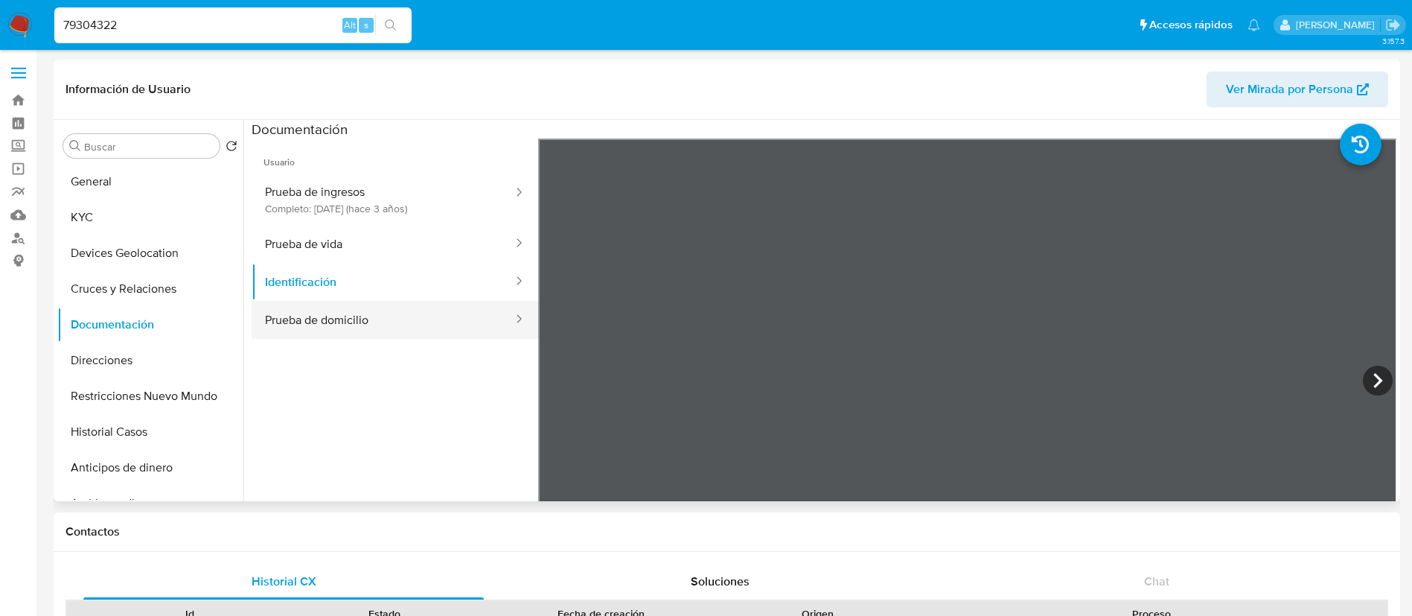
click at [356, 318] on button "Prueba de domicilio" at bounding box center [383, 320] width 263 height 38
click at [360, 306] on button "Prueba de domicilio" at bounding box center [383, 320] width 263 height 38
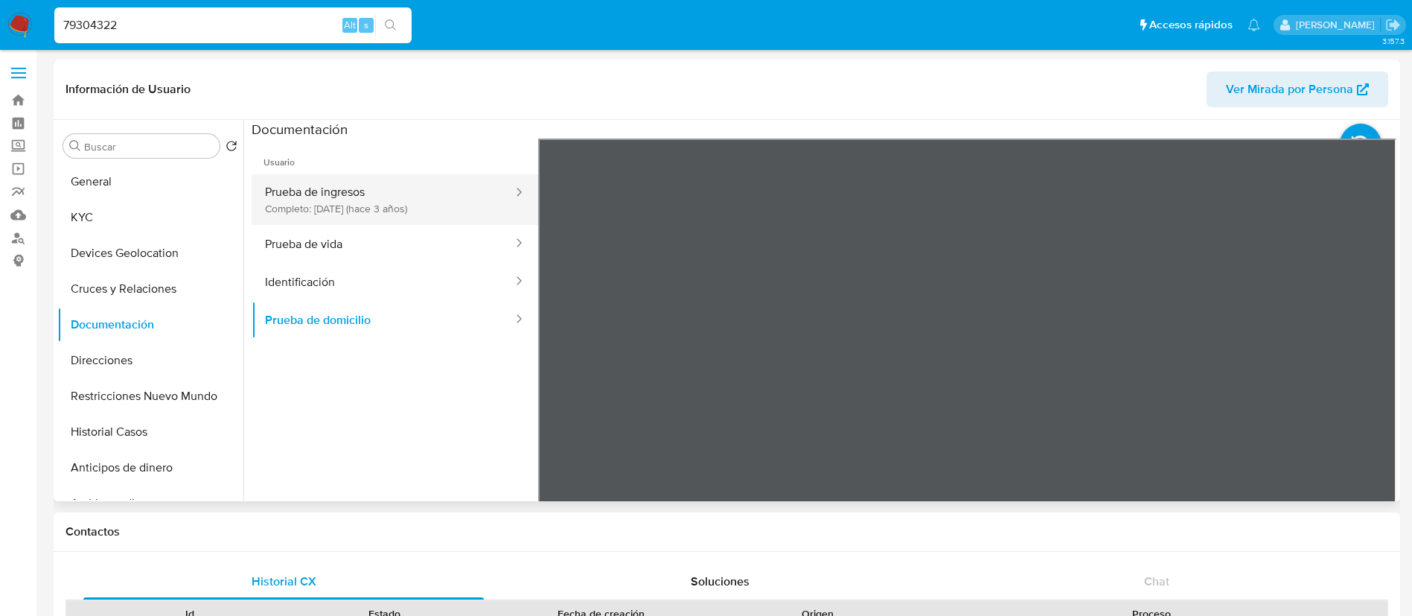
click at [385, 208] on button "Prueba de ingresos Completo: [DATE] (hace 3 años)" at bounding box center [383, 199] width 263 height 51
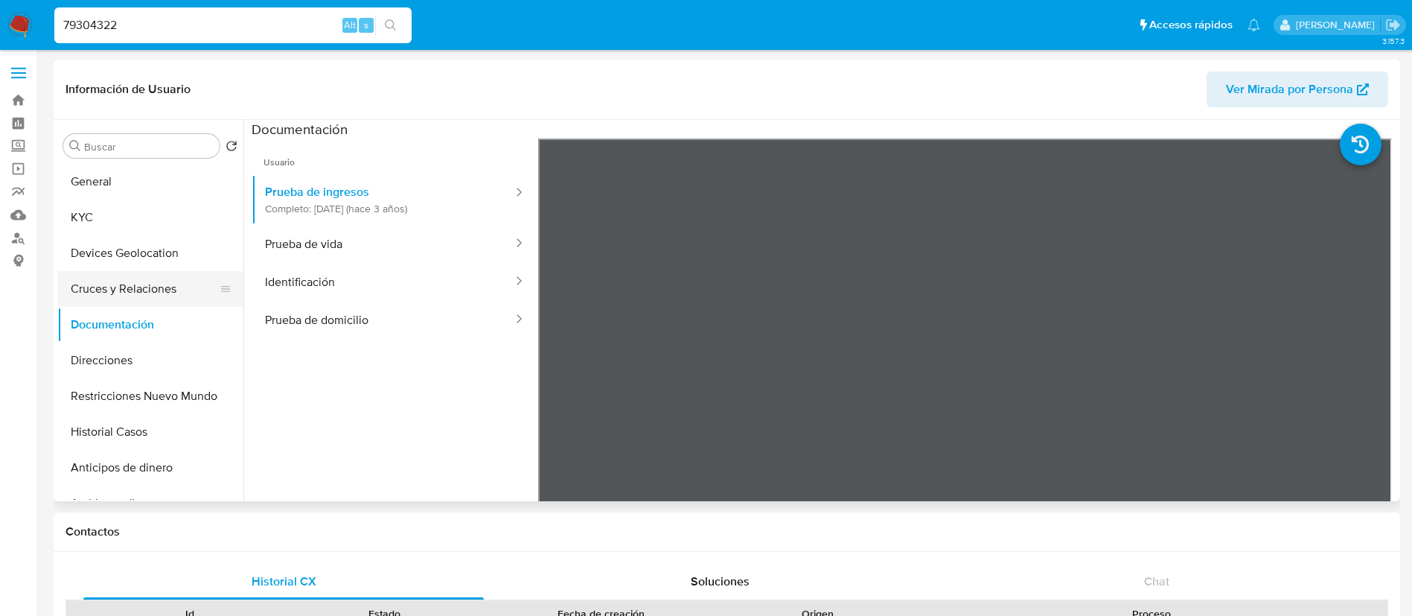
click at [141, 272] on button "Cruces y Relaciones" at bounding box center [144, 289] width 174 height 36
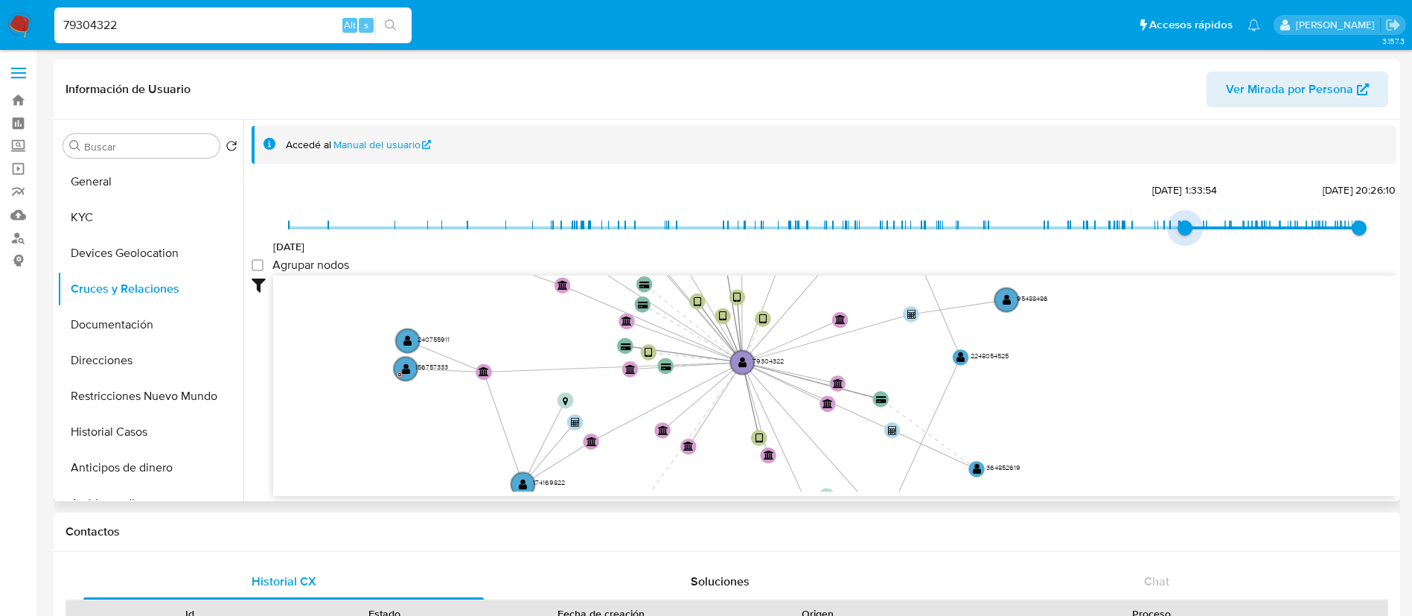
type input "1737991988000"
drag, startPoint x: 297, startPoint y: 226, endPoint x: 1206, endPoint y: 231, distance: 909.5
click at [1218, 227] on span "27/1/2025, 9:33:08" at bounding box center [1225, 227] width 15 height 15
click at [263, 268] on group_nodes "Agrupar nodos" at bounding box center [258, 265] width 12 height 12
checkbox group_nodes "true"
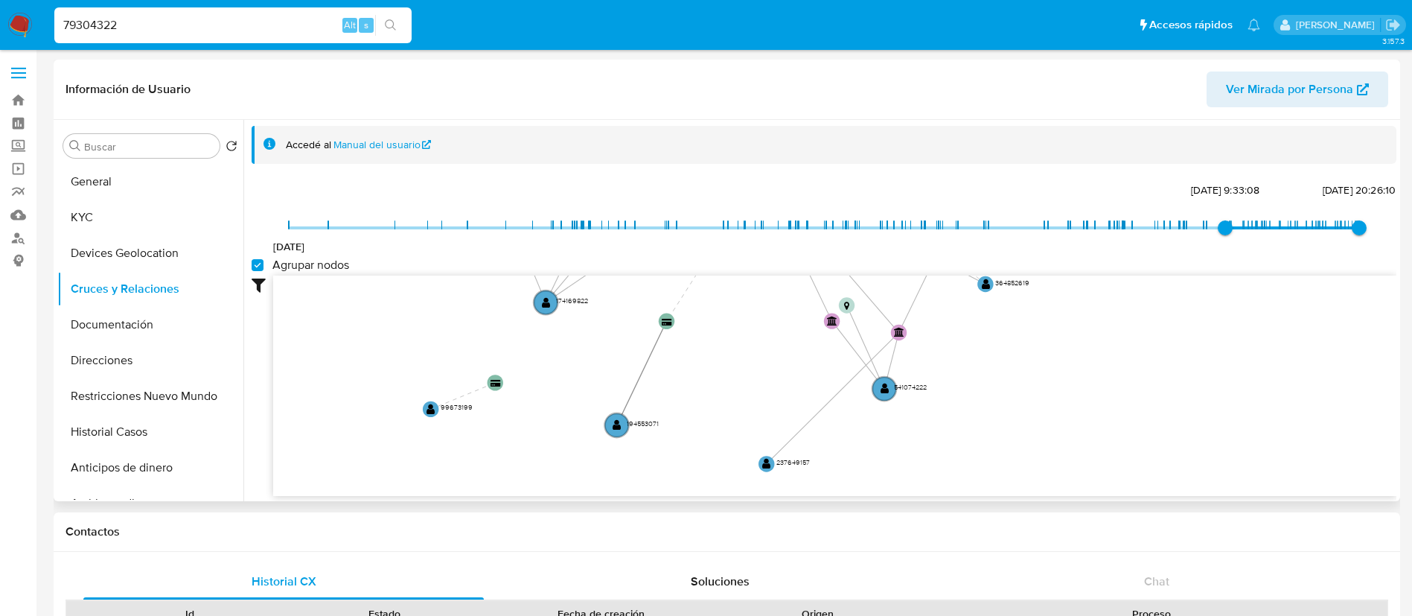
drag, startPoint x: 895, startPoint y: 345, endPoint x: 907, endPoint y: 134, distance: 211.0
click at [907, 134] on div "Accedé al Manual del usuario 17/12/2020 27/1/2025, 9:33:08 29/8/2025, 20:26:10 …" at bounding box center [824, 311] width 1145 height 370
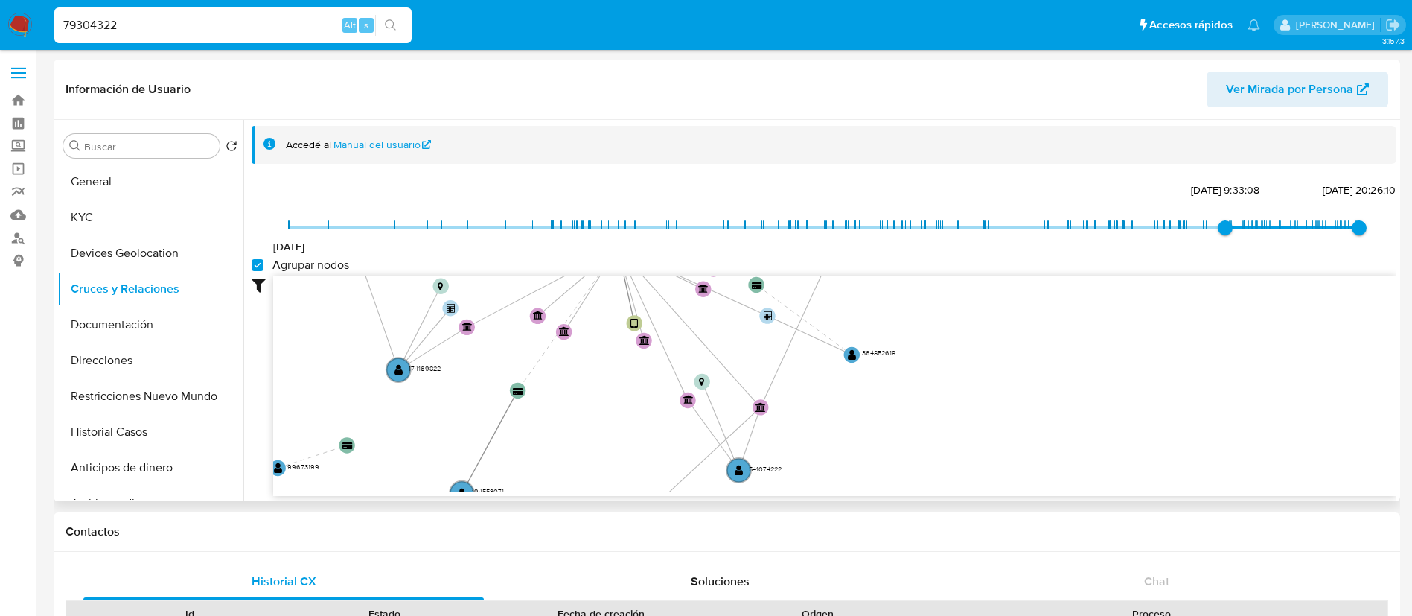
drag, startPoint x: 883, startPoint y: 270, endPoint x: 989, endPoint y: 418, distance: 182.4
click at [989, 418] on div "17/12/2020 27/1/2025, 9:33:08 29/8/2025, 20:26:10 Agrupar nodos Filtros Confian…" at bounding box center [824, 337] width 1145 height 316
click at [989, 418] on icon "device-62336e5108813b0019a89e59  user-79304322  79304322 device-666cb685b49a2…" at bounding box center [834, 383] width 1123 height 216
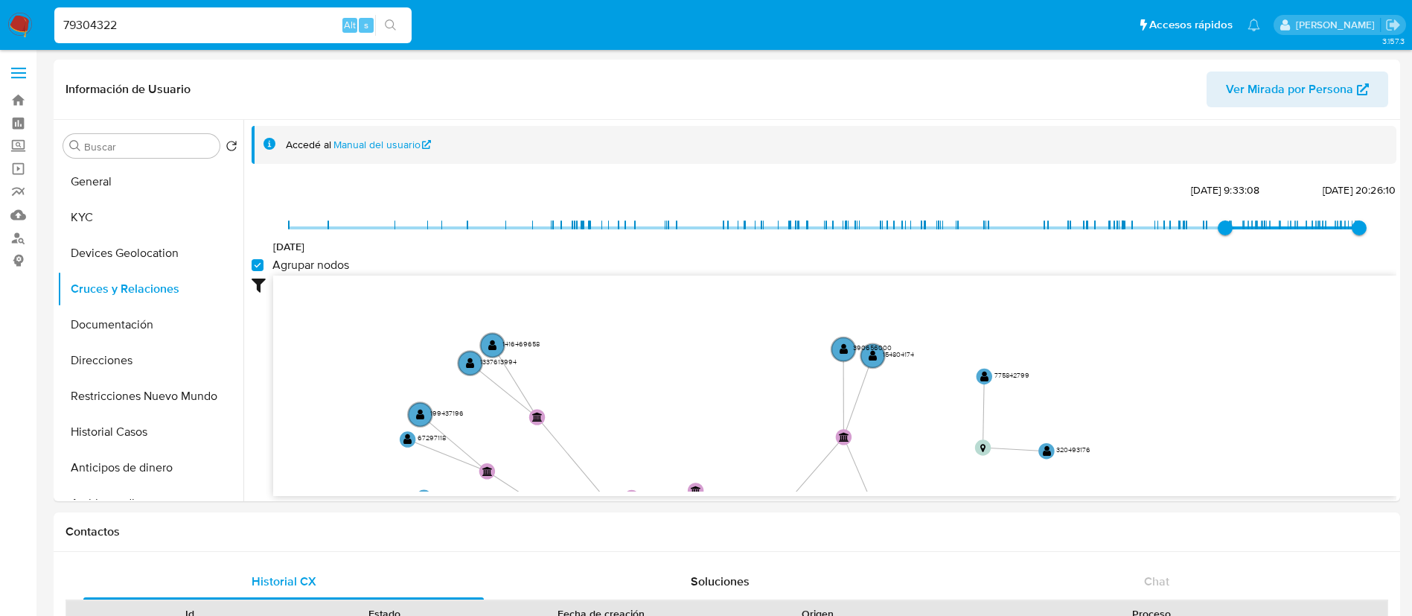
drag, startPoint x: 616, startPoint y: 340, endPoint x: 695, endPoint y: 668, distance: 336.8
click at [141, 332] on button "Documentación" at bounding box center [144, 325] width 174 height 36
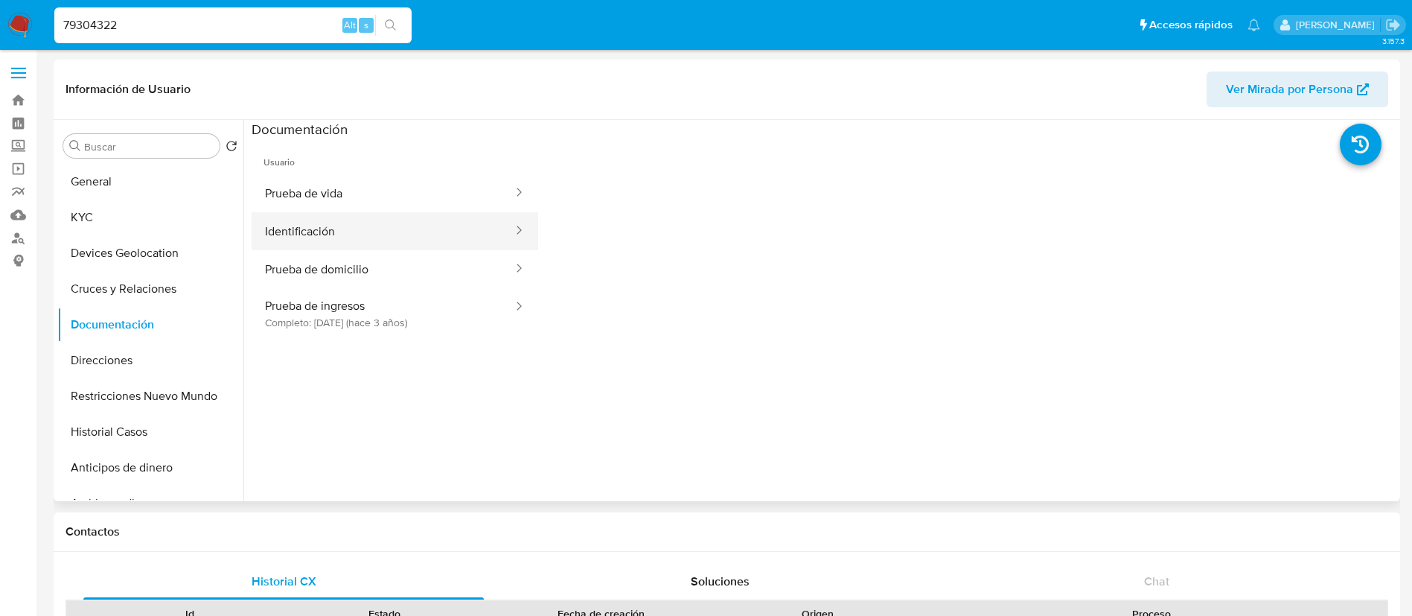
click at [305, 220] on button "Identificación" at bounding box center [383, 231] width 263 height 38
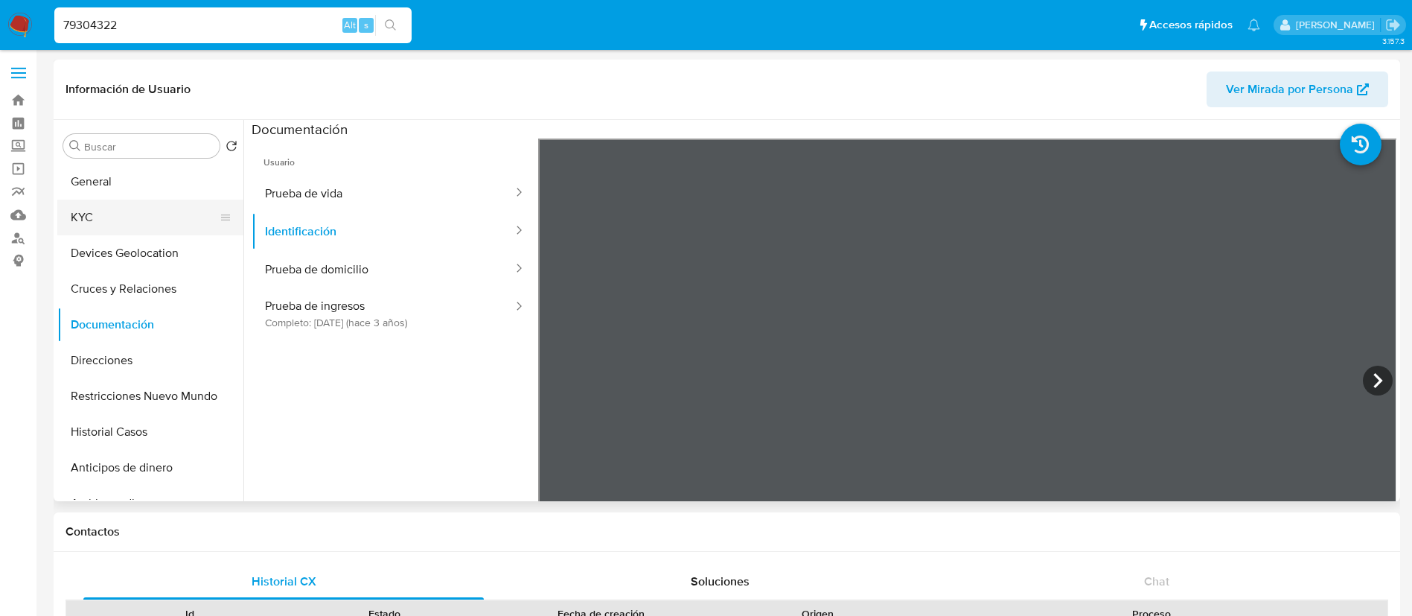
click at [105, 233] on button "KYC" at bounding box center [144, 217] width 174 height 36
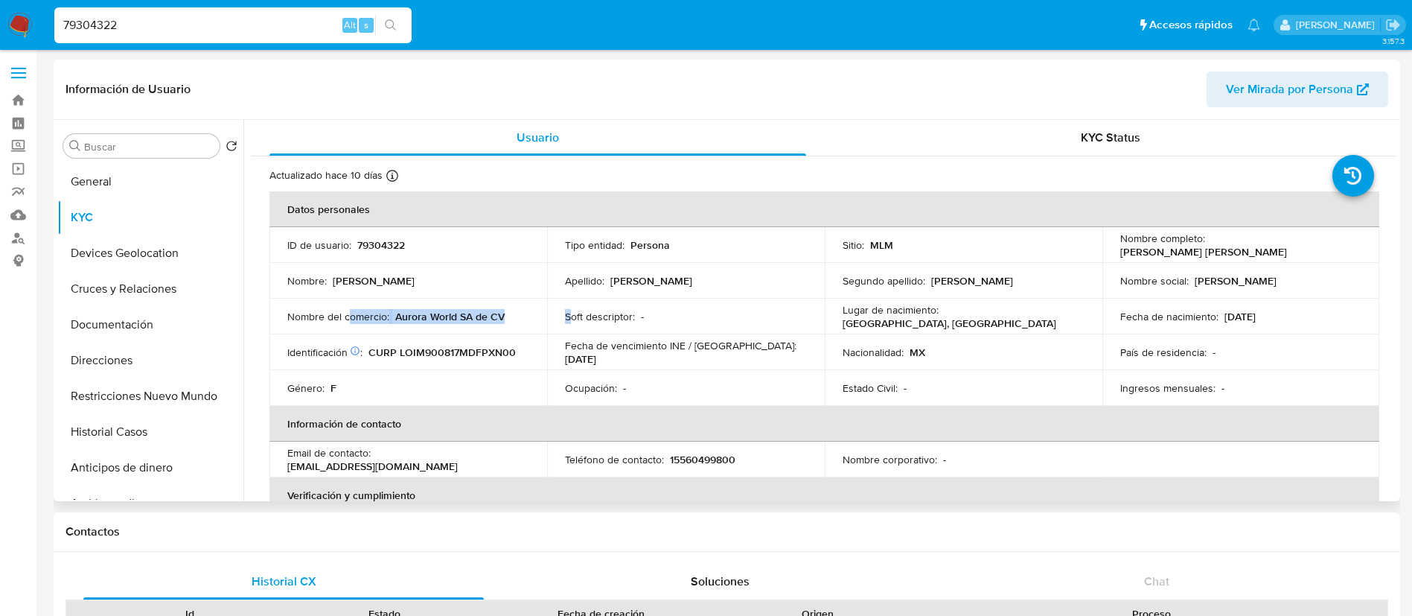
drag, startPoint x: 350, startPoint y: 320, endPoint x: 574, endPoint y: 317, distance: 224.0
click at [574, 317] on tr "Nombre del comercio : Aurora World SA de CV Soft descriptor : - Lugar de nacimi…" at bounding box center [824, 316] width 1110 height 36
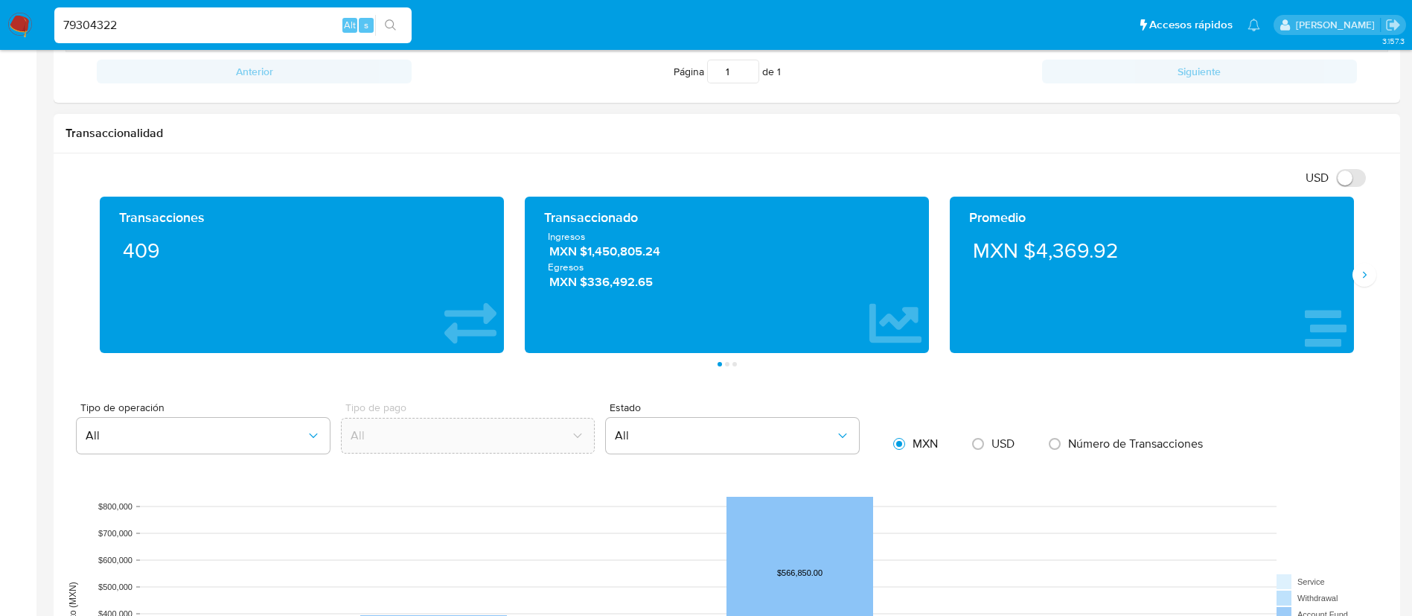
scroll to position [558, 0]
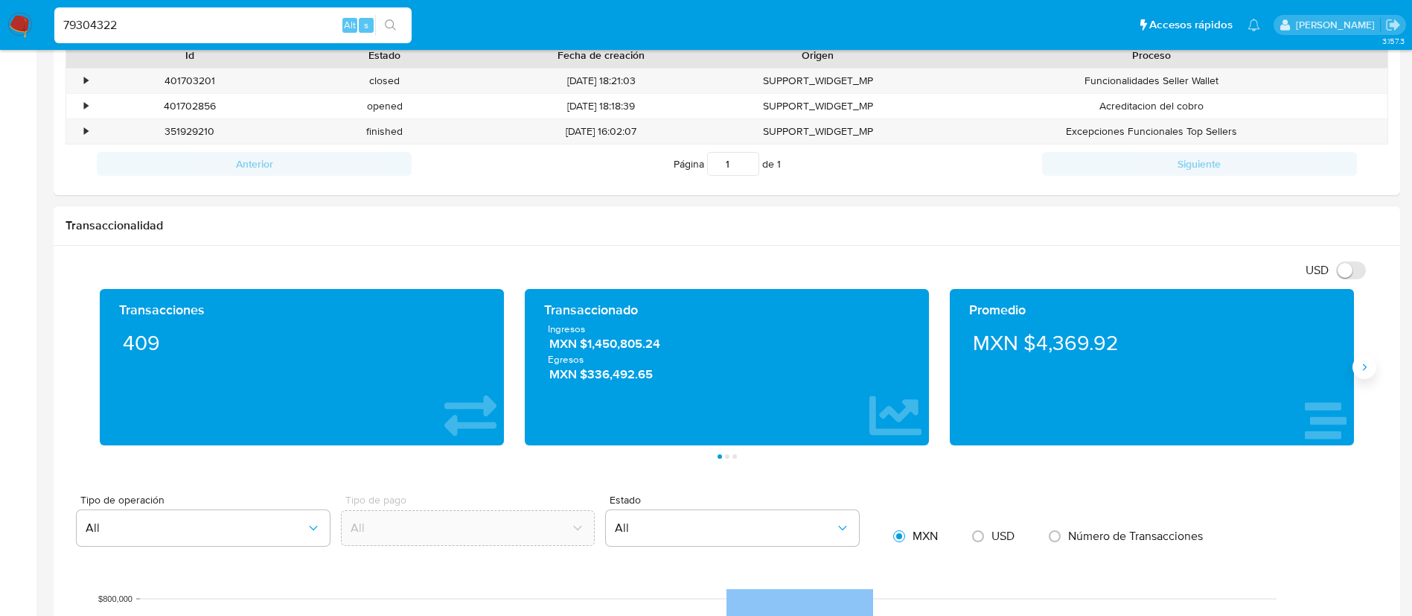
click at [1366, 372] on icon "Siguiente" at bounding box center [1364, 367] width 12 height 12
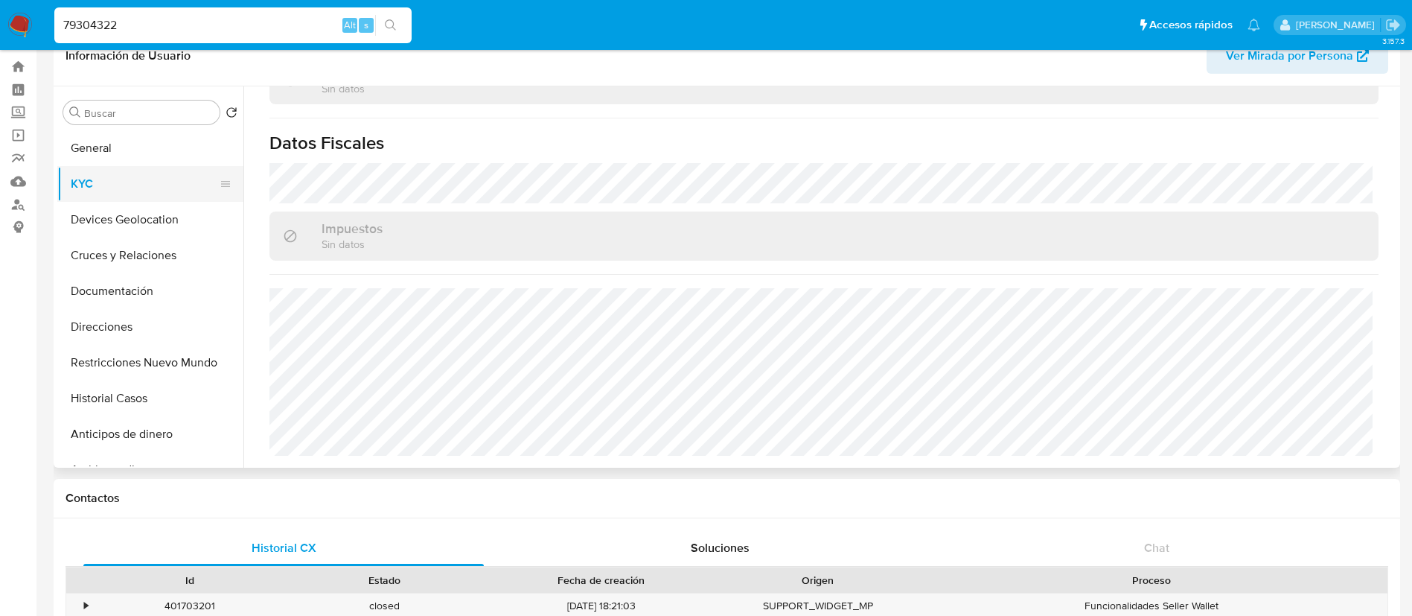
scroll to position [0, 0]
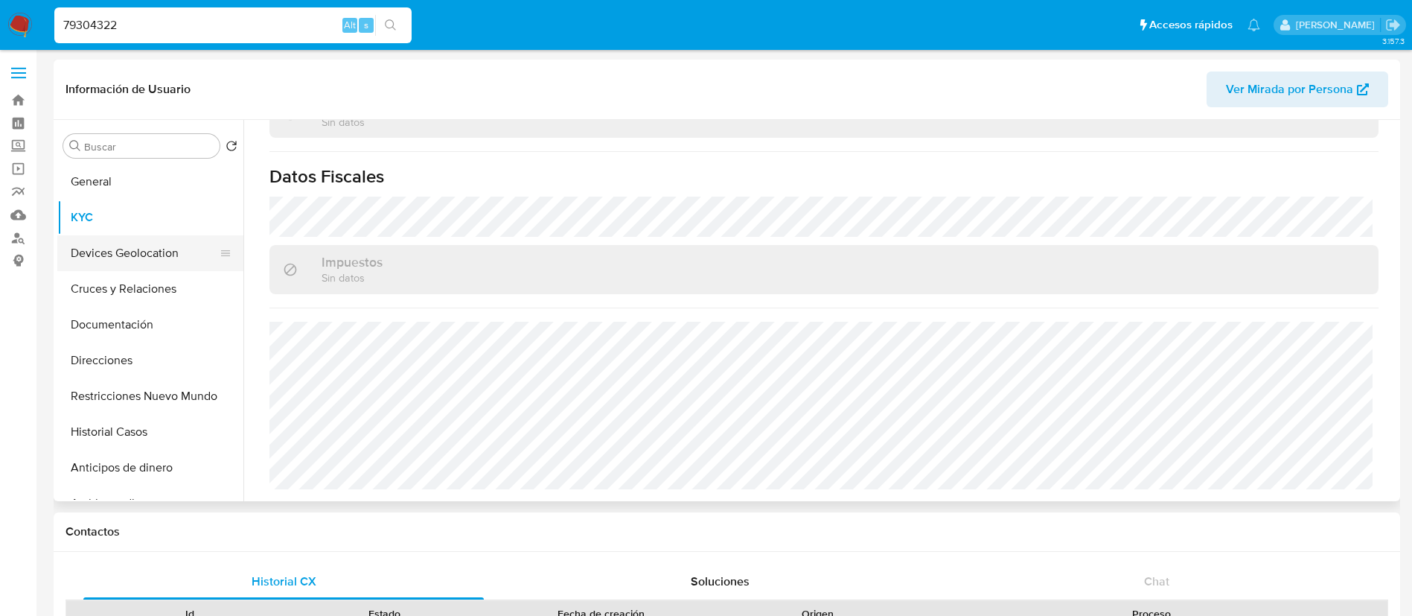
click at [159, 260] on button "Devices Geolocation" at bounding box center [144, 253] width 174 height 36
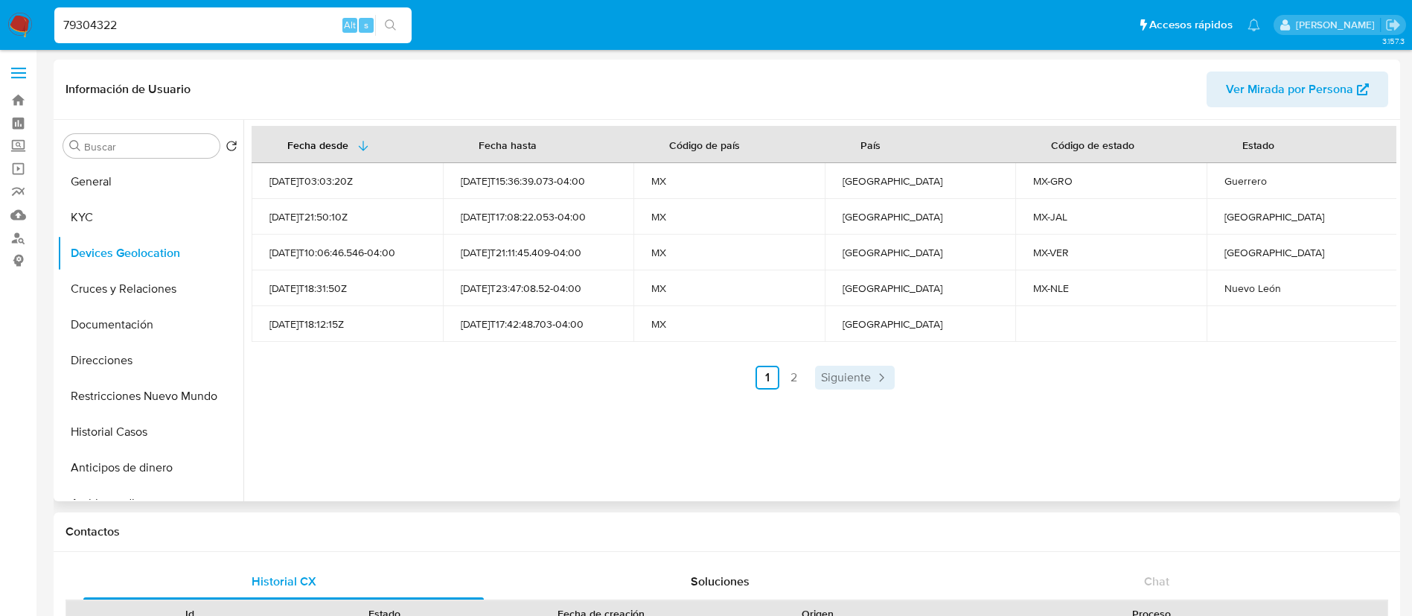
click at [834, 374] on span "Siguiente" at bounding box center [846, 377] width 50 height 12
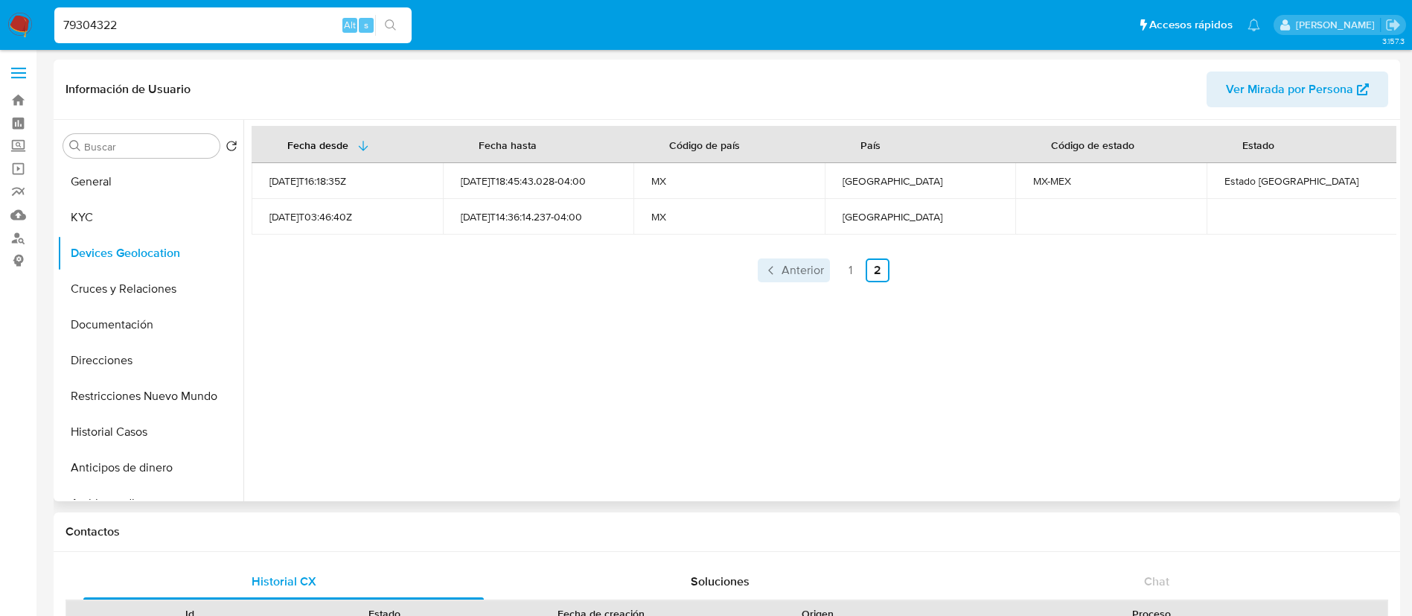
click at [783, 271] on span "Anterior" at bounding box center [802, 270] width 42 height 12
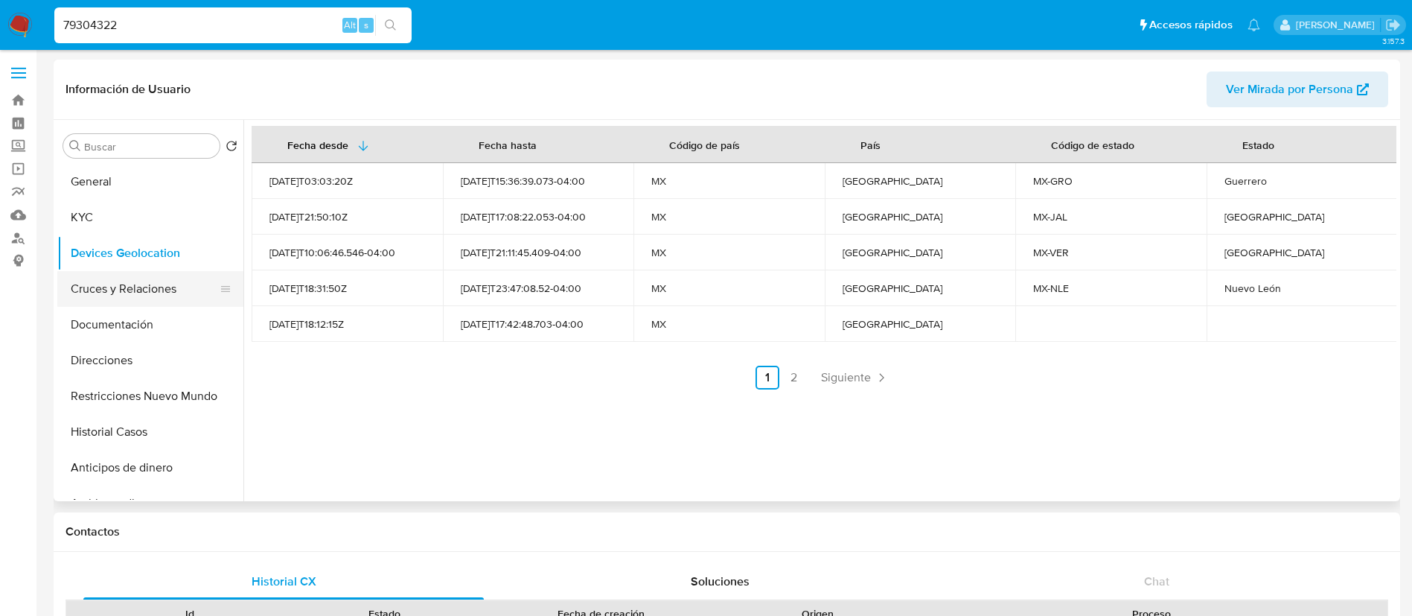
click at [179, 284] on button "Cruces y Relaciones" at bounding box center [144, 289] width 174 height 36
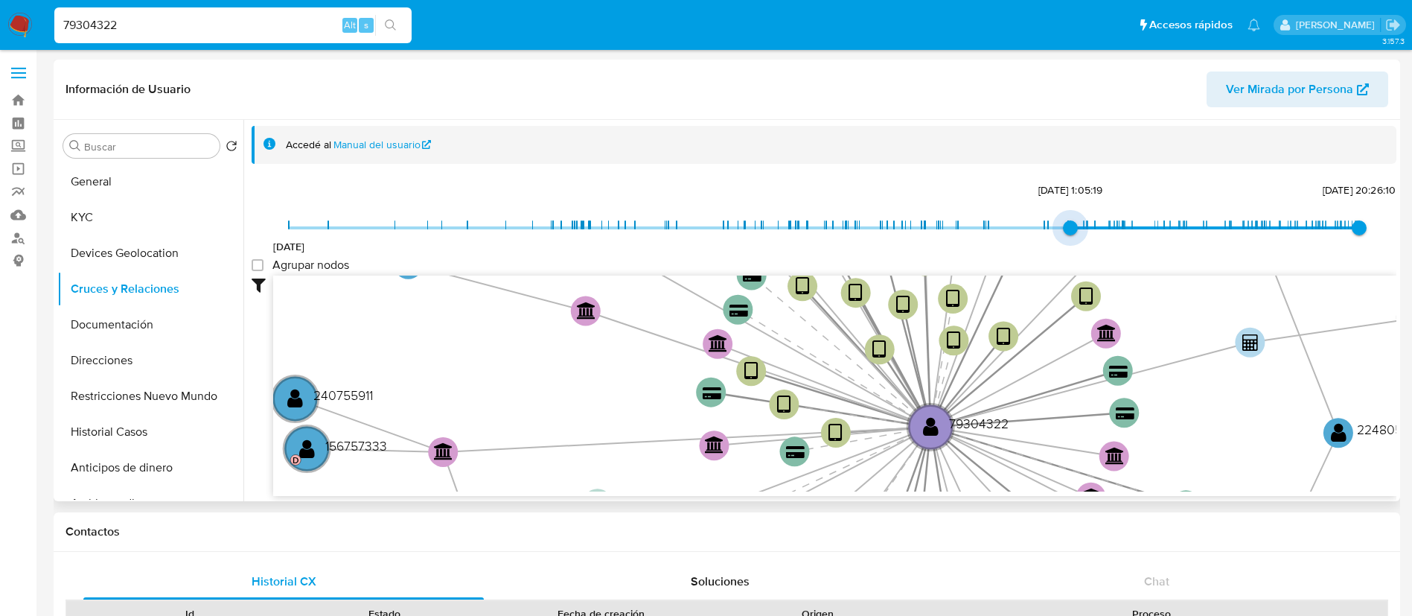
type input "1721856838000"
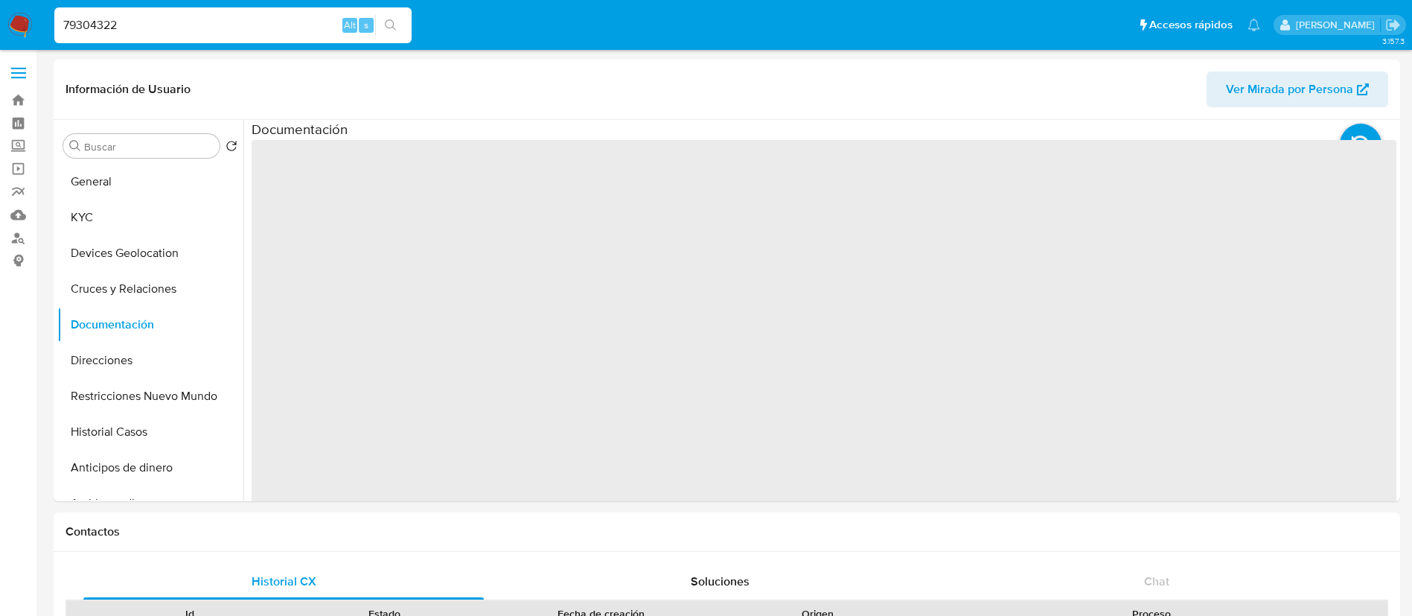
select select "10"
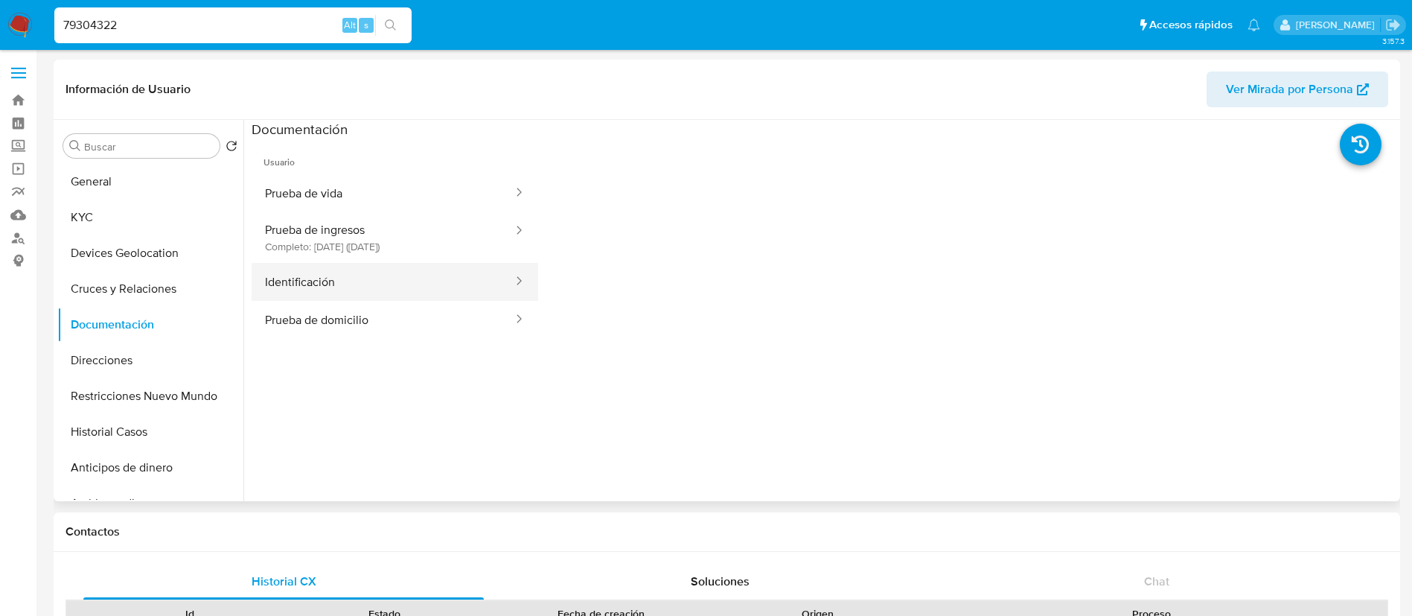
click at [354, 287] on button "Identificación" at bounding box center [383, 282] width 263 height 38
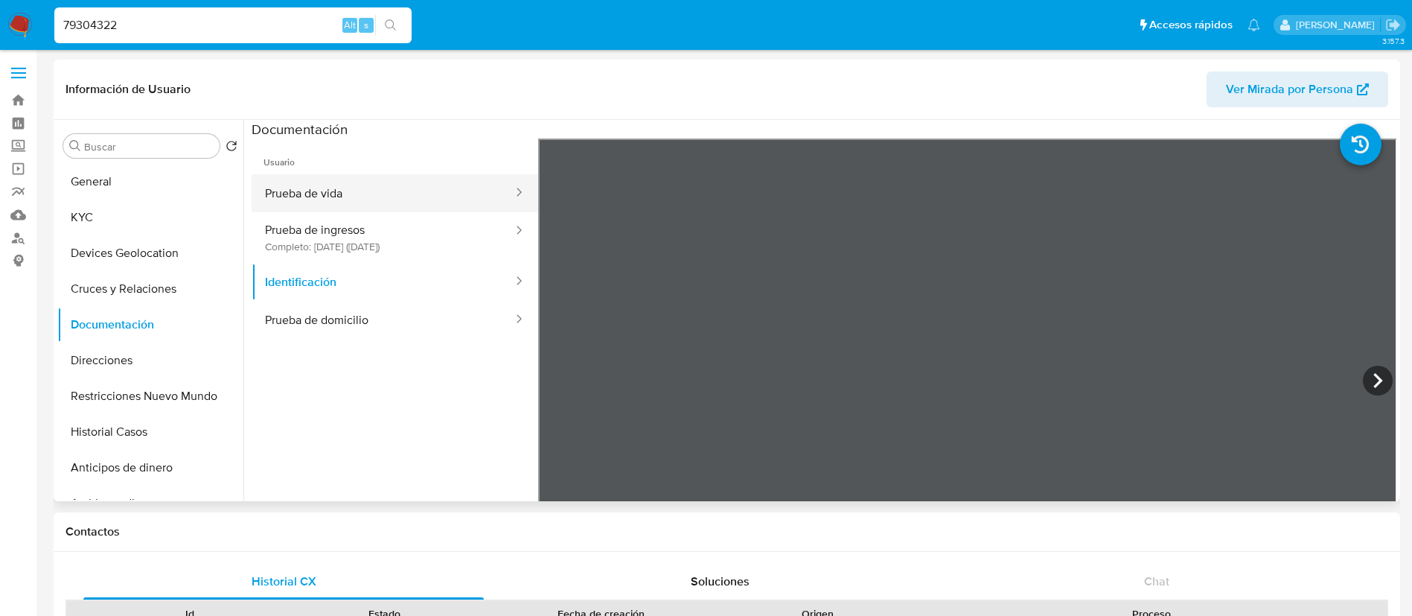
click at [411, 199] on button "Prueba de vida" at bounding box center [383, 193] width 263 height 38
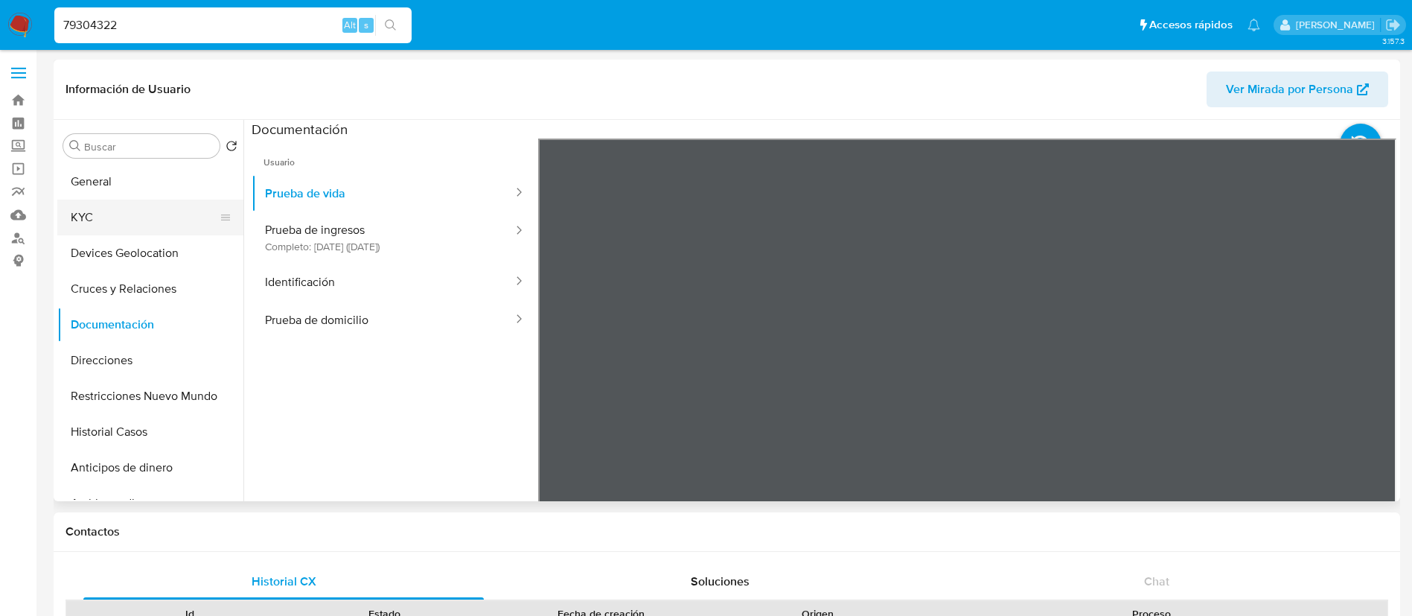
click at [157, 234] on button "KYC" at bounding box center [144, 217] width 174 height 36
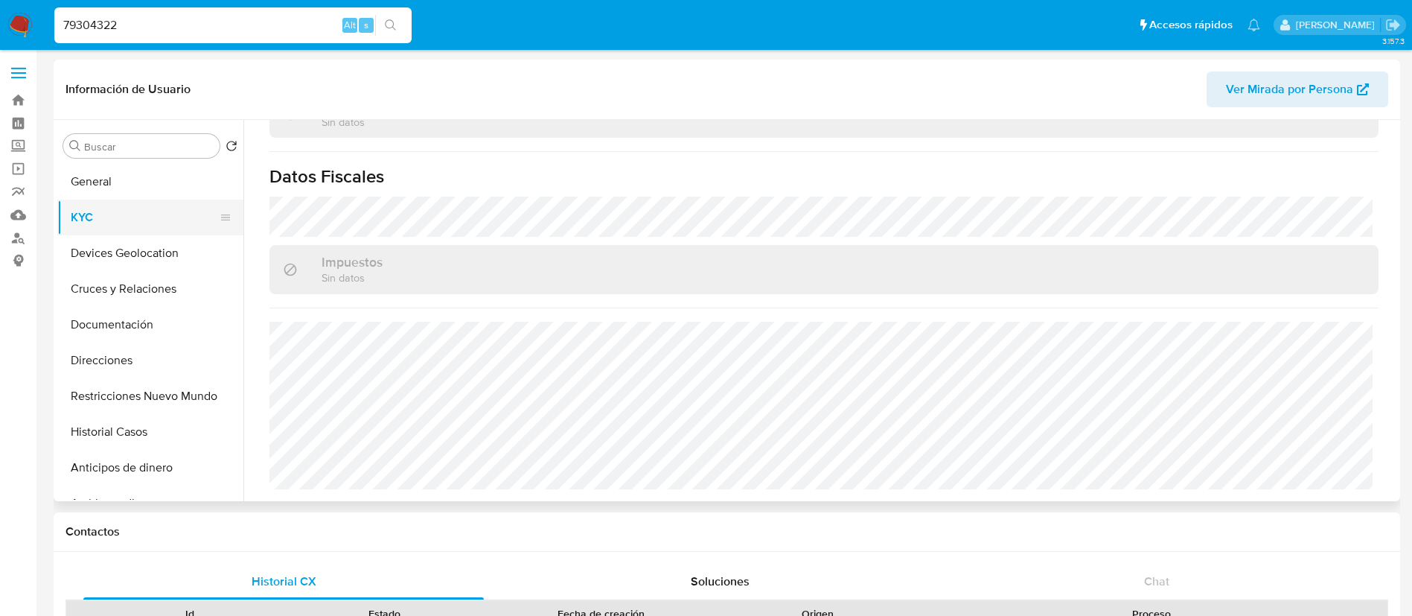
click at [109, 234] on button "KYC" at bounding box center [144, 217] width 174 height 36
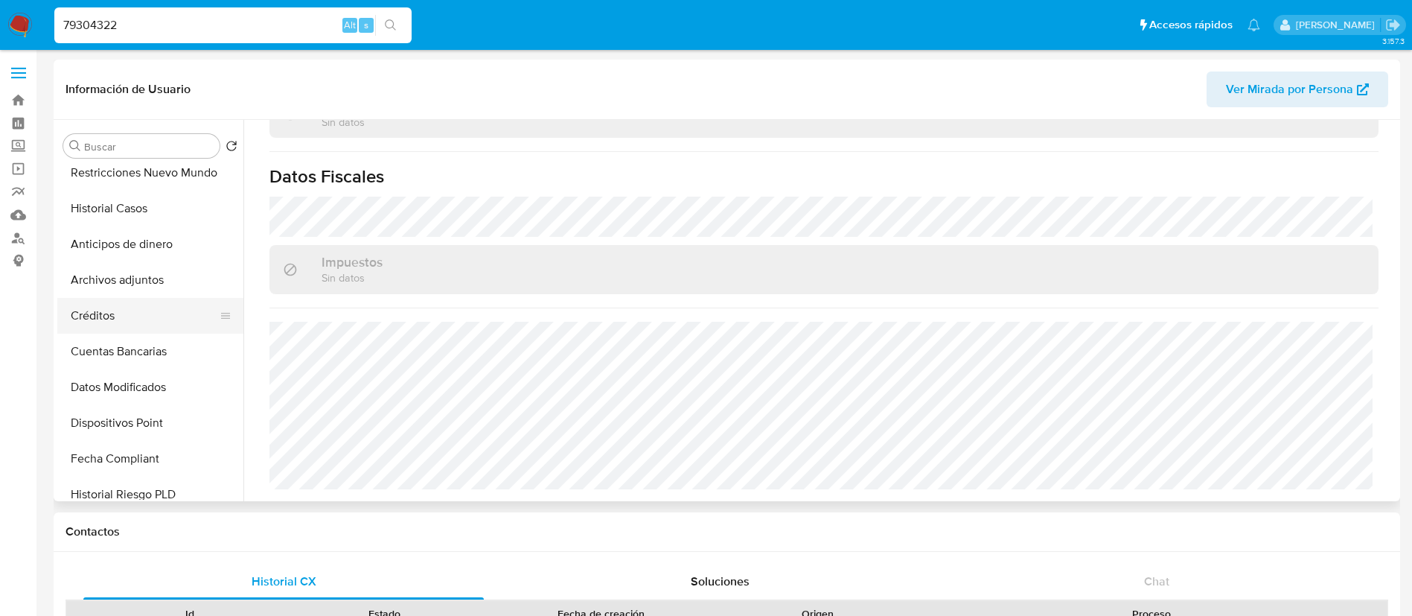
scroll to position [558, 0]
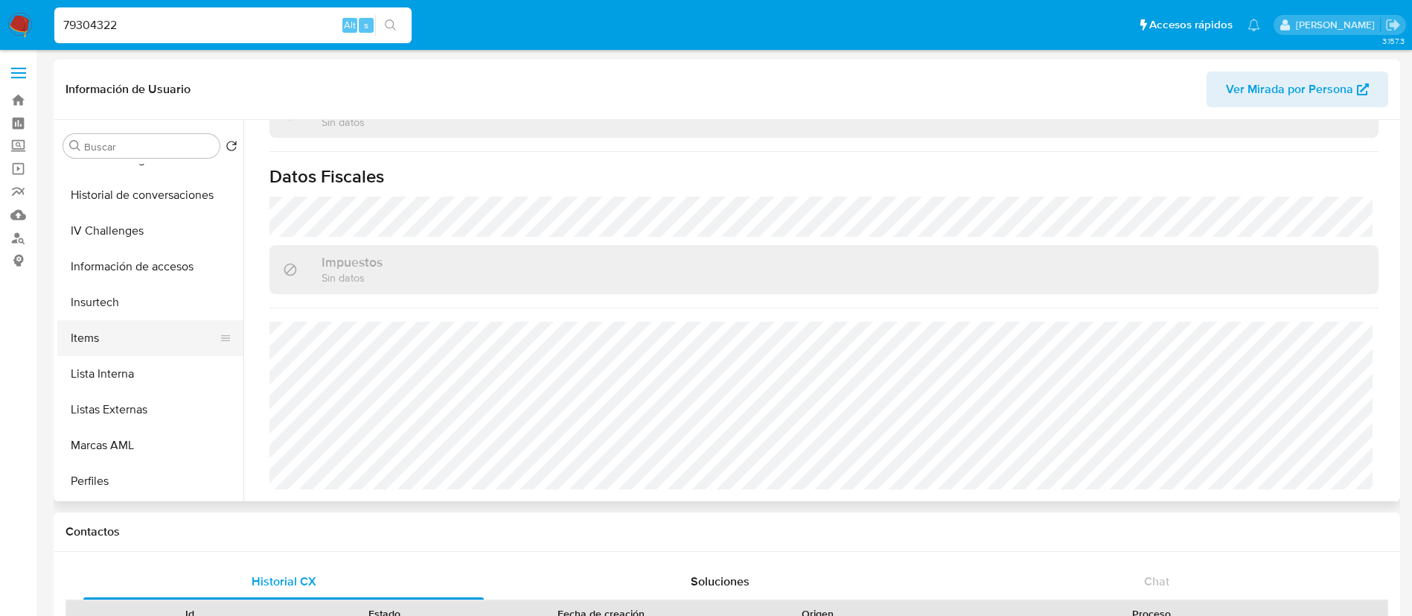
click at [90, 350] on button "Items" at bounding box center [144, 338] width 174 height 36
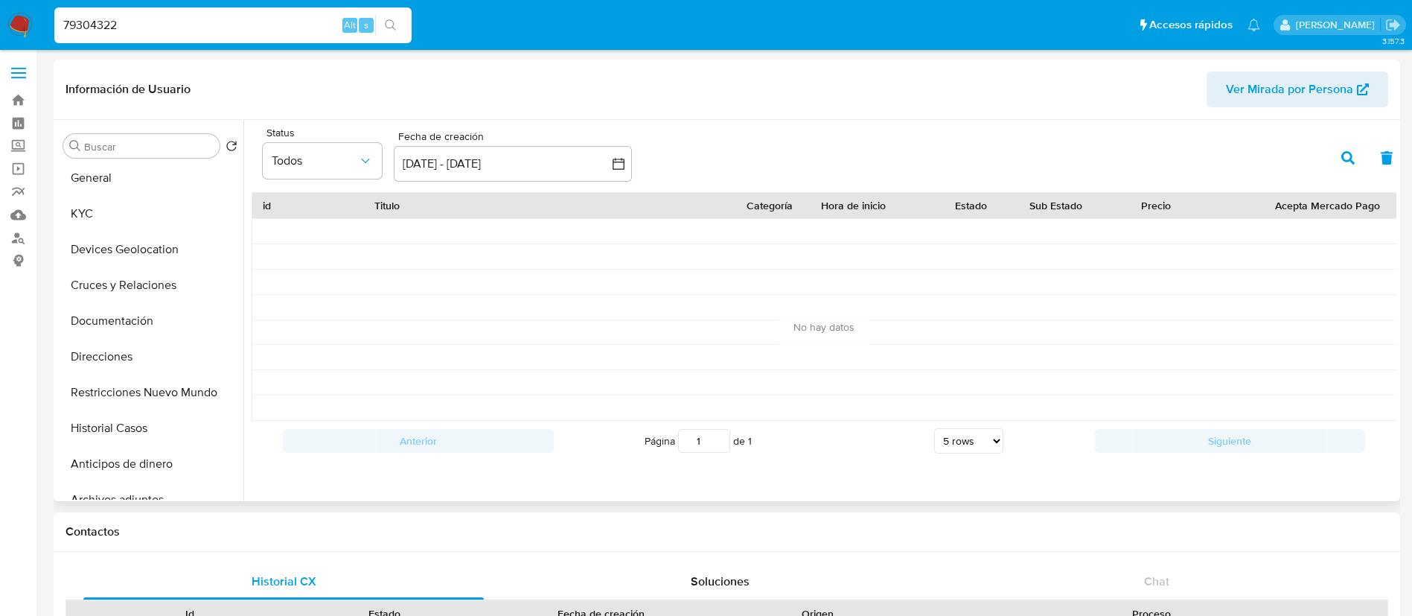
scroll to position [0, 0]
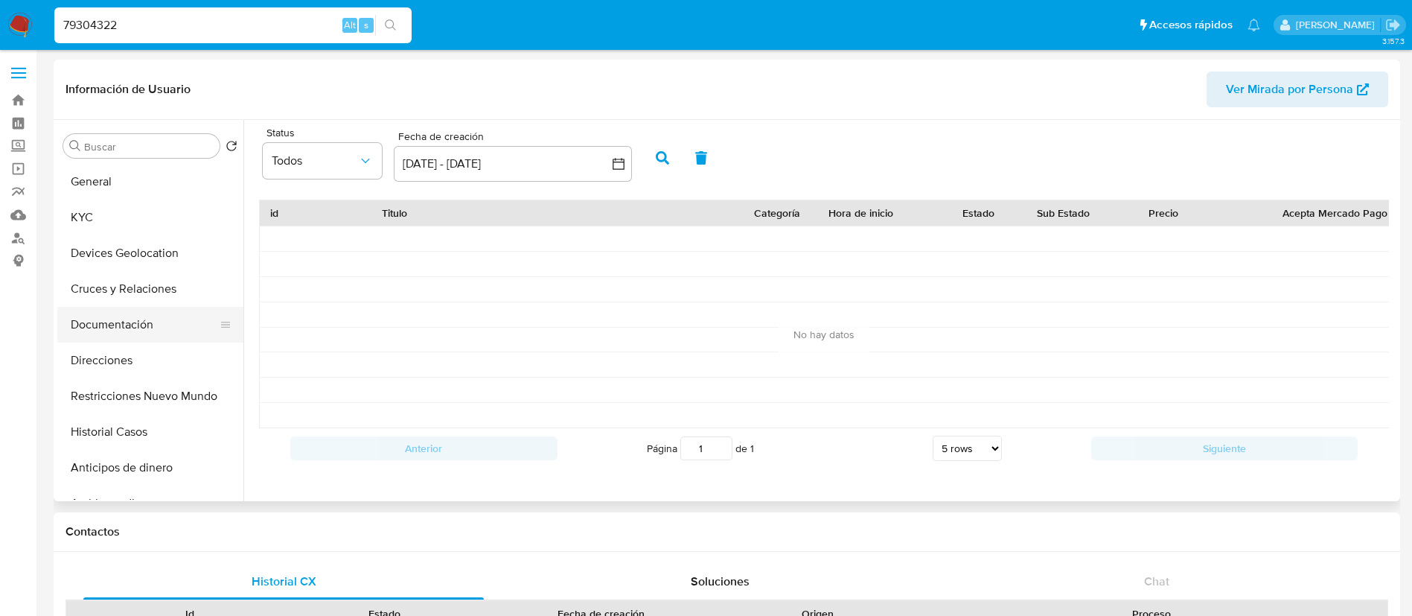
drag, startPoint x: 123, startPoint y: 324, endPoint x: 126, endPoint y: 313, distance: 10.8
click at [124, 316] on button "Documentación" at bounding box center [144, 325] width 174 height 36
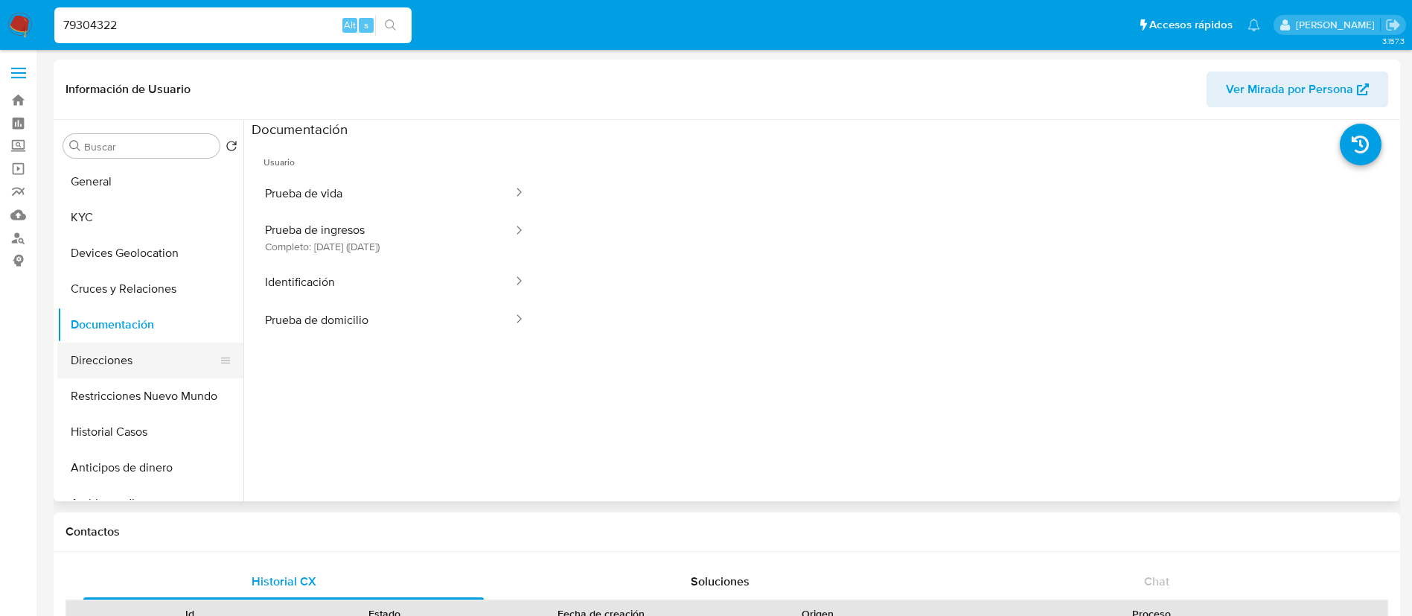
click at [149, 365] on button "Direcciones" at bounding box center [144, 360] width 174 height 36
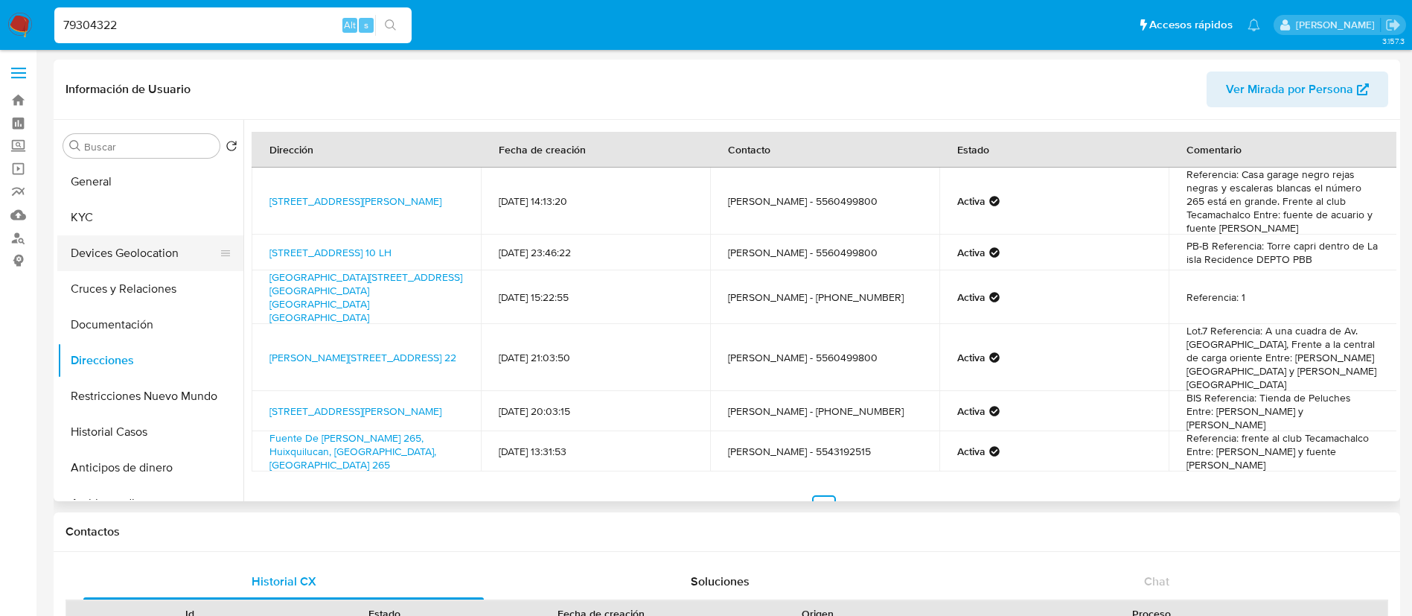
drag, startPoint x: 113, startPoint y: 215, endPoint x: 236, endPoint y: 254, distance: 128.8
click at [118, 217] on button "KYC" at bounding box center [150, 217] width 186 height 36
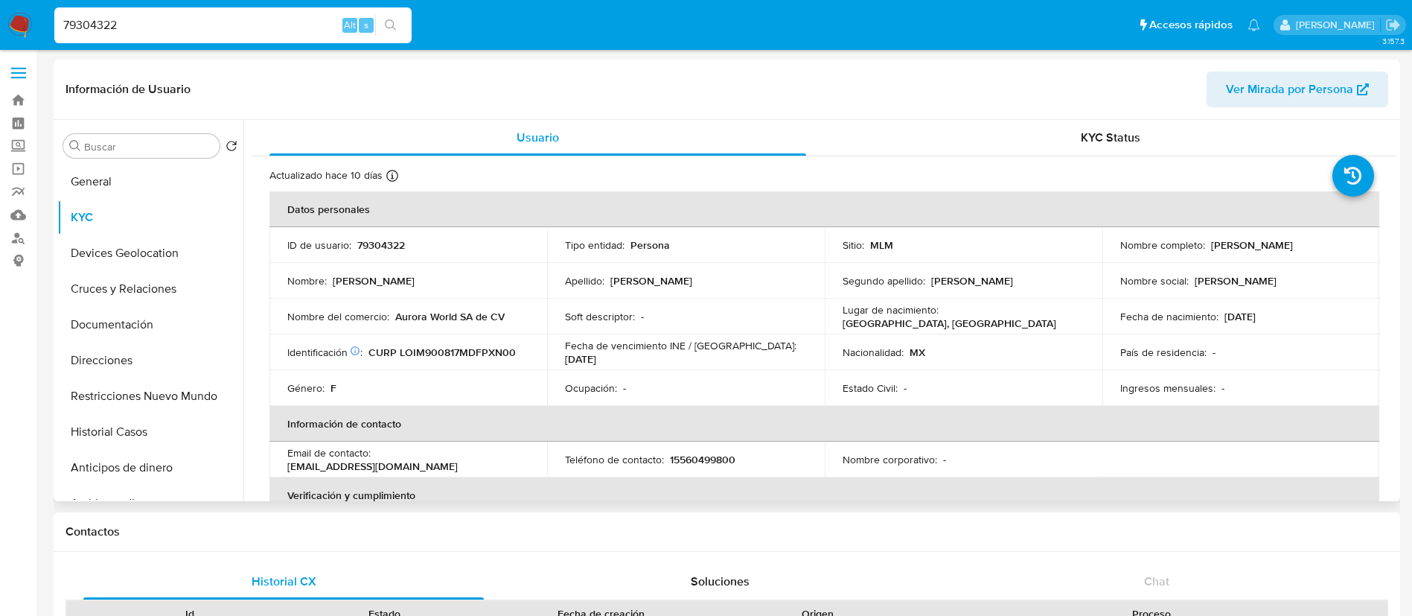
click at [559, 284] on td "Apellido : Lopez" at bounding box center [686, 281] width 278 height 36
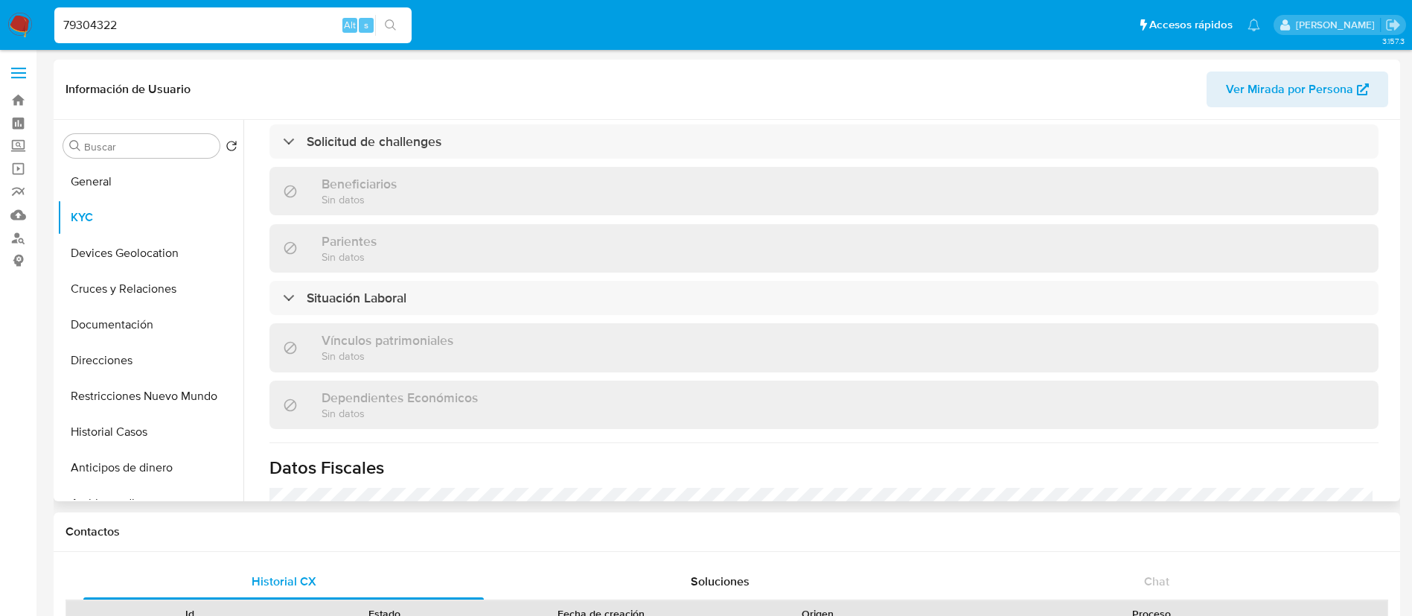
scroll to position [893, 0]
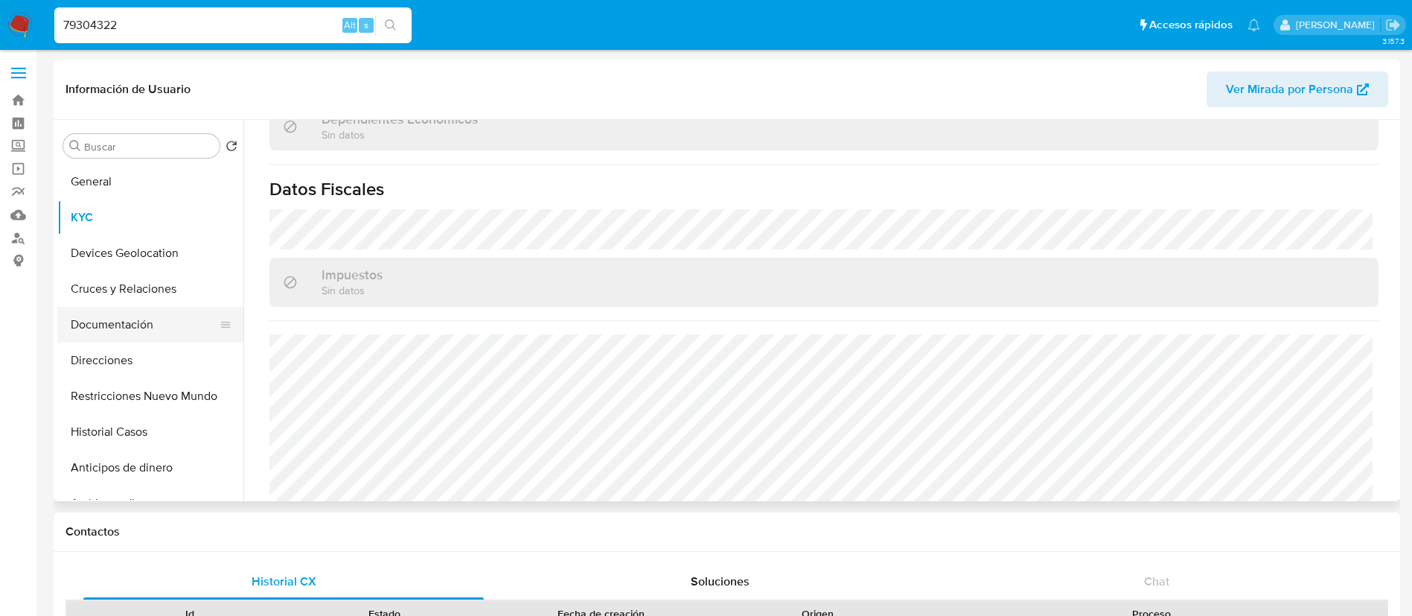
click at [126, 321] on button "Documentación" at bounding box center [144, 325] width 174 height 36
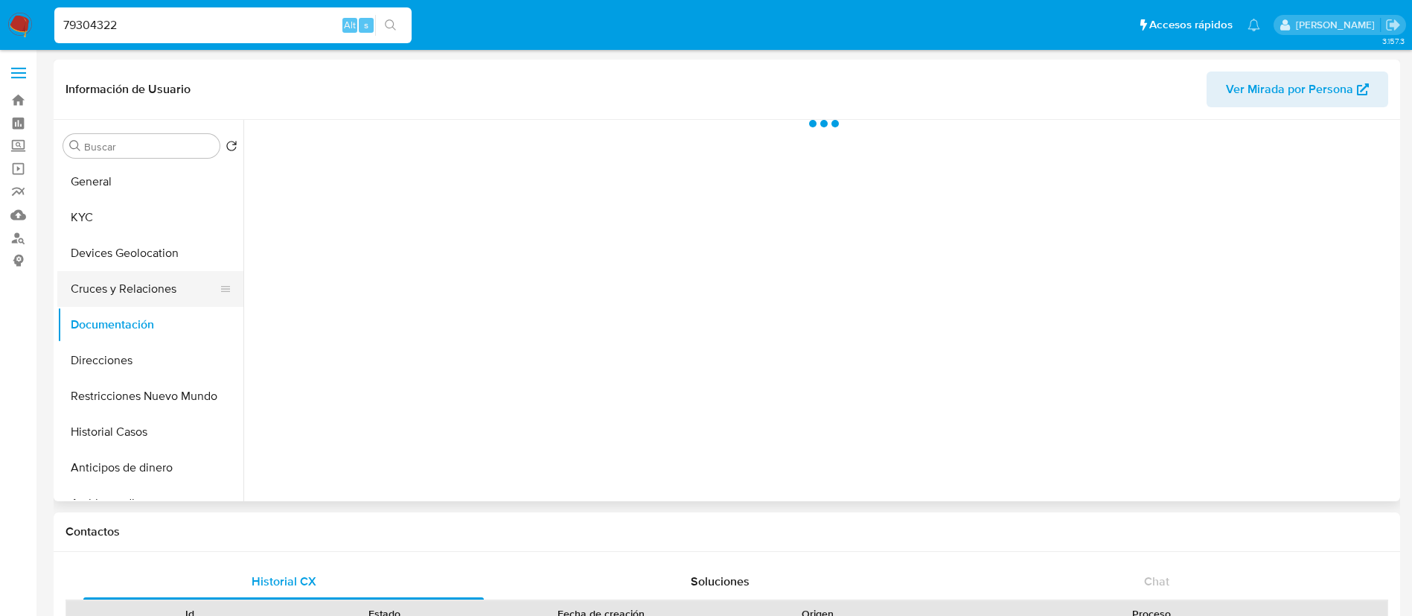
scroll to position [0, 0]
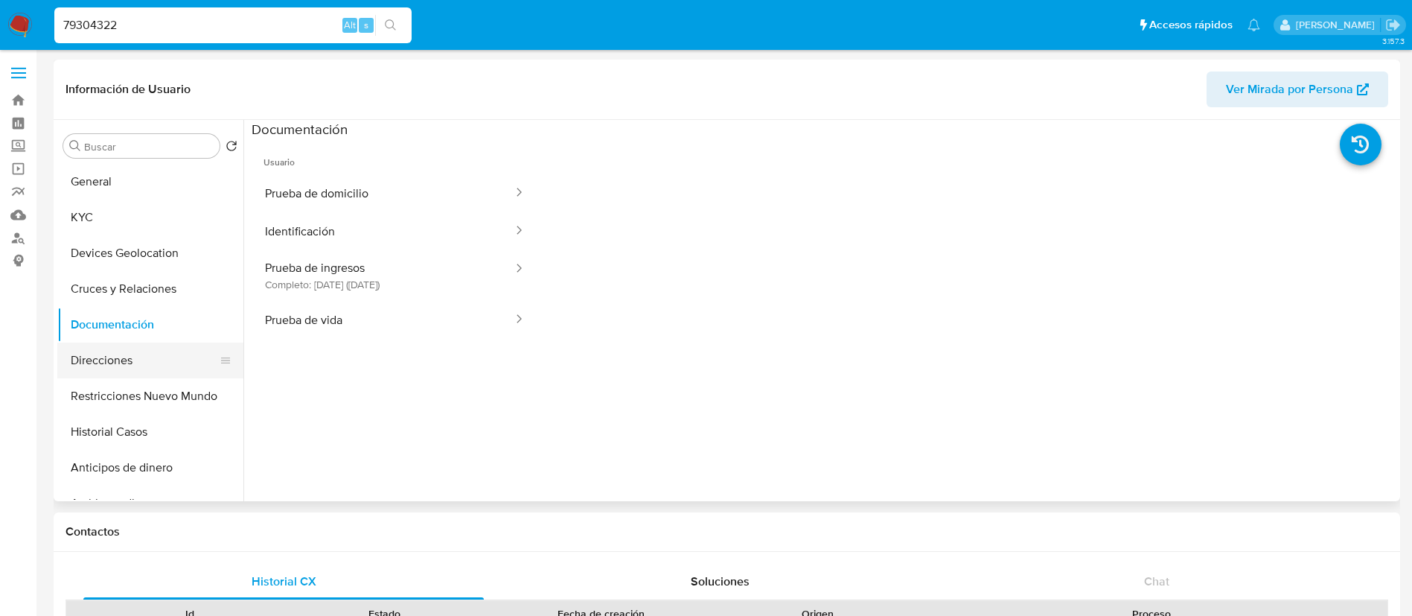
click at [83, 356] on button "Direcciones" at bounding box center [144, 360] width 174 height 36
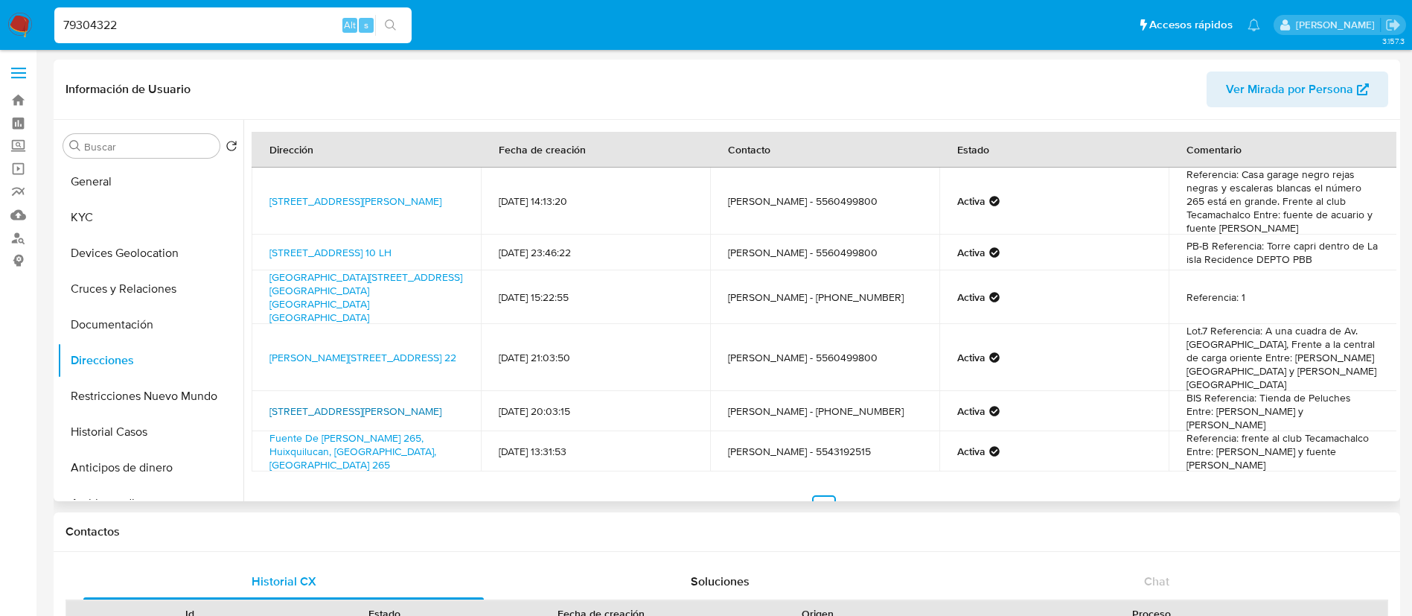
click at [431, 403] on link "Bolivia 67, Cuauhtémoc, Distrito Federal, 06000, Mexico 67" at bounding box center [355, 410] width 172 height 15
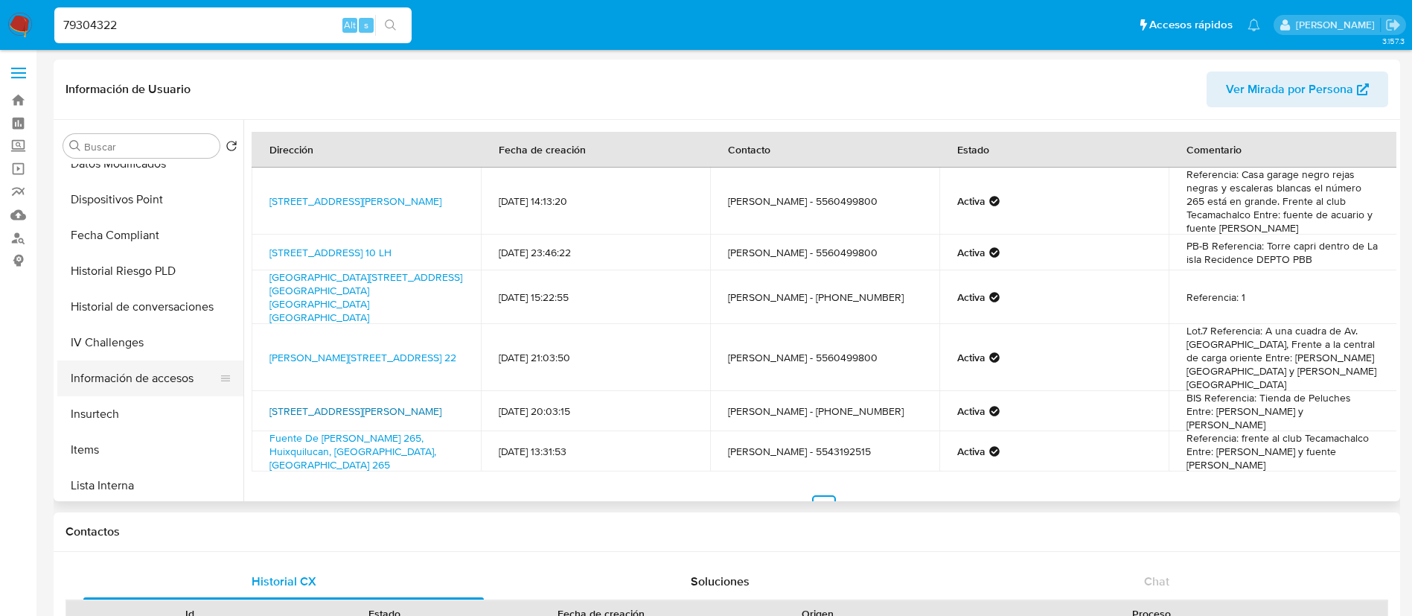
scroll to position [629, 0]
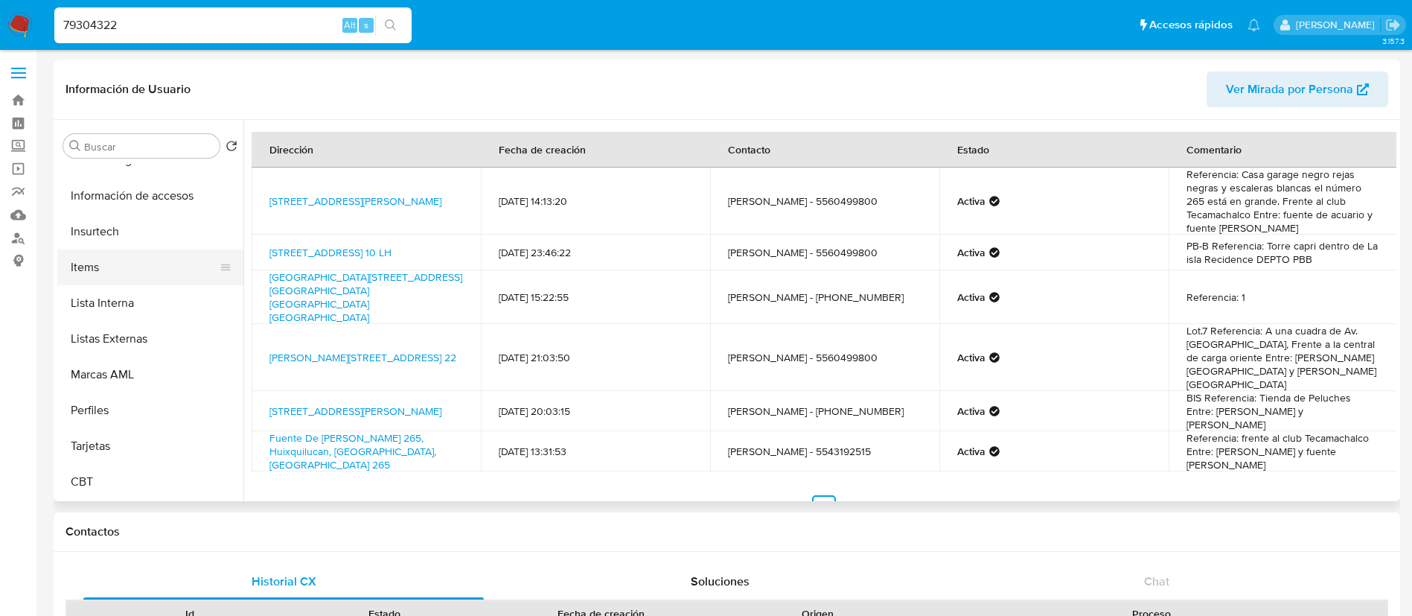
click at [115, 255] on button "Items" at bounding box center [144, 267] width 174 height 36
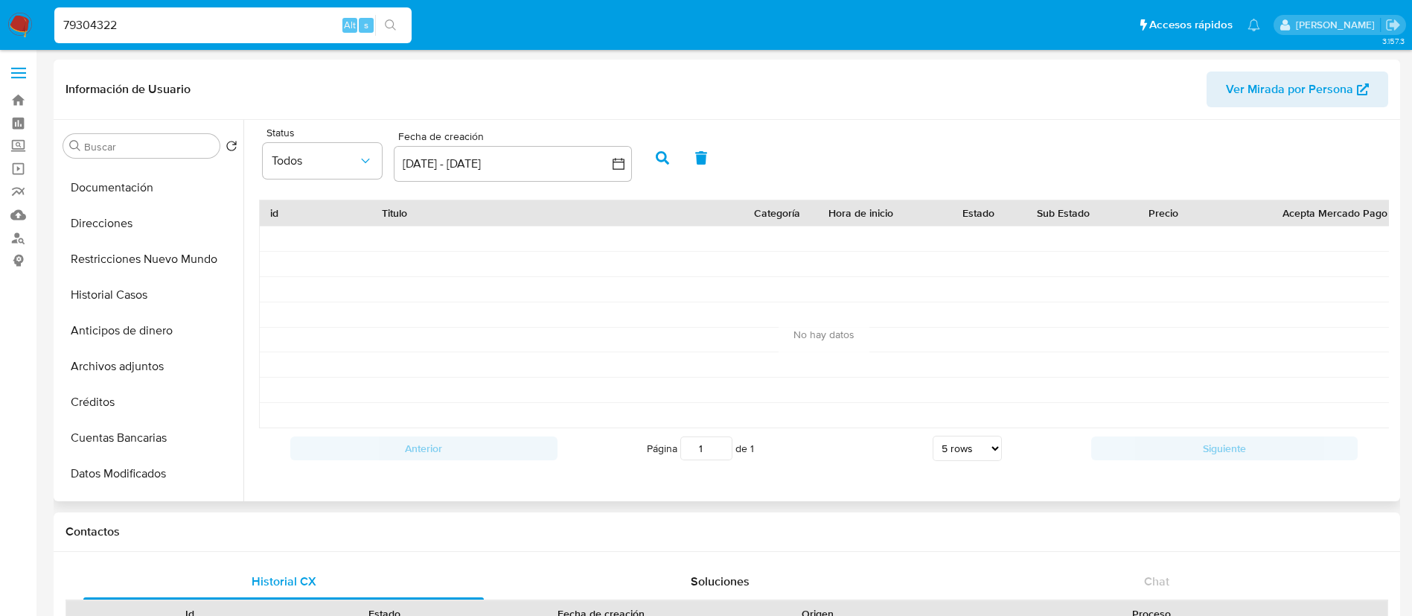
scroll to position [0, 0]
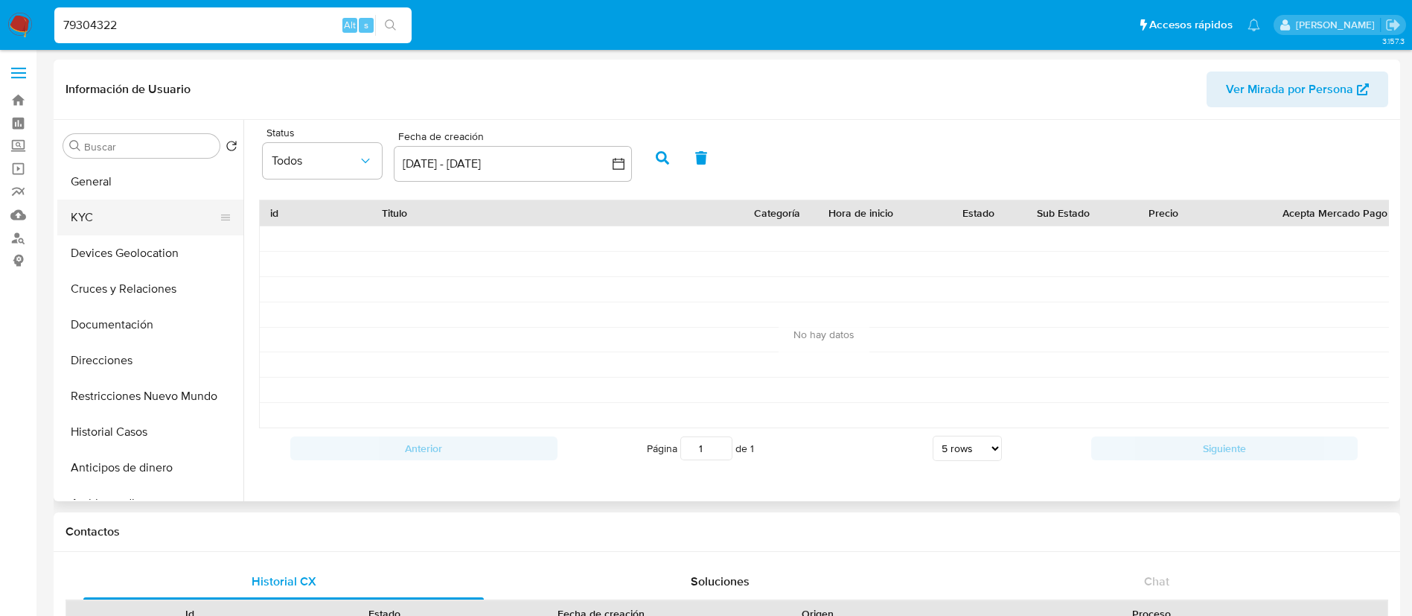
click at [110, 216] on button "KYC" at bounding box center [144, 217] width 174 height 36
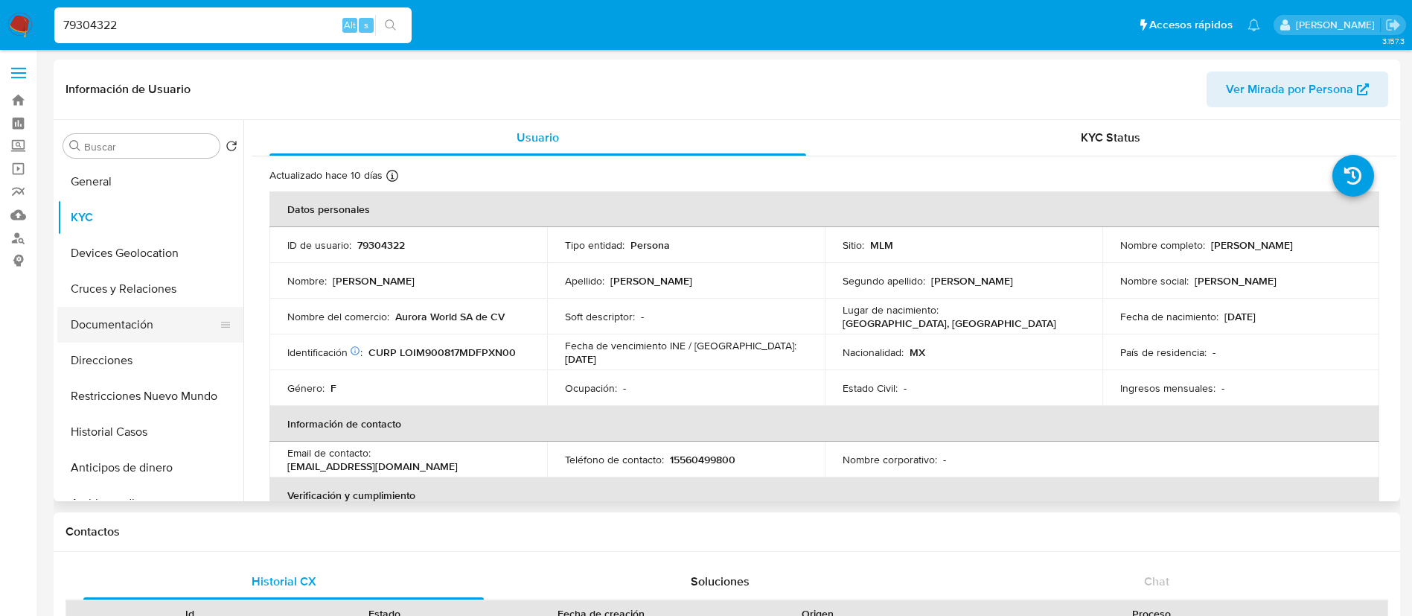
click at [89, 326] on button "Documentación" at bounding box center [144, 325] width 174 height 36
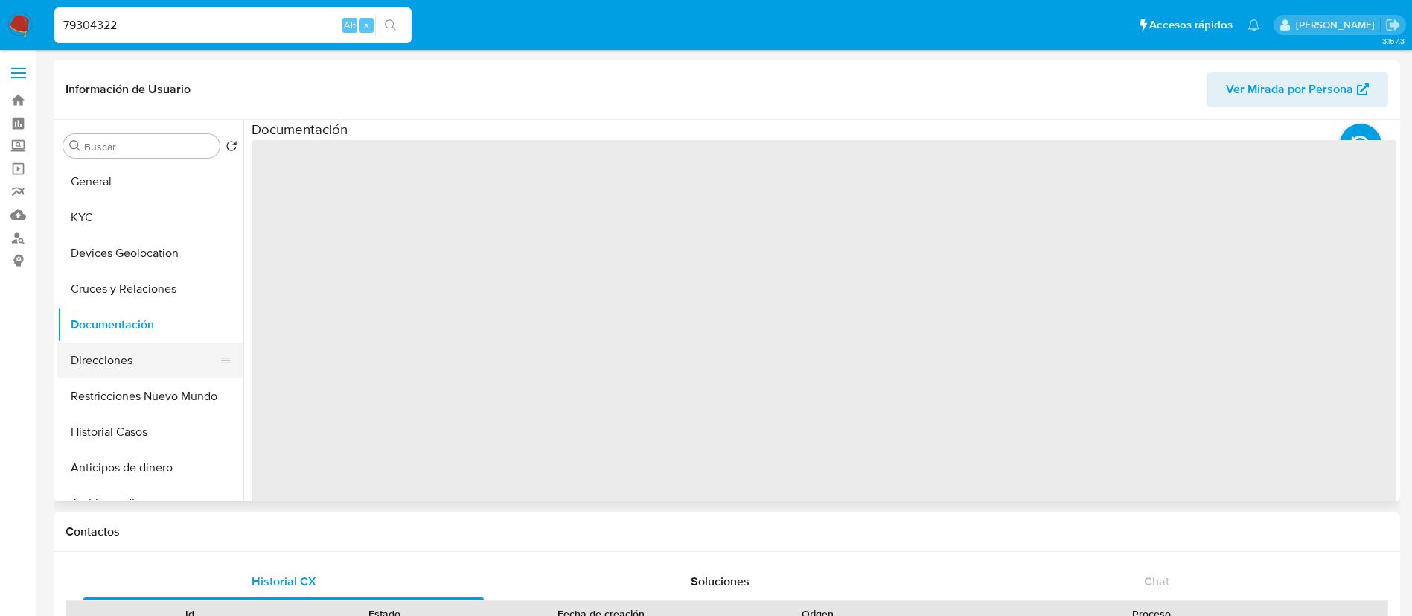
click at [96, 355] on button "Direcciones" at bounding box center [144, 360] width 174 height 36
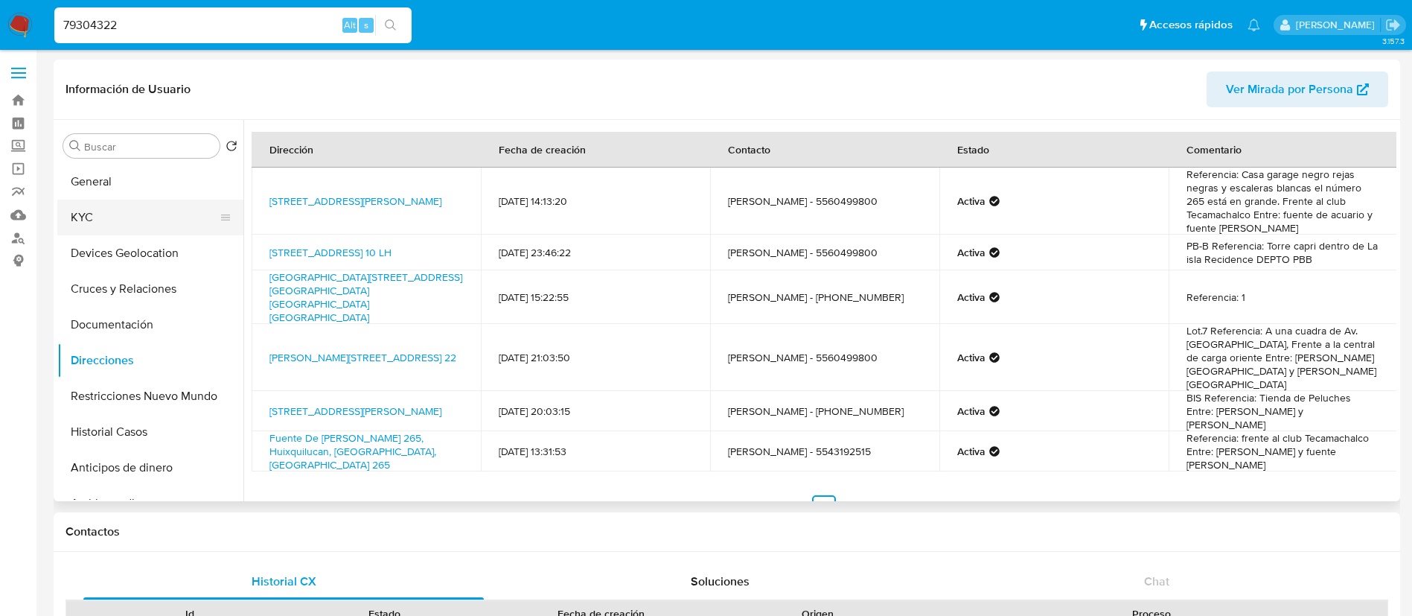
click at [88, 222] on button "KYC" at bounding box center [144, 217] width 174 height 36
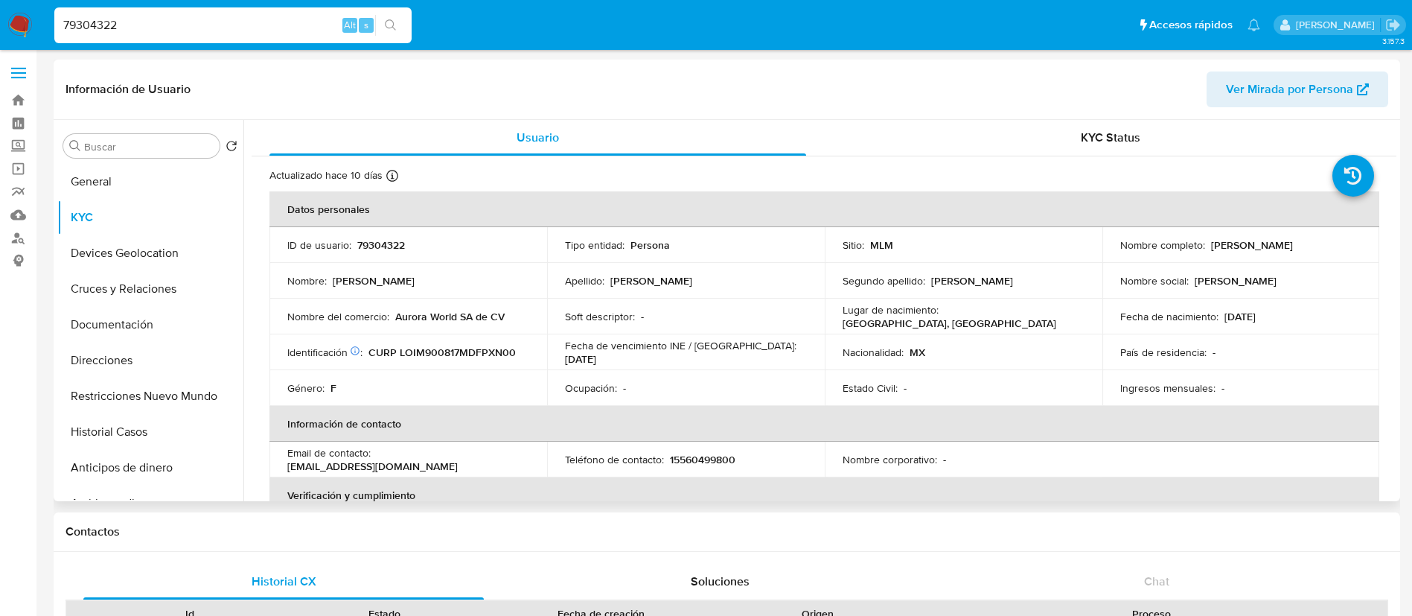
drag, startPoint x: 500, startPoint y: 324, endPoint x: 398, endPoint y: 319, distance: 102.1
click at [399, 324] on td "Nombre del comercio : Aurora World SA de CV" at bounding box center [408, 316] width 278 height 36
drag, startPoint x: 395, startPoint y: 310, endPoint x: 547, endPoint y: 330, distance: 153.3
click at [547, 330] on tr "Nombre del comercio : Aurora World SA de CV Soft descriptor : - Lugar de nacimi…" at bounding box center [824, 316] width 1110 height 36
copy p "Aurora World SA de CV"
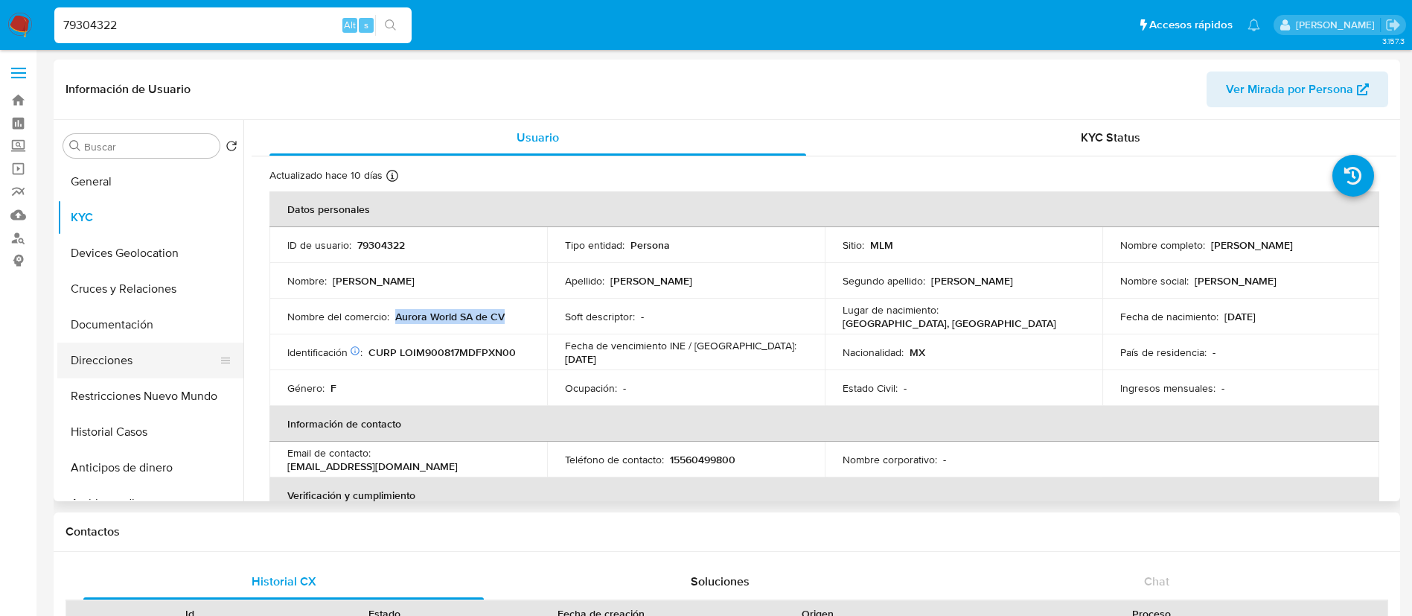
click at [144, 356] on button "Direcciones" at bounding box center [144, 360] width 174 height 36
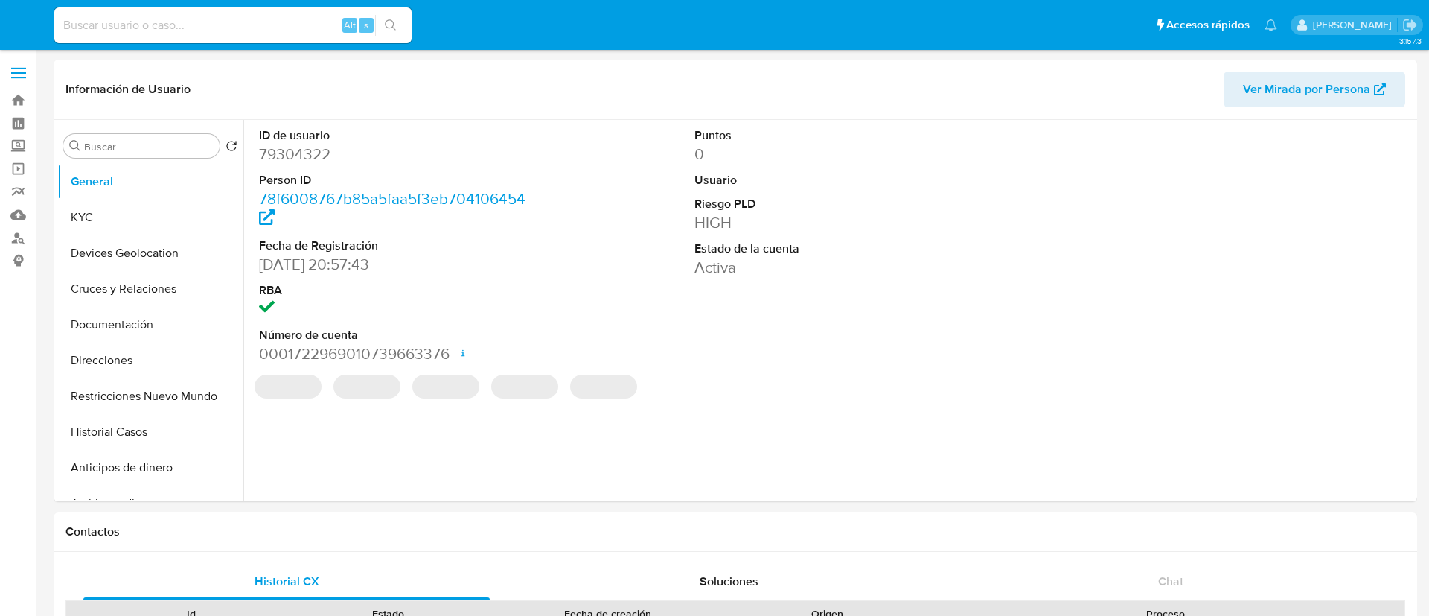
select select "10"
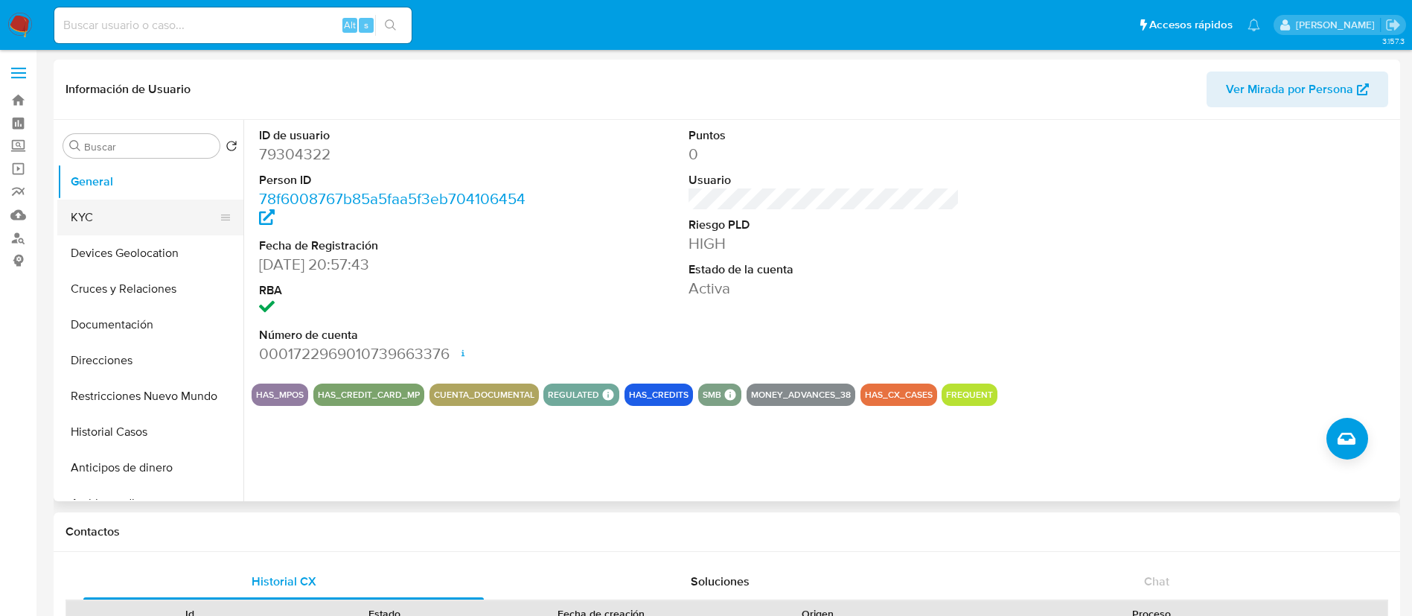
click at [182, 214] on button "KYC" at bounding box center [144, 217] width 174 height 36
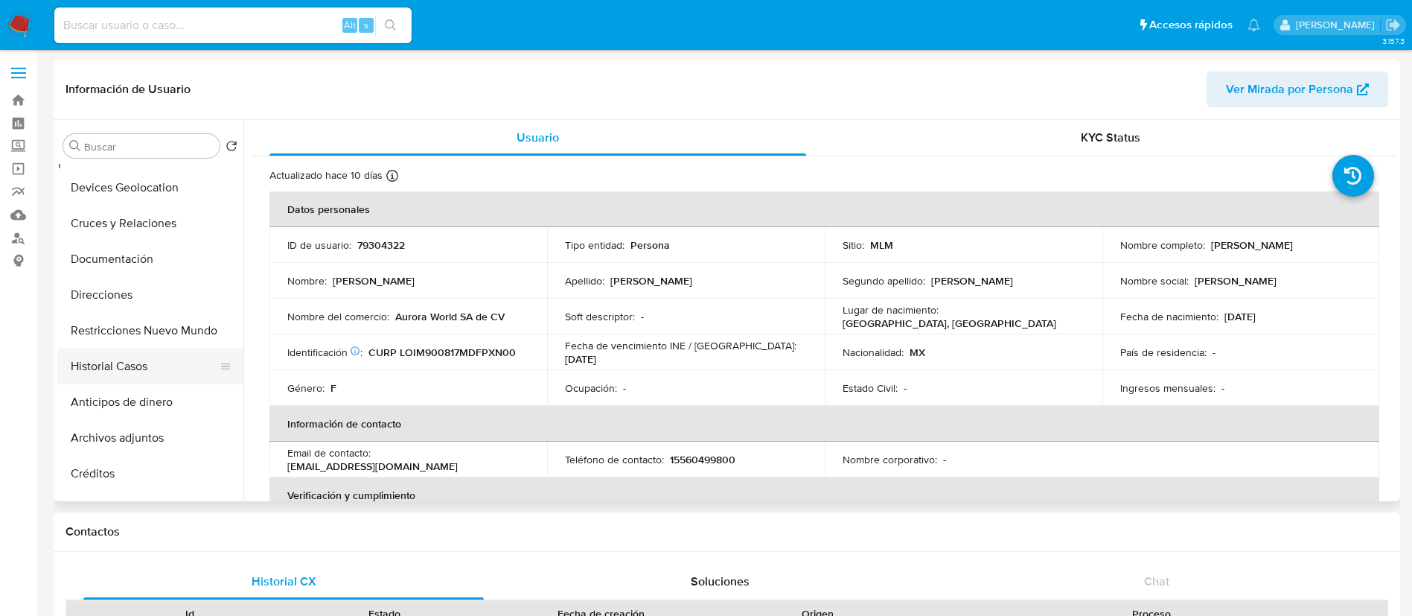
scroll to position [112, 0]
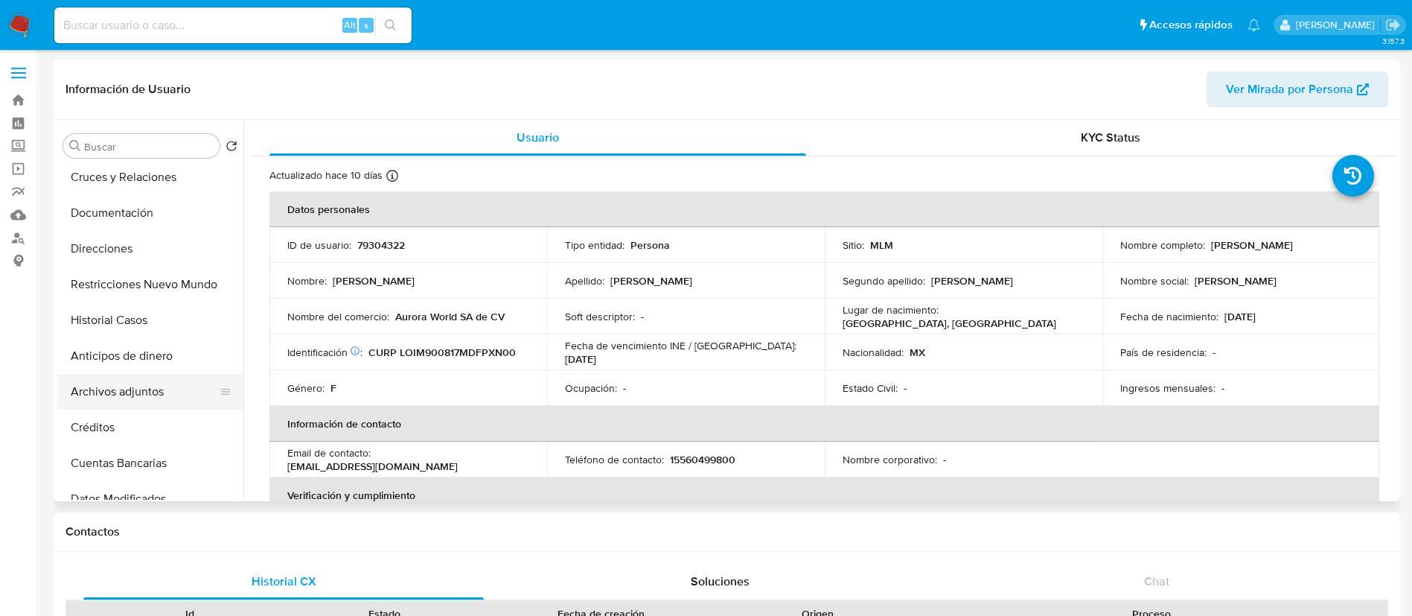
click at [106, 394] on button "Archivos adjuntos" at bounding box center [144, 392] width 174 height 36
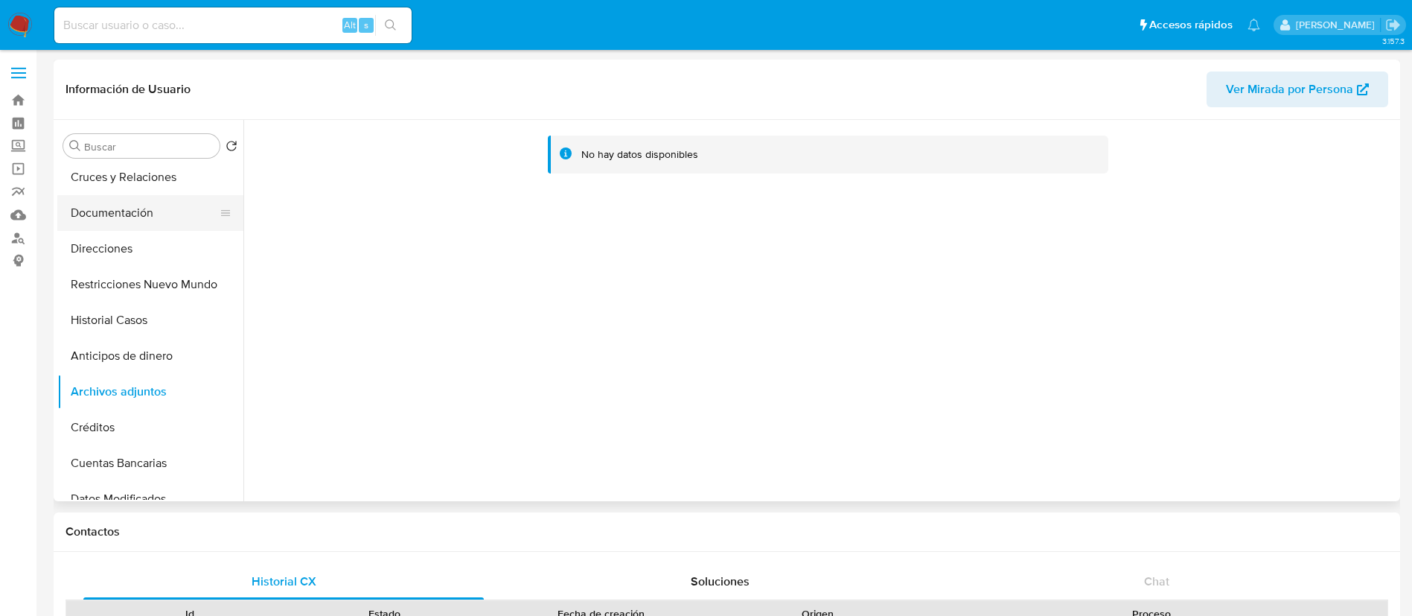
click at [132, 214] on button "Documentación" at bounding box center [144, 213] width 174 height 36
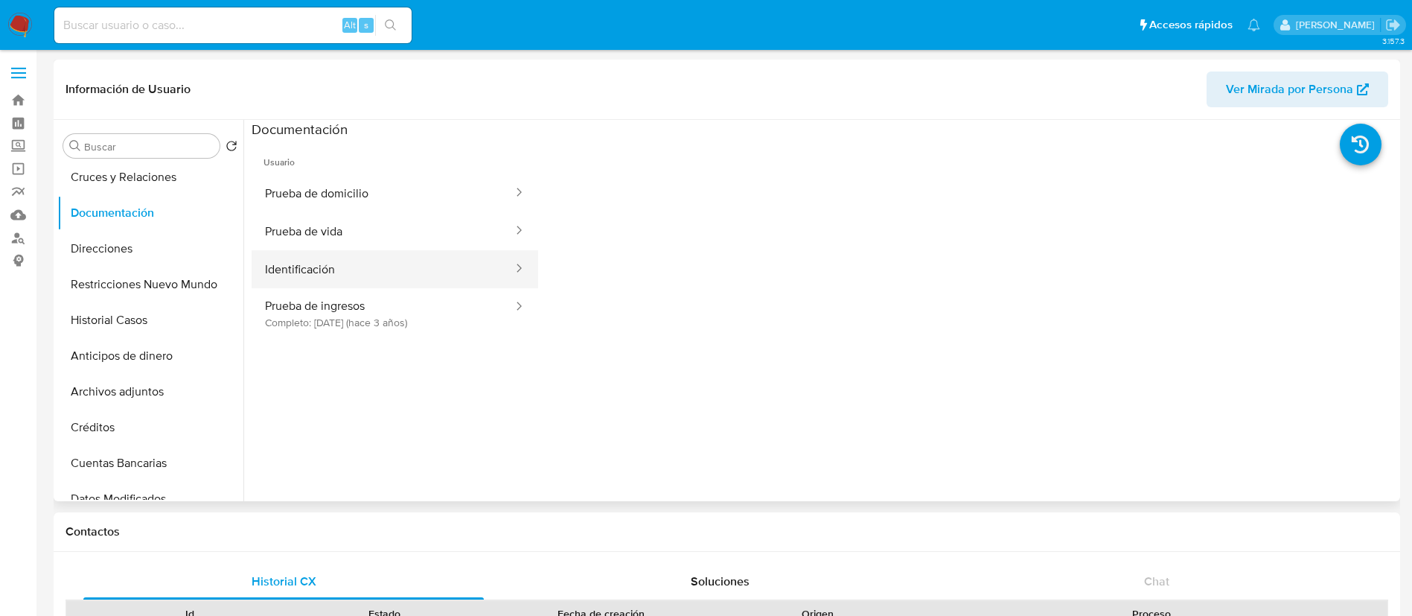
click at [353, 274] on button "Identificación" at bounding box center [383, 269] width 263 height 38
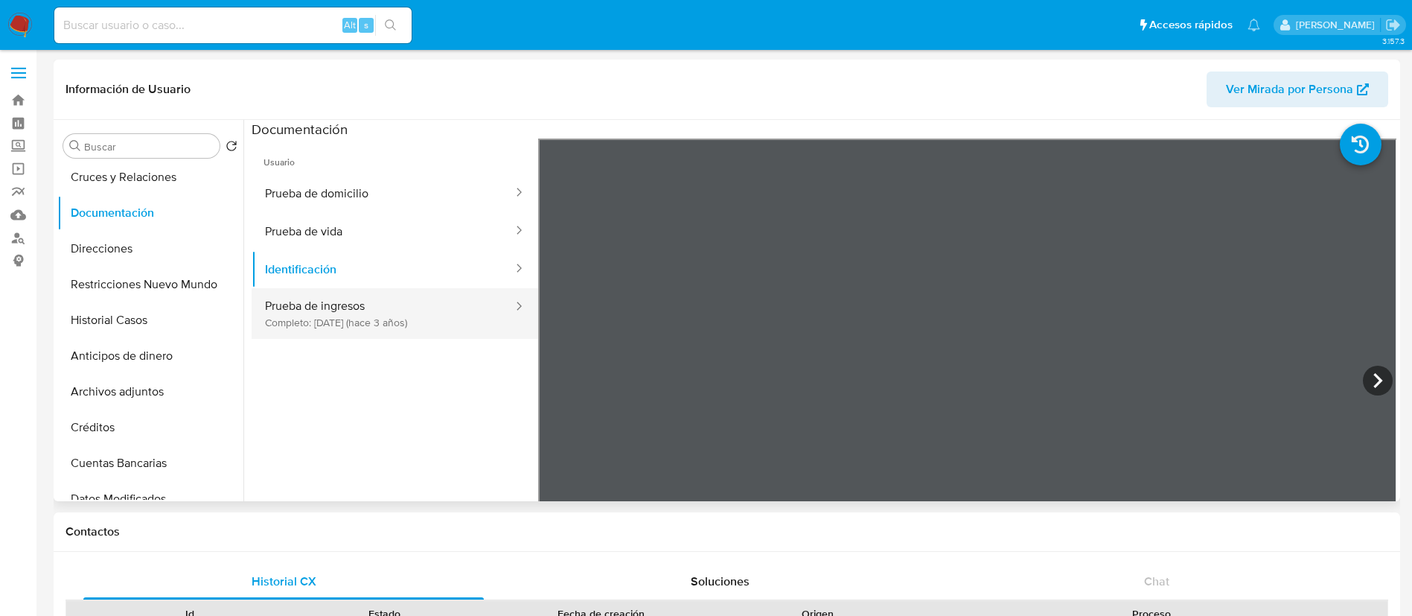
click at [364, 296] on button "Prueba de ingresos Completo: [DATE] (hace 3 años)" at bounding box center [383, 313] width 263 height 51
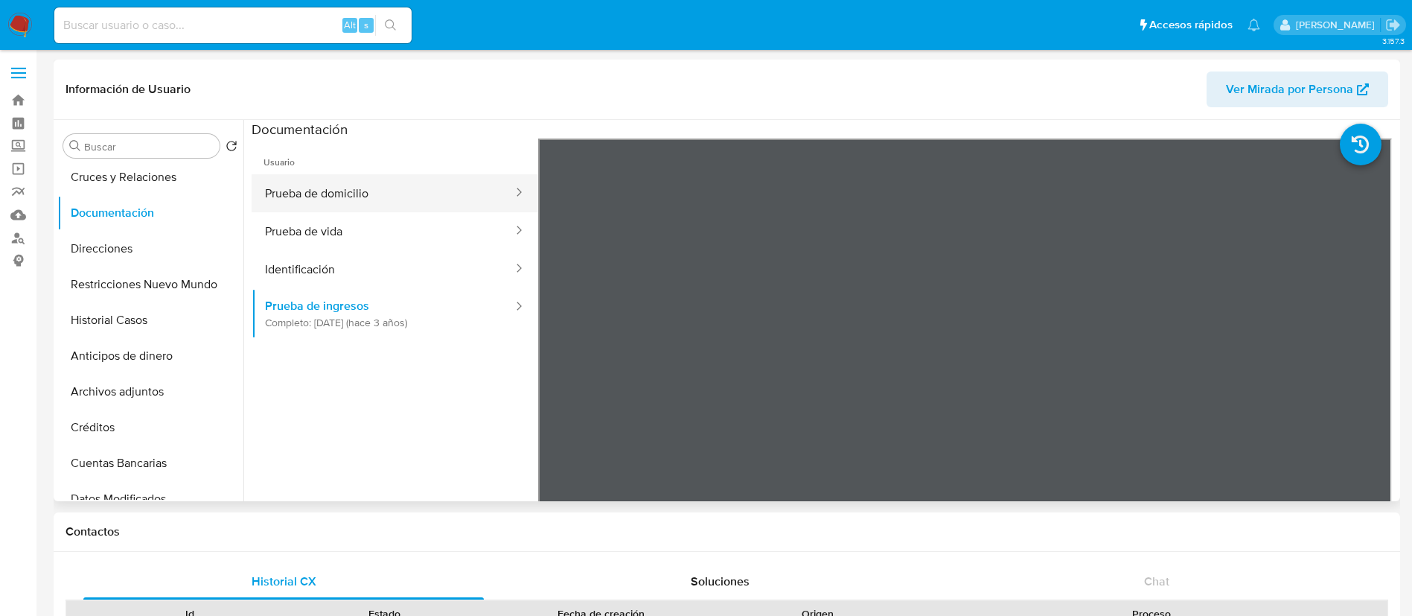
click at [400, 182] on button "Prueba de domicilio" at bounding box center [383, 193] width 263 height 38
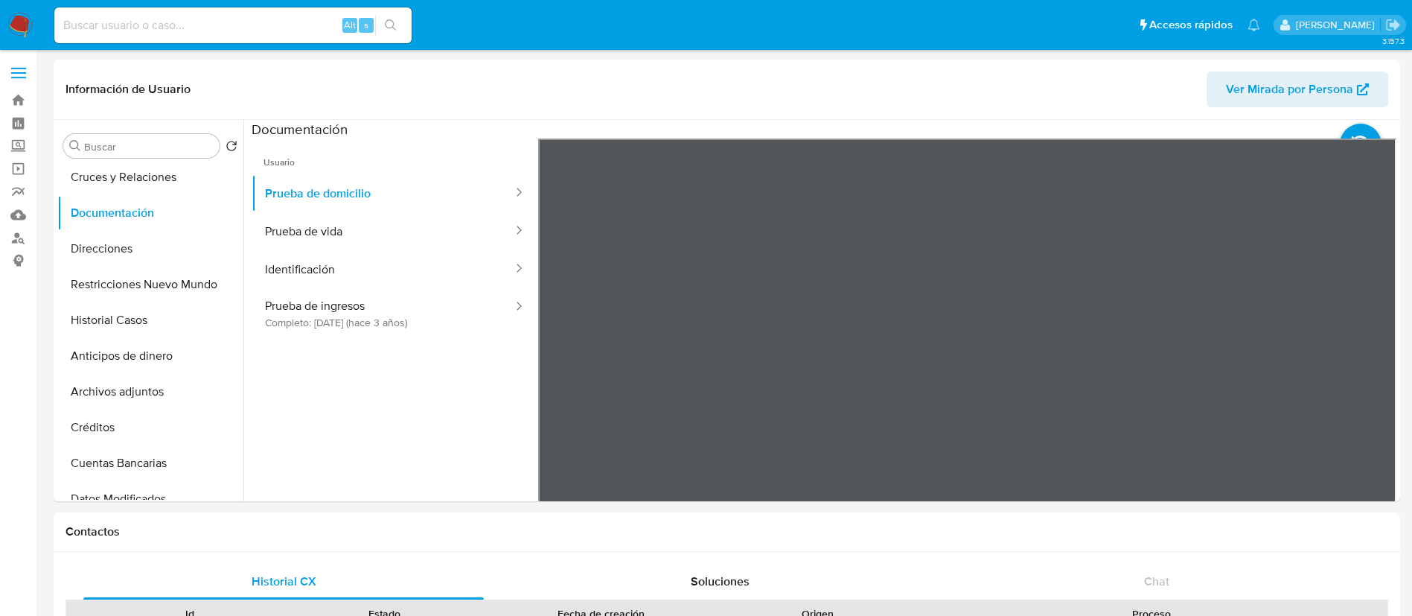
click at [122, 39] on div "Alt s" at bounding box center [232, 25] width 357 height 36
click at [144, 33] on input at bounding box center [232, 25] width 357 height 19
paste input "87146920"
type input "87146920"
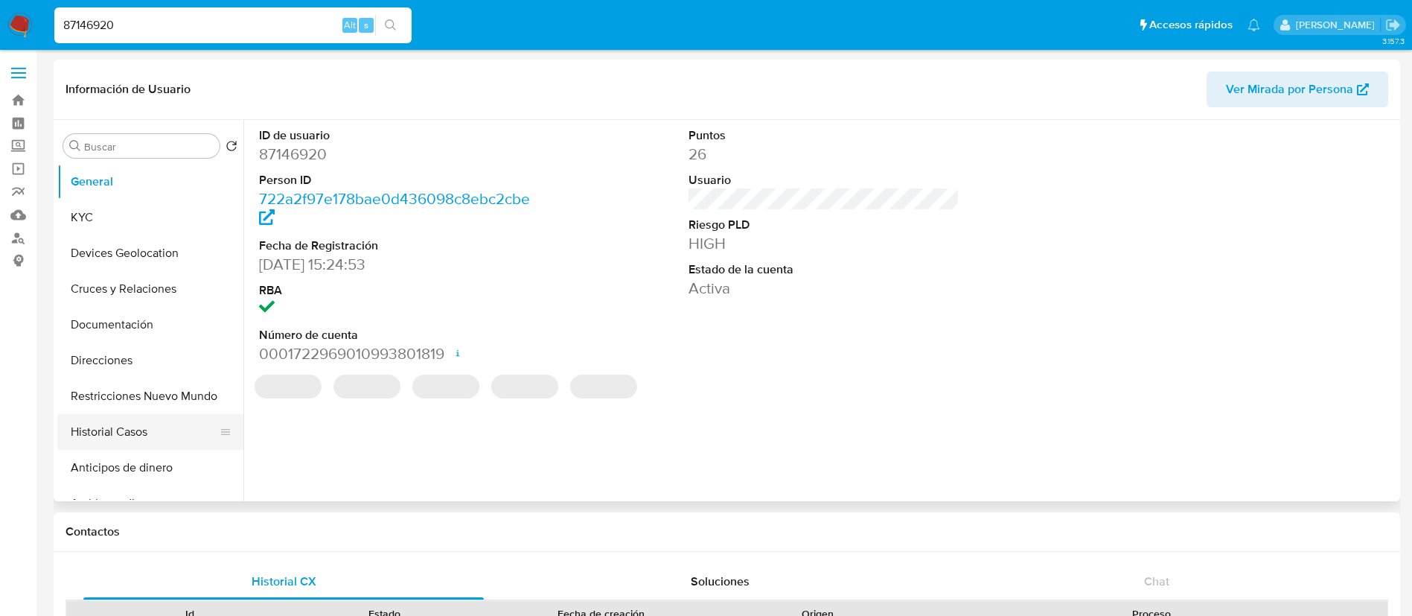
select select "10"
click at [176, 432] on button "Historial Casos" at bounding box center [144, 432] width 174 height 36
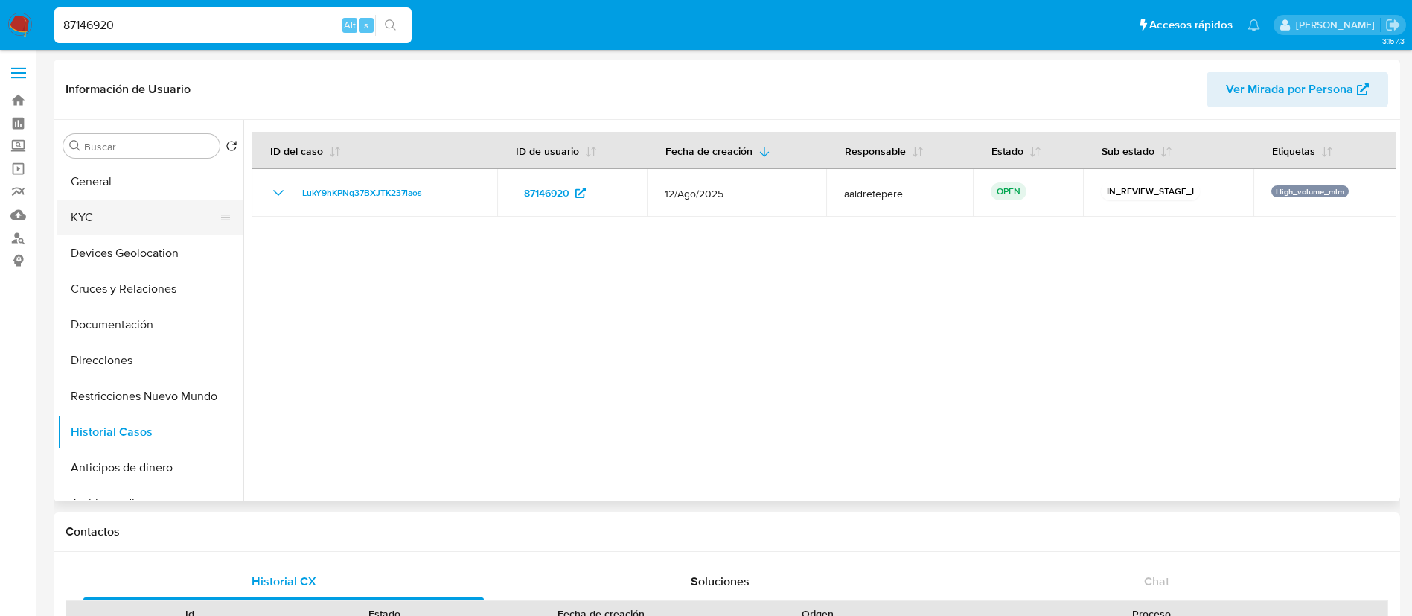
click at [126, 226] on button "KYC" at bounding box center [144, 217] width 174 height 36
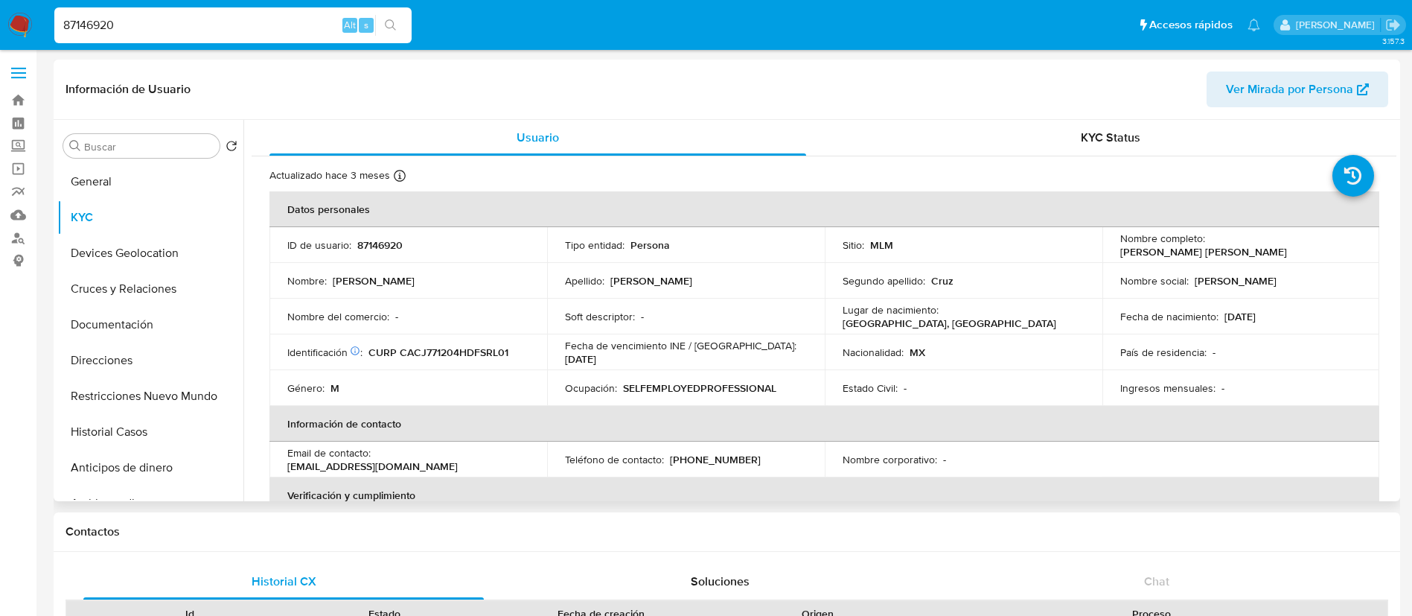
click at [392, 246] on p "87146920" at bounding box center [379, 244] width 45 height 13
copy p "87146920"
drag, startPoint x: 1356, startPoint y: 236, endPoint x: 1208, endPoint y: 241, distance: 148.2
click at [1208, 241] on td "Nombre completo : [PERSON_NAME] [PERSON_NAME]" at bounding box center [1241, 245] width 278 height 36
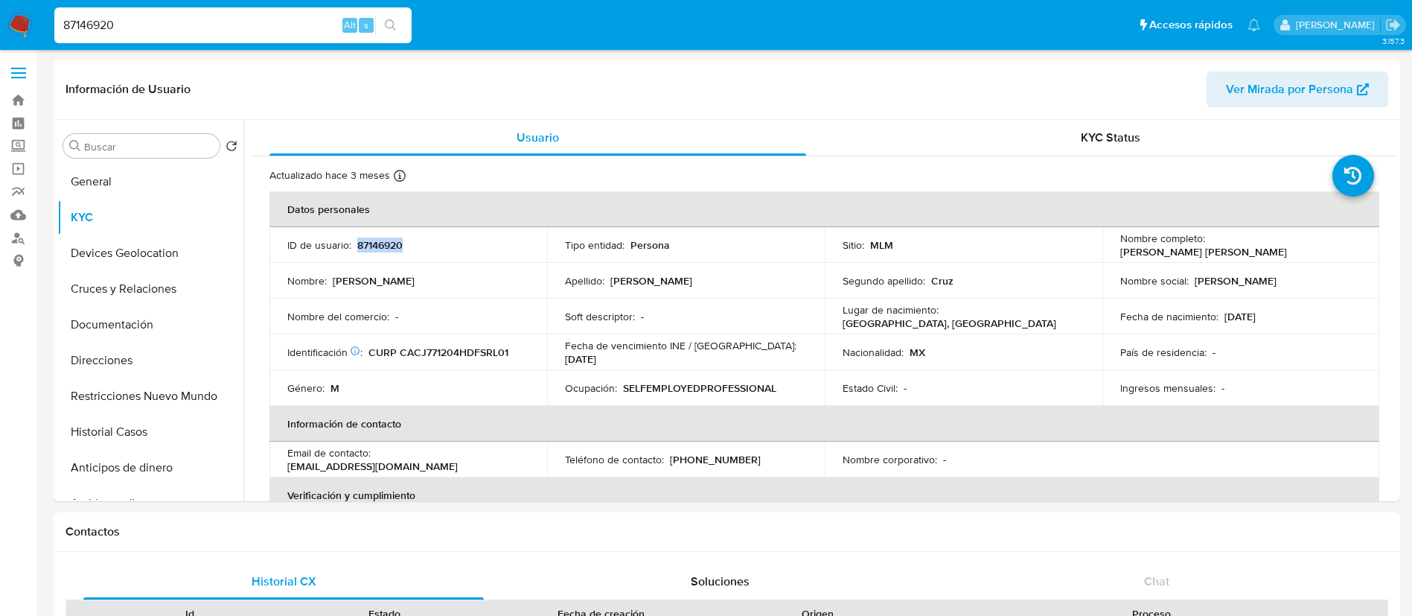
copy p "[PERSON_NAME] [PERSON_NAME]"
click at [383, 243] on p "87146920" at bounding box center [379, 244] width 45 height 13
copy p "87146920"
click at [759, 386] on p "SELFEMPLOYEDPROFESSIONAL" at bounding box center [699, 387] width 153 height 13
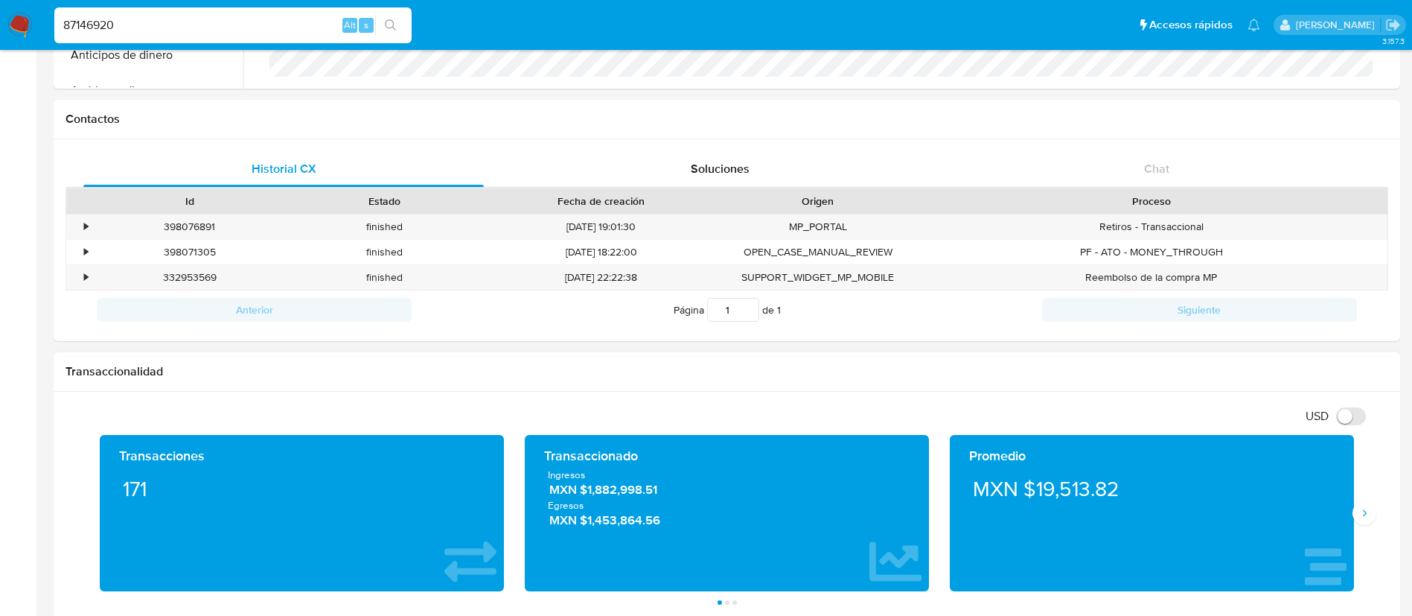
scroll to position [447, 0]
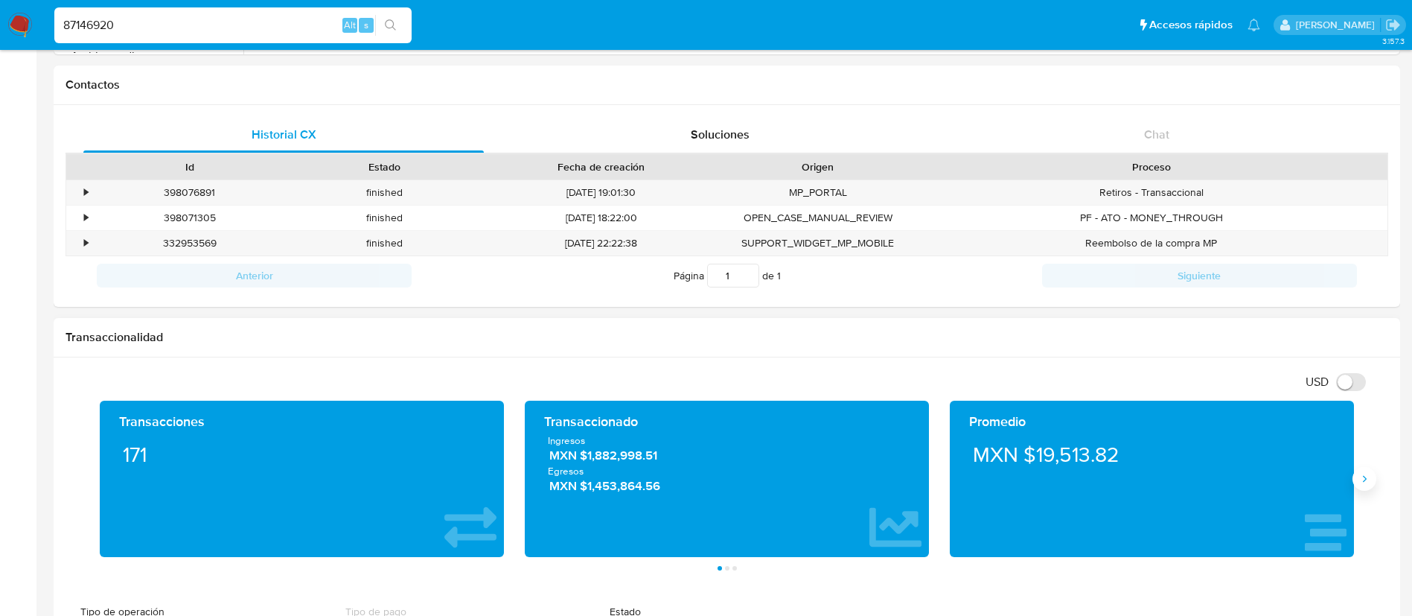
click at [1361, 485] on button "Siguiente" at bounding box center [1364, 479] width 24 height 24
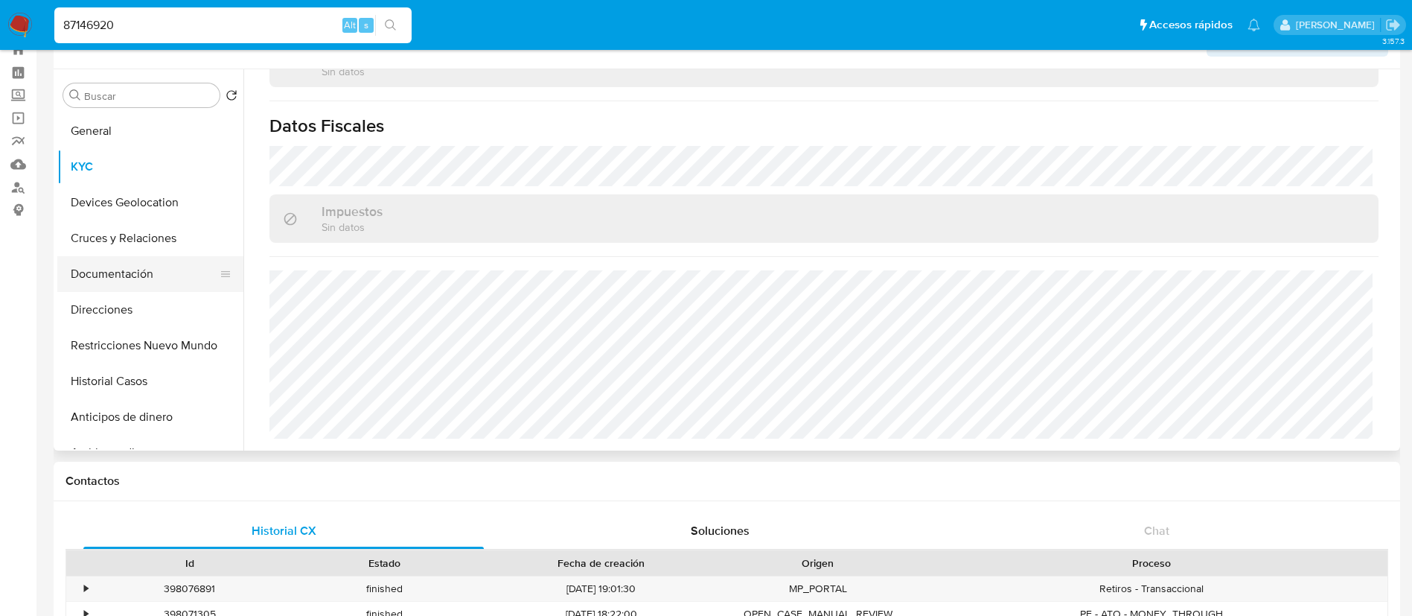
scroll to position [0, 0]
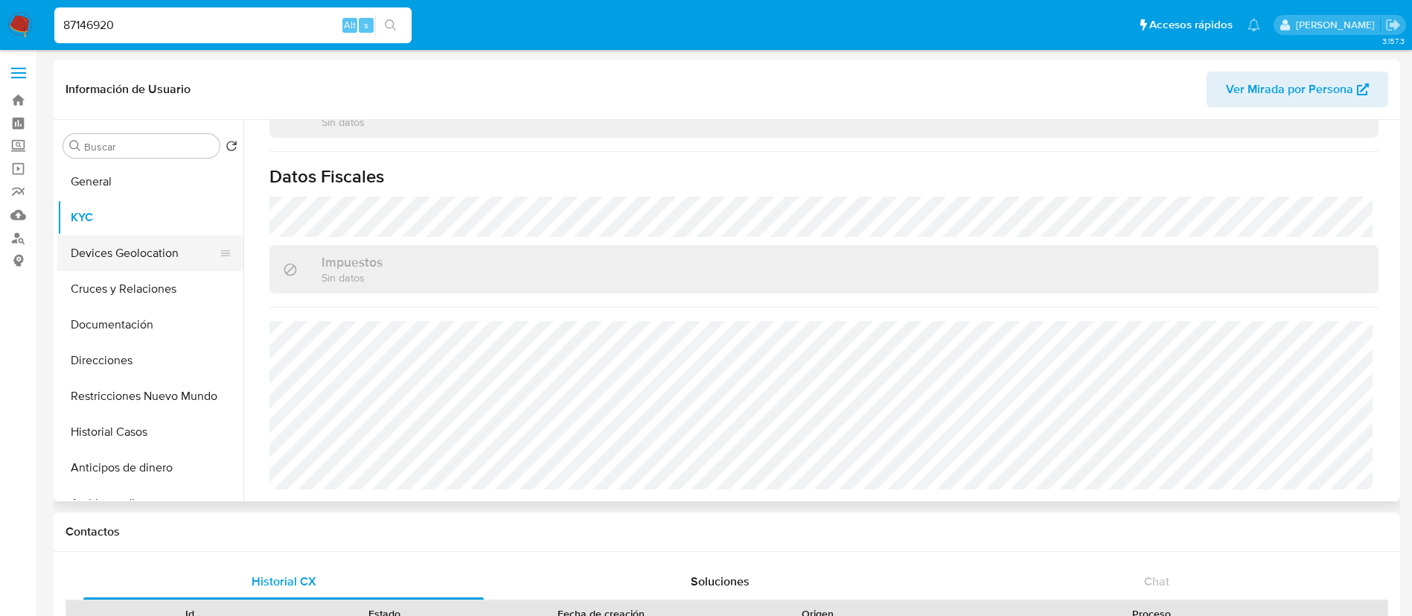
drag, startPoint x: 181, startPoint y: 239, endPoint x: 181, endPoint y: 249, distance: 10.4
click at [181, 240] on button "Devices Geolocation" at bounding box center [144, 253] width 174 height 36
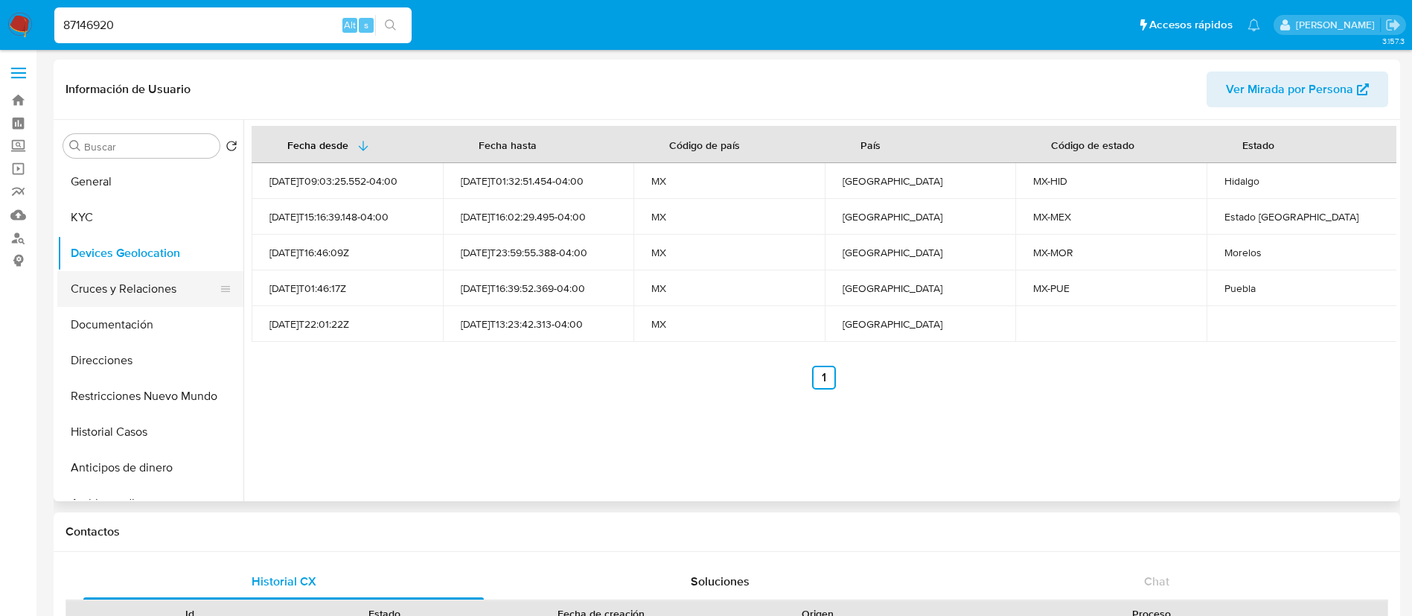
click at [110, 287] on button "Cruces y Relaciones" at bounding box center [144, 289] width 174 height 36
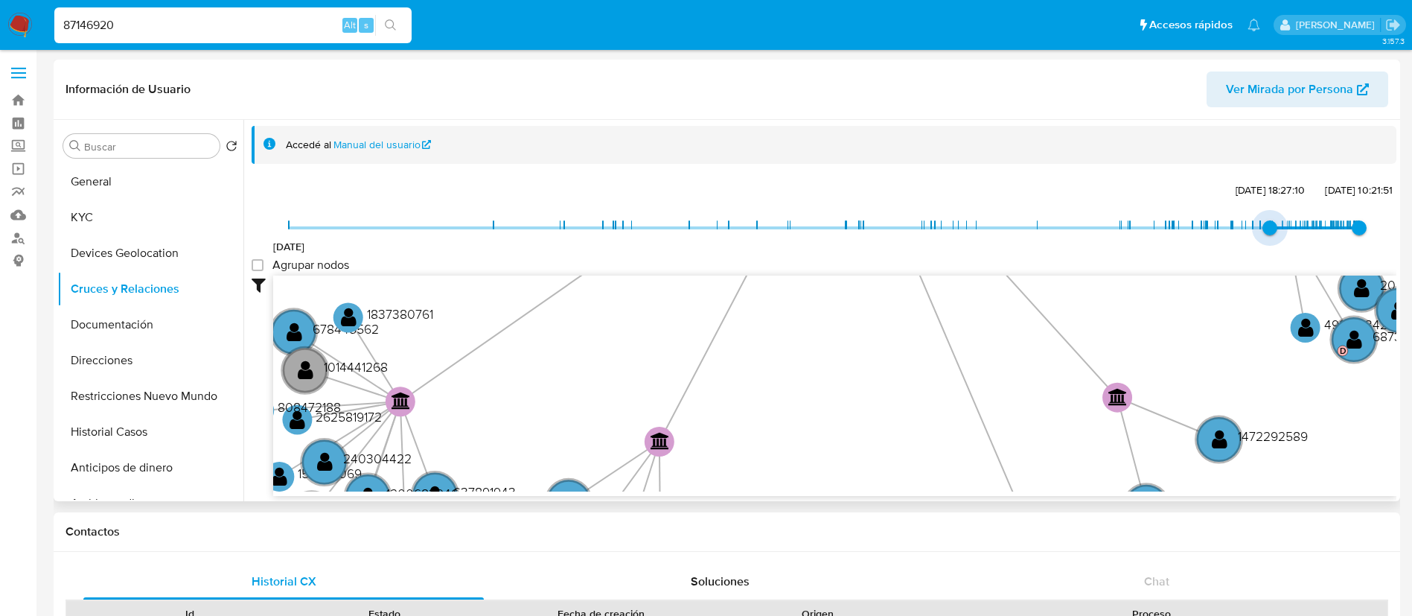
type input "1737137692000"
drag, startPoint x: 290, startPoint y: 231, endPoint x: 1240, endPoint y: 223, distance: 950.5
click at [1240, 223] on span "[DATE] 12:14:52" at bounding box center [1245, 227] width 15 height 15
click at [260, 268] on group_nodes "Agrupar nodos" at bounding box center [258, 265] width 12 height 12
checkbox group_nodes "true"
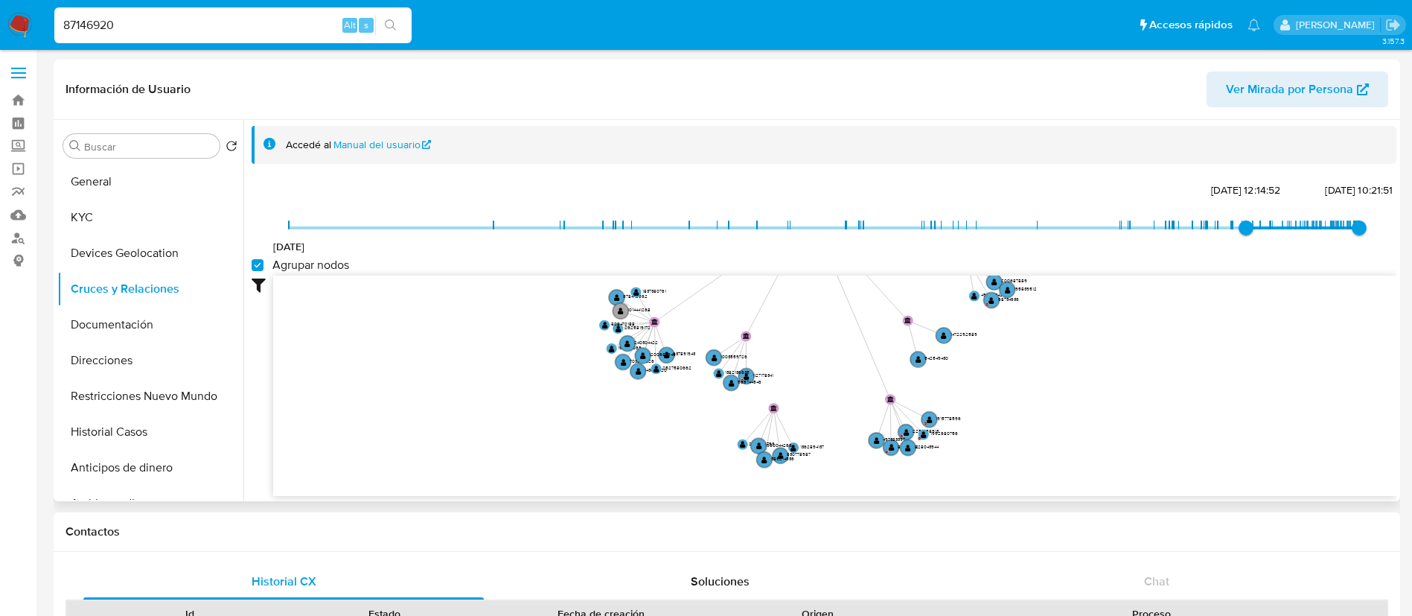
drag, startPoint x: 674, startPoint y: 353, endPoint x: 767, endPoint y: 297, distance: 107.9
click at [767, 297] on icon "device-64237e3108813b0019d59a93  user-87146920  87146920 user-779564374  779…" at bounding box center [834, 383] width 1123 height 216
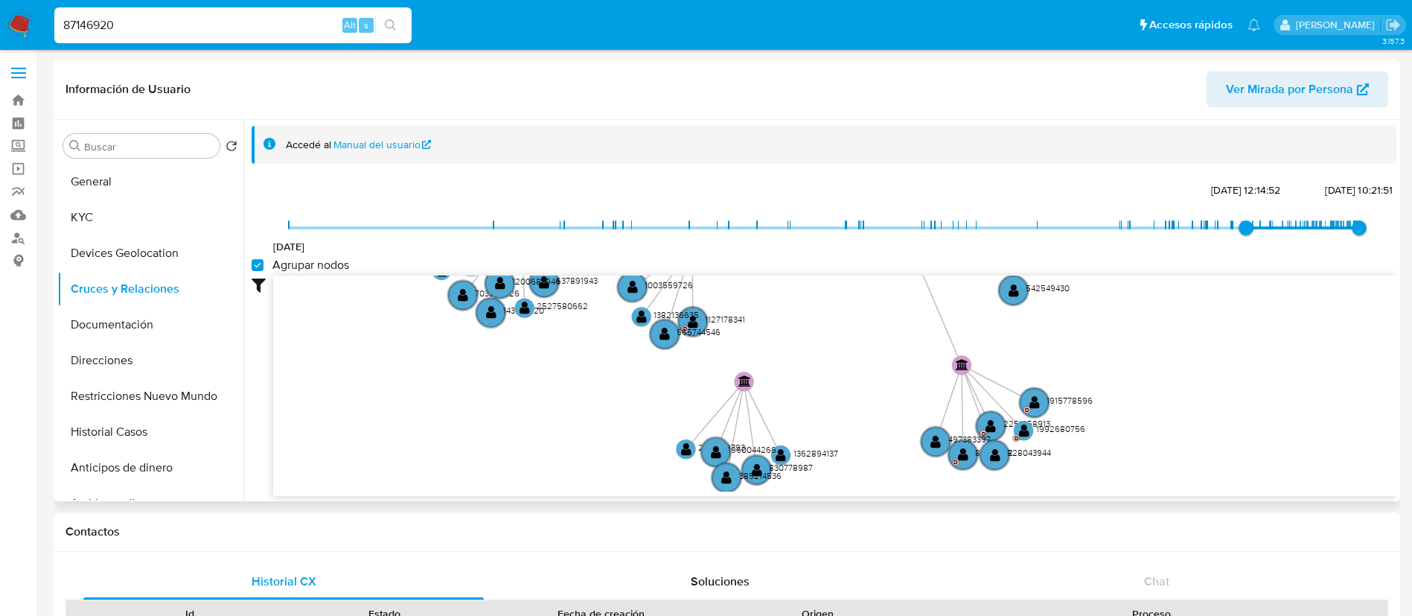
drag, startPoint x: 827, startPoint y: 373, endPoint x: 791, endPoint y: 250, distance: 127.9
click at [791, 250] on div "[DATE] [DATE] 12:14:52 [DATE] 10:21:51 Agrupar nodos Filtros Confianza alta Dev…" at bounding box center [824, 337] width 1145 height 316
click at [138, 313] on button "Documentación" at bounding box center [144, 325] width 174 height 36
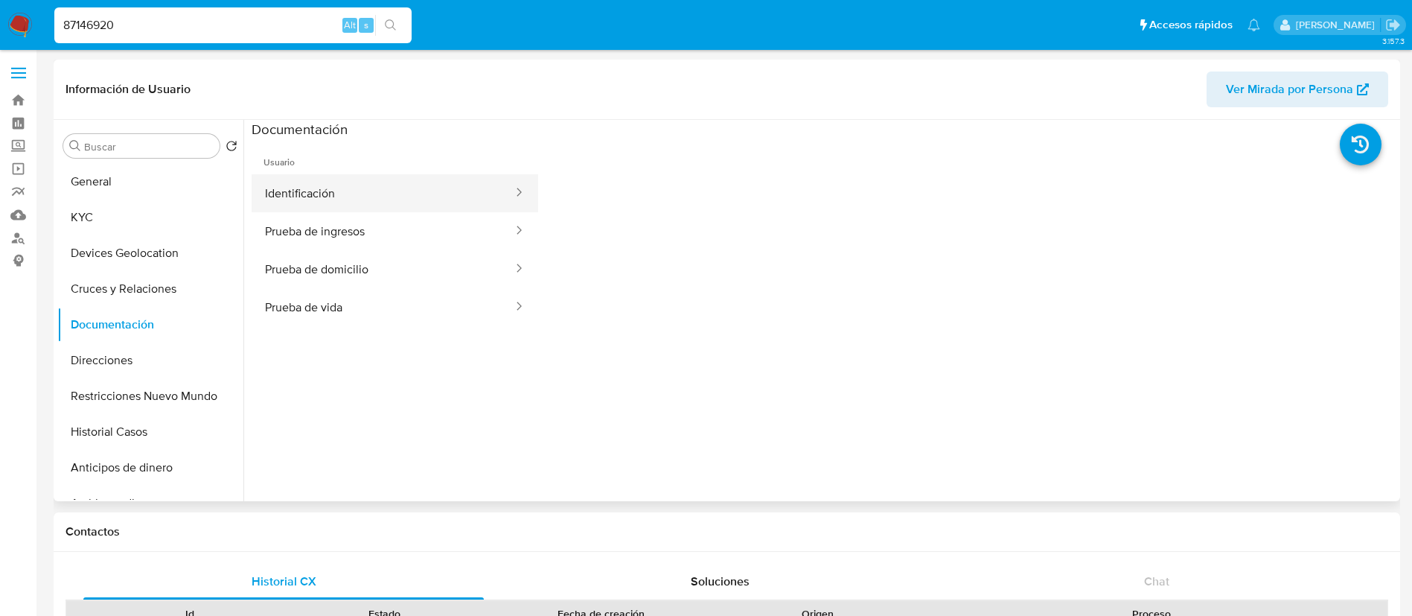
click at [401, 205] on button "Identificación" at bounding box center [383, 193] width 263 height 38
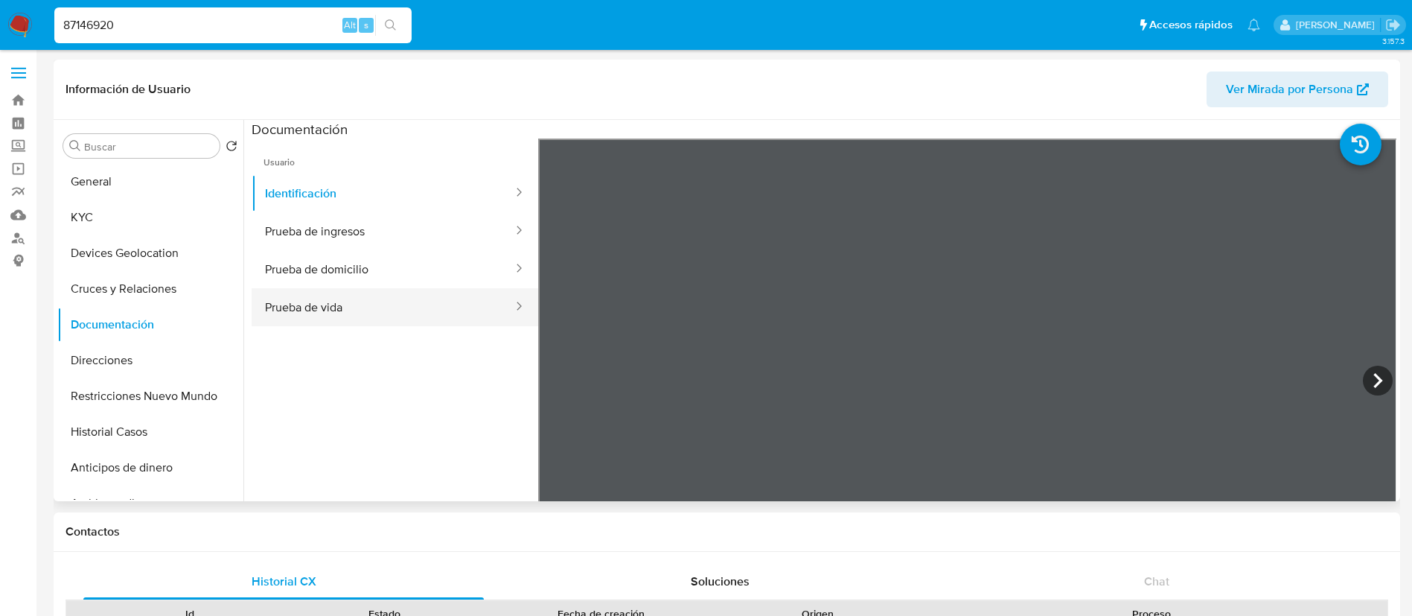
click at [341, 311] on button "Prueba de vida" at bounding box center [383, 307] width 263 height 38
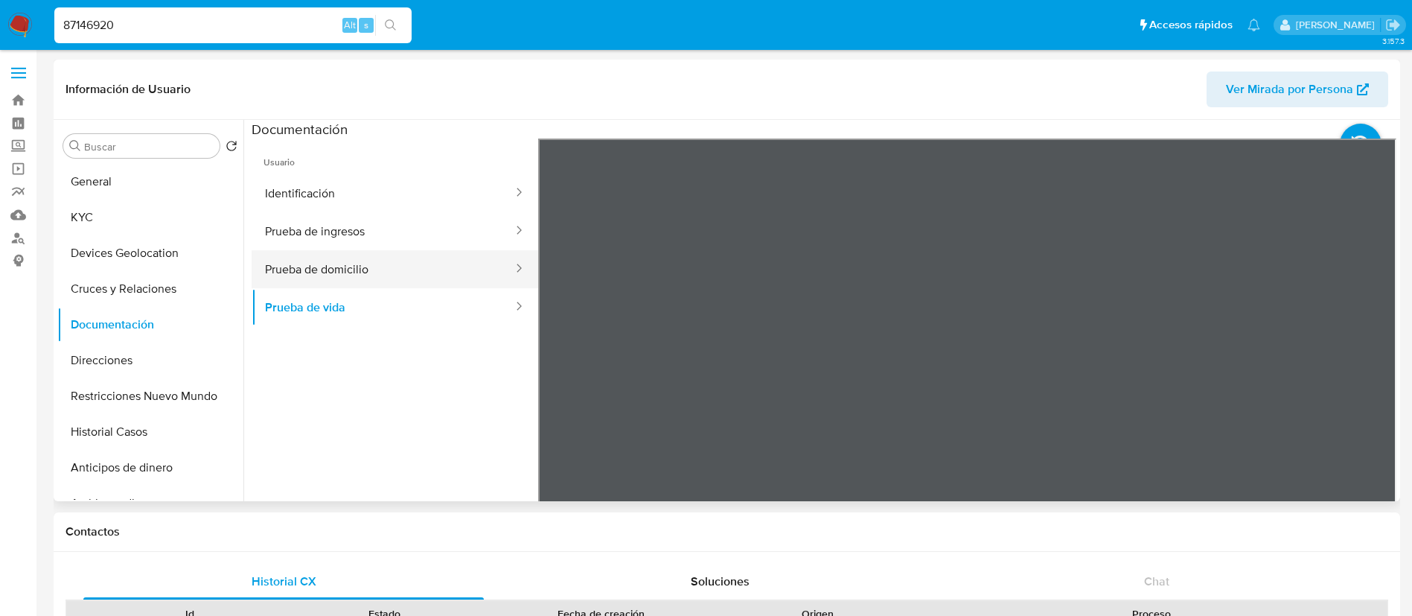
click at [370, 263] on button "Prueba de domicilio" at bounding box center [383, 269] width 263 height 38
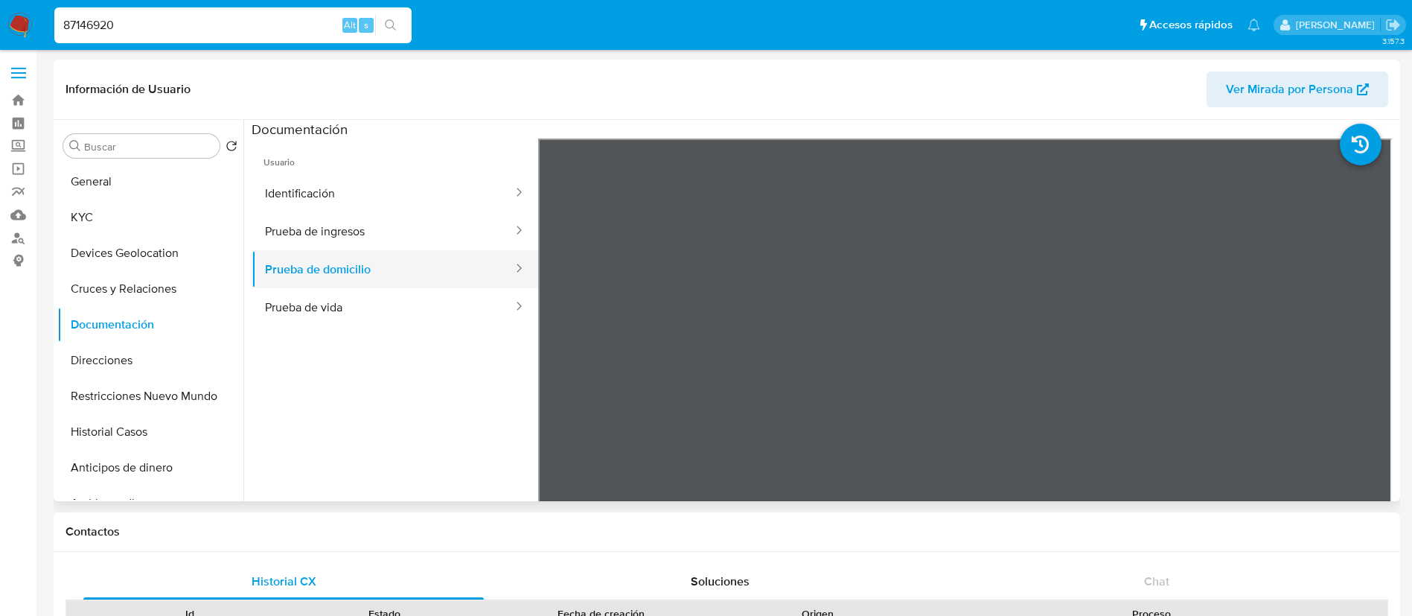
scroll to position [112, 0]
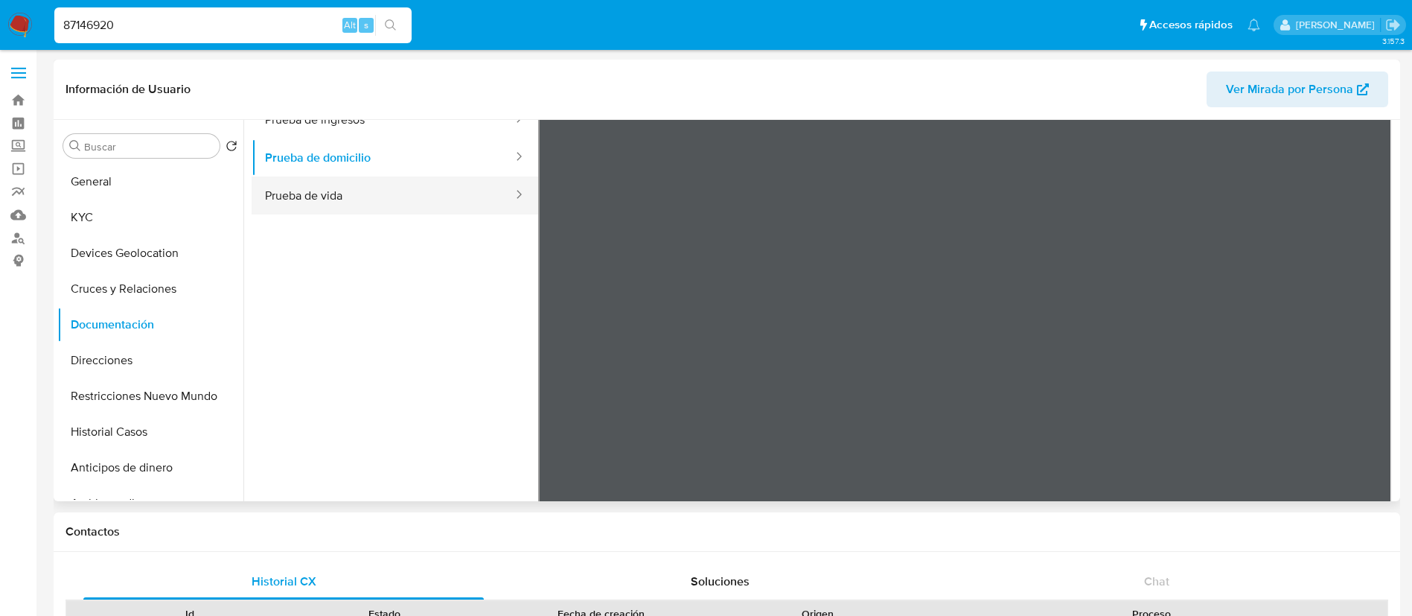
click at [378, 184] on button "Prueba de vida" at bounding box center [383, 195] width 263 height 38
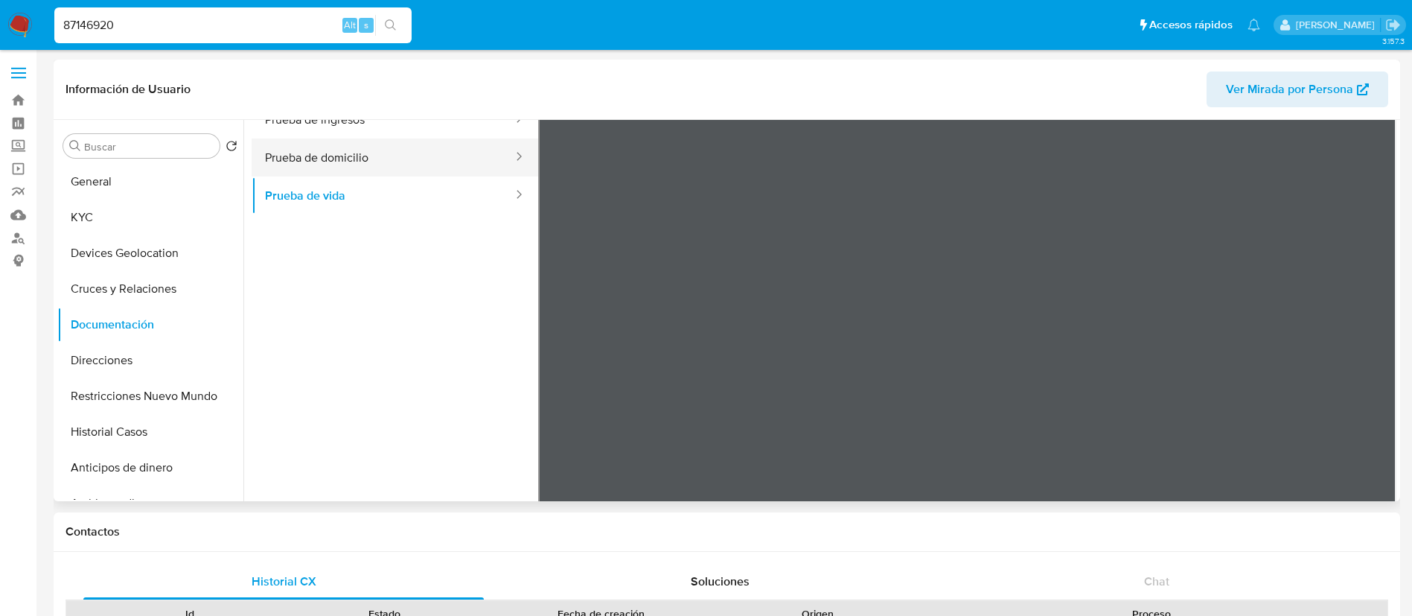
scroll to position [0, 0]
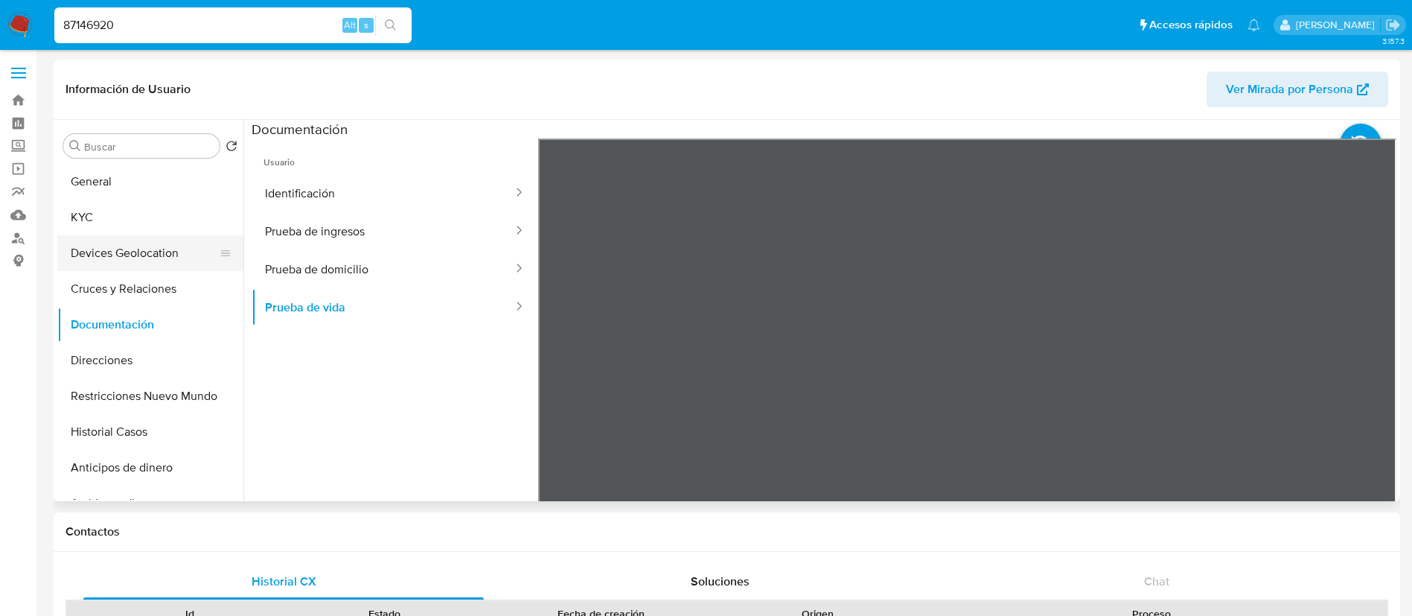
click at [86, 235] on button "Devices Geolocation" at bounding box center [144, 253] width 174 height 36
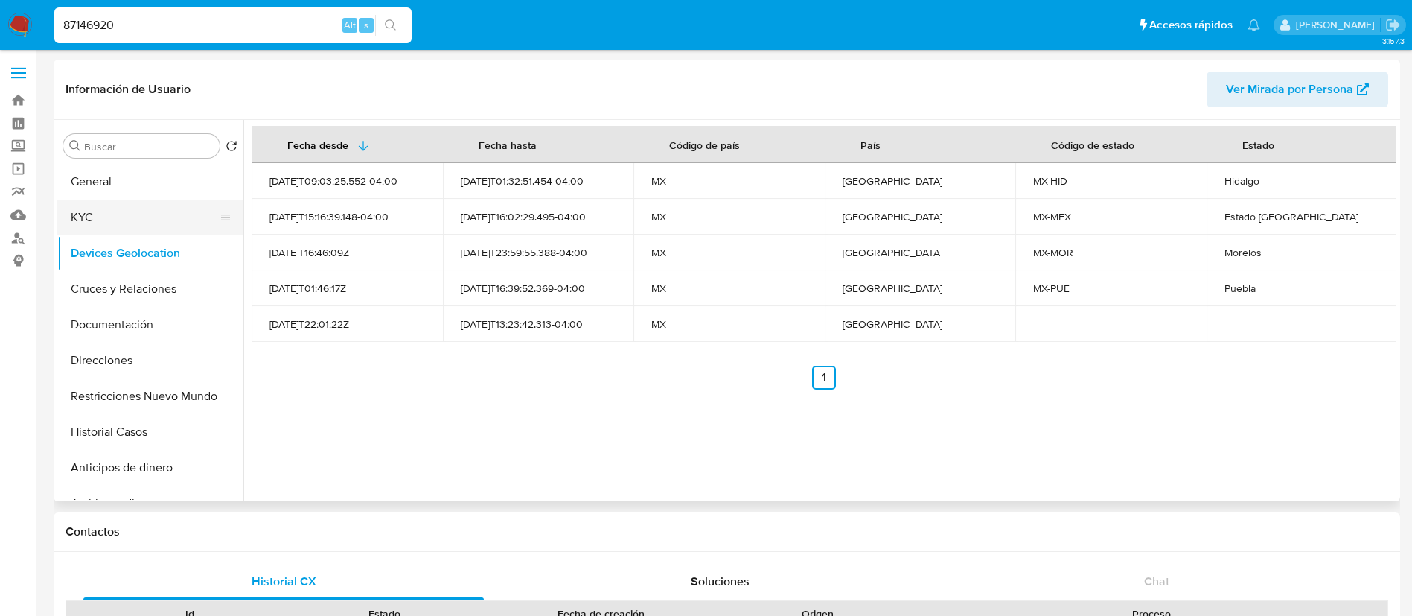
click at [158, 215] on button "KYC" at bounding box center [144, 217] width 174 height 36
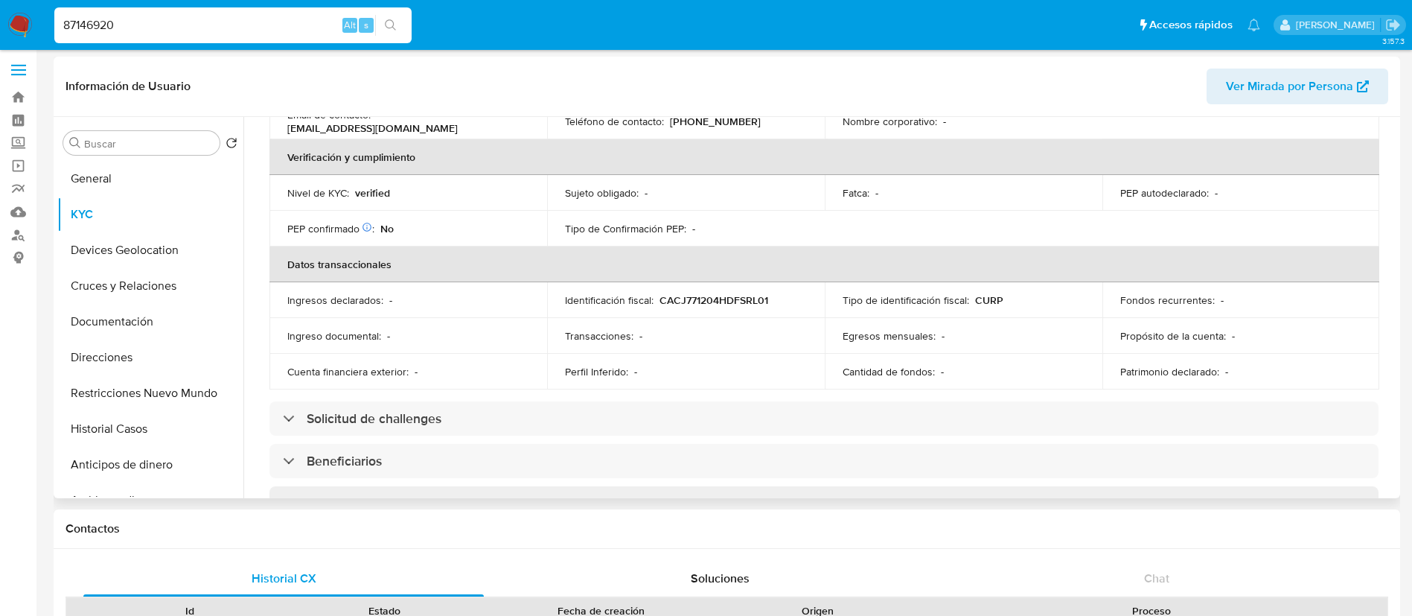
scroll to position [447, 0]
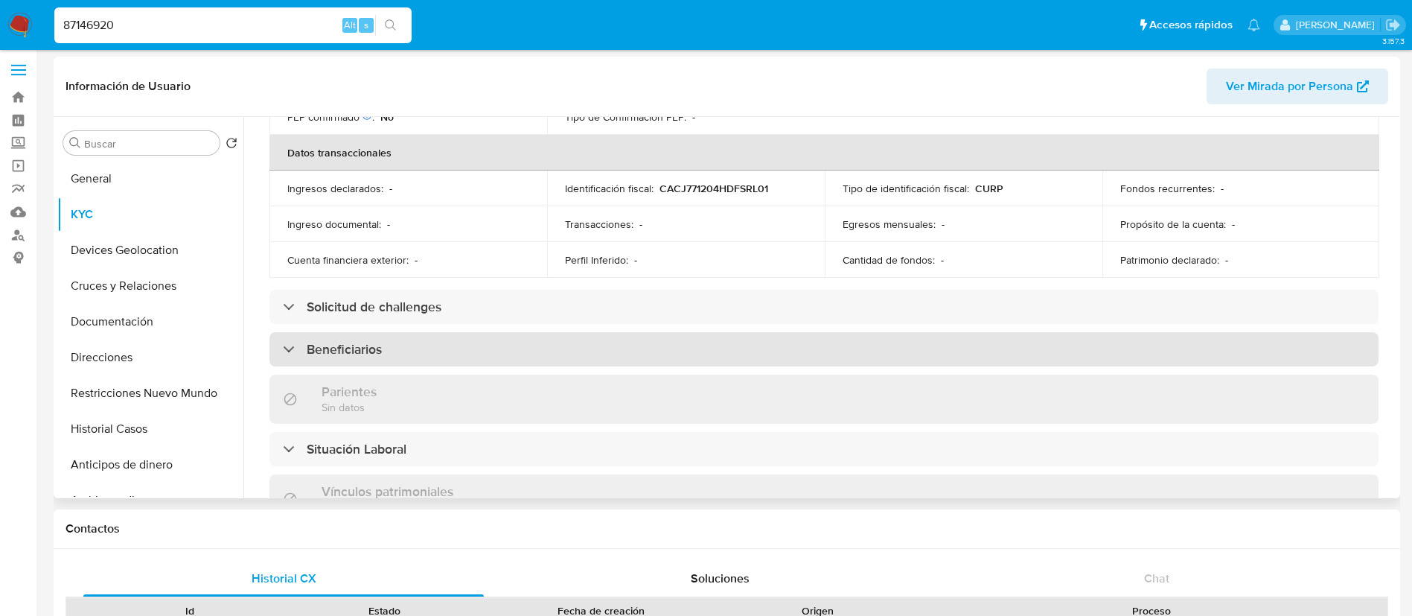
click at [674, 362] on div "Beneficiarios" at bounding box center [823, 349] width 1109 height 34
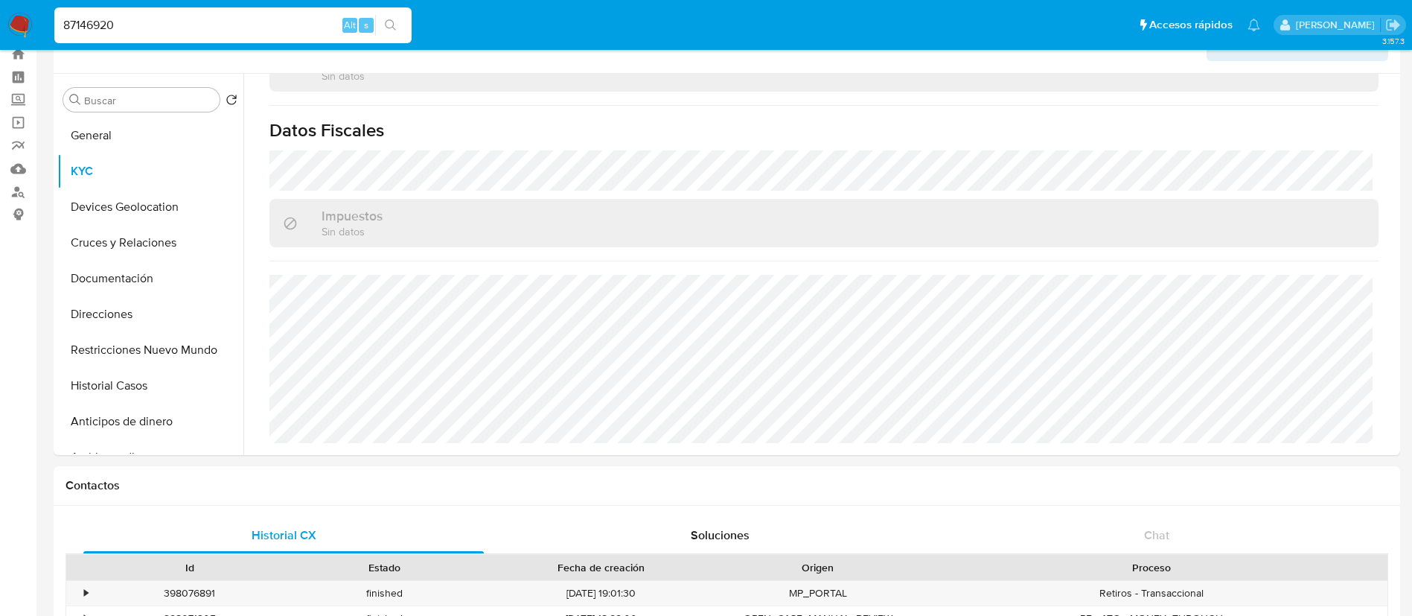
scroll to position [0, 0]
